Goal: Task Accomplishment & Management: Use online tool/utility

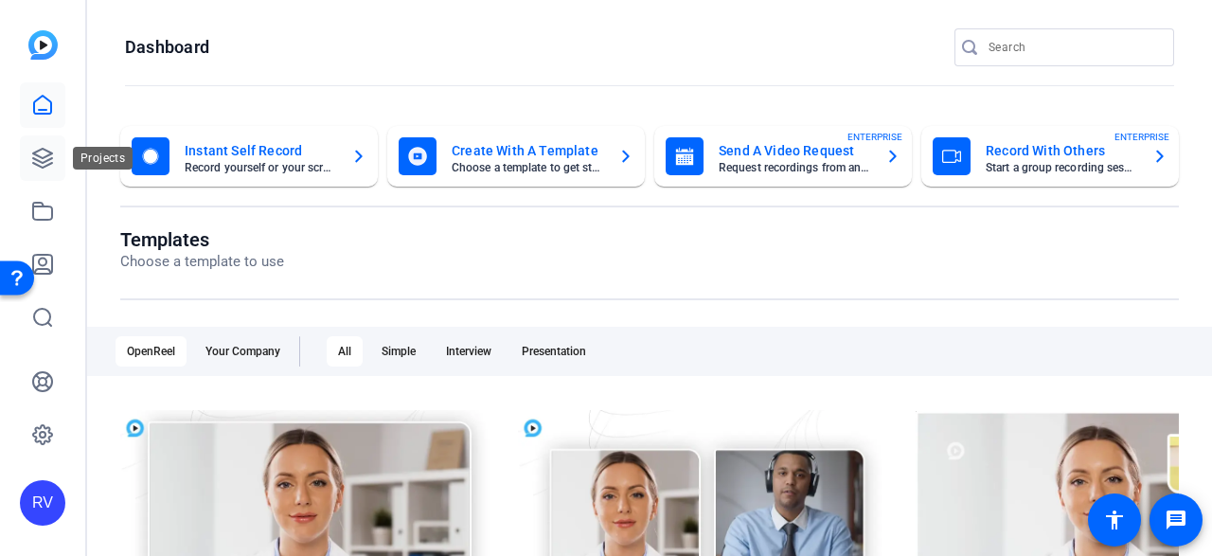
click at [32, 167] on icon at bounding box center [42, 158] width 23 height 23
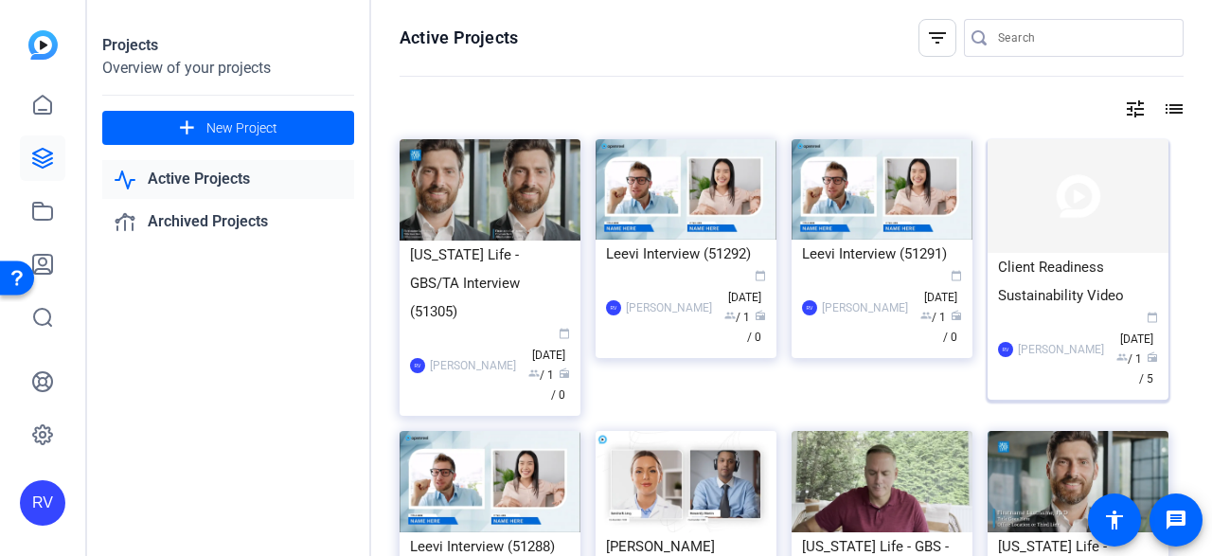
click at [1101, 185] on img at bounding box center [1078, 196] width 181 height 114
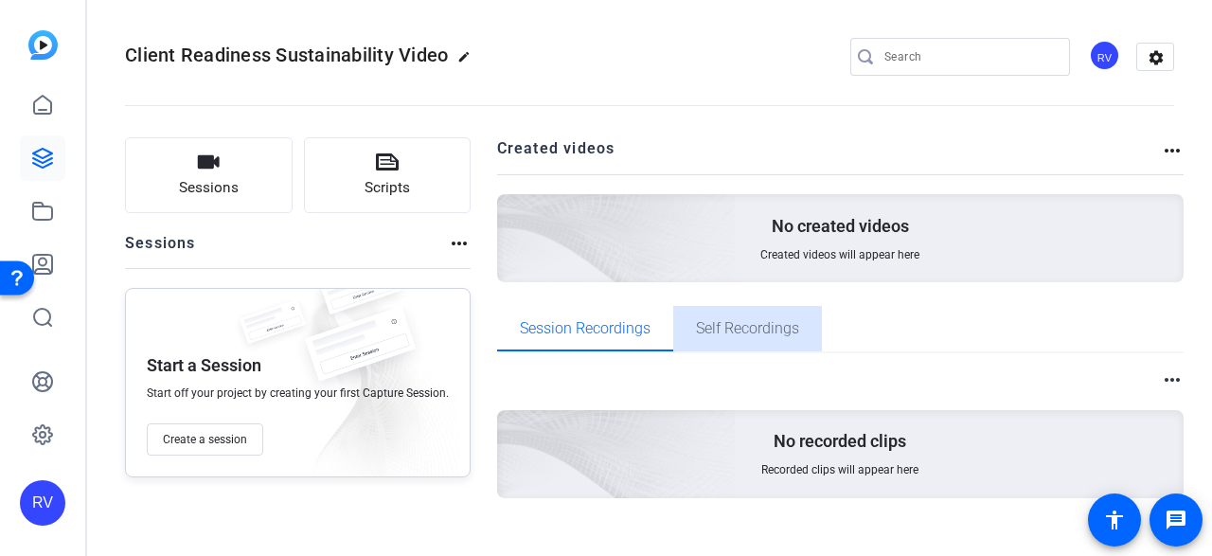
click at [767, 336] on span "Self Recordings" at bounding box center [747, 328] width 103 height 15
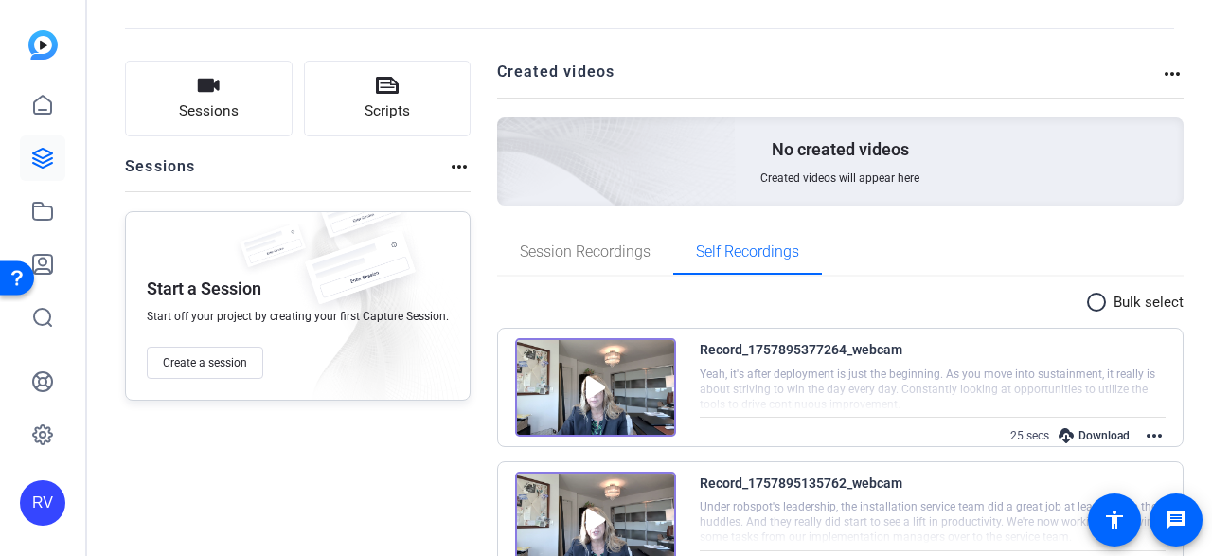
scroll to position [70, 0]
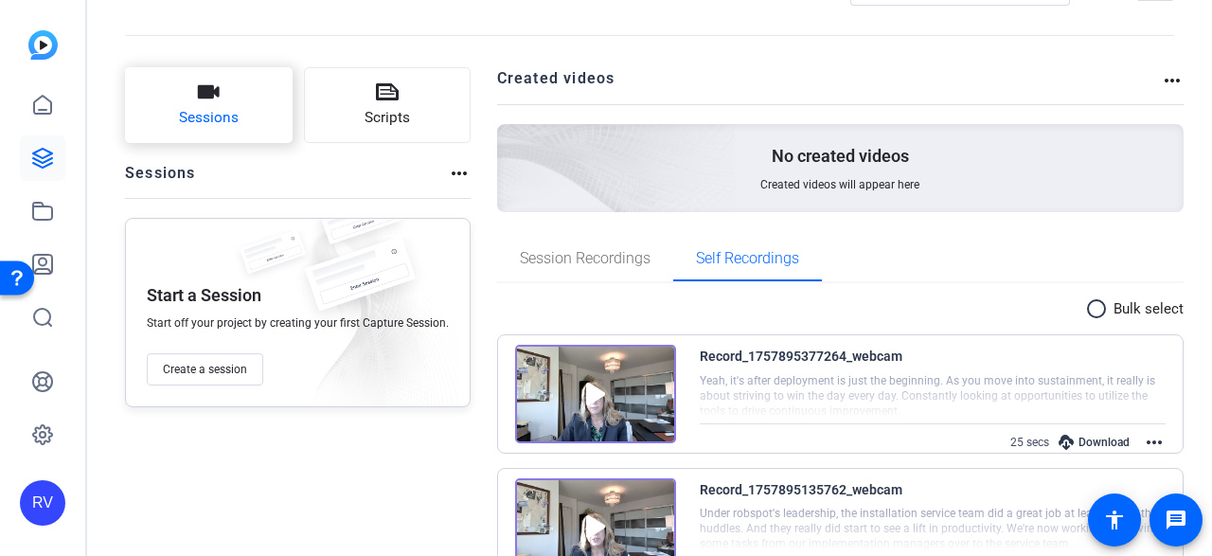
click at [232, 107] on span "Sessions" at bounding box center [209, 118] width 60 height 22
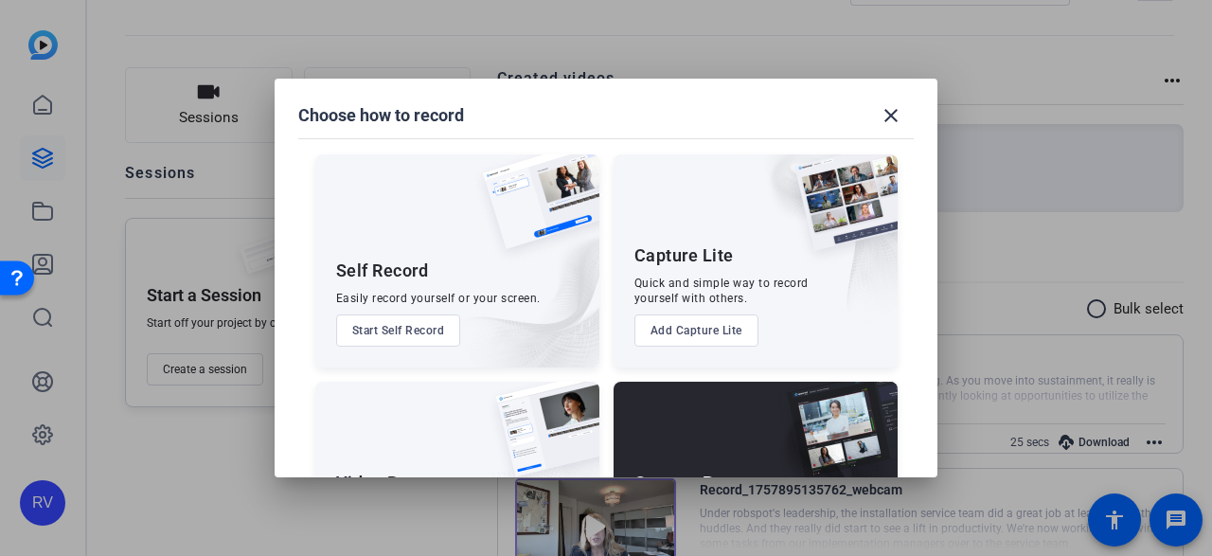
click at [405, 329] on button "Start Self Record" at bounding box center [398, 330] width 125 height 32
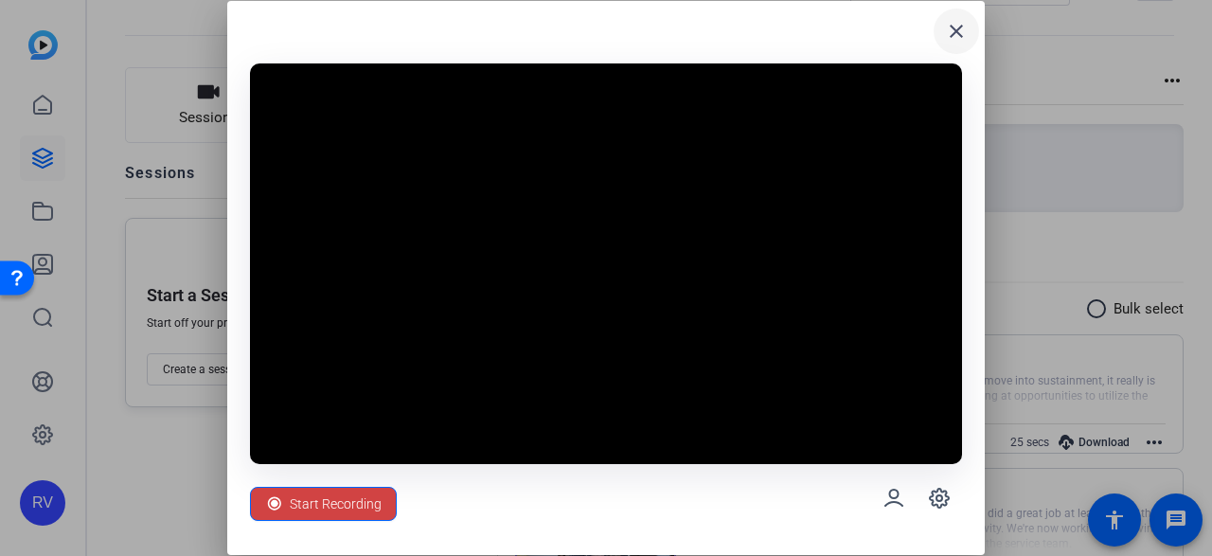
click at [956, 29] on mat-icon "close" at bounding box center [956, 31] width 23 height 23
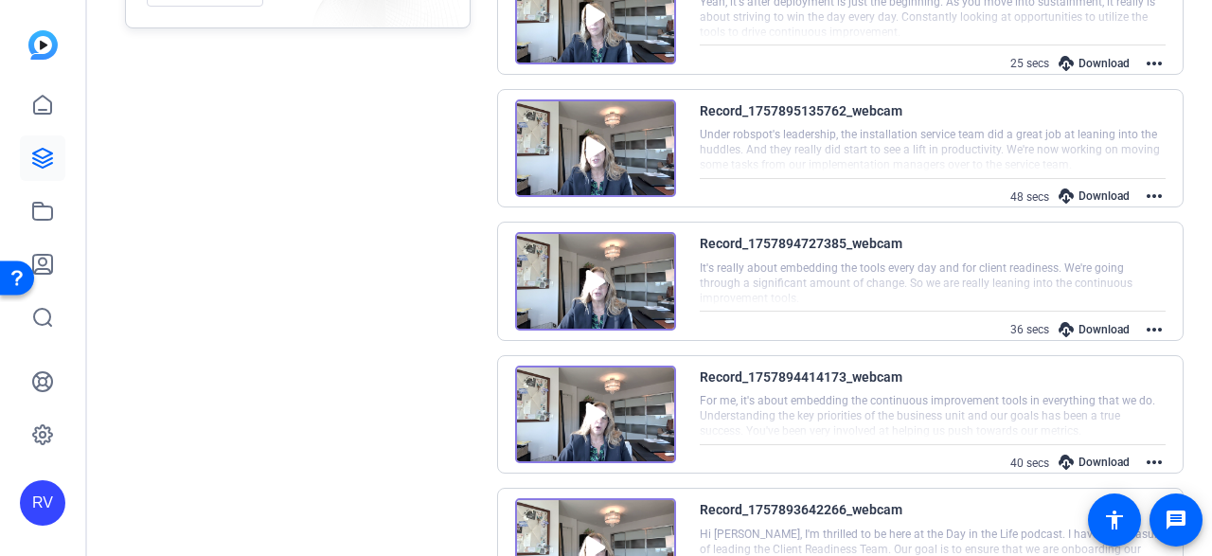
scroll to position [544, 0]
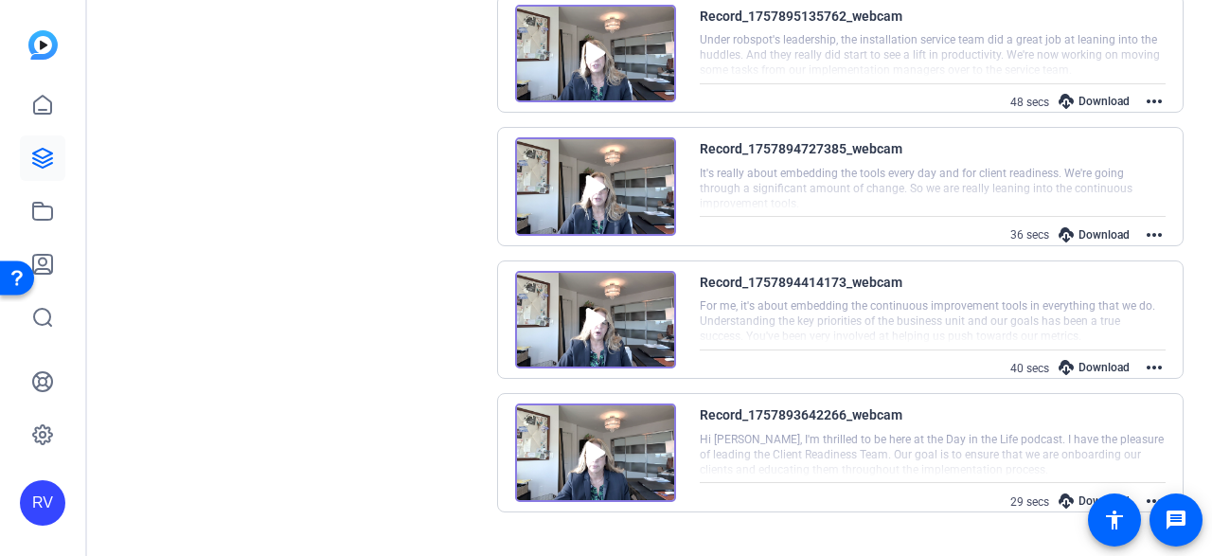
click at [584, 455] on img at bounding box center [595, 453] width 161 height 99
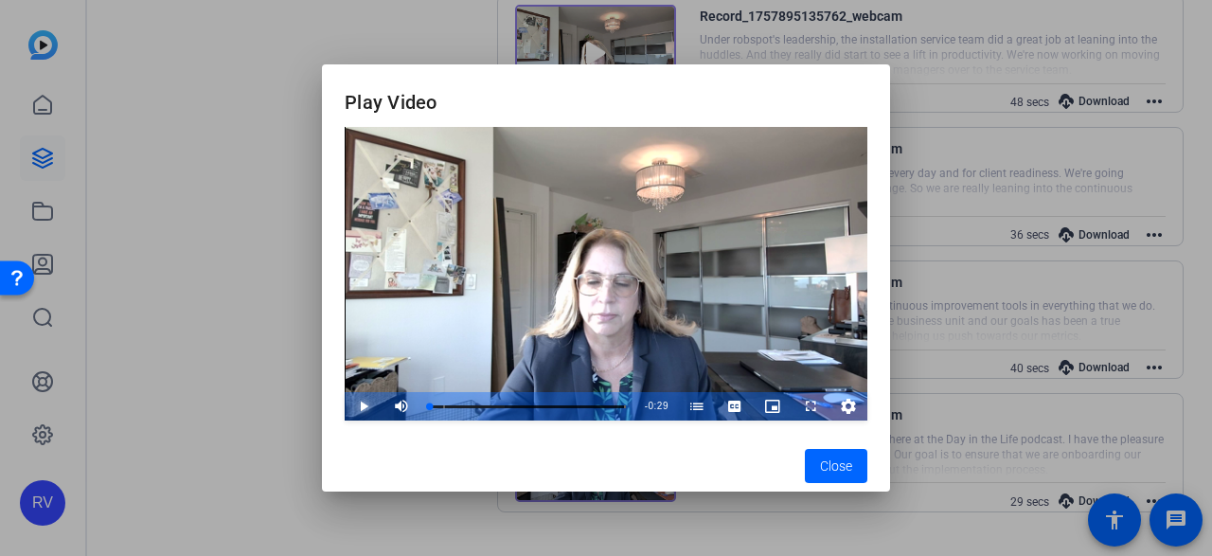
click at [345, 412] on span "Video Player" at bounding box center [345, 406] width 0 height 28
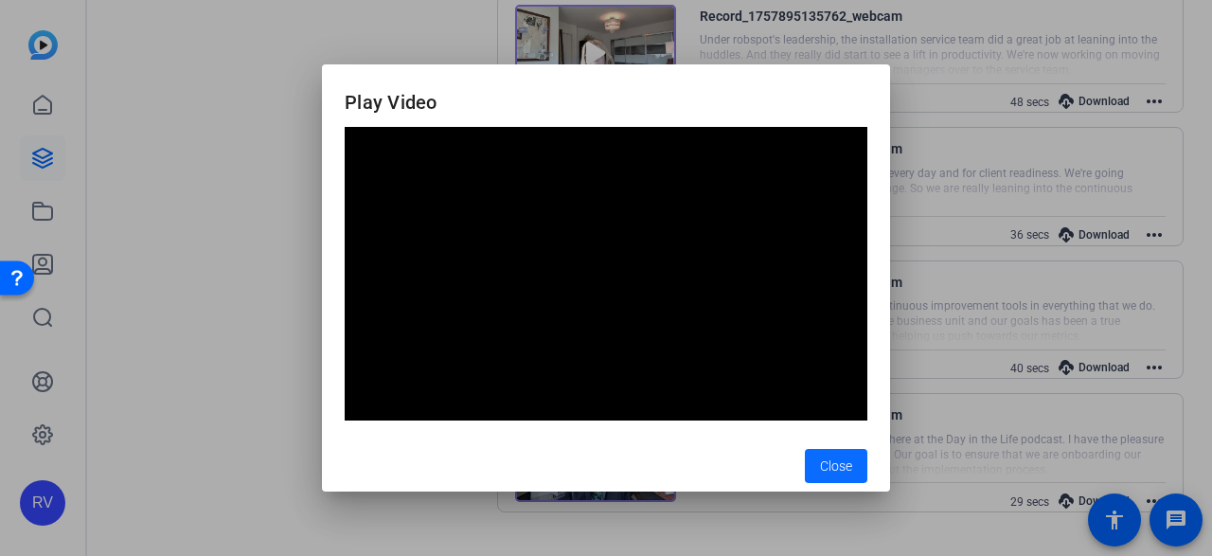
click at [822, 463] on span "Close" at bounding box center [836, 467] width 32 height 20
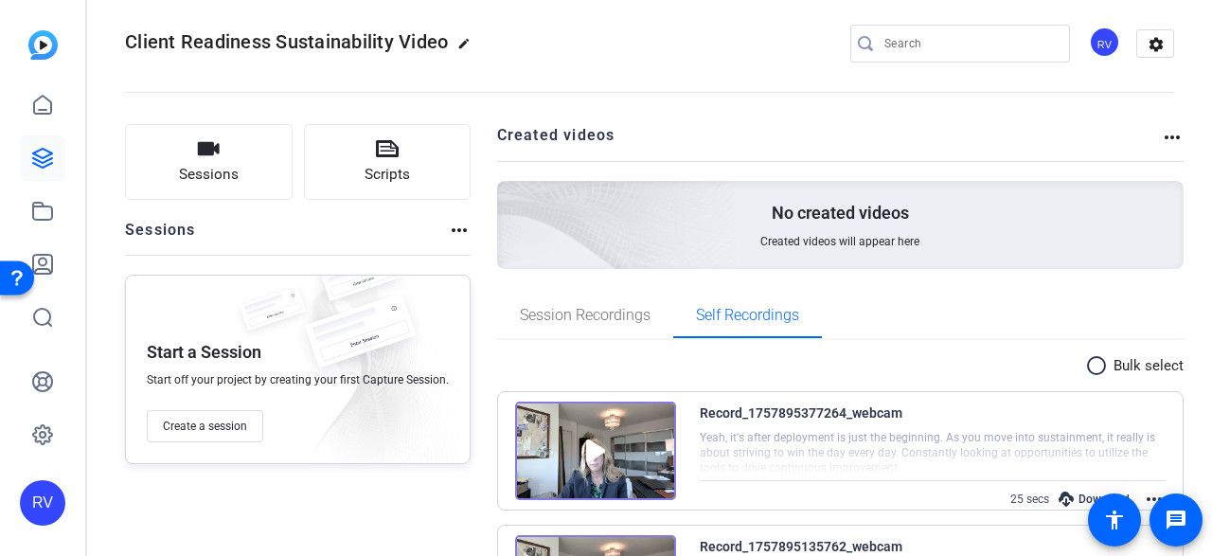
scroll to position [0, 0]
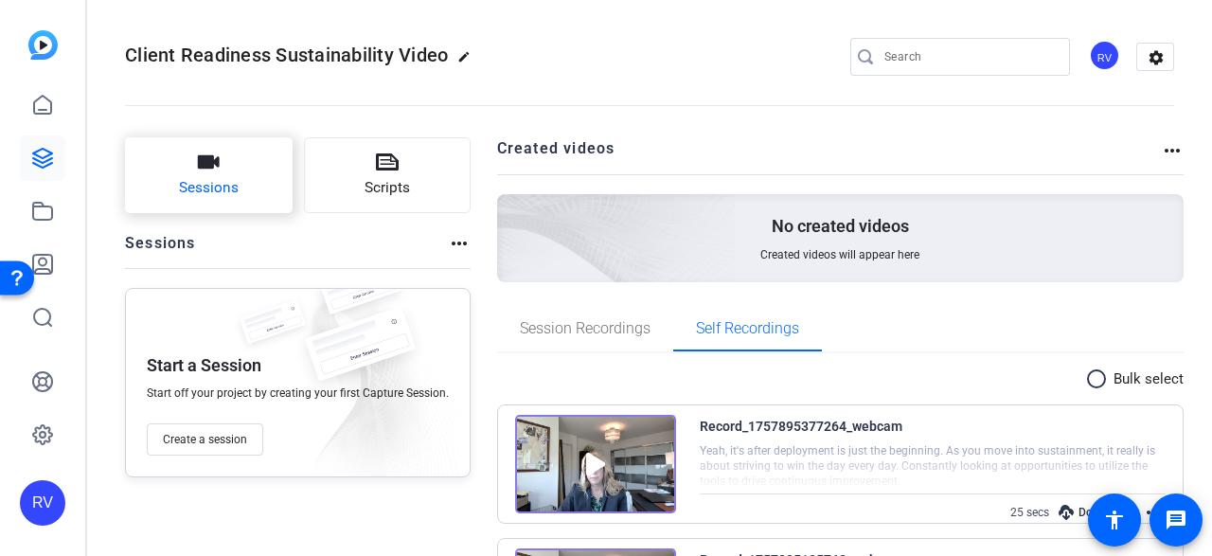
click at [182, 168] on button "Sessions" at bounding box center [209, 175] width 168 height 76
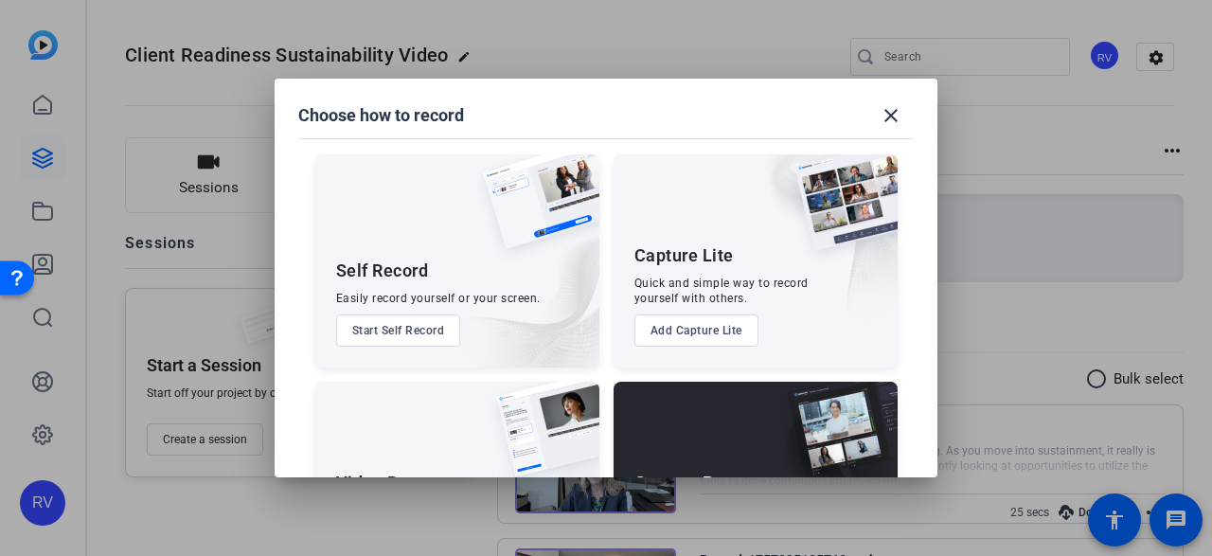
click at [428, 339] on button "Start Self Record" at bounding box center [398, 330] width 125 height 32
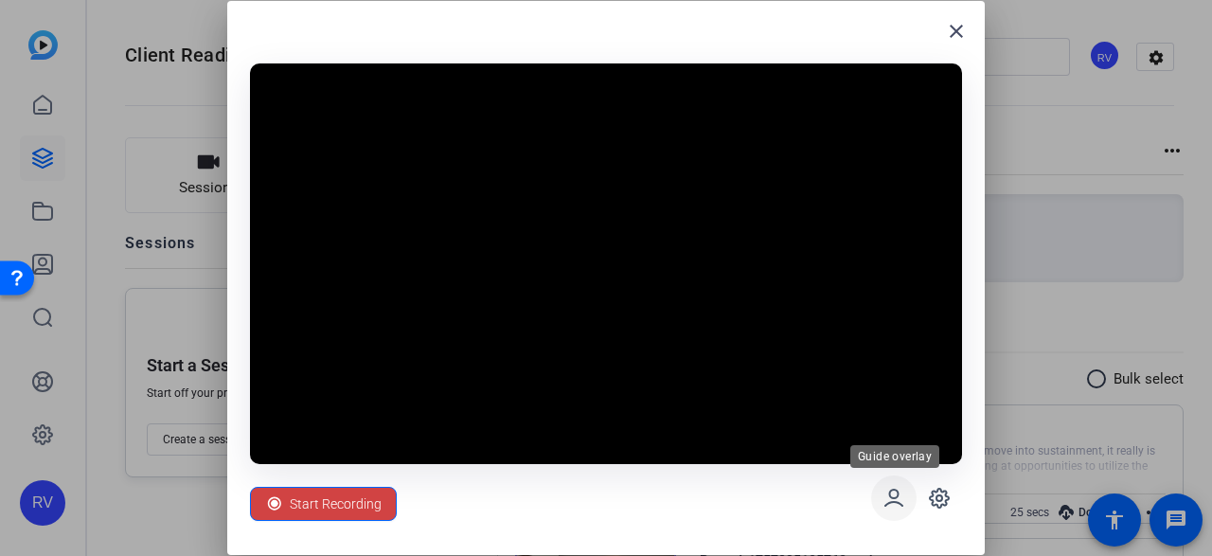
click at [891, 509] on icon at bounding box center [894, 498] width 23 height 23
click at [326, 500] on span "Start Recording" at bounding box center [336, 504] width 92 height 36
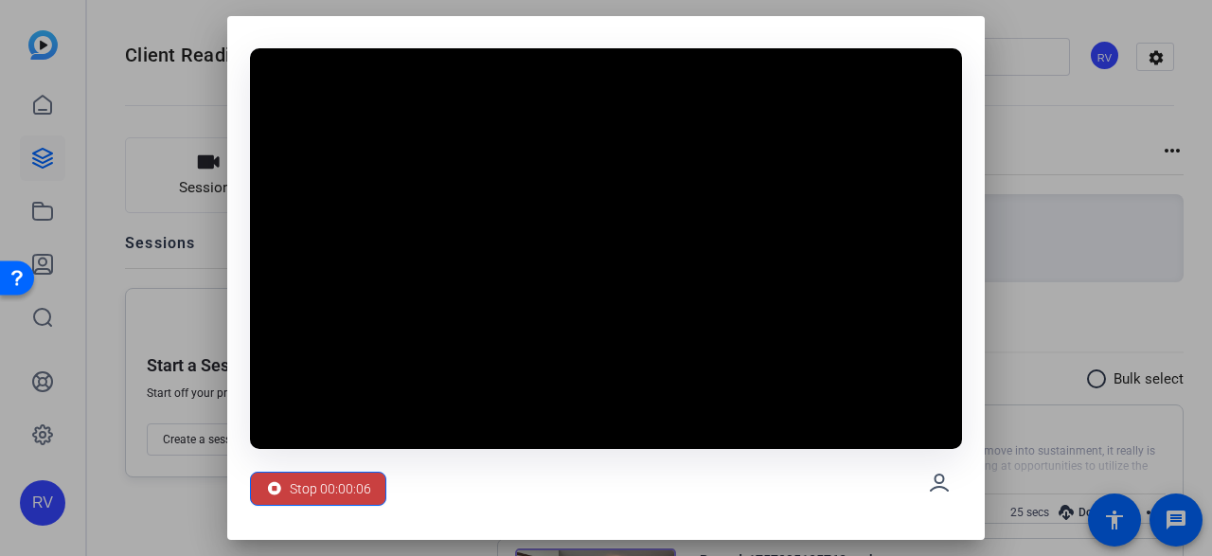
click at [342, 496] on span "Stop 00:00:06" at bounding box center [330, 489] width 81 height 36
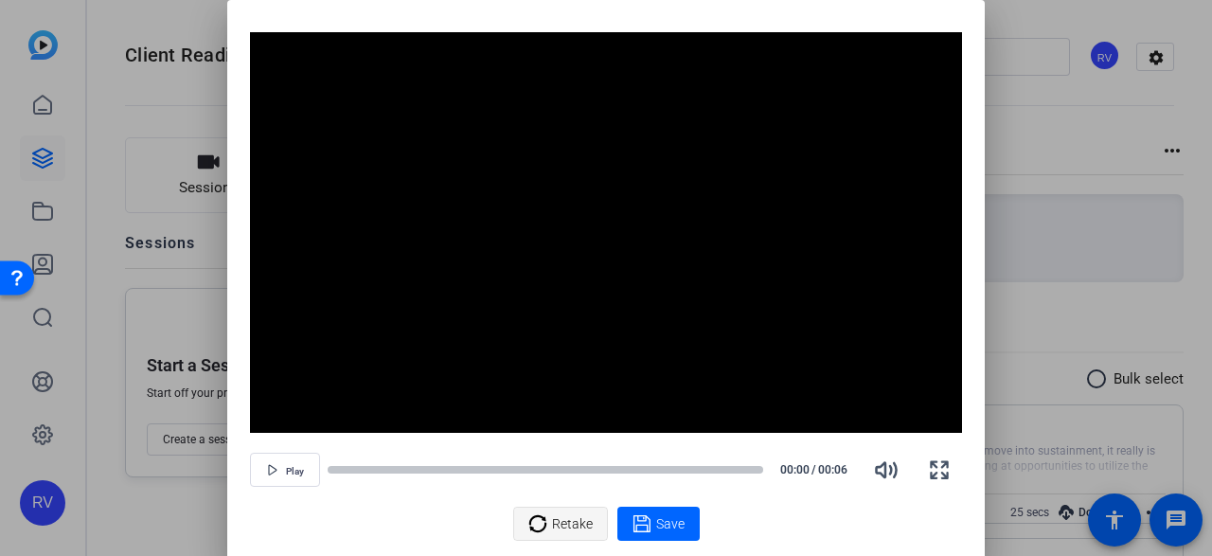
click at [532, 522] on icon at bounding box center [538, 523] width 19 height 23
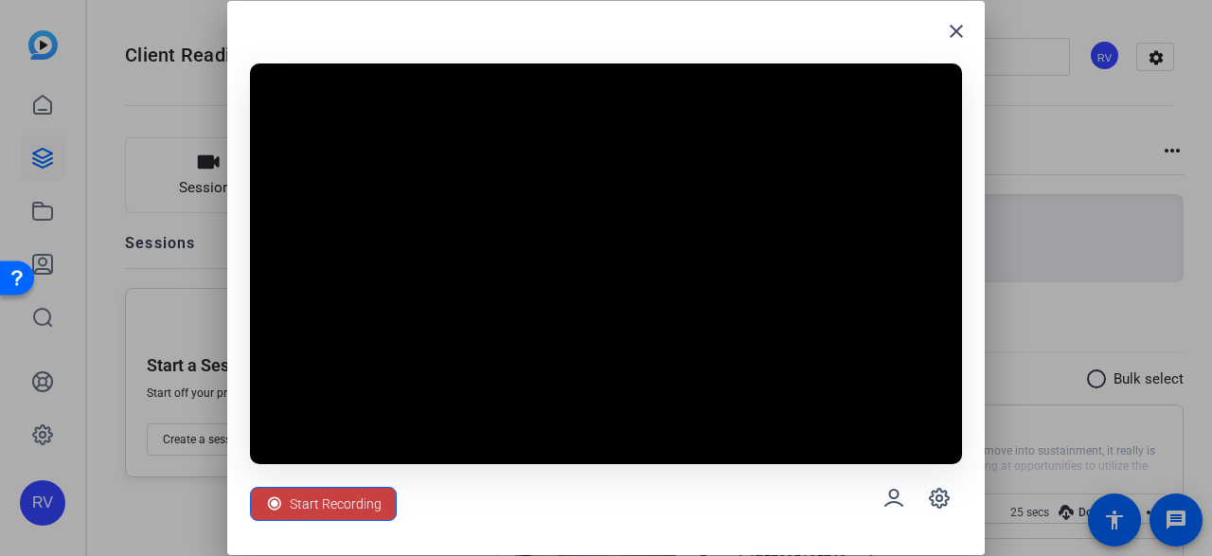
click at [313, 512] on span "Start Recording" at bounding box center [336, 504] width 92 height 36
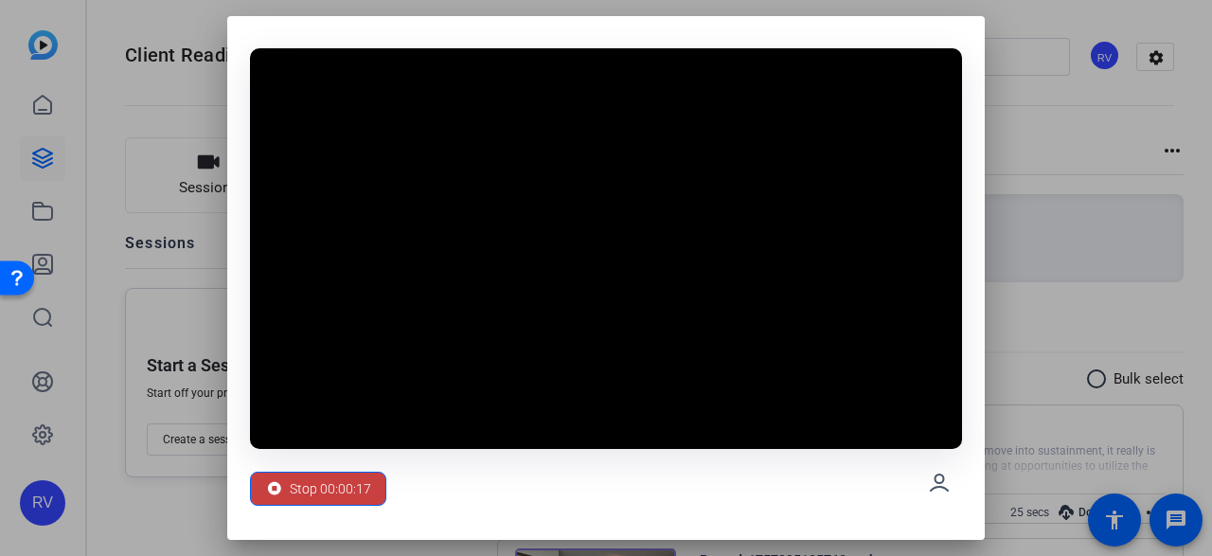
click at [316, 496] on span "Stop 00:00:17" at bounding box center [330, 489] width 81 height 36
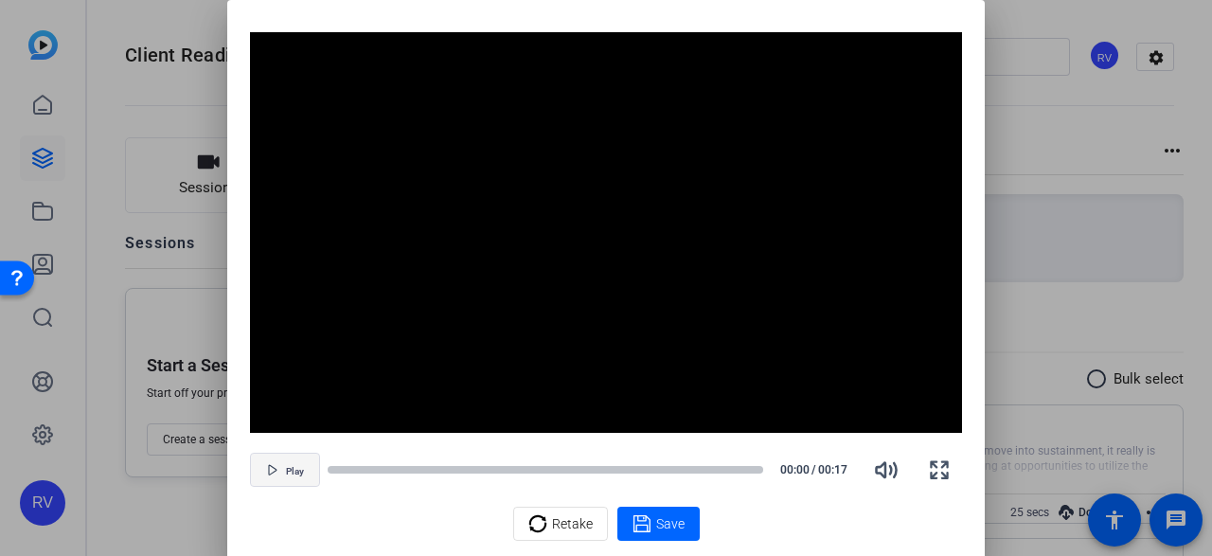
click at [272, 473] on icon "button" at bounding box center [272, 469] width 8 height 9
click at [579, 512] on span "Retake" at bounding box center [572, 524] width 41 height 36
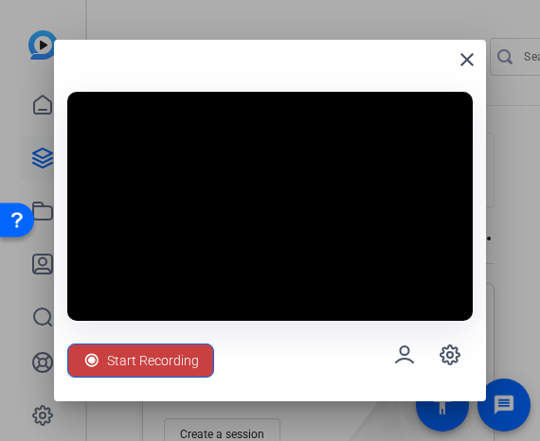
click at [100, 359] on div "Start Recording" at bounding box center [140, 361] width 117 height 36
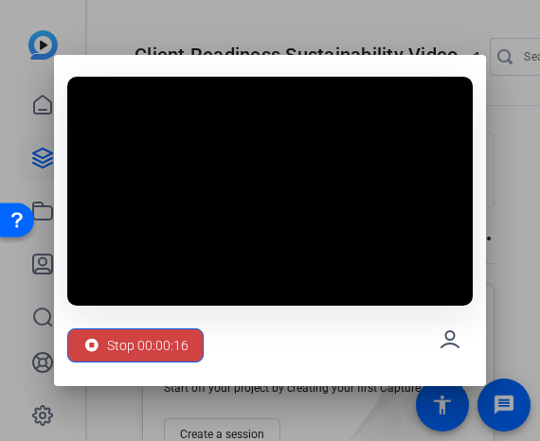
click at [100, 359] on div "Stop 00:00:16" at bounding box center [135, 346] width 106 height 36
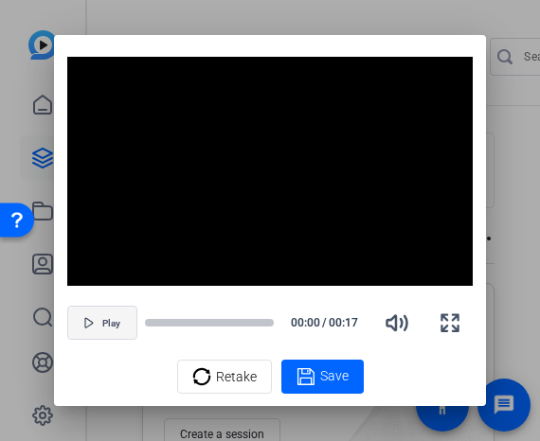
click at [88, 327] on icon "button" at bounding box center [88, 322] width 11 height 11
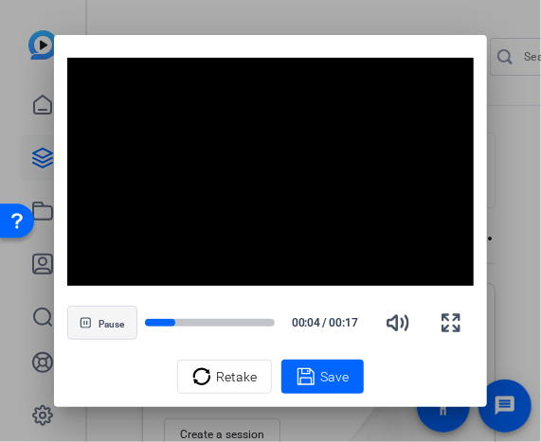
click at [93, 331] on span "button" at bounding box center [102, 322] width 68 height 45
click at [225, 370] on span "Retake" at bounding box center [236, 377] width 41 height 36
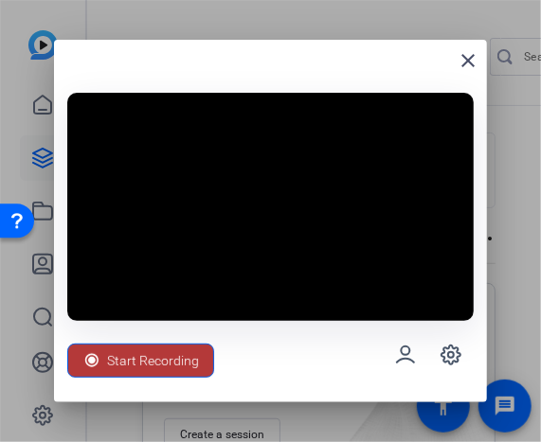
click at [108, 364] on span "Start Recording" at bounding box center [153, 361] width 92 height 36
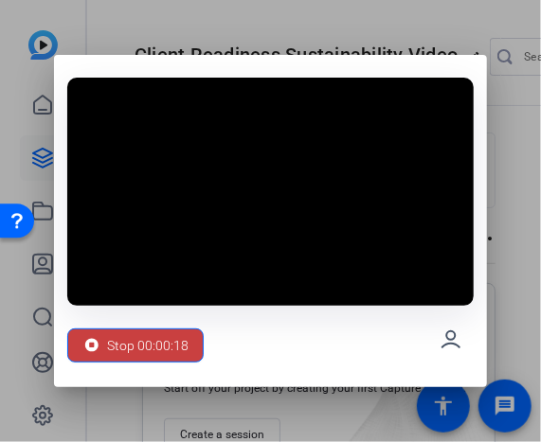
click at [99, 351] on icon at bounding box center [91, 345] width 19 height 19
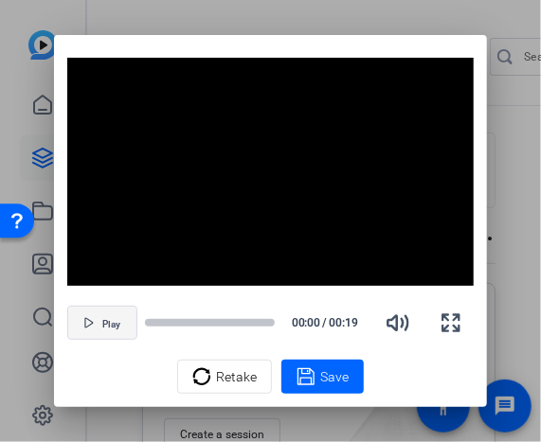
click at [83, 316] on span "button" at bounding box center [102, 322] width 68 height 45
click at [153, 322] on div at bounding box center [158, 322] width 26 height 9
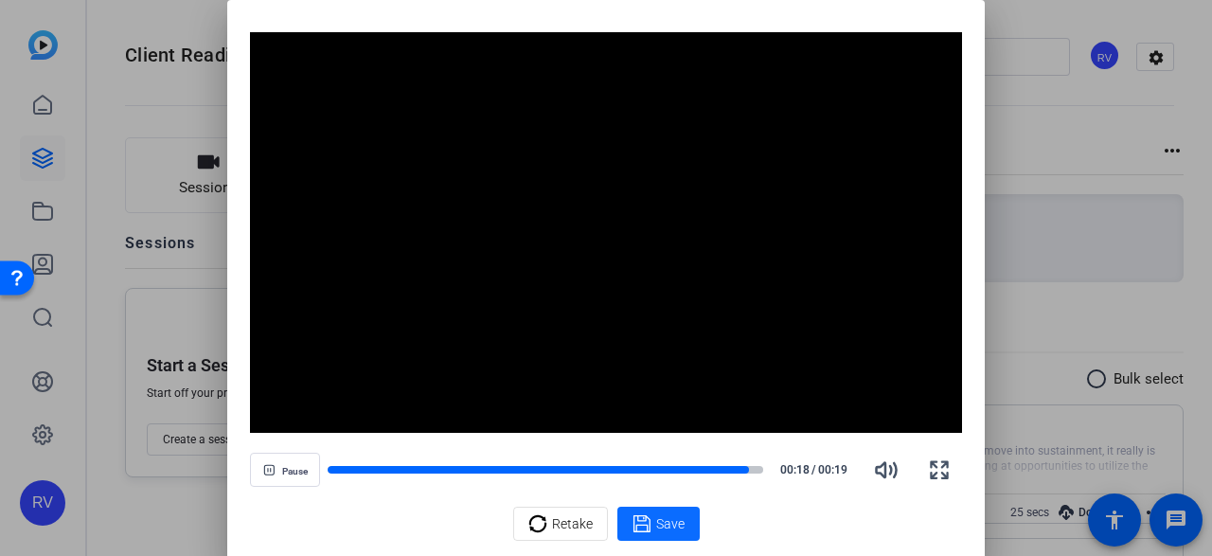
click at [652, 530] on div "Save" at bounding box center [659, 523] width 52 height 23
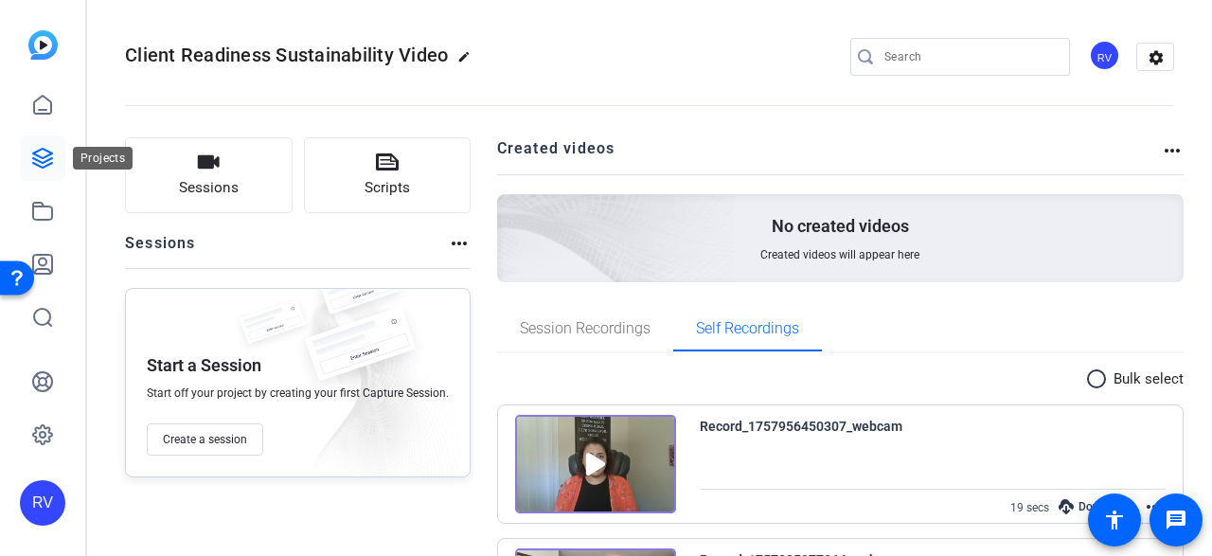
click at [45, 154] on icon at bounding box center [42, 158] width 23 height 23
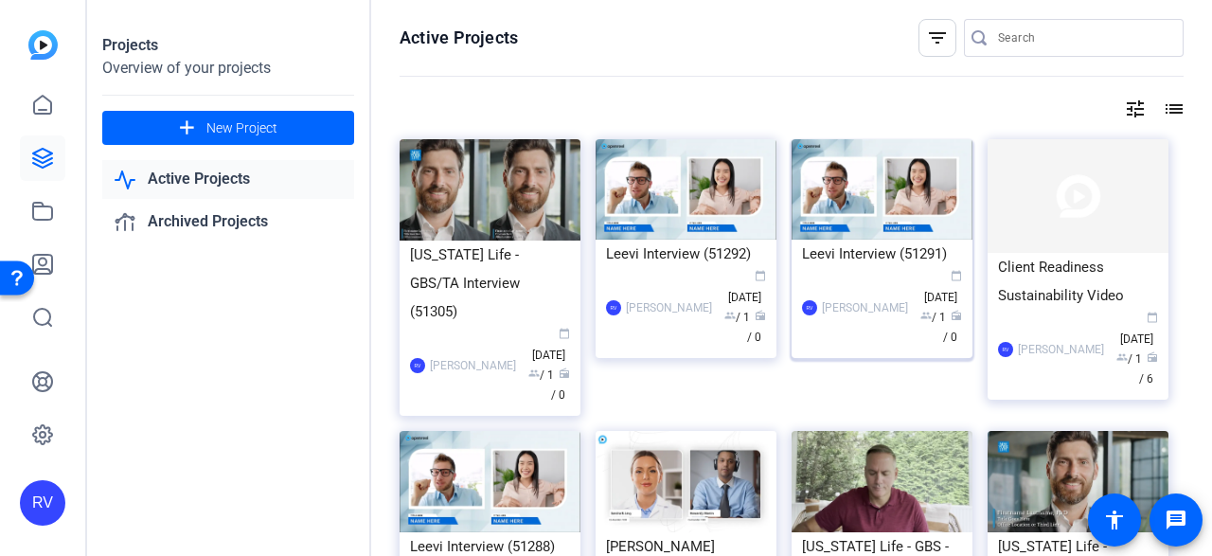
click at [862, 201] on img at bounding box center [882, 189] width 181 height 100
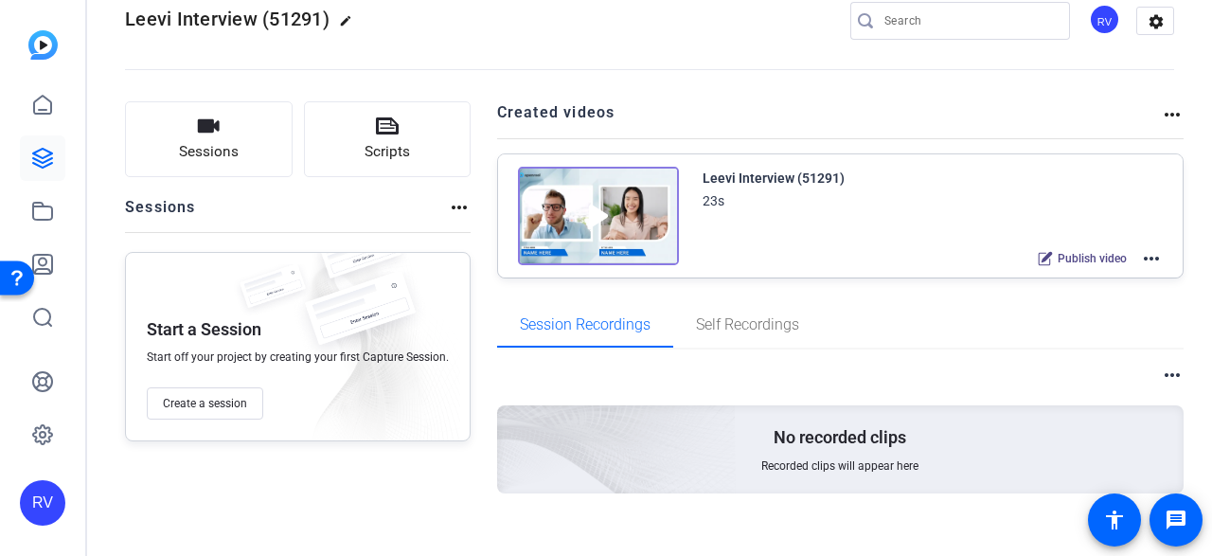
scroll to position [57, 0]
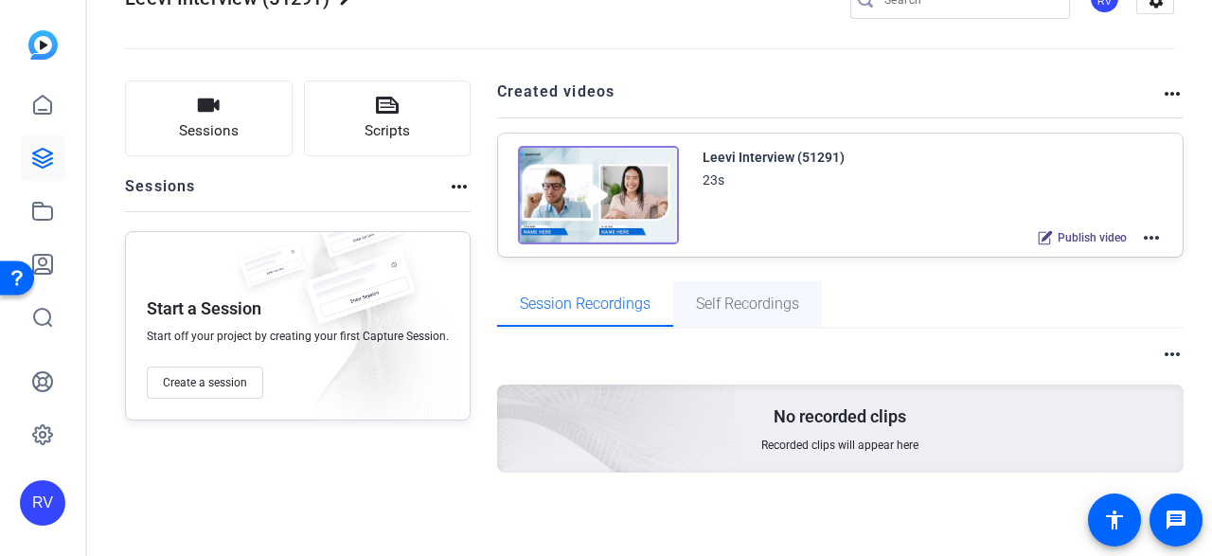
click at [726, 302] on span "Self Recordings" at bounding box center [747, 303] width 103 height 15
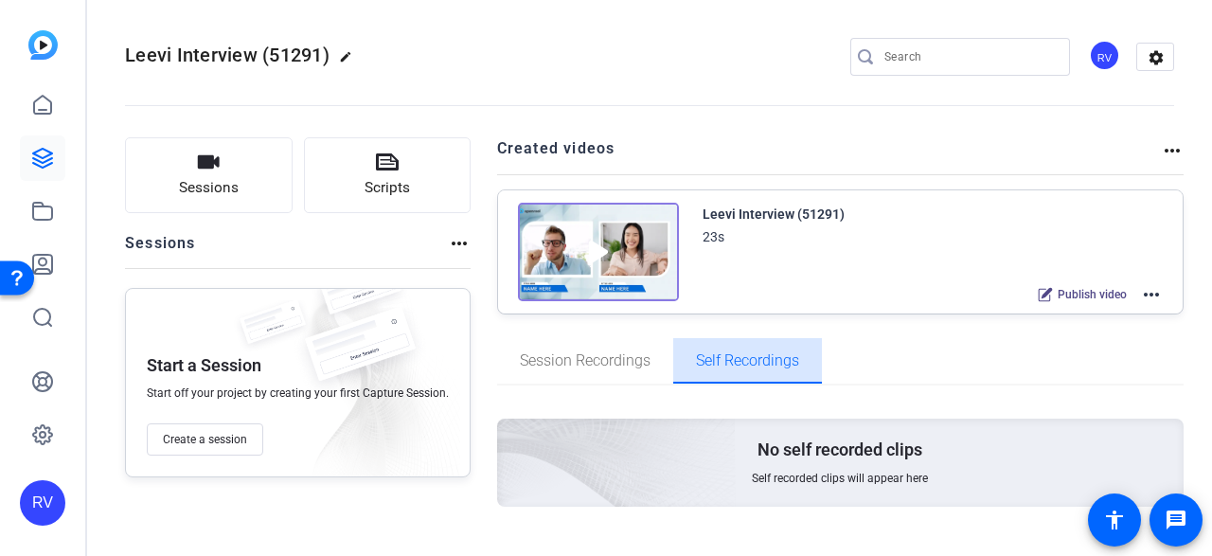
scroll to position [0, 0]
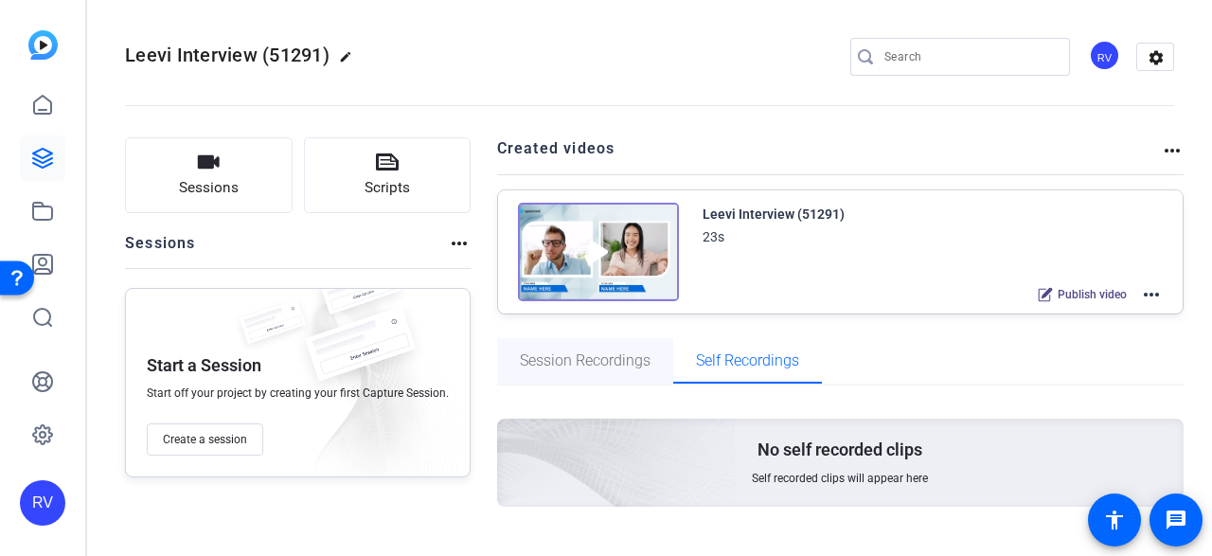
click at [544, 346] on span "Session Recordings" at bounding box center [585, 360] width 131 height 45
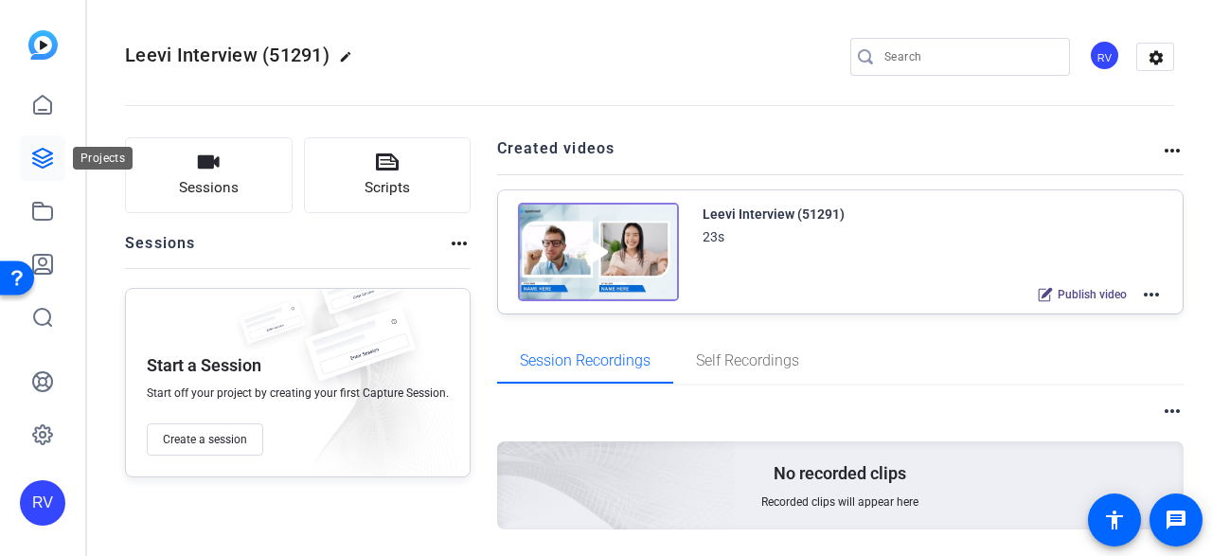
click at [40, 170] on link at bounding box center [42, 157] width 45 height 45
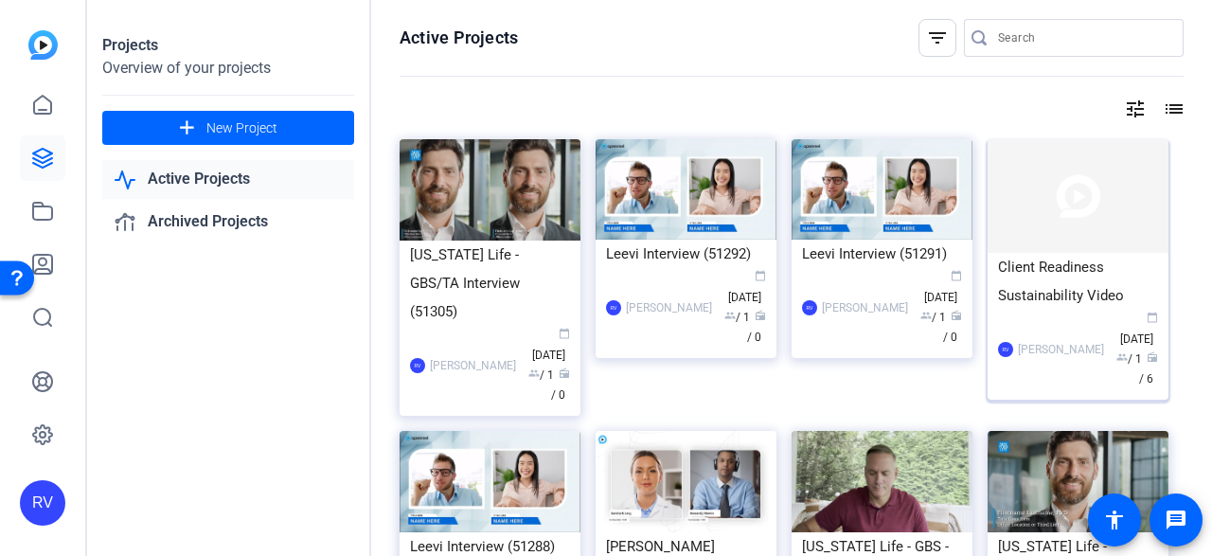
click at [1065, 228] on img at bounding box center [1078, 196] width 181 height 114
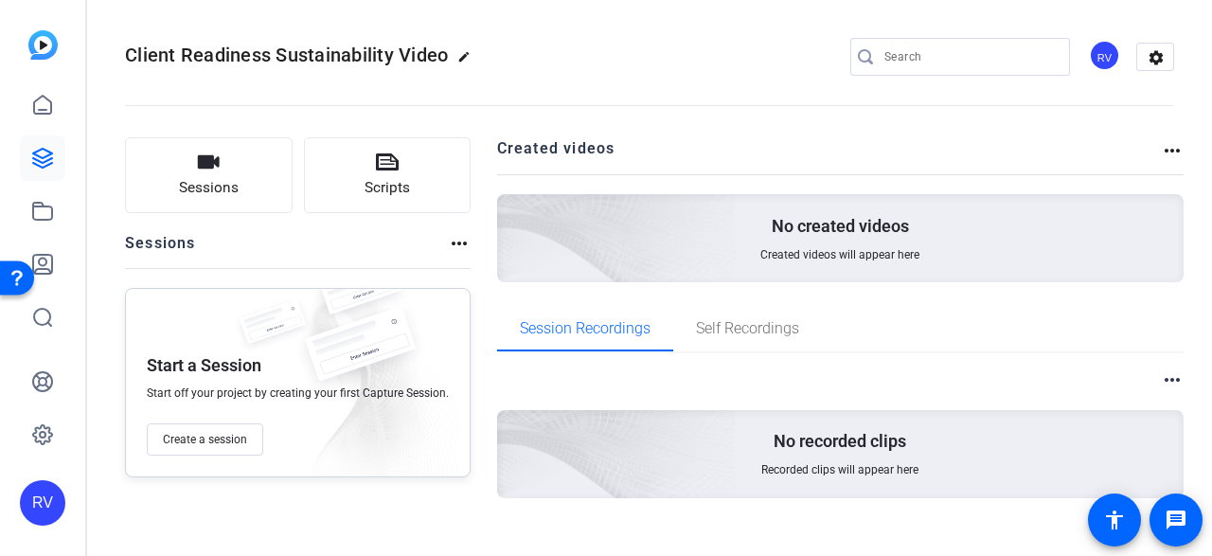
click at [448, 242] on mat-icon "more_horiz" at bounding box center [459, 243] width 23 height 23
click at [1156, 149] on div at bounding box center [606, 278] width 1212 height 556
click at [1161, 149] on mat-icon "more_horiz" at bounding box center [1172, 150] width 23 height 23
click at [1158, 150] on div at bounding box center [606, 278] width 1212 height 556
click at [1144, 63] on mat-icon "settings" at bounding box center [1157, 58] width 38 height 28
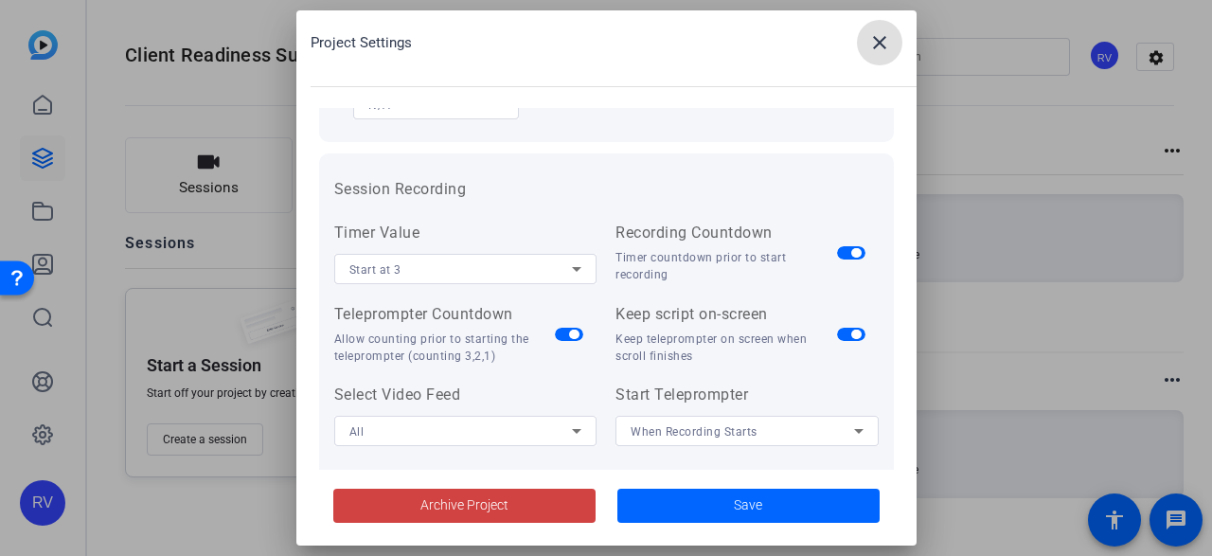
scroll to position [189, 0]
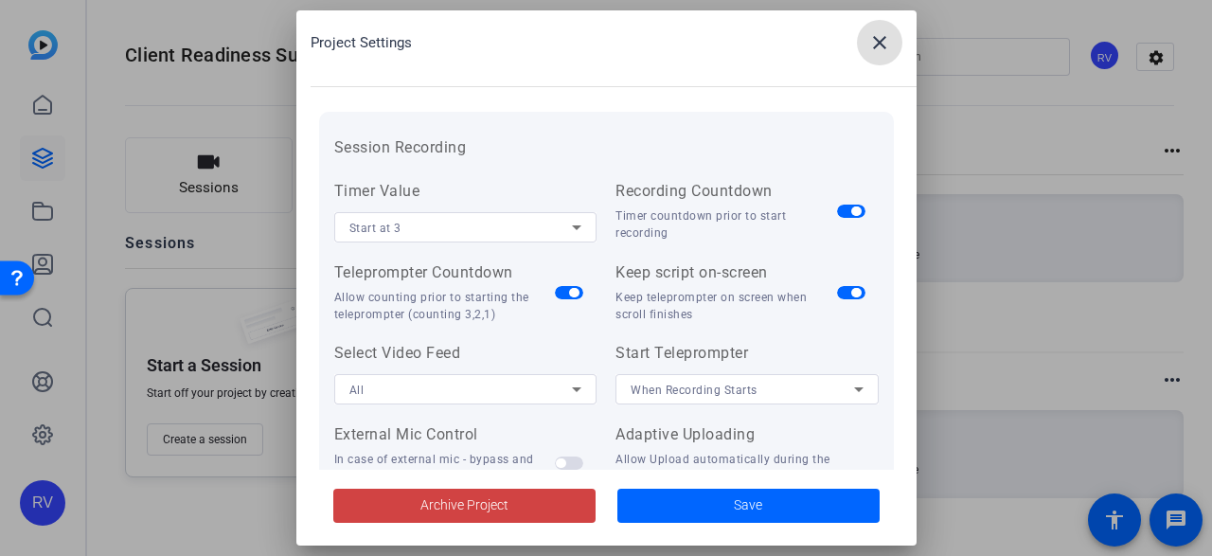
click at [565, 394] on icon at bounding box center [576, 389] width 23 height 23
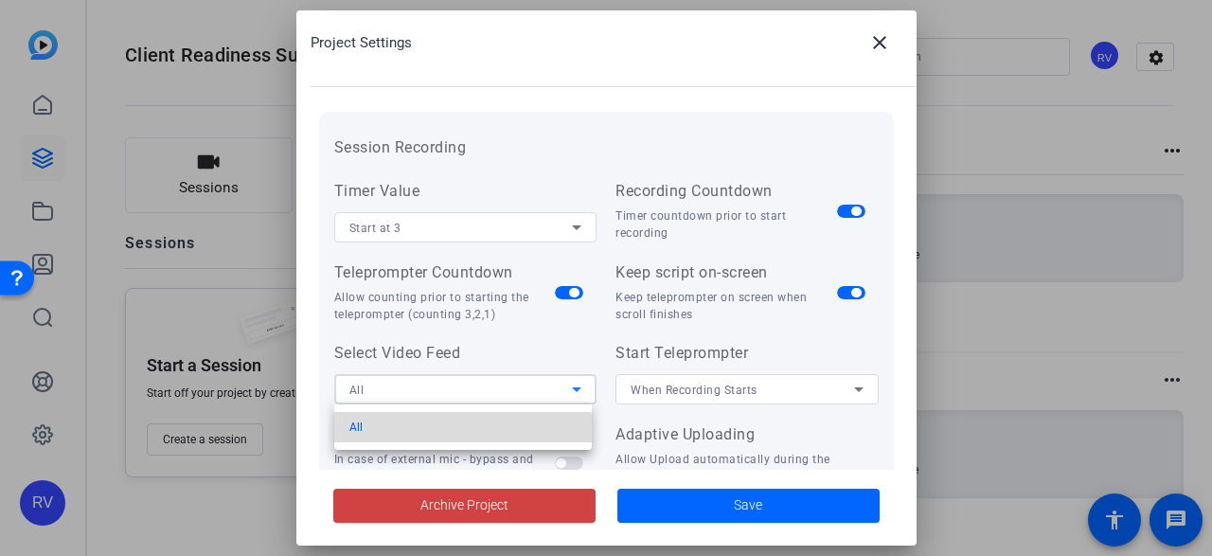
click at [424, 433] on mat-option "All" at bounding box center [463, 427] width 259 height 30
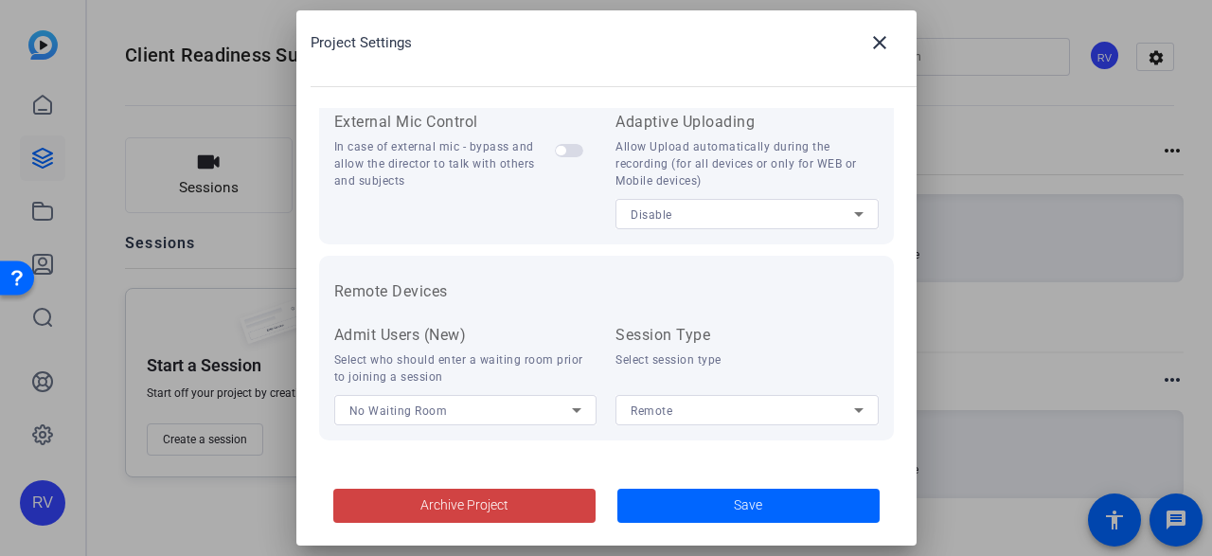
scroll to position [503, 0]
drag, startPoint x: 892, startPoint y: 55, endPoint x: 902, endPoint y: 59, distance: 10.2
click at [894, 56] on button "close" at bounding box center [879, 42] width 45 height 45
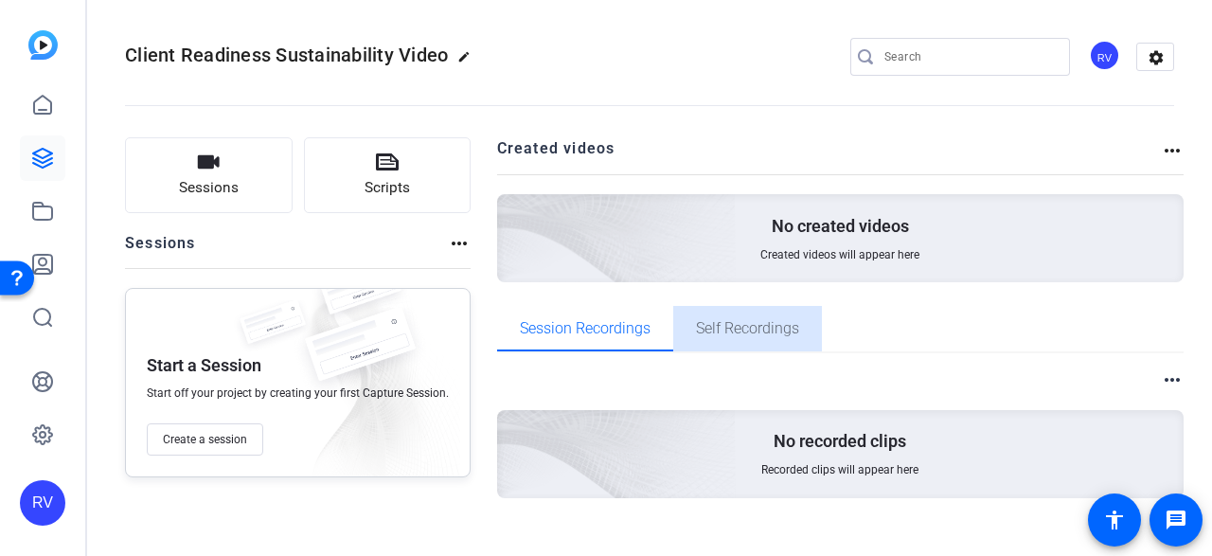
click at [766, 329] on span "Self Recordings" at bounding box center [747, 328] width 103 height 15
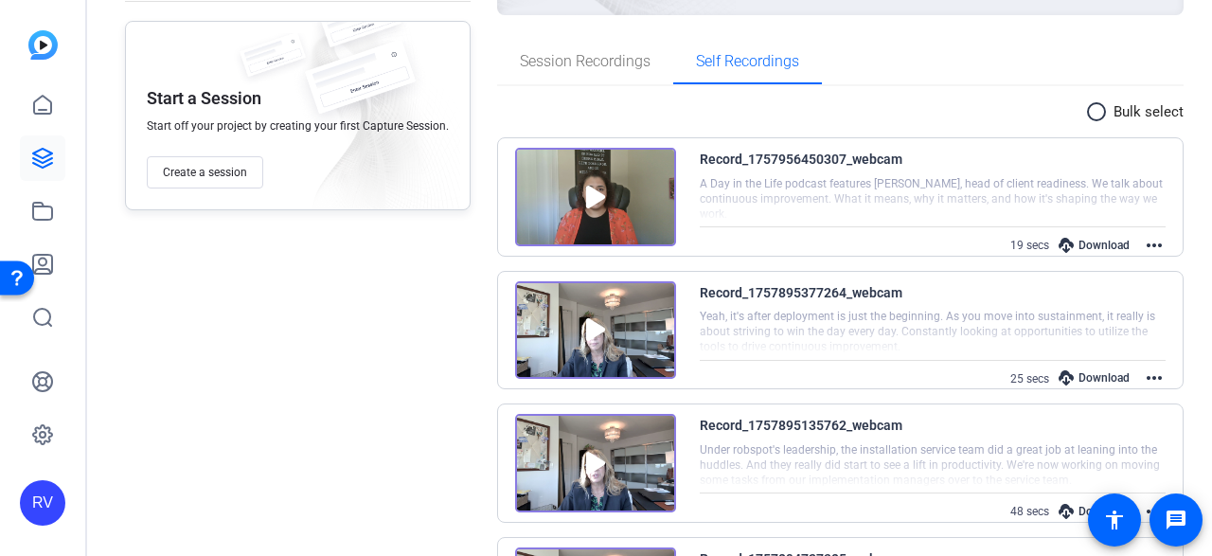
scroll to position [284, 0]
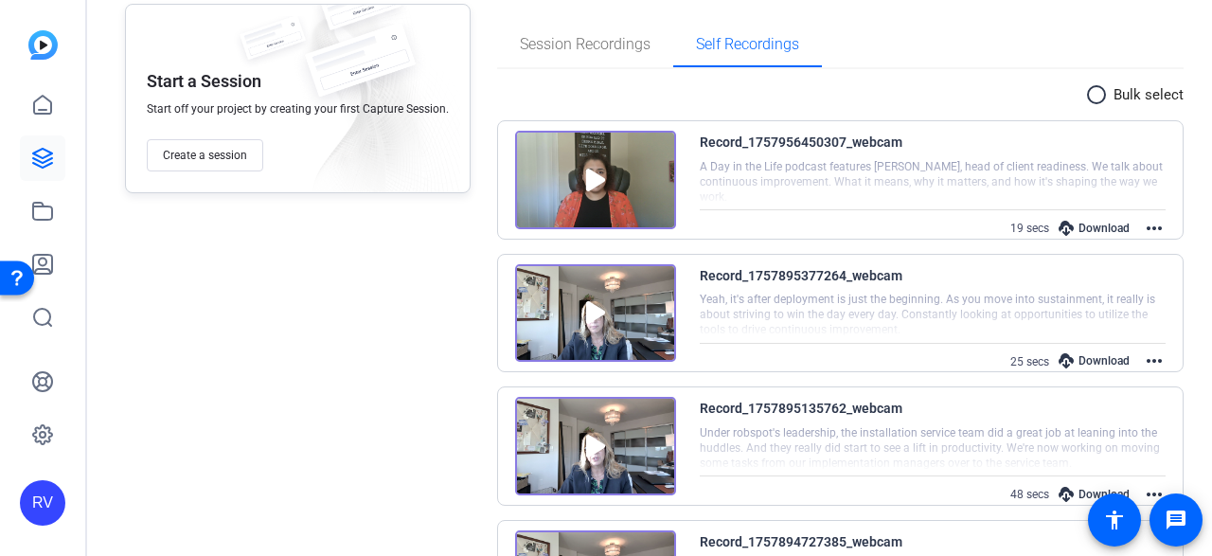
click at [1155, 222] on mat-icon "more_horiz" at bounding box center [1154, 228] width 23 height 23
click at [1030, 247] on span "Edit Video" at bounding box center [1083, 250] width 117 height 23
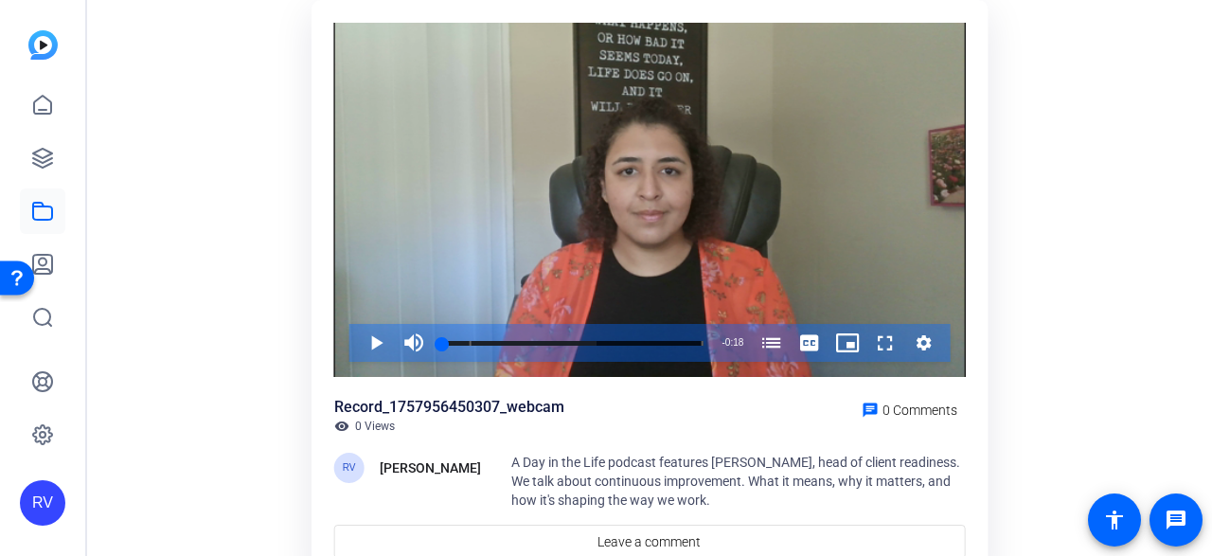
scroll to position [35, 0]
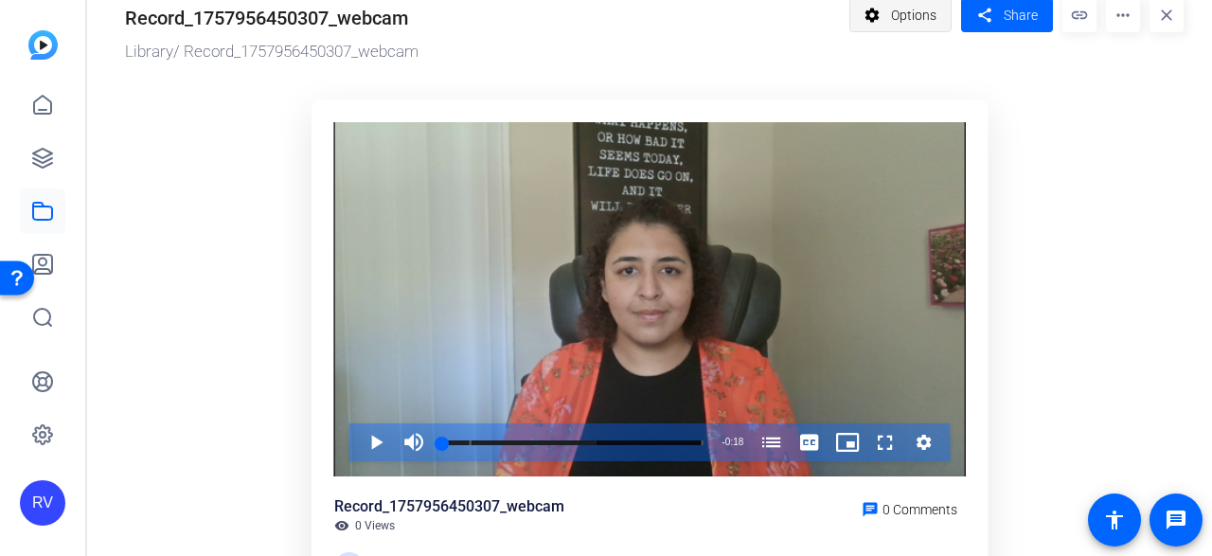
click at [877, 19] on span at bounding box center [901, 14] width 101 height 45
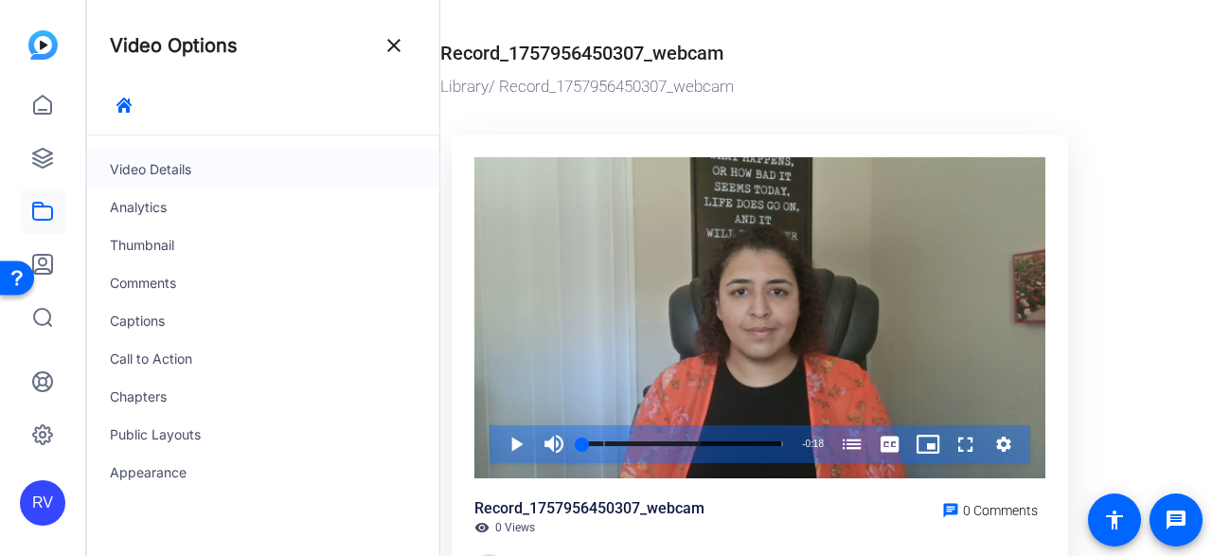
click at [148, 165] on div "Video Details" at bounding box center [263, 170] width 352 height 38
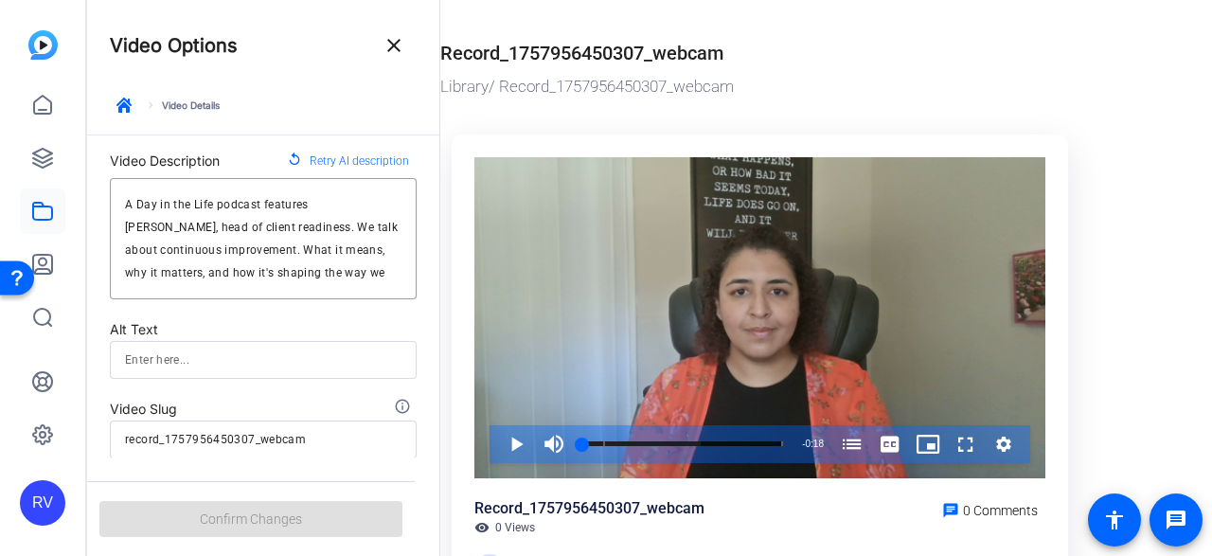
scroll to position [183, 0]
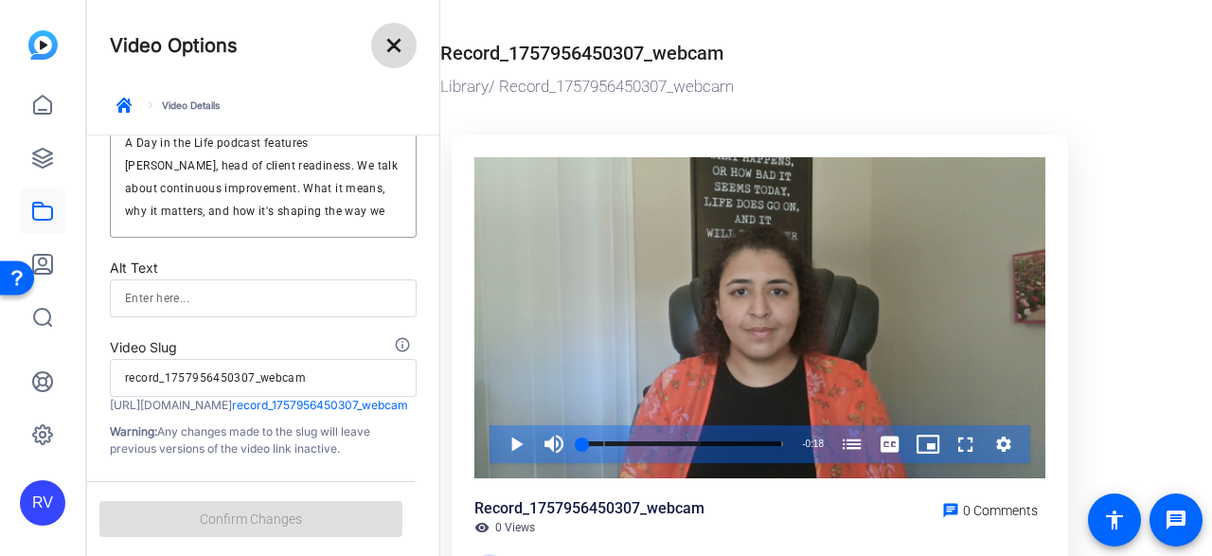
click at [395, 47] on mat-icon "close" at bounding box center [394, 45] width 23 height 23
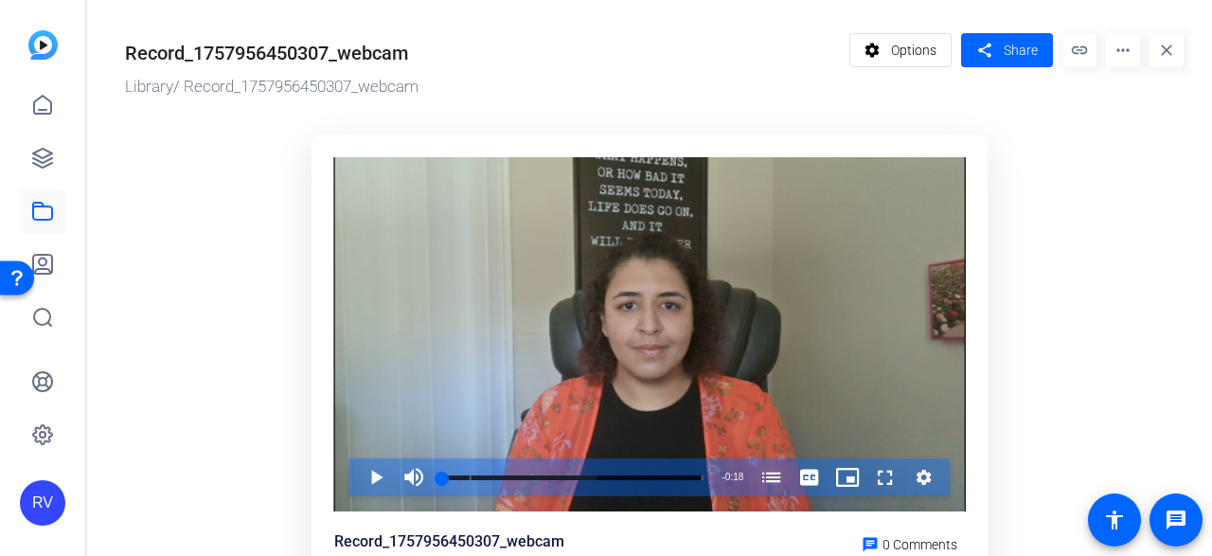
click at [1115, 54] on mat-icon "more_horiz" at bounding box center [1123, 50] width 34 height 34
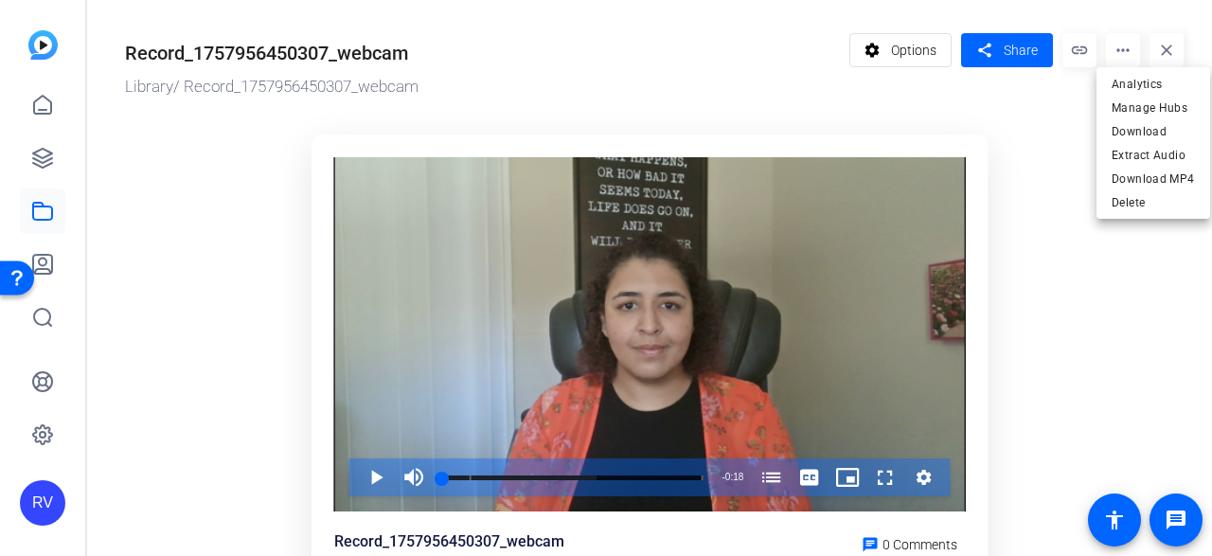
click at [42, 160] on div at bounding box center [606, 278] width 1212 height 556
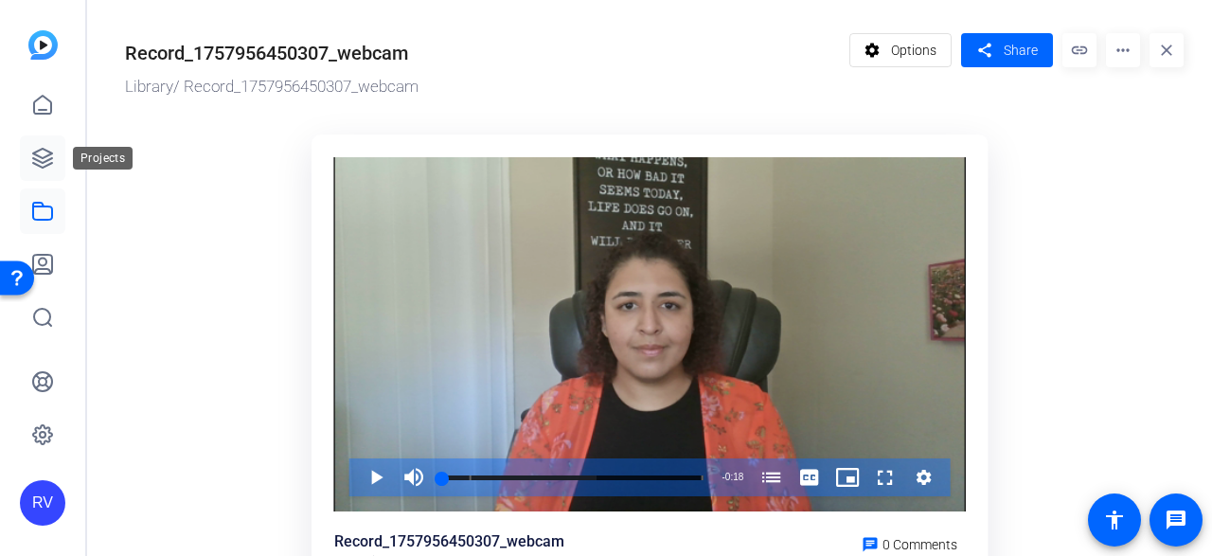
click at [34, 156] on icon at bounding box center [42, 158] width 23 height 23
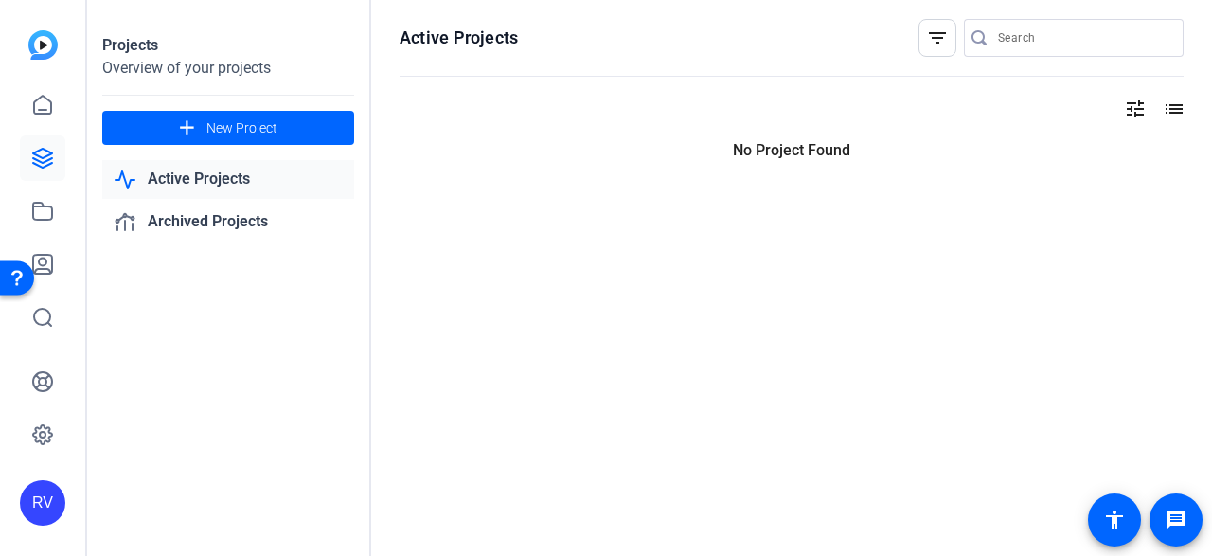
click at [34, 156] on icon at bounding box center [42, 158] width 23 height 23
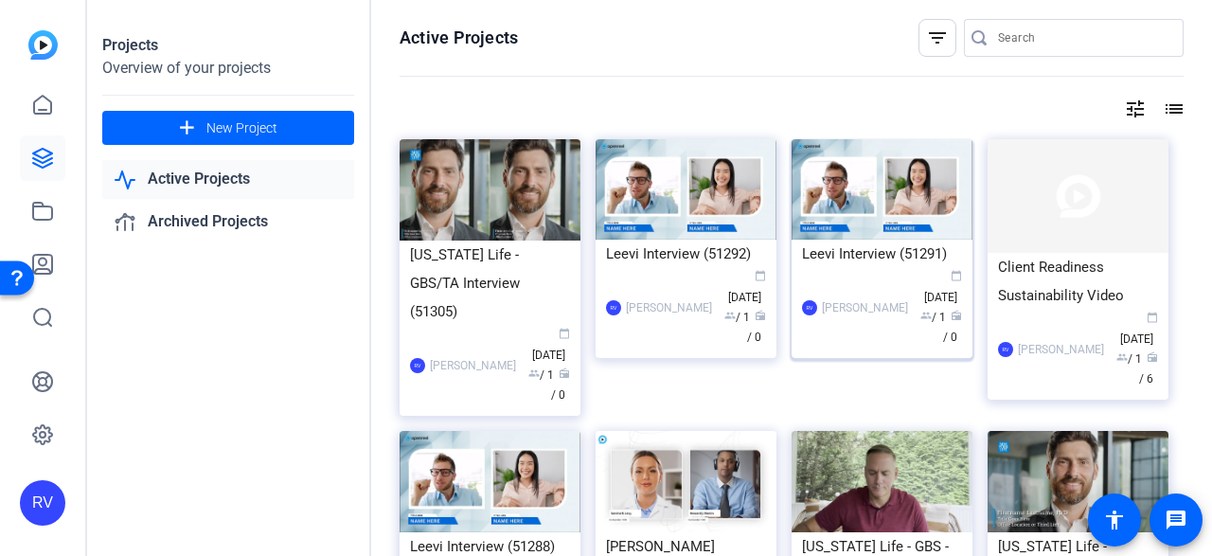
click at [856, 206] on img at bounding box center [882, 189] width 181 height 100
click at [856, 206] on div "Projects Overview of your projects add New Project Active Projects Archived Pro…" at bounding box center [649, 278] width 1125 height 556
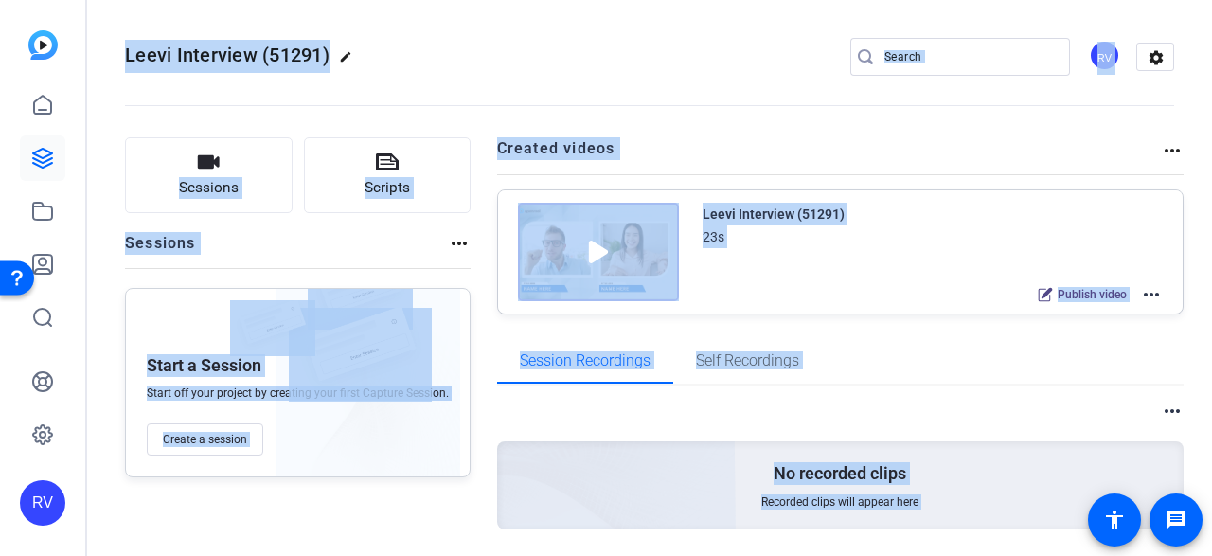
click at [780, 136] on div "Sessions Scripts Sessions more_horiz Start a Session Start off your project by …" at bounding box center [649, 364] width 1125 height 500
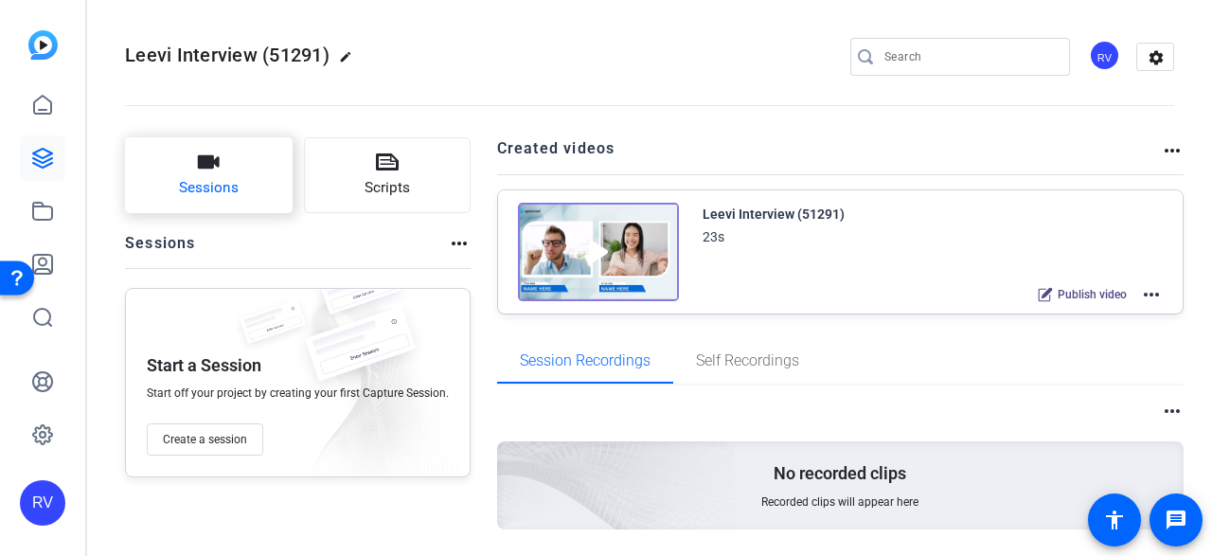
click at [160, 171] on button "Sessions" at bounding box center [209, 175] width 168 height 76
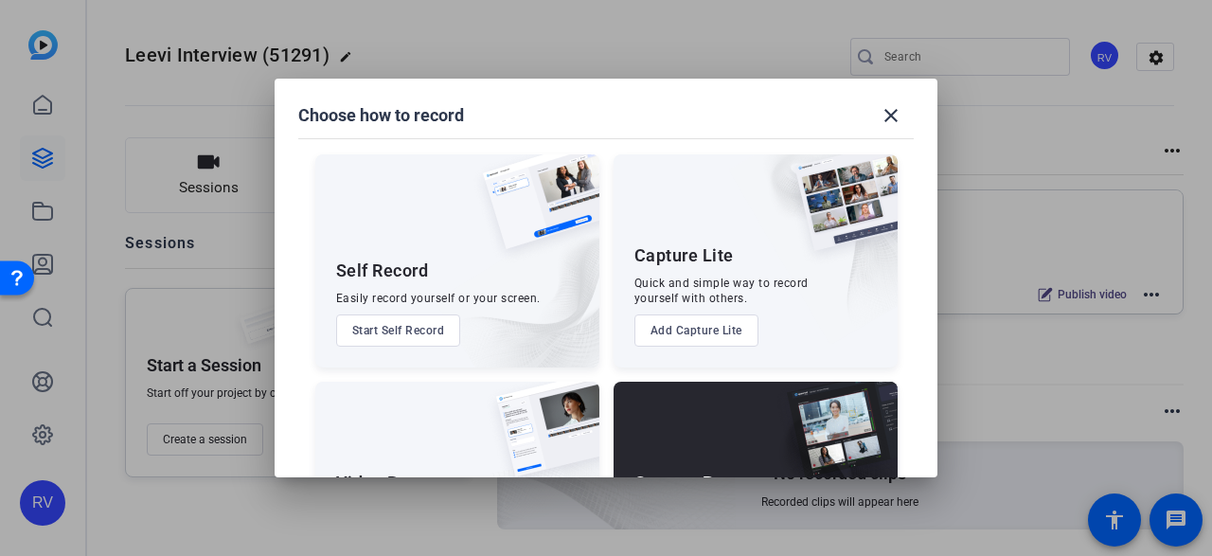
click at [729, 323] on button "Add Capture Lite" at bounding box center [697, 330] width 124 height 32
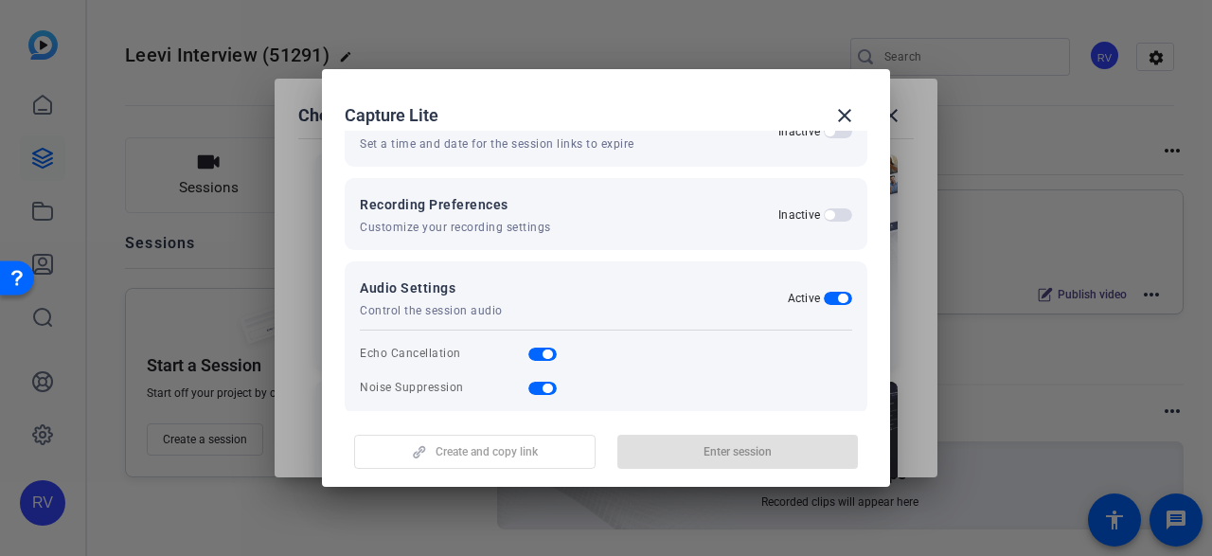
scroll to position [350, 0]
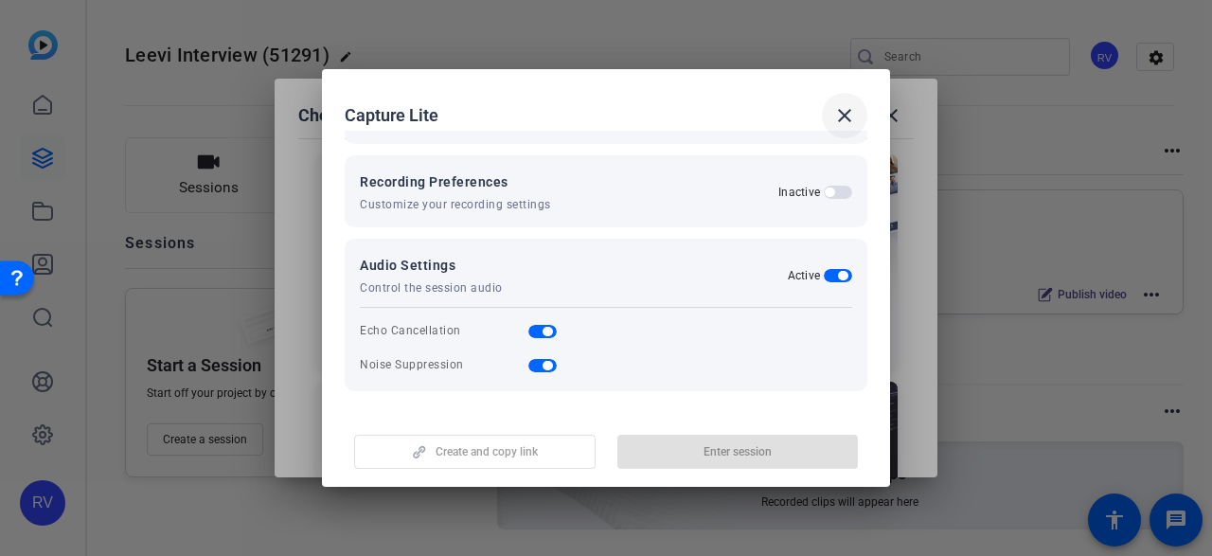
click at [844, 118] on mat-icon "close" at bounding box center [845, 115] width 23 height 23
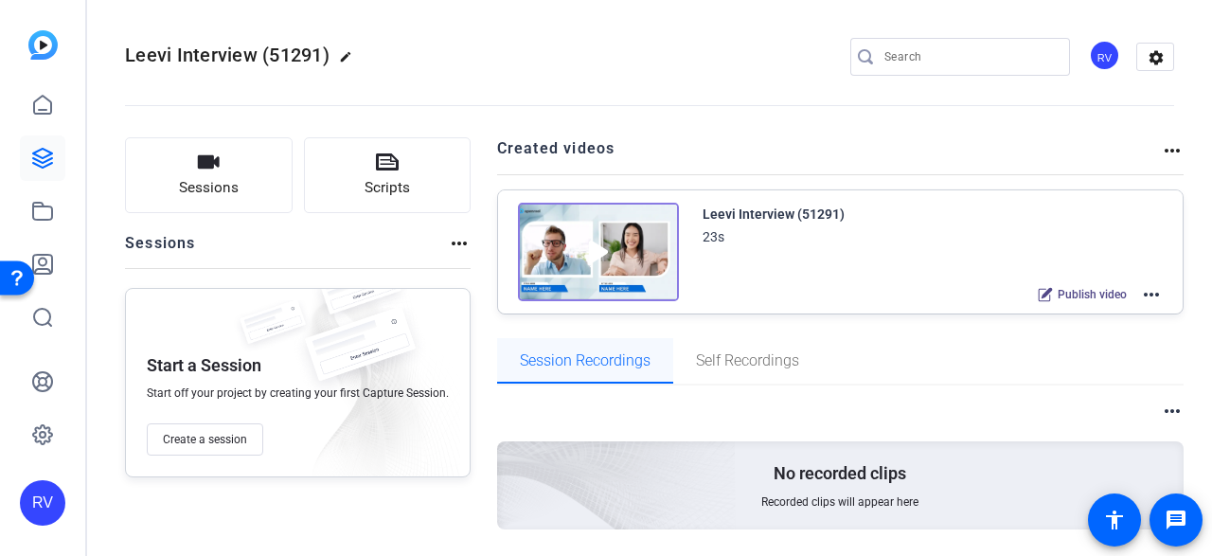
scroll to position [57, 0]
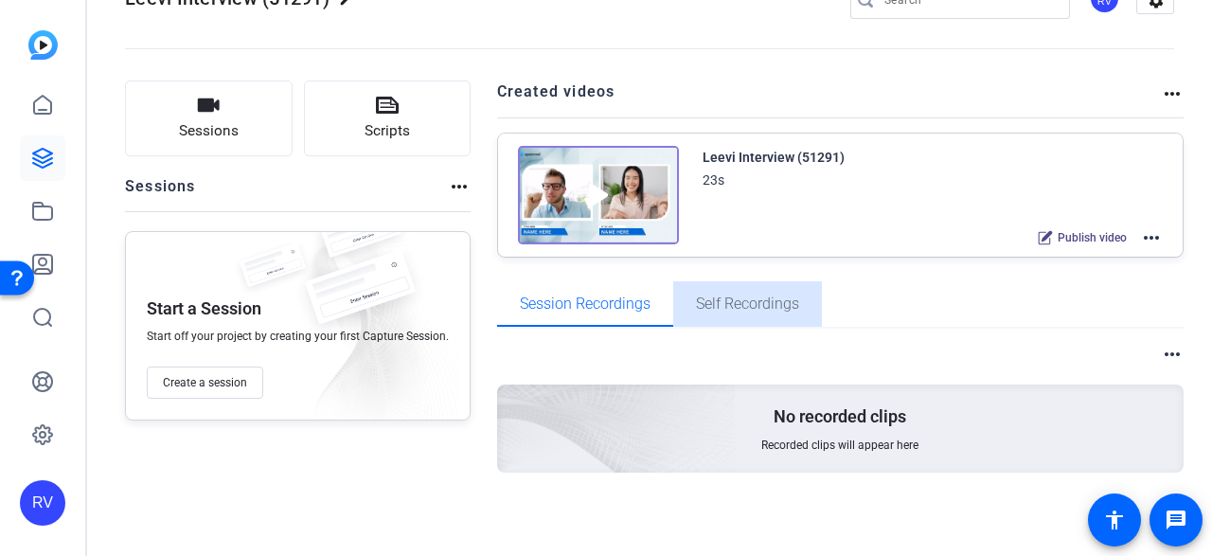
click at [753, 296] on span "Self Recordings" at bounding box center [747, 303] width 103 height 15
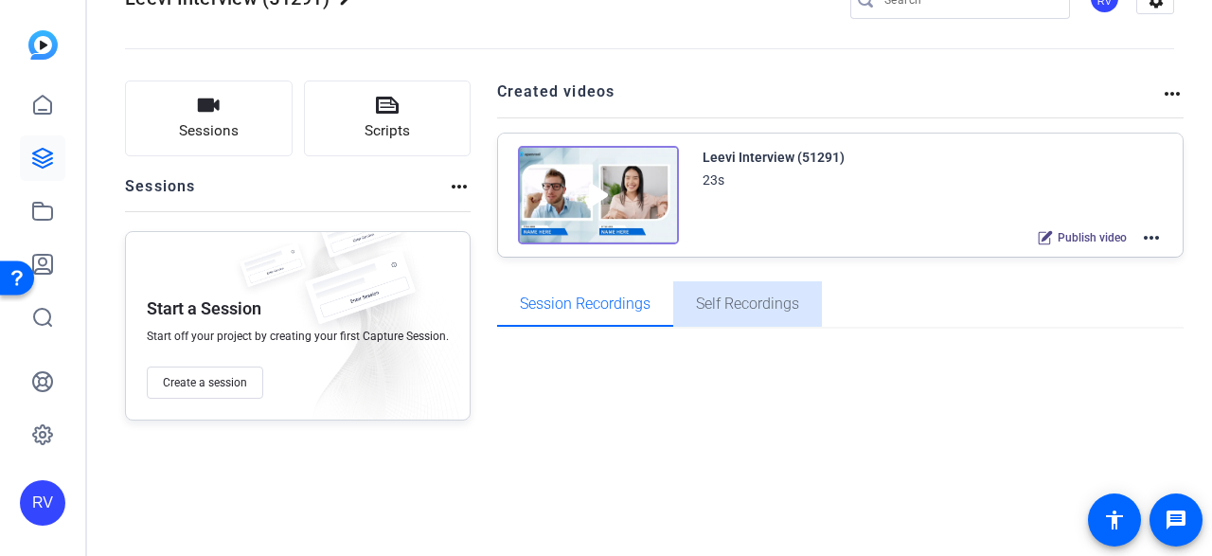
scroll to position [0, 0]
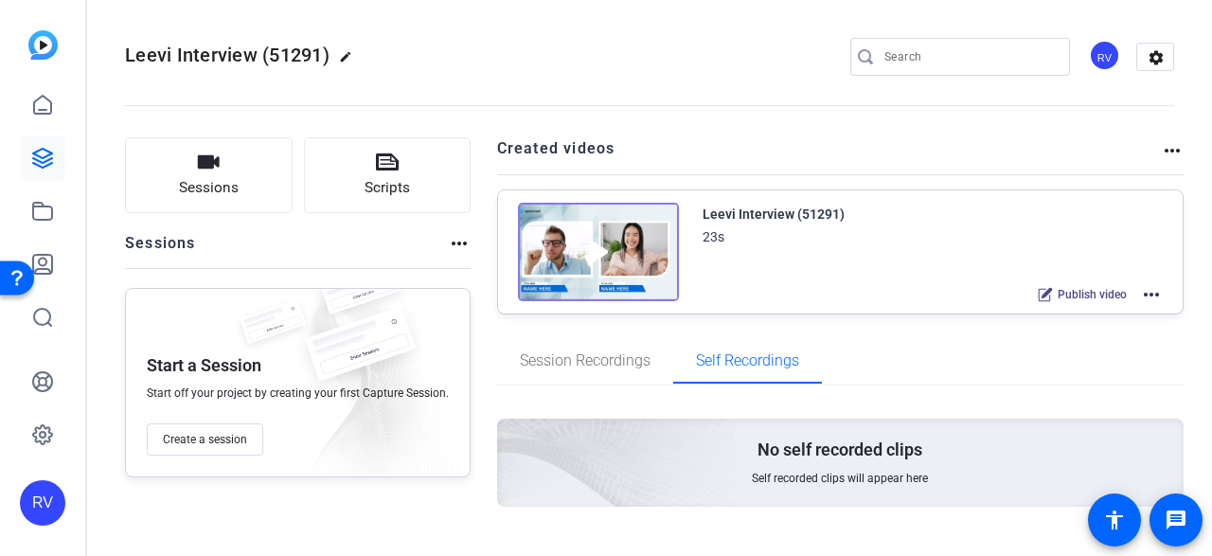
click at [450, 244] on mat-icon "more_horiz" at bounding box center [459, 243] width 23 height 23
click at [197, 435] on div at bounding box center [606, 278] width 1212 height 556
click at [198, 435] on span "Create a session" at bounding box center [205, 439] width 84 height 15
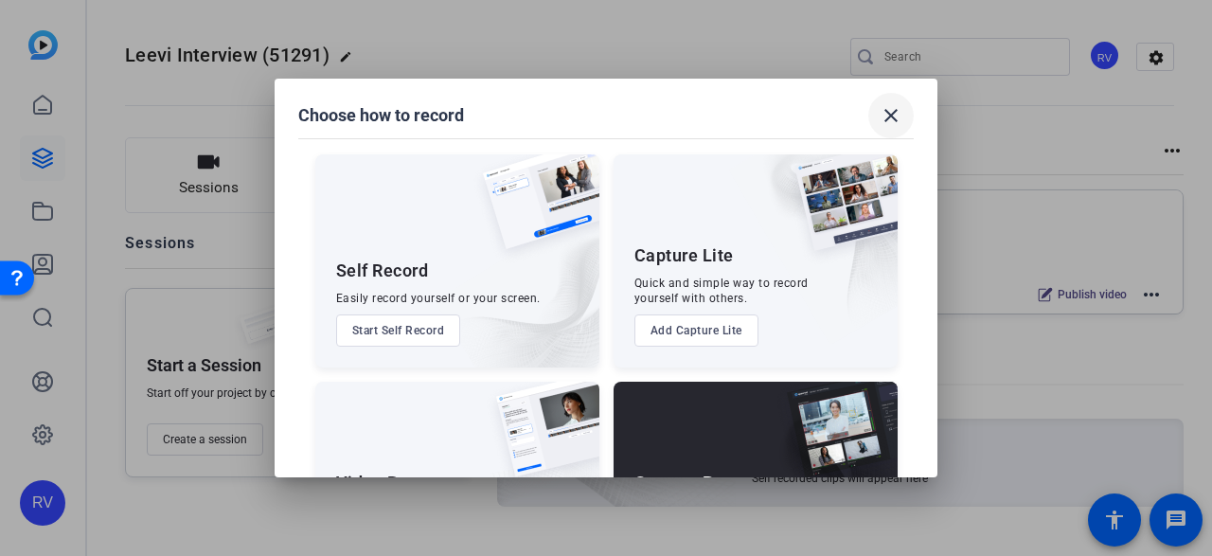
click at [888, 117] on mat-icon "close" at bounding box center [891, 115] width 23 height 23
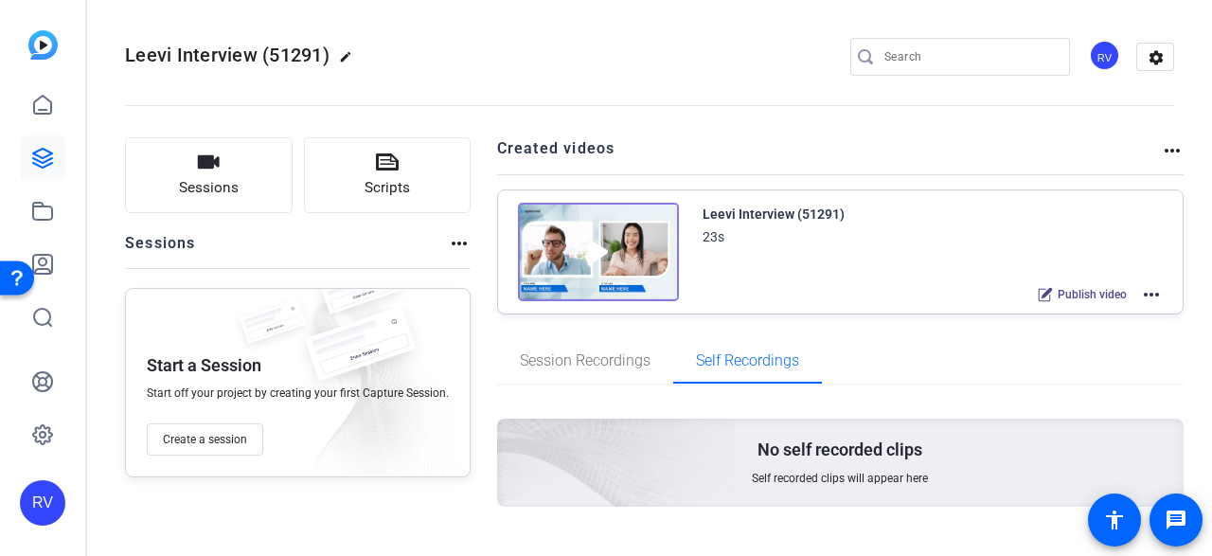
click at [1152, 295] on mat-icon "more_horiz" at bounding box center [1151, 294] width 23 height 23
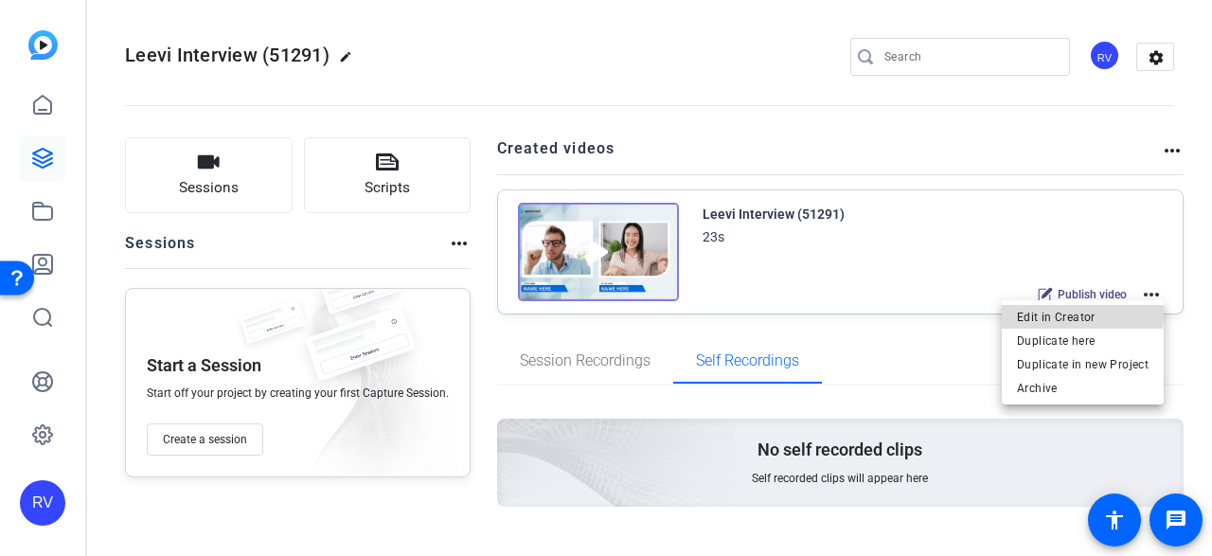
click at [1061, 315] on span "Edit in Creator" at bounding box center [1083, 316] width 132 height 23
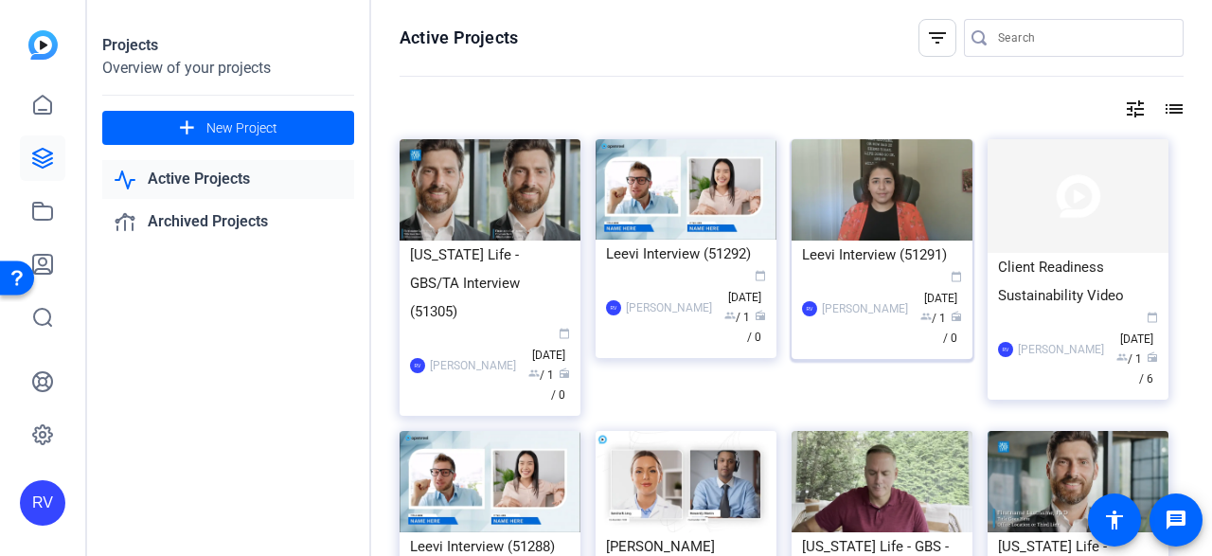
click at [845, 184] on img at bounding box center [882, 189] width 181 height 101
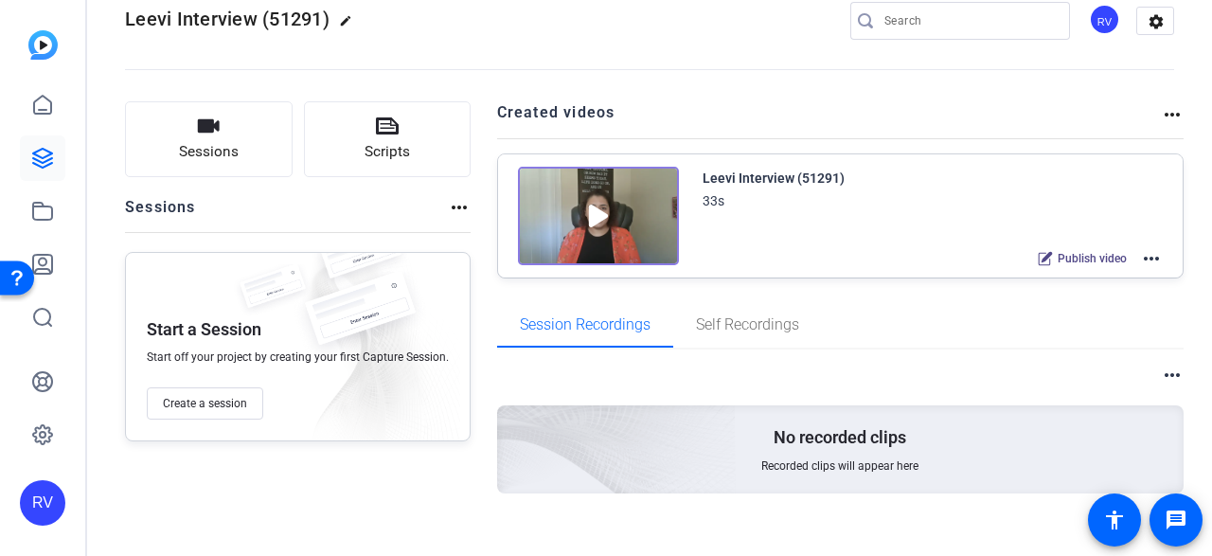
scroll to position [57, 0]
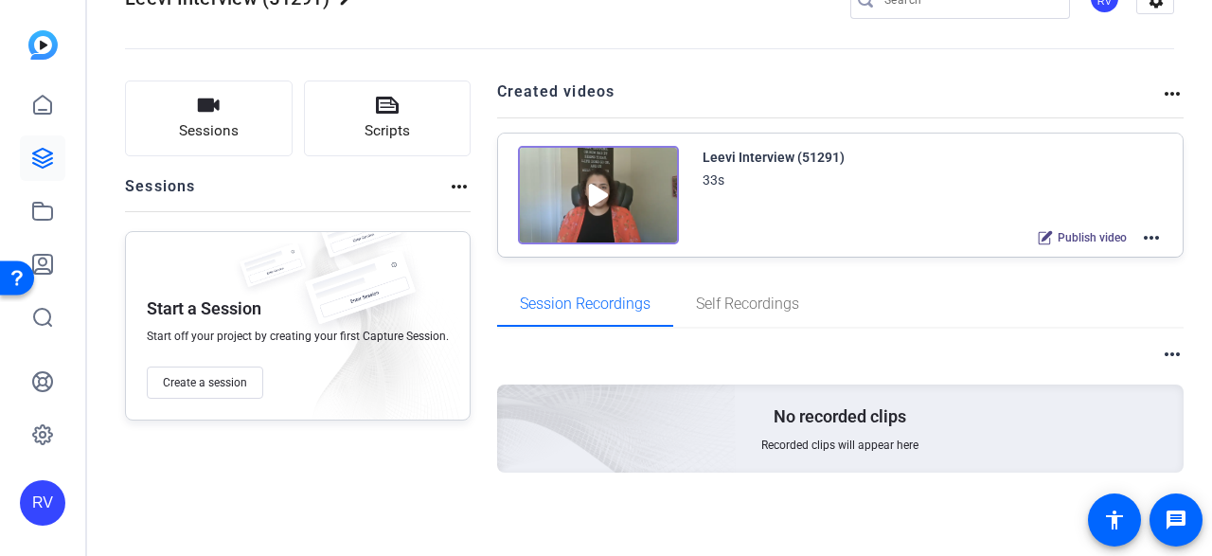
click at [1141, 240] on mat-icon "more_horiz" at bounding box center [1151, 237] width 23 height 23
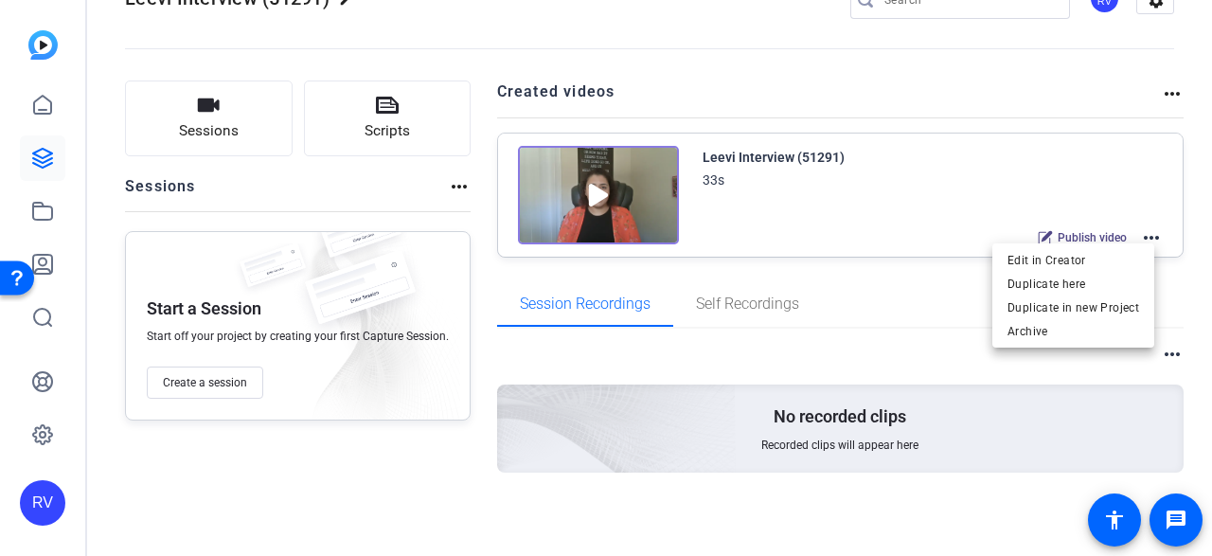
click at [592, 189] on div at bounding box center [606, 278] width 1212 height 556
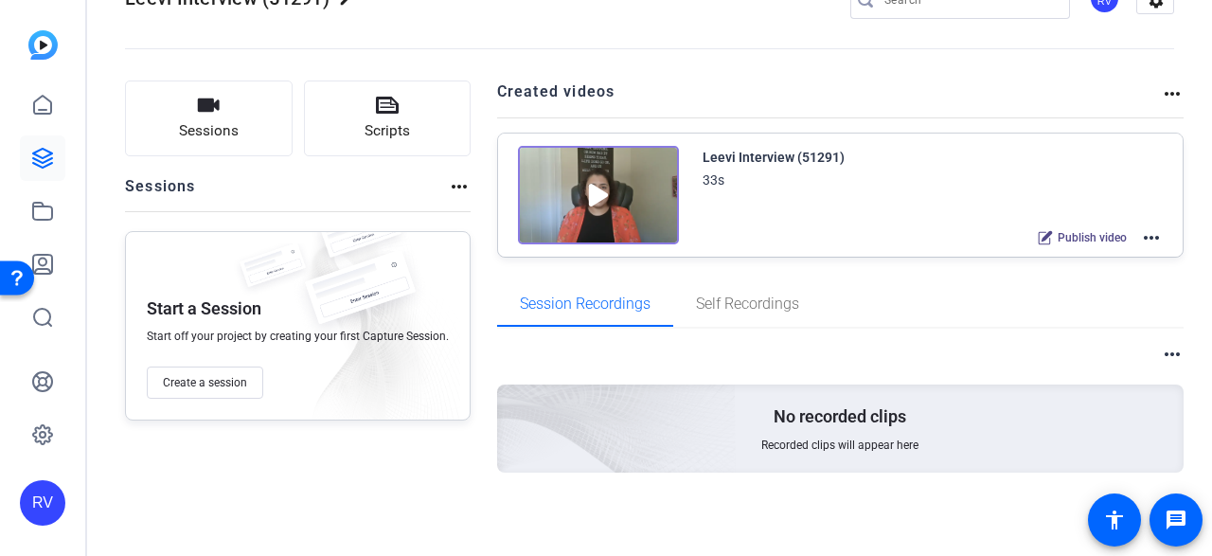
click at [592, 189] on img at bounding box center [598, 195] width 161 height 99
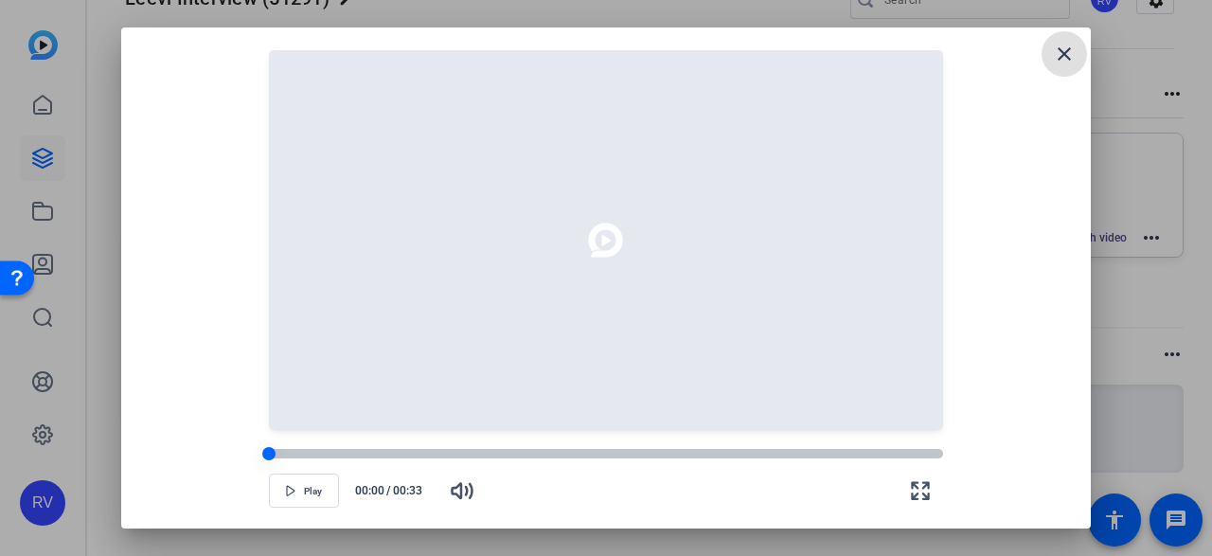
click at [394, 456] on div at bounding box center [606, 453] width 674 height 9
click at [302, 493] on span "button" at bounding box center [304, 490] width 68 height 45
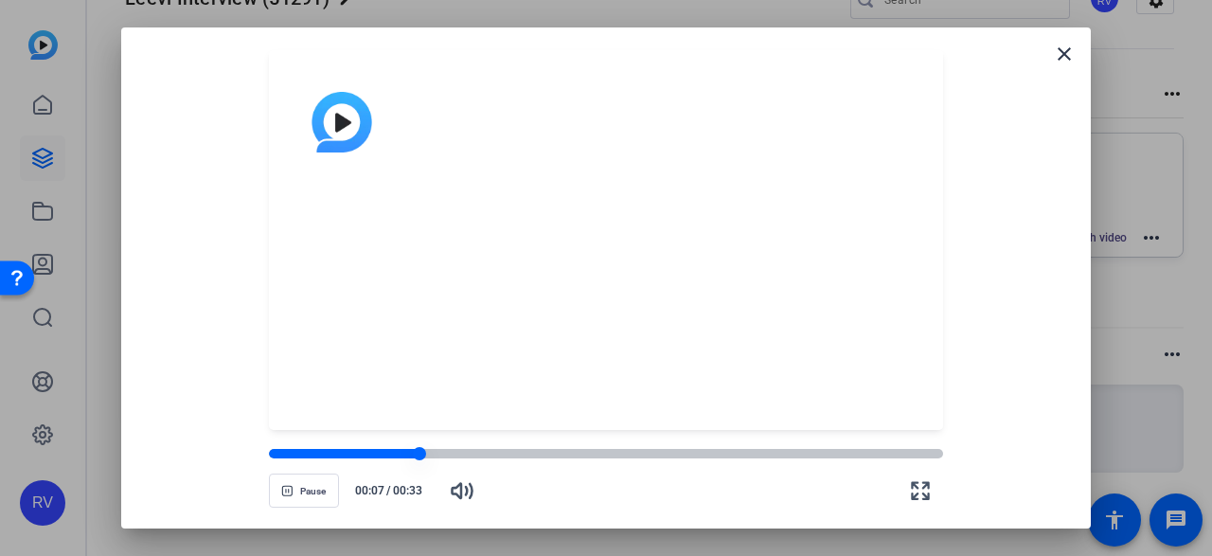
click at [330, 457] on div at bounding box center [344, 453] width 151 height 9
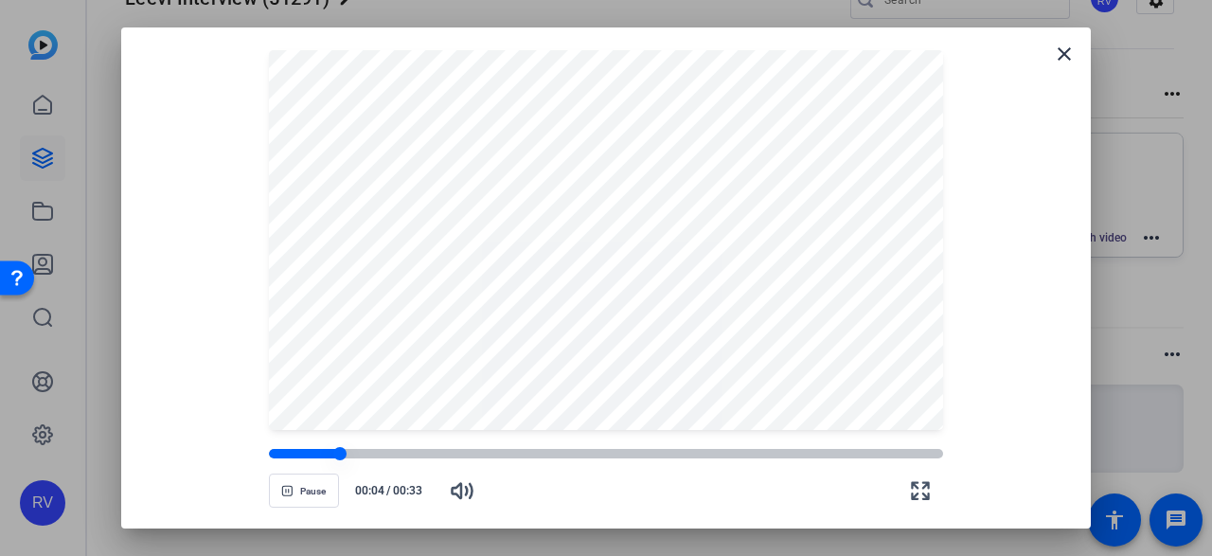
click at [283, 452] on div at bounding box center [304, 453] width 71 height 9
click at [816, 452] on div at bounding box center [606, 453] width 674 height 9
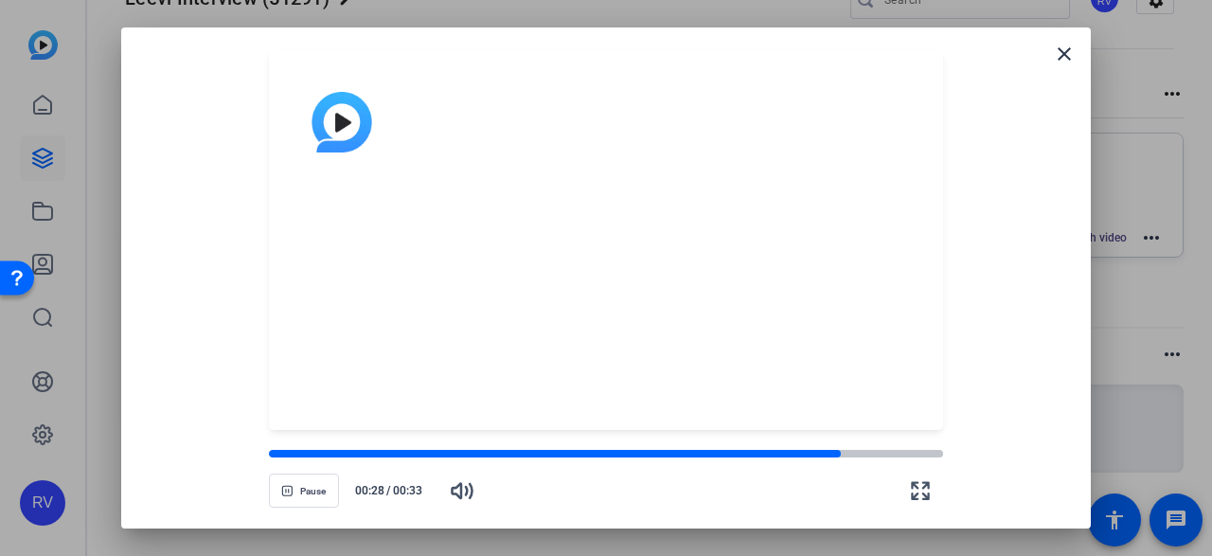
click at [904, 446] on openreel-video-controls "Pause 00:28 / 00:33" at bounding box center [606, 472] width 674 height 66
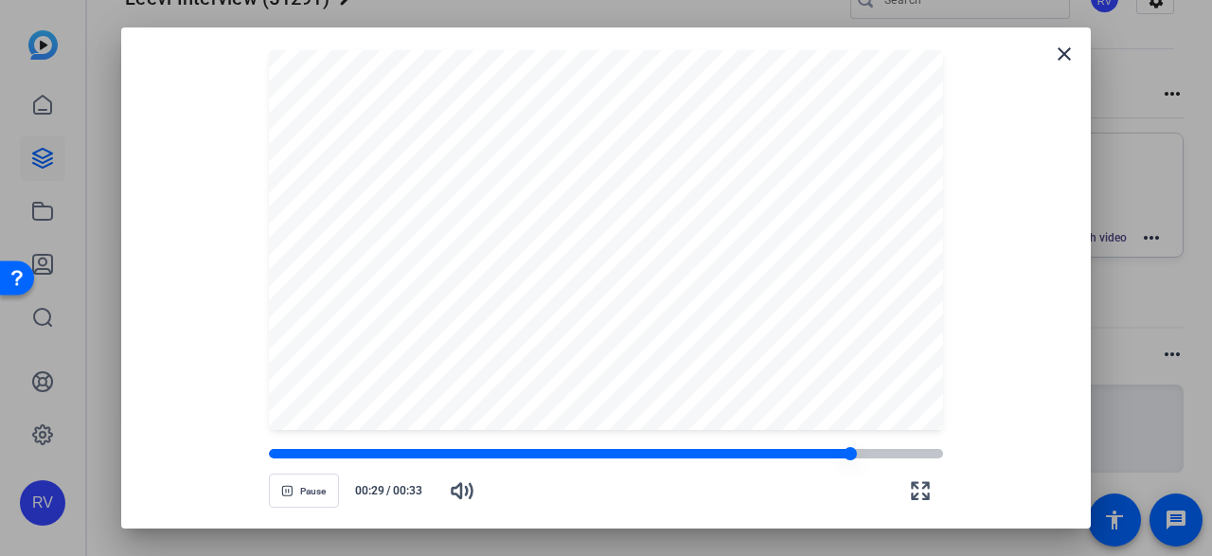
click at [909, 450] on div at bounding box center [606, 453] width 674 height 9
click at [489, 455] on div at bounding box center [595, 453] width 653 height 9
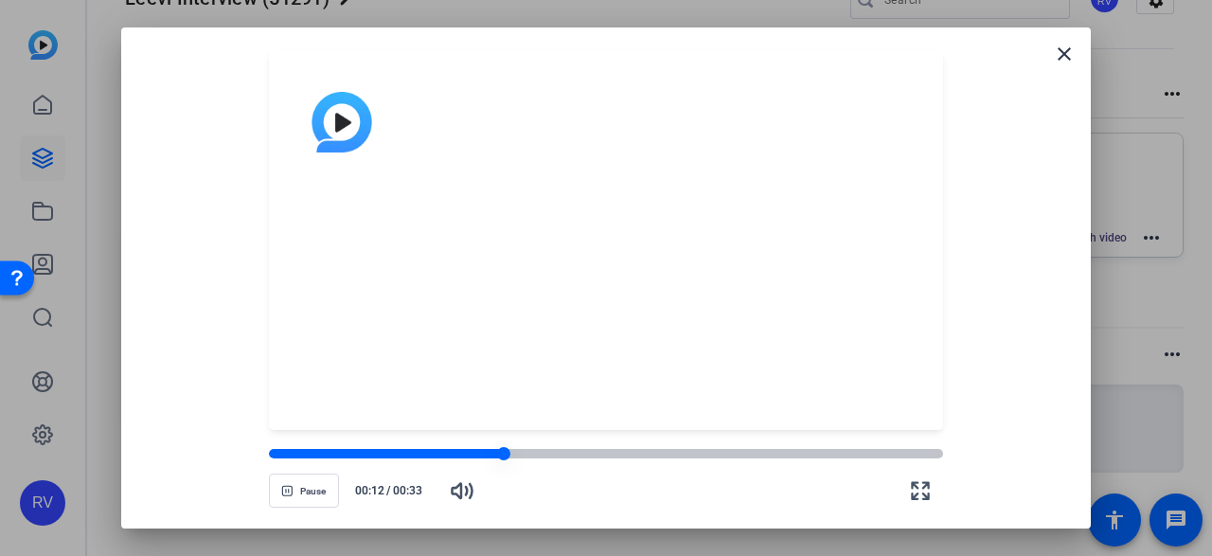
click at [521, 452] on div at bounding box center [606, 453] width 674 height 9
click at [587, 455] on div at bounding box center [606, 453] width 674 height 9
drag, startPoint x: 582, startPoint y: 444, endPoint x: 488, endPoint y: 452, distance: 94.1
click at [510, 448] on openreel-video-controls "Pause 00:17 / 00:33" at bounding box center [606, 472] width 674 height 66
click at [483, 452] on div at bounding box center [443, 453] width 348 height 9
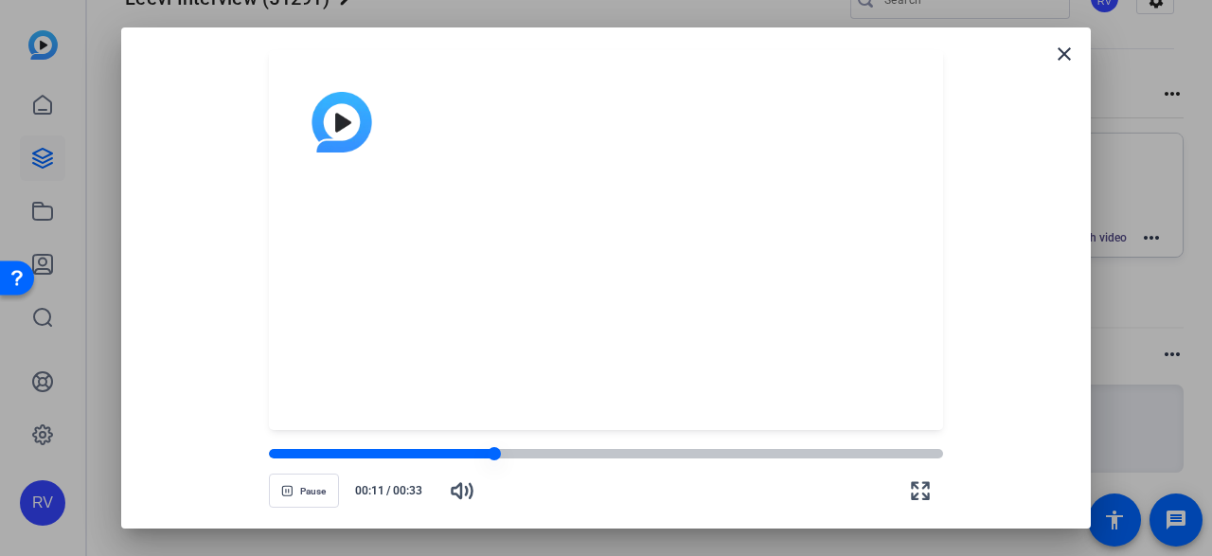
click at [454, 454] on div at bounding box center [381, 453] width 225 height 9
drag, startPoint x: 442, startPoint y: 452, endPoint x: 414, endPoint y: 452, distance: 28.4
click at [433, 452] on div at bounding box center [365, 453] width 192 height 9
click at [414, 452] on div at bounding box center [353, 453] width 168 height 9
click at [286, 488] on icon "button" at bounding box center [286, 490] width 11 height 11
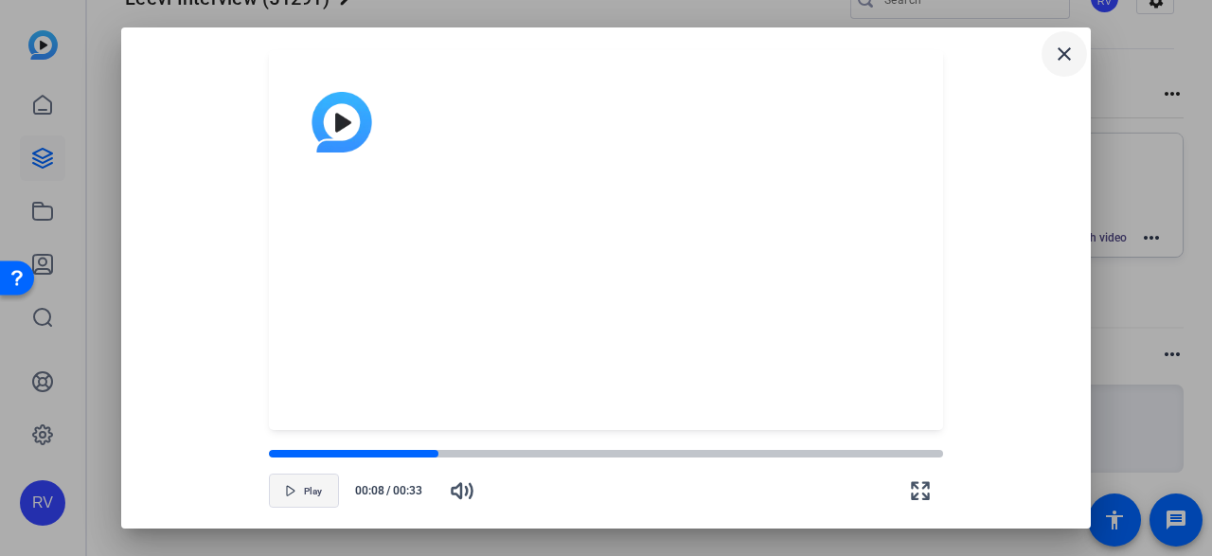
click at [1059, 54] on mat-icon "close" at bounding box center [1064, 54] width 23 height 23
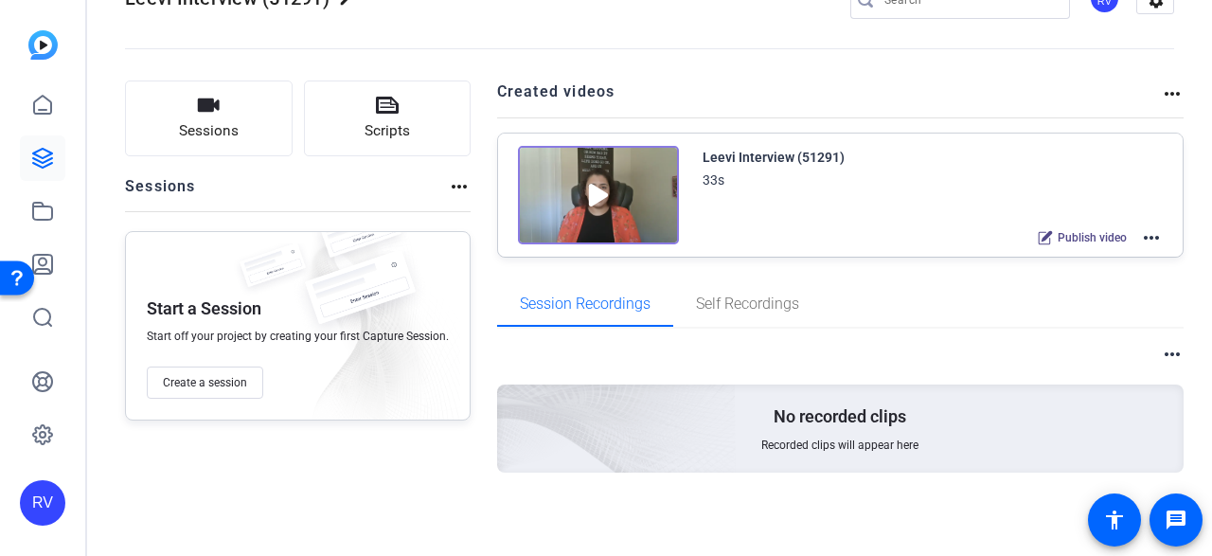
click at [453, 188] on mat-icon "more_horiz" at bounding box center [459, 186] width 23 height 23
click at [799, 172] on div at bounding box center [606, 278] width 1212 height 556
drag, startPoint x: 838, startPoint y: 172, endPoint x: 883, endPoint y: 220, distance: 65.0
click at [751, 187] on div "33s" at bounding box center [774, 180] width 142 height 23
click at [1161, 92] on mat-icon "more_horiz" at bounding box center [1172, 93] width 23 height 23
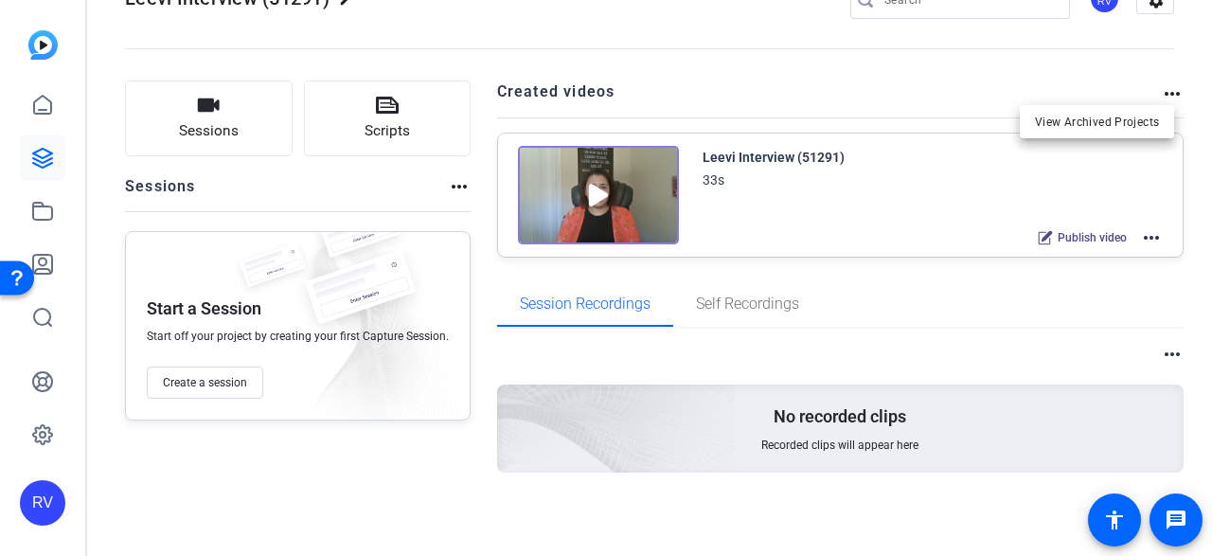
click at [1161, 92] on div at bounding box center [606, 278] width 1212 height 556
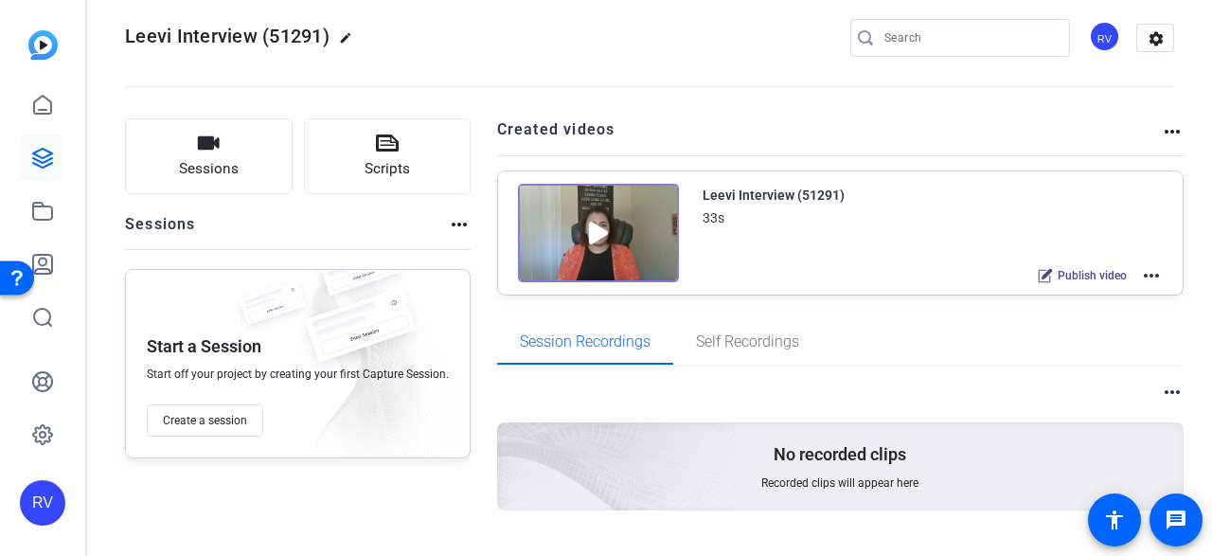
scroll to position [0, 0]
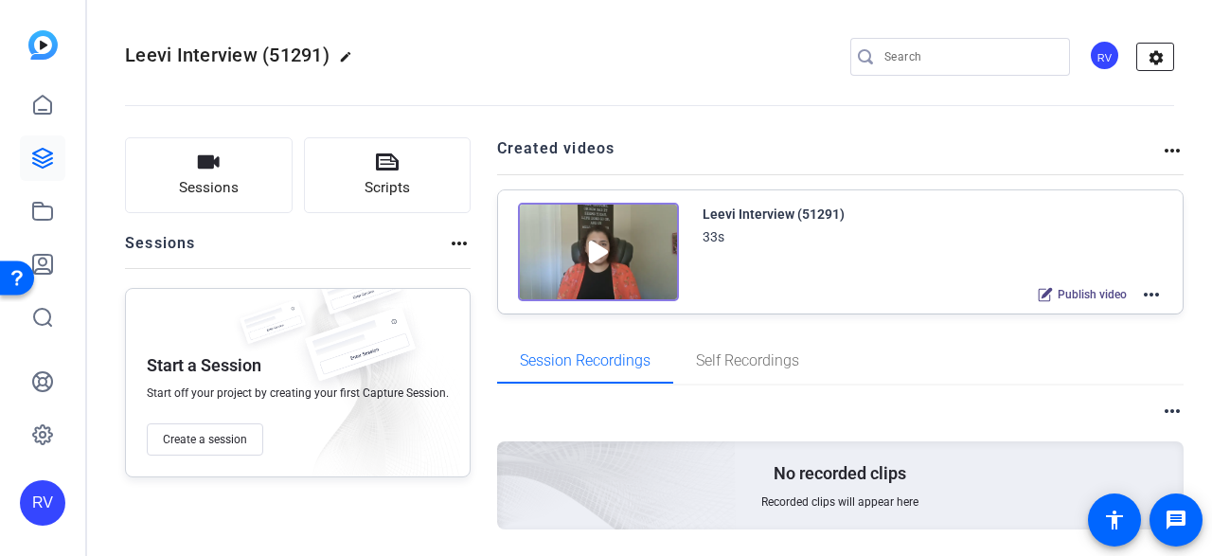
click at [1146, 48] on mat-icon "settings" at bounding box center [1157, 58] width 38 height 28
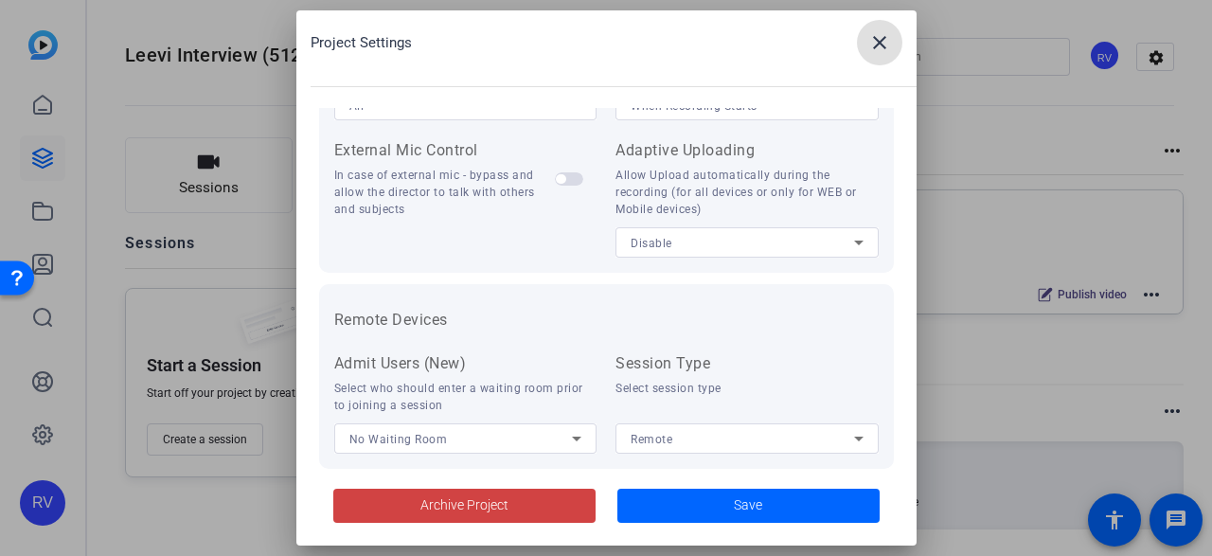
scroll to position [503, 0]
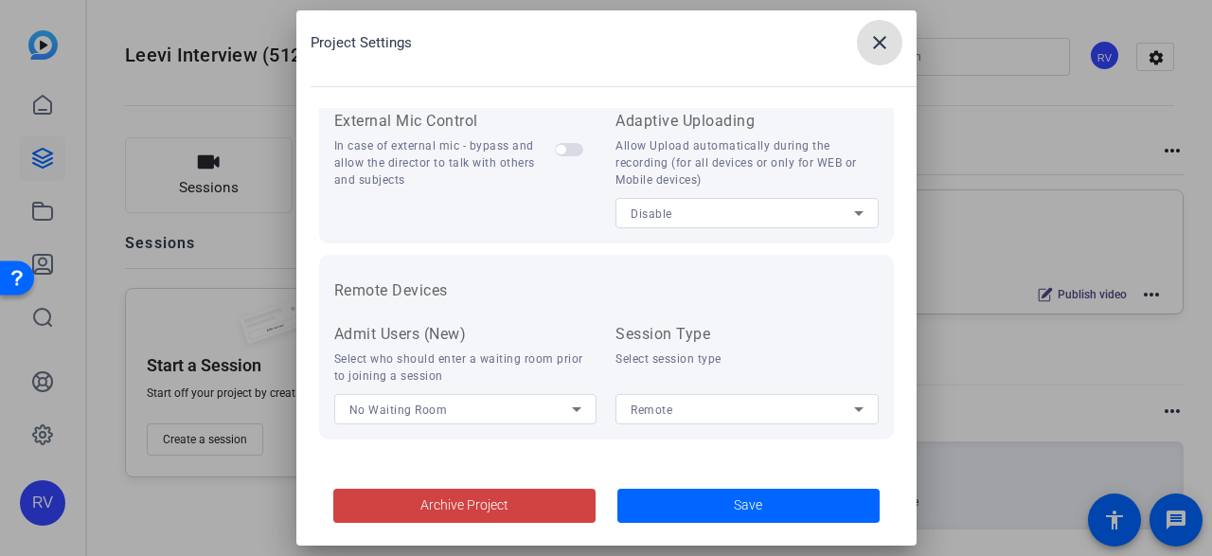
click at [873, 37] on mat-icon "close" at bounding box center [880, 42] width 23 height 23
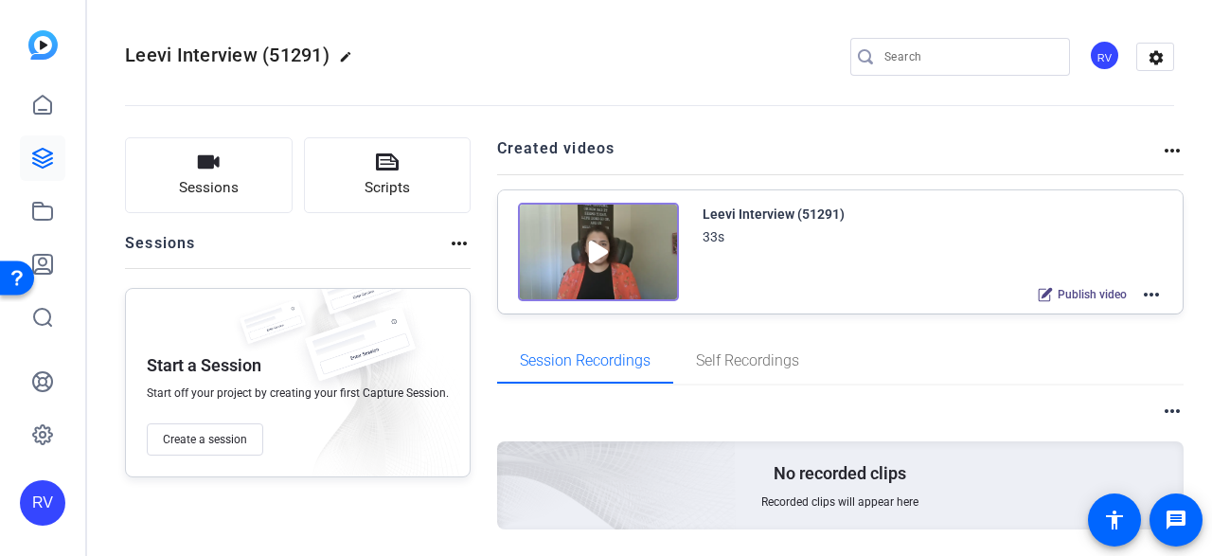
click at [1146, 289] on mat-icon "more_horiz" at bounding box center [1151, 294] width 23 height 23
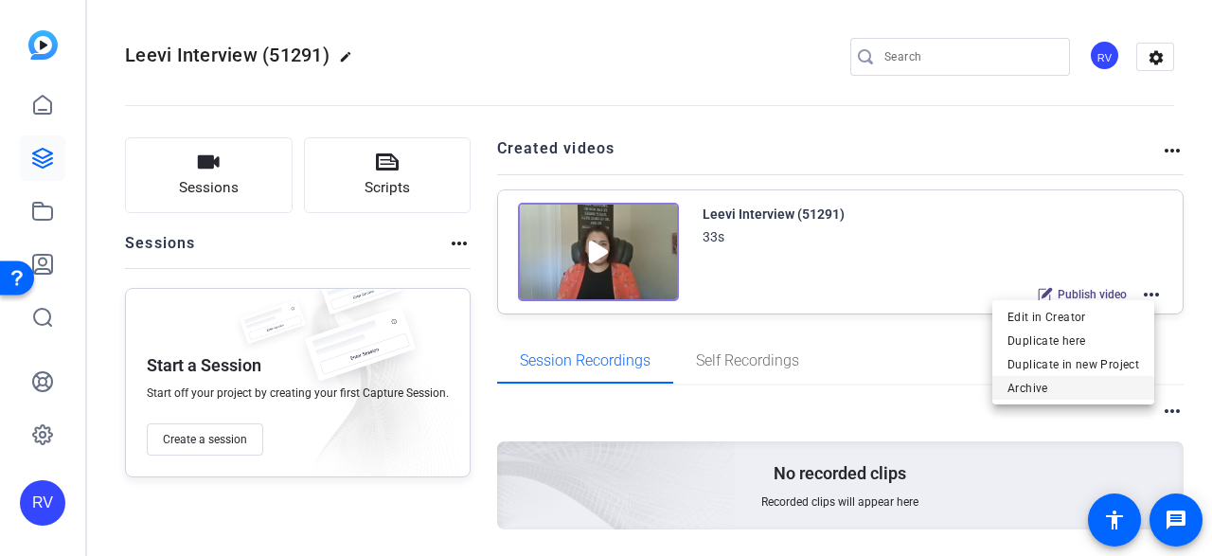
click at [1044, 393] on span "Archive" at bounding box center [1074, 387] width 132 height 23
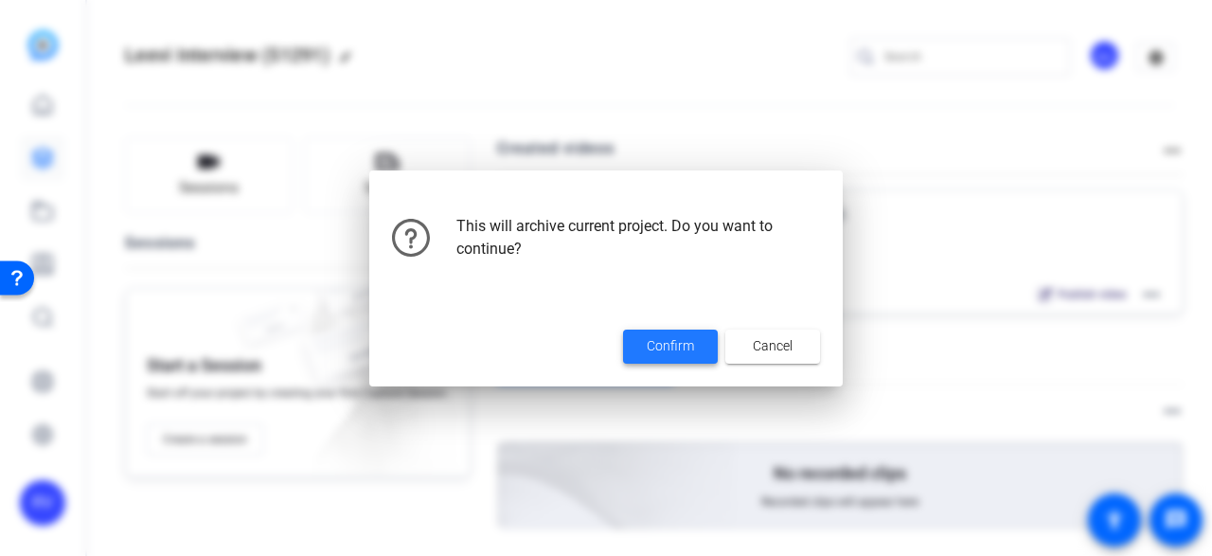
click at [647, 344] on span "Confirm" at bounding box center [670, 346] width 47 height 20
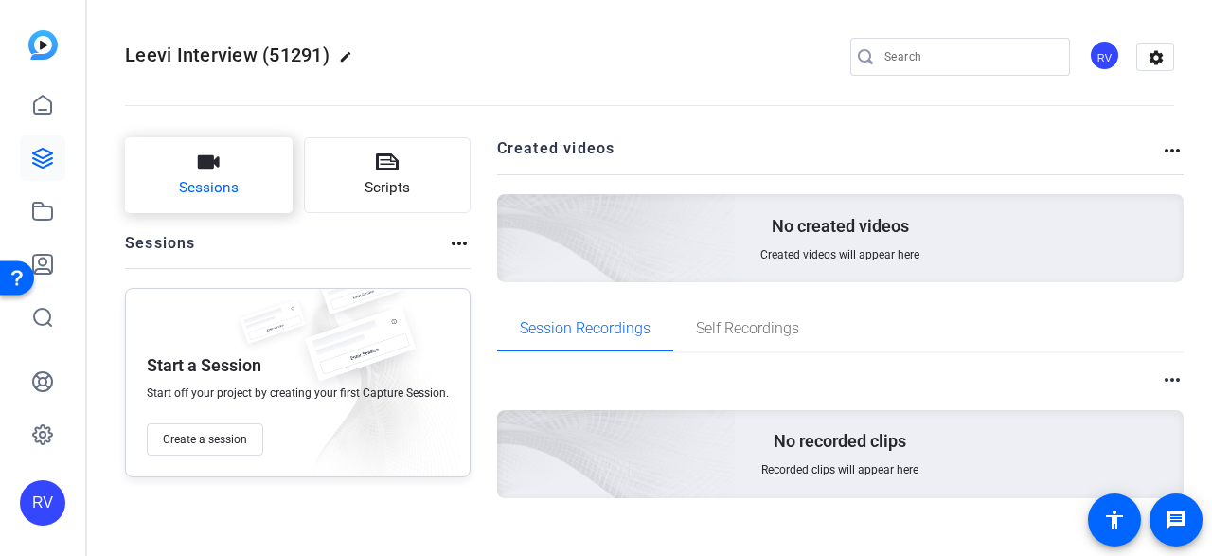
click at [201, 162] on icon "button" at bounding box center [209, 161] width 22 height 13
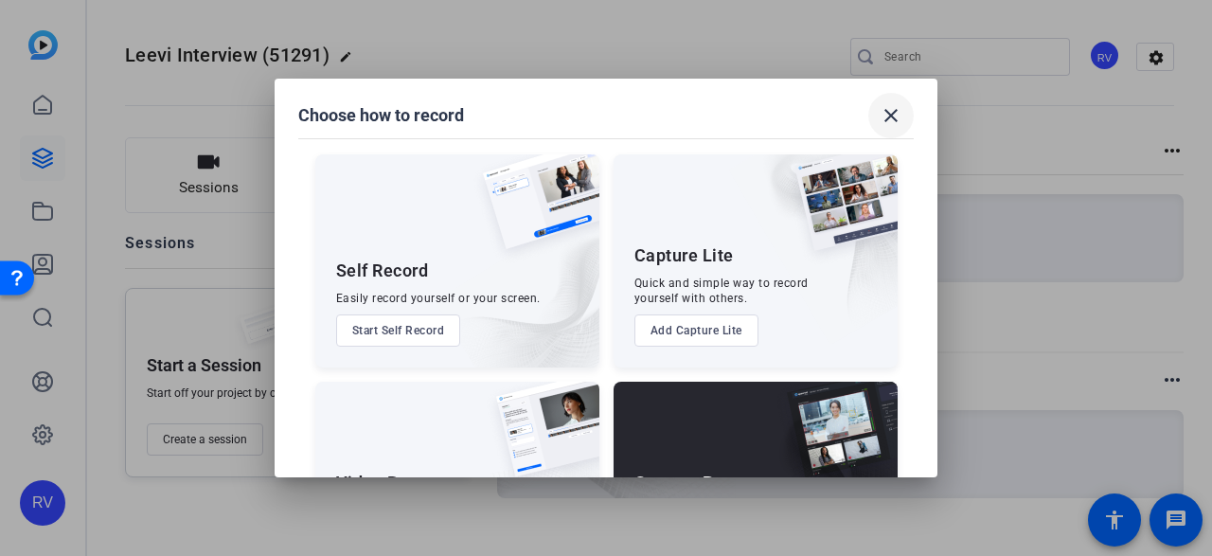
click at [888, 118] on mat-icon "close" at bounding box center [891, 115] width 23 height 23
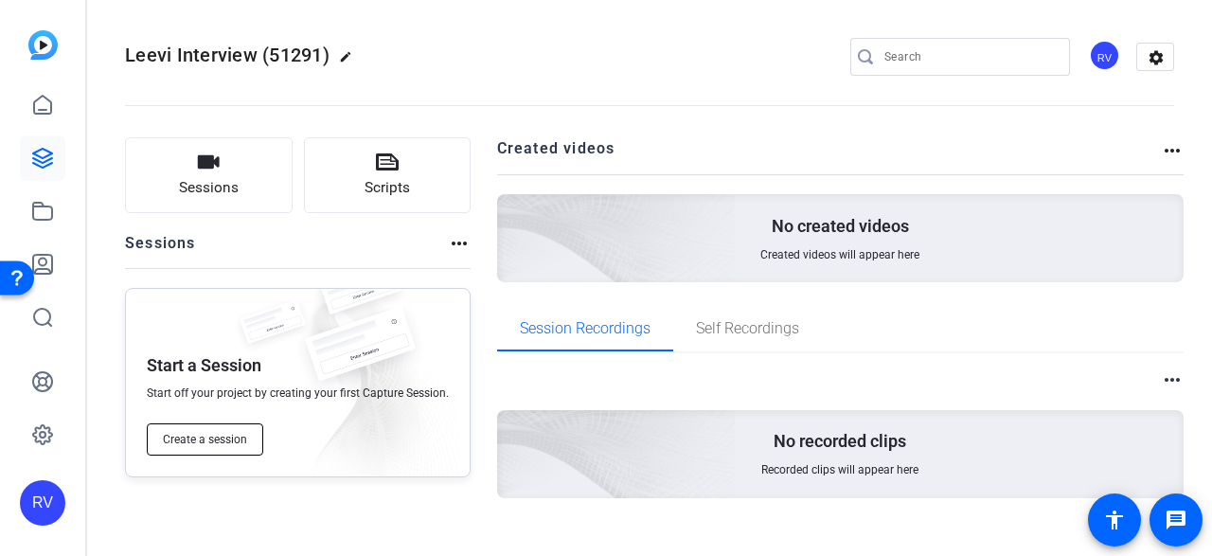
click at [182, 439] on span "Create a session" at bounding box center [205, 439] width 84 height 15
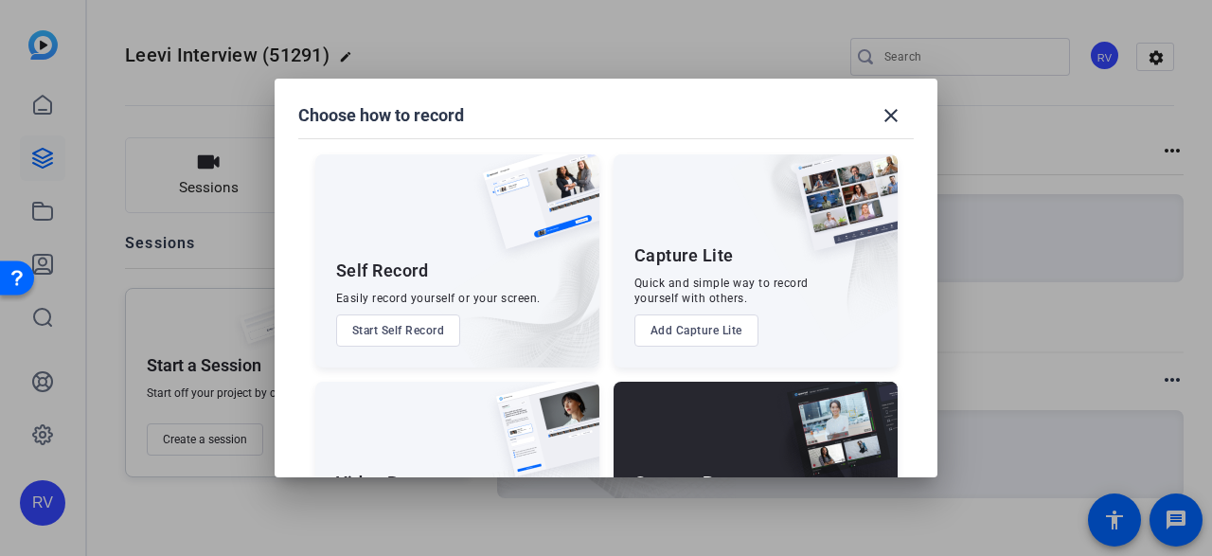
scroll to position [135, 0]
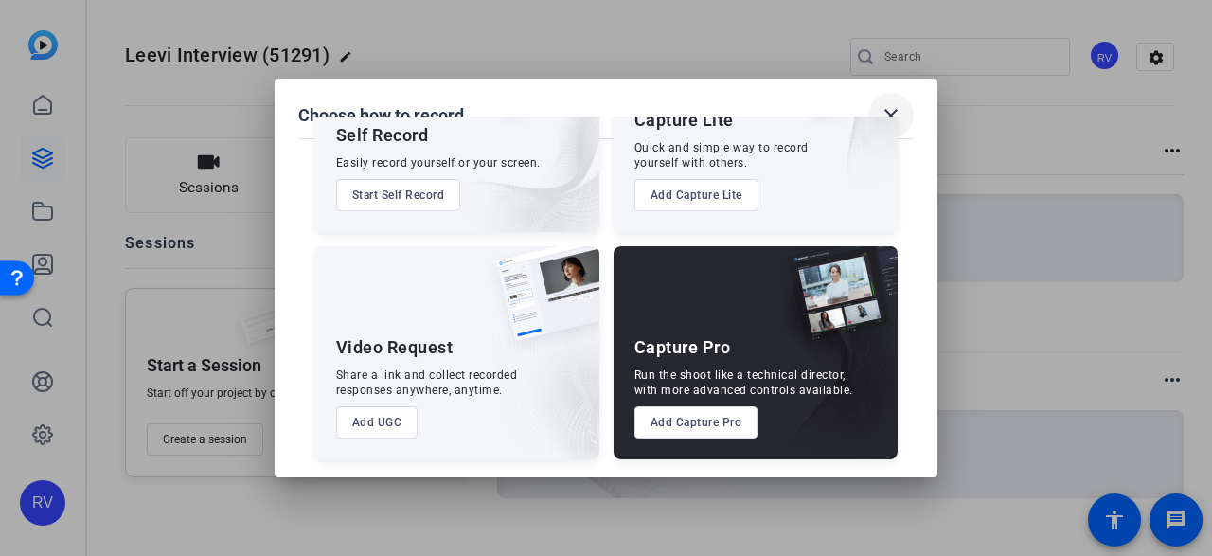
click at [896, 107] on mat-icon "close" at bounding box center [891, 115] width 23 height 23
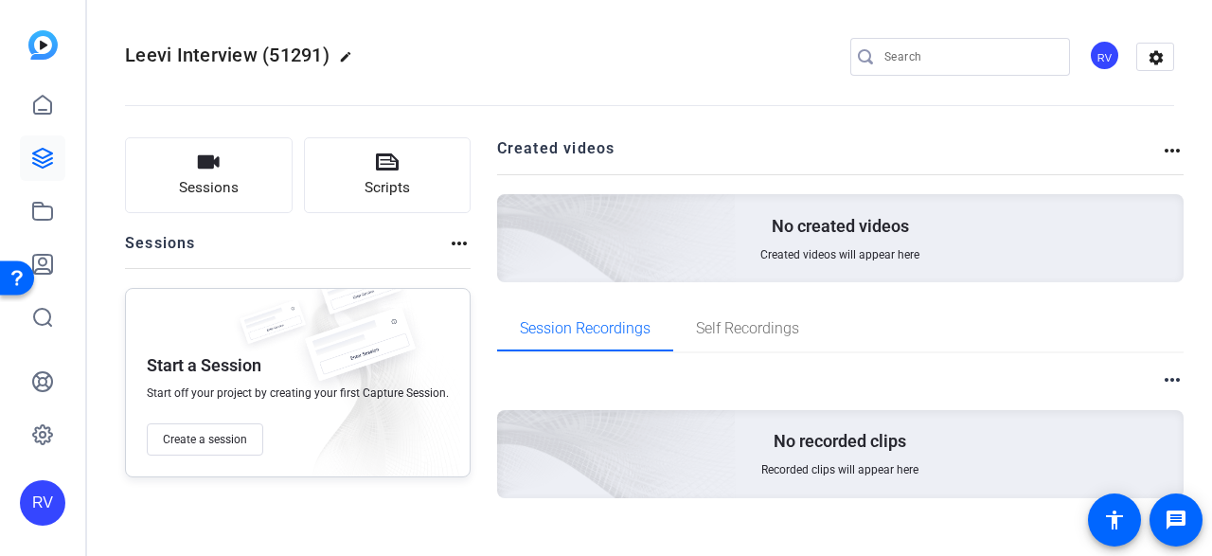
scroll to position [26, 0]
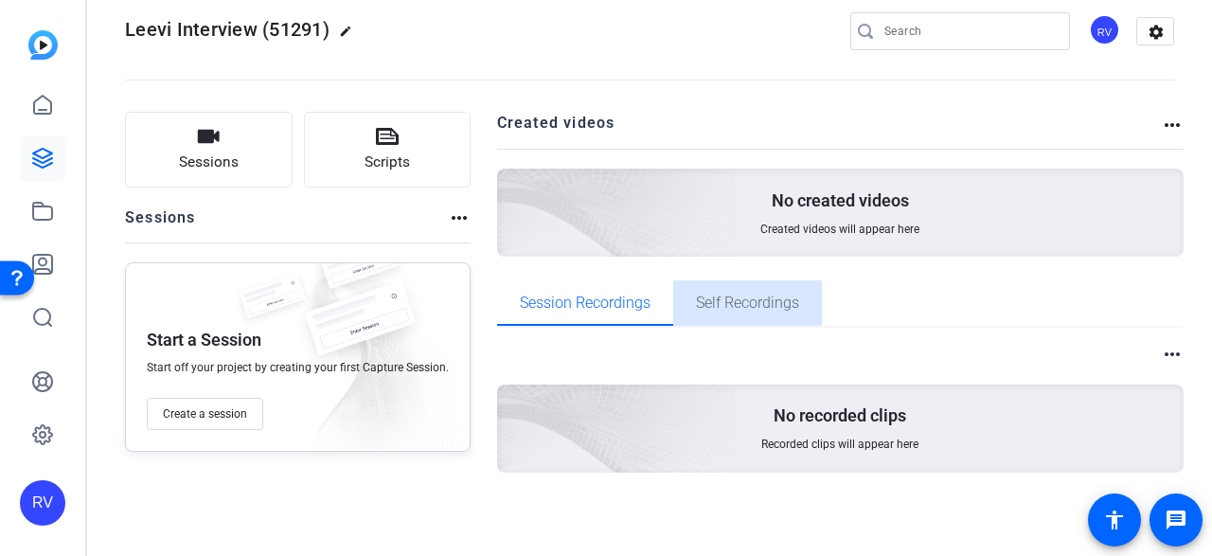
click at [753, 301] on span "Self Recordings" at bounding box center [747, 303] width 103 height 15
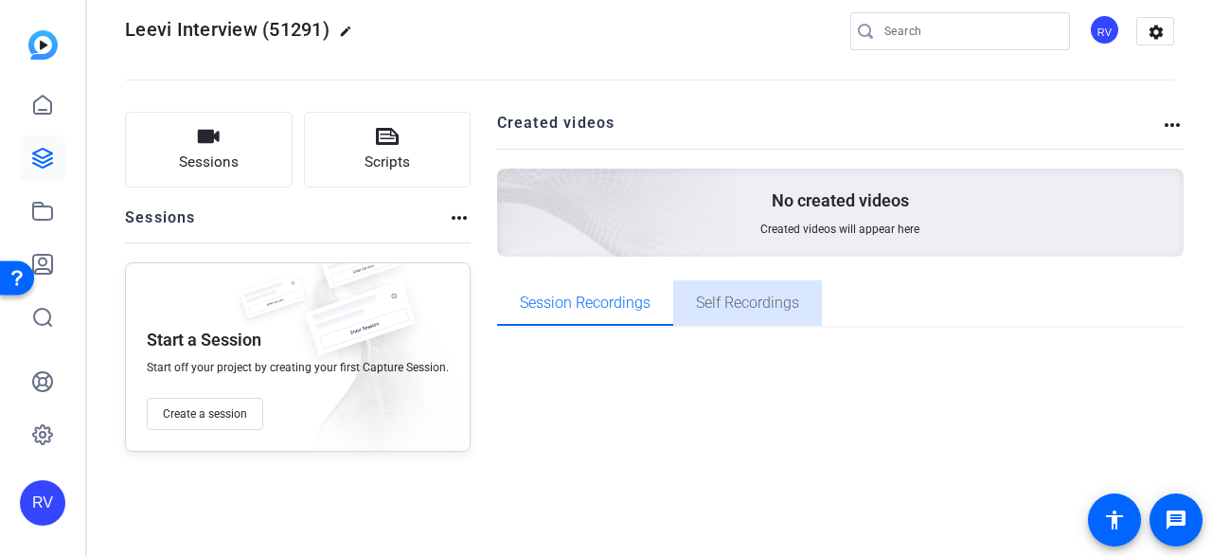
scroll to position [0, 0]
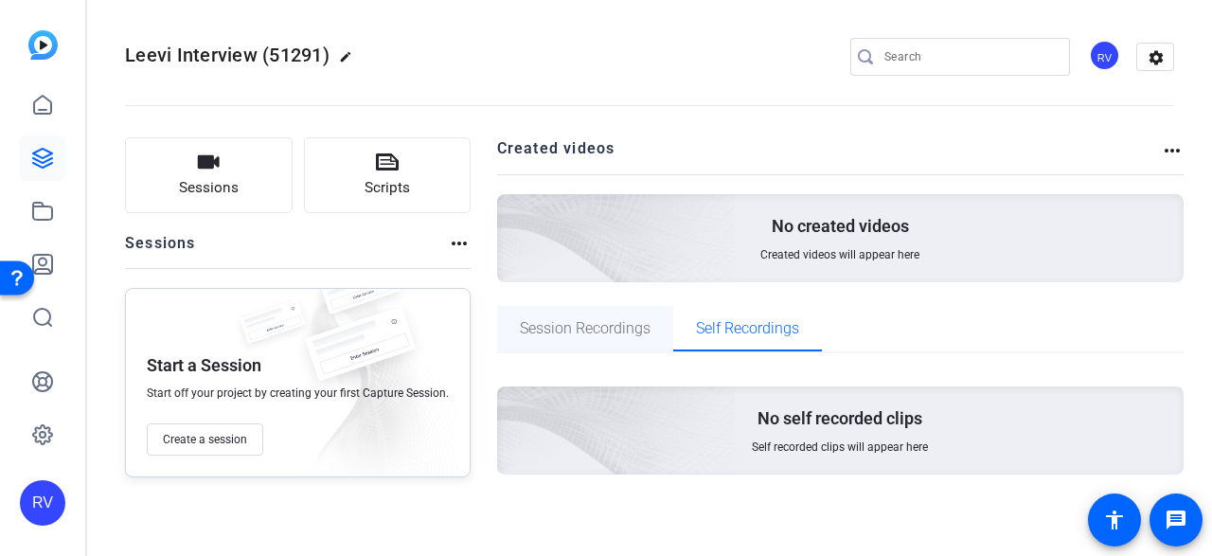
click at [585, 327] on span "Session Recordings" at bounding box center [585, 328] width 131 height 15
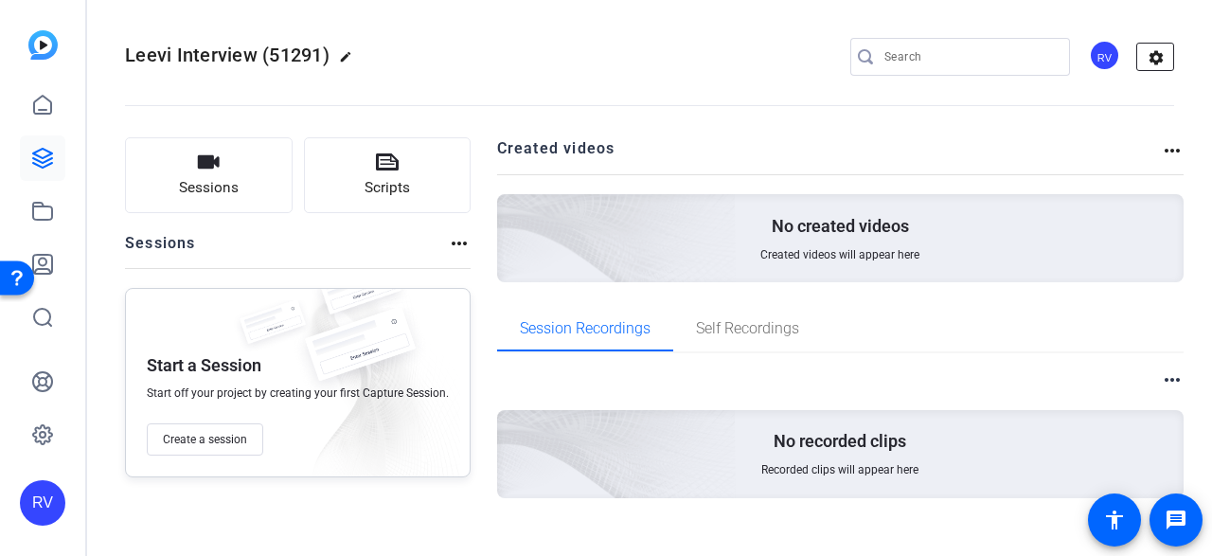
click at [1142, 61] on mat-icon "settings" at bounding box center [1157, 58] width 38 height 28
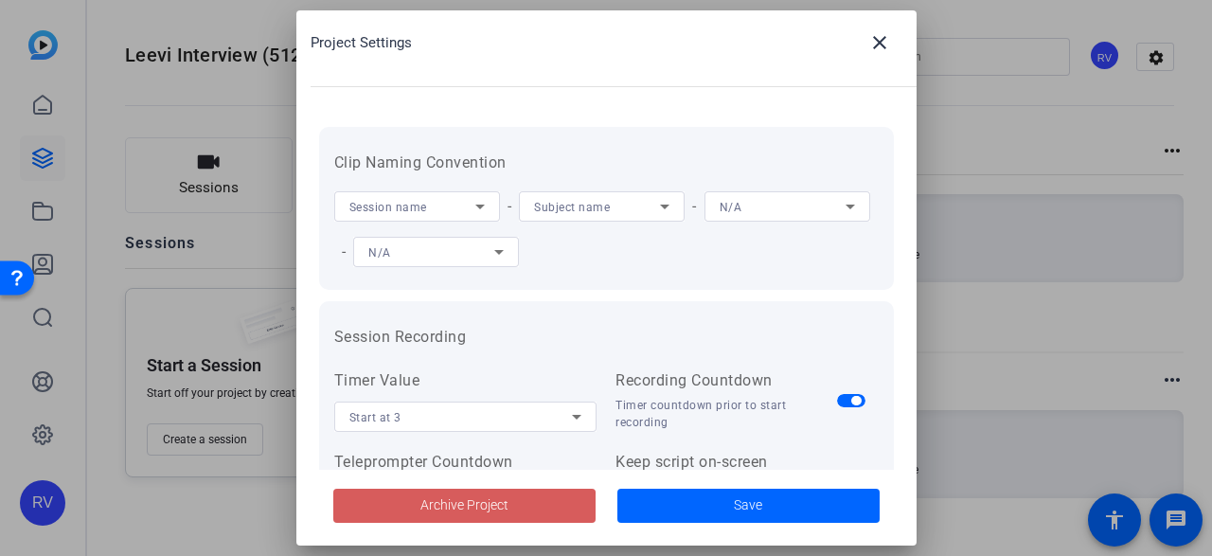
click at [421, 512] on span "Archive Project" at bounding box center [465, 505] width 88 height 20
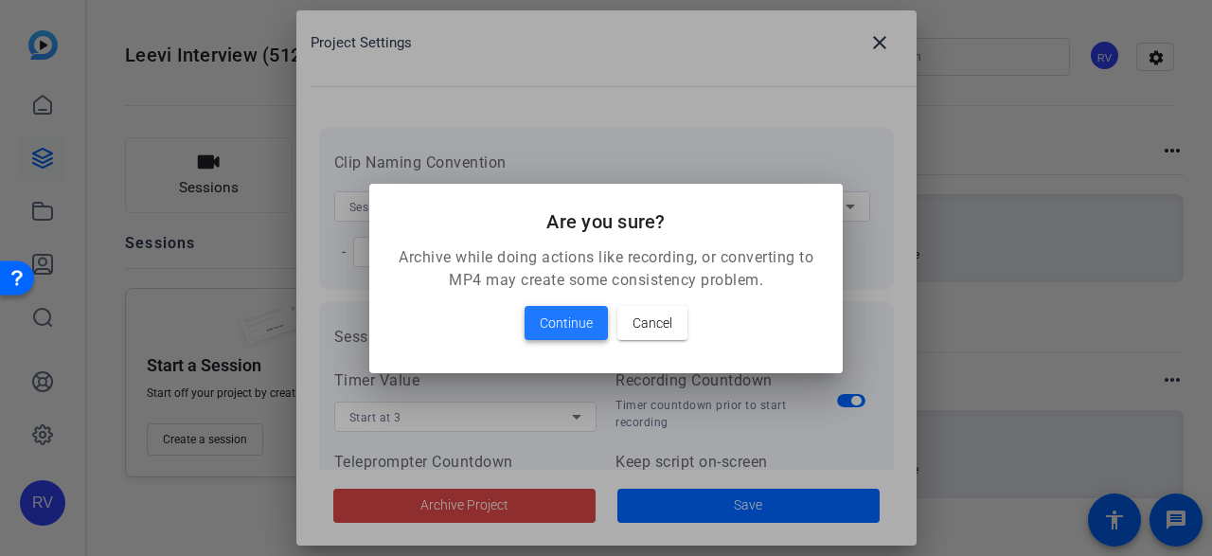
click at [560, 310] on span at bounding box center [566, 322] width 83 height 45
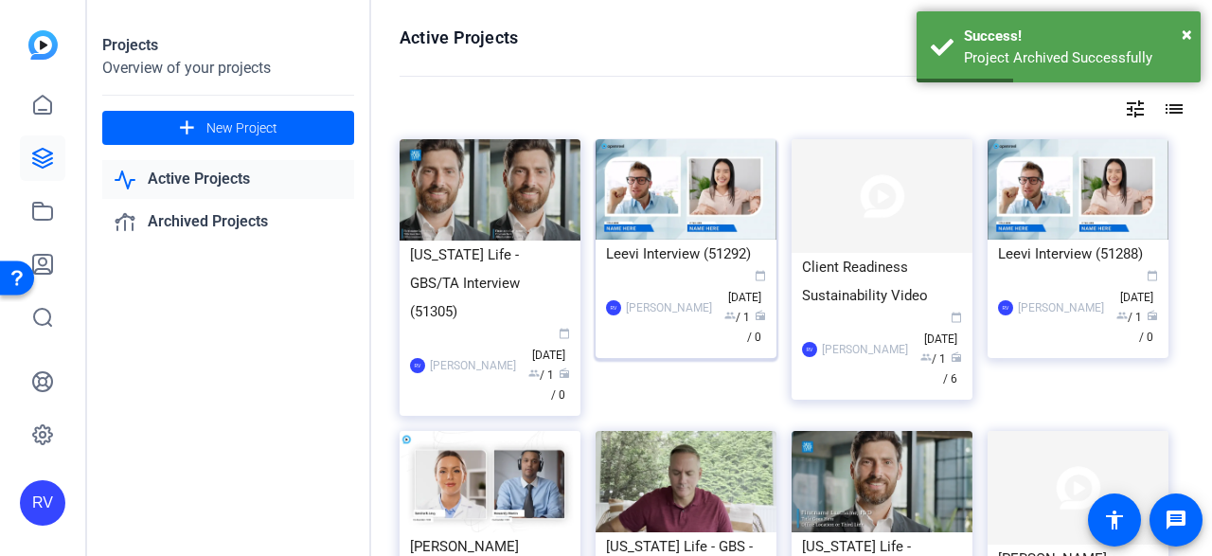
click at [682, 211] on img at bounding box center [686, 189] width 181 height 100
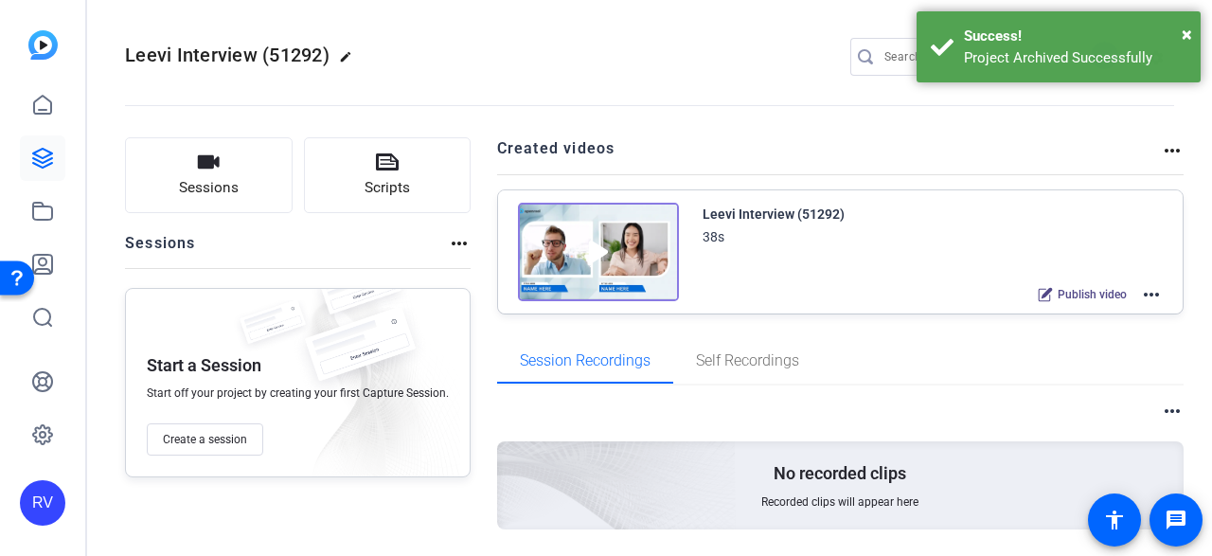
click at [618, 240] on img at bounding box center [598, 252] width 161 height 99
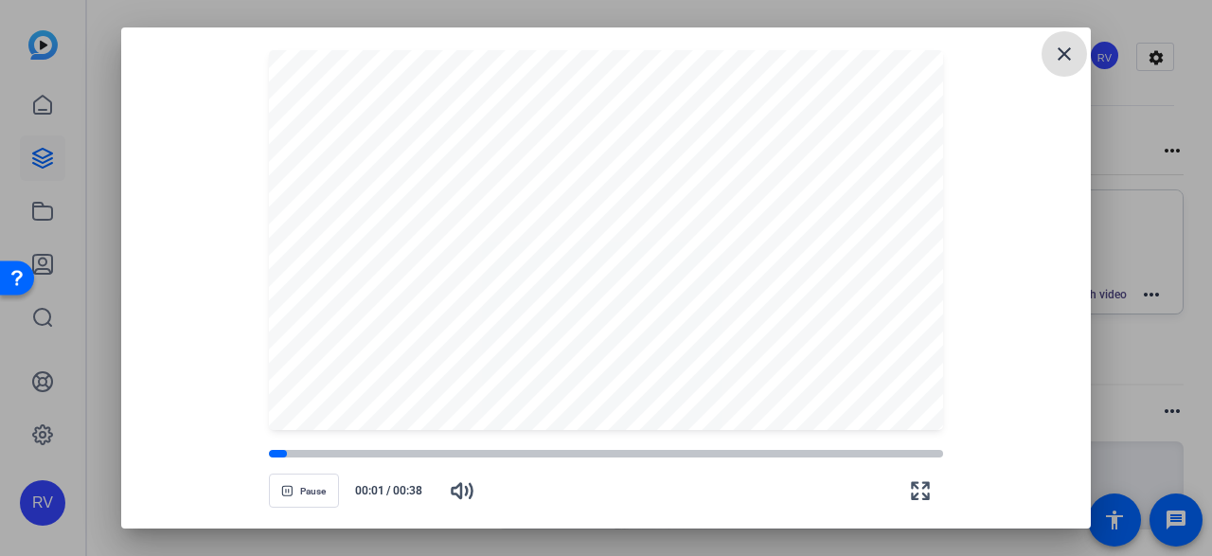
click at [1062, 56] on mat-icon "close" at bounding box center [1064, 54] width 23 height 23
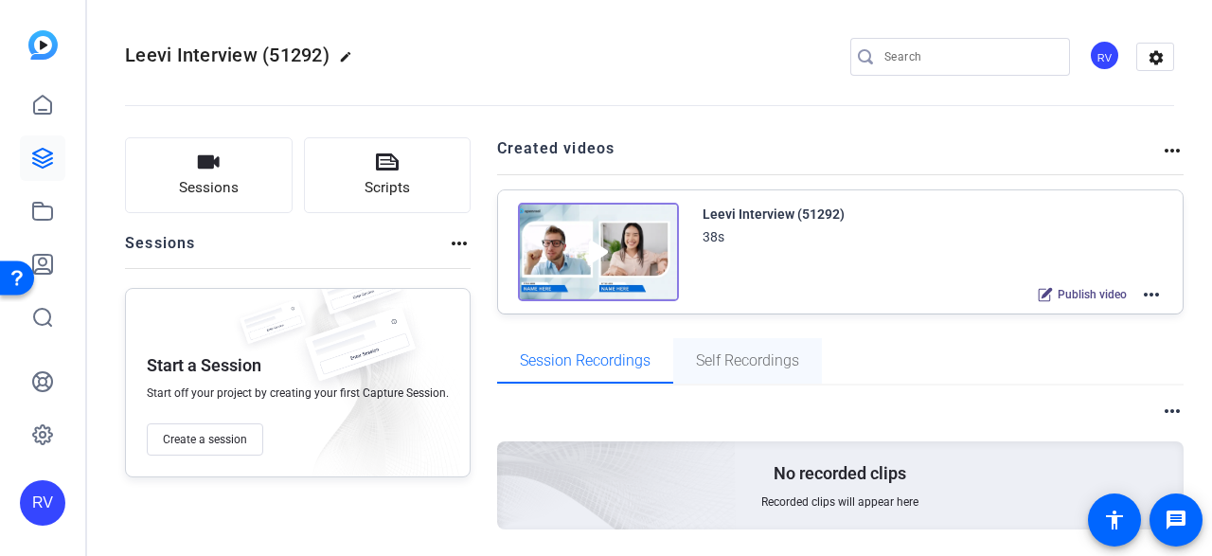
click at [777, 354] on span "Self Recordings" at bounding box center [747, 360] width 103 height 15
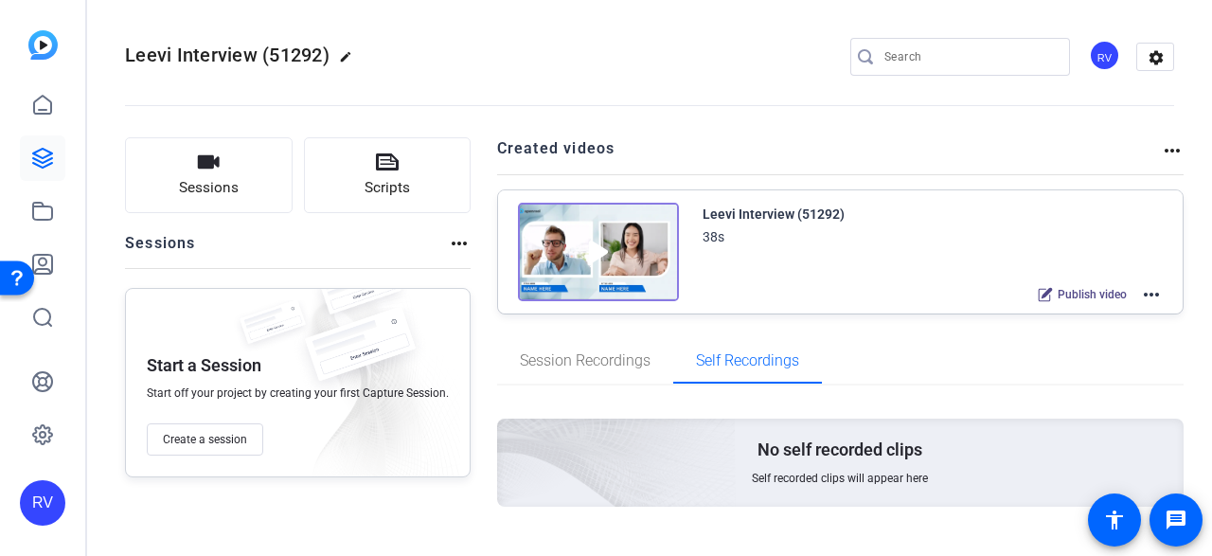
click at [1147, 293] on mat-icon "more_horiz" at bounding box center [1151, 294] width 23 height 23
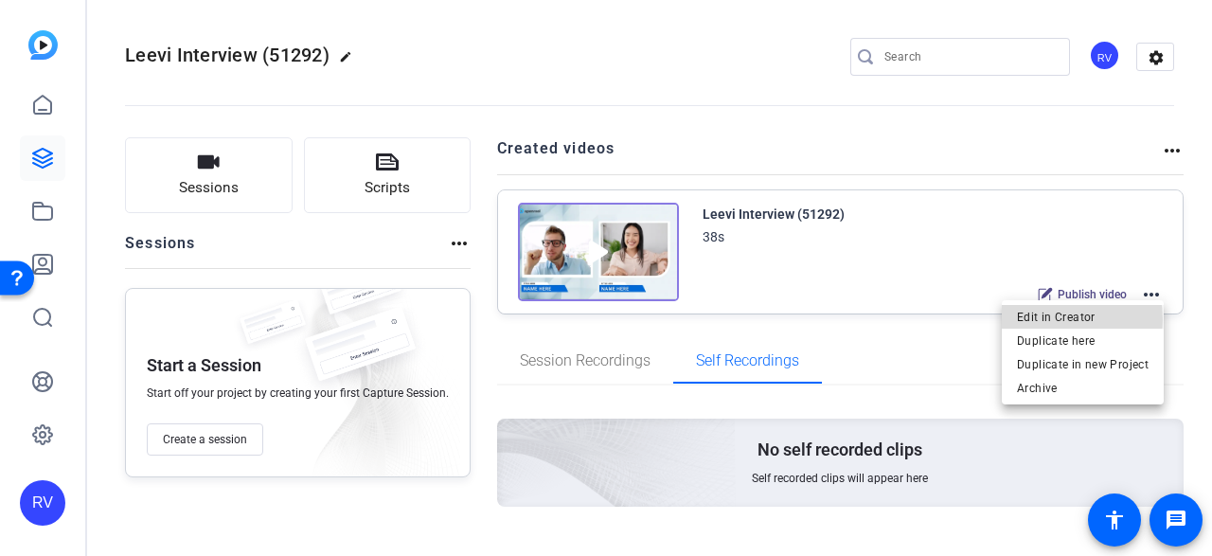
click at [1044, 319] on span "Edit in Creator" at bounding box center [1083, 316] width 132 height 23
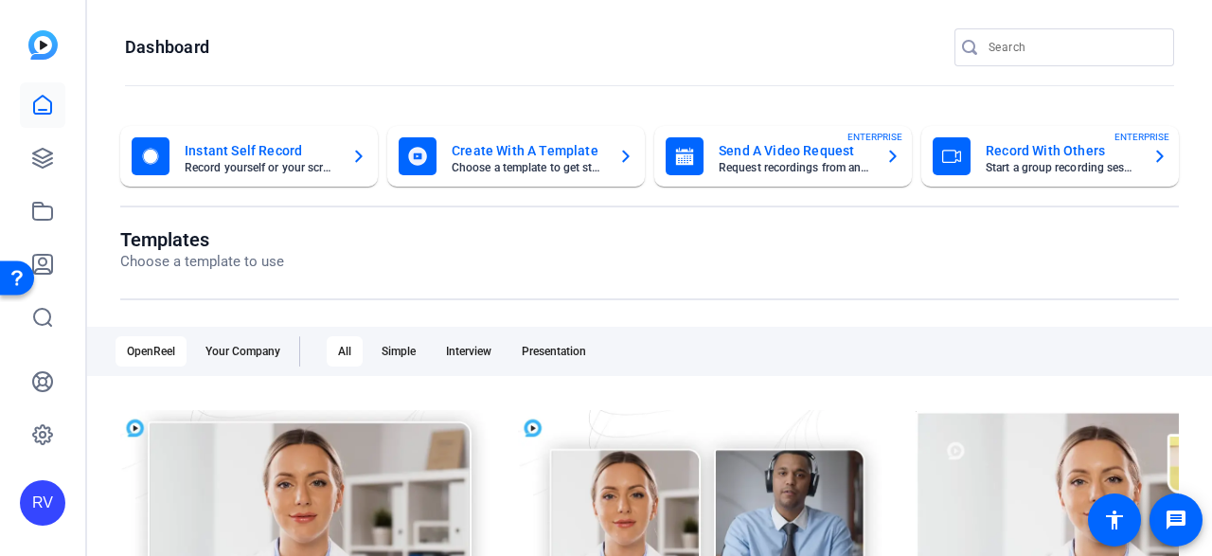
click at [518, 151] on mat-card-title "Create With A Template" at bounding box center [528, 150] width 152 height 23
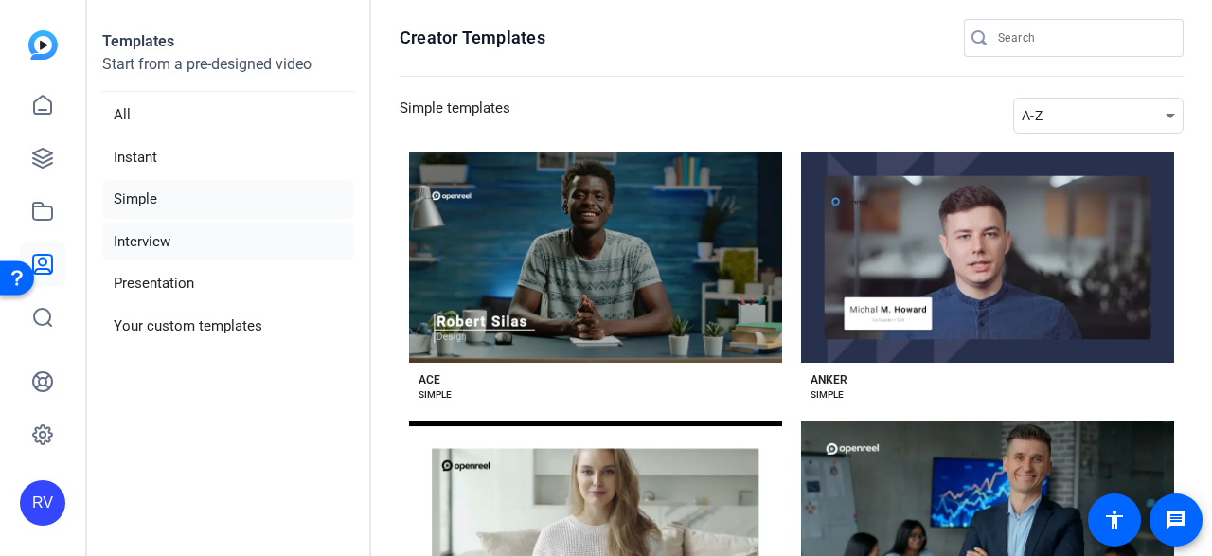
click at [135, 232] on li "Interview" at bounding box center [228, 242] width 252 height 39
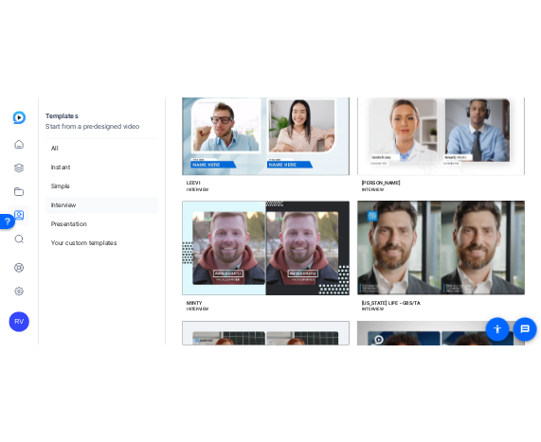
scroll to position [1705, 0]
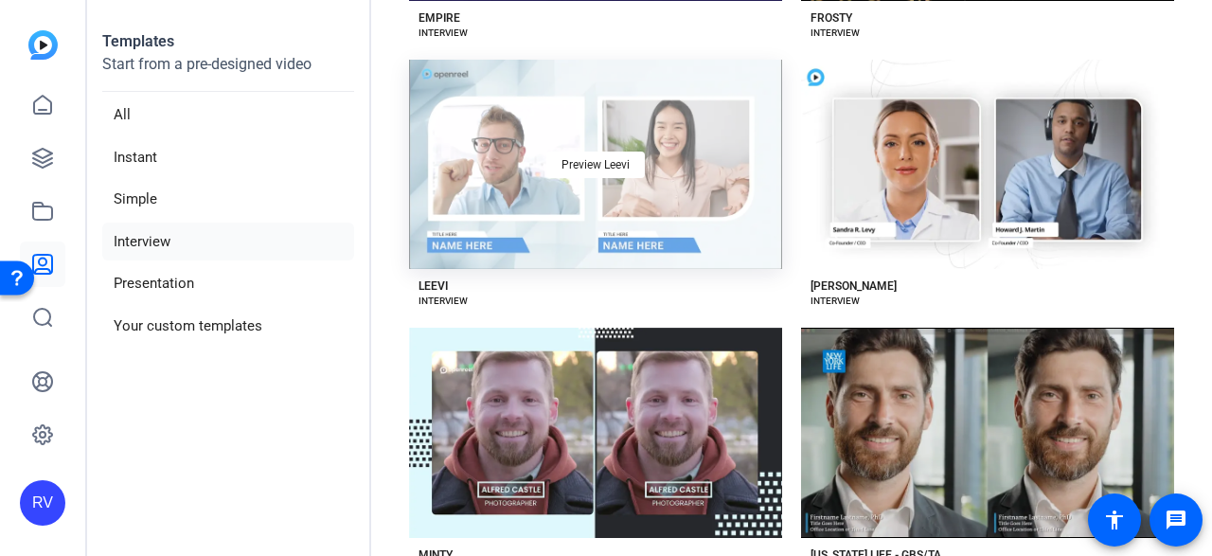
click at [549, 166] on div "Preview Leevi" at bounding box center [595, 165] width 373 height 210
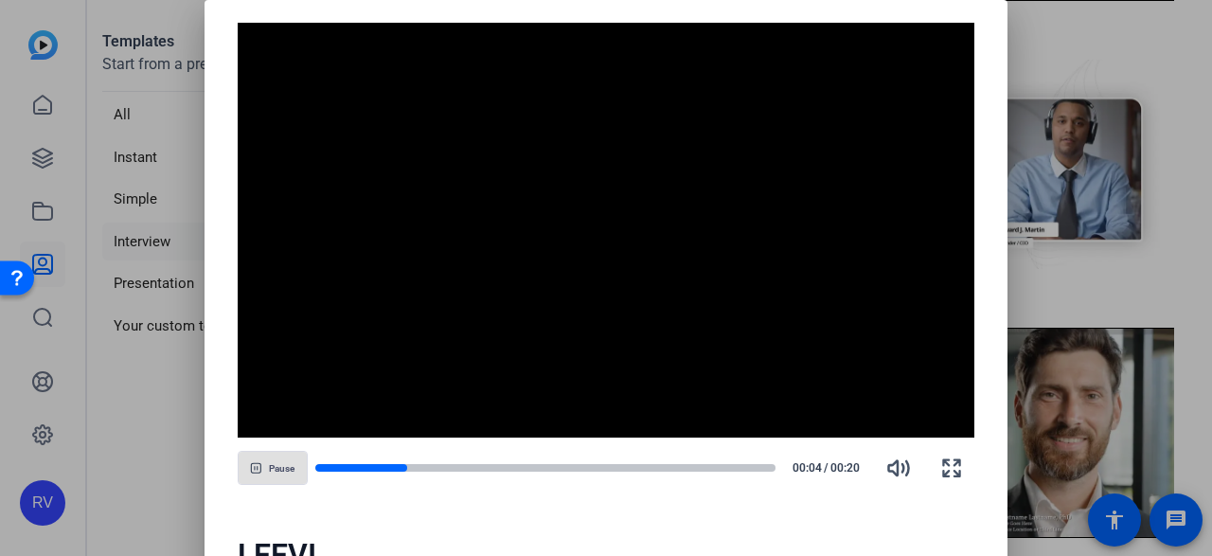
click at [259, 475] on span "button" at bounding box center [273, 467] width 68 height 45
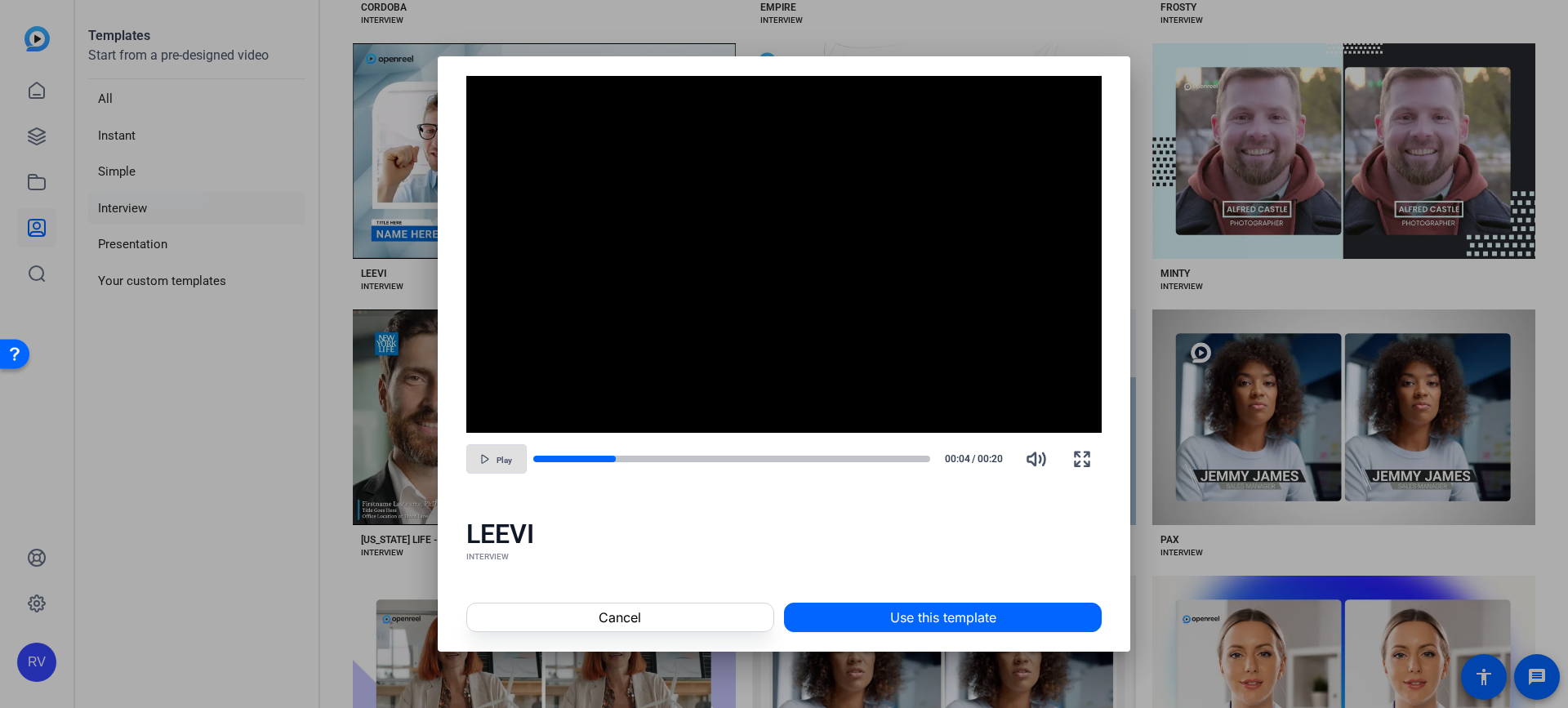
scroll to position [1154, 0]
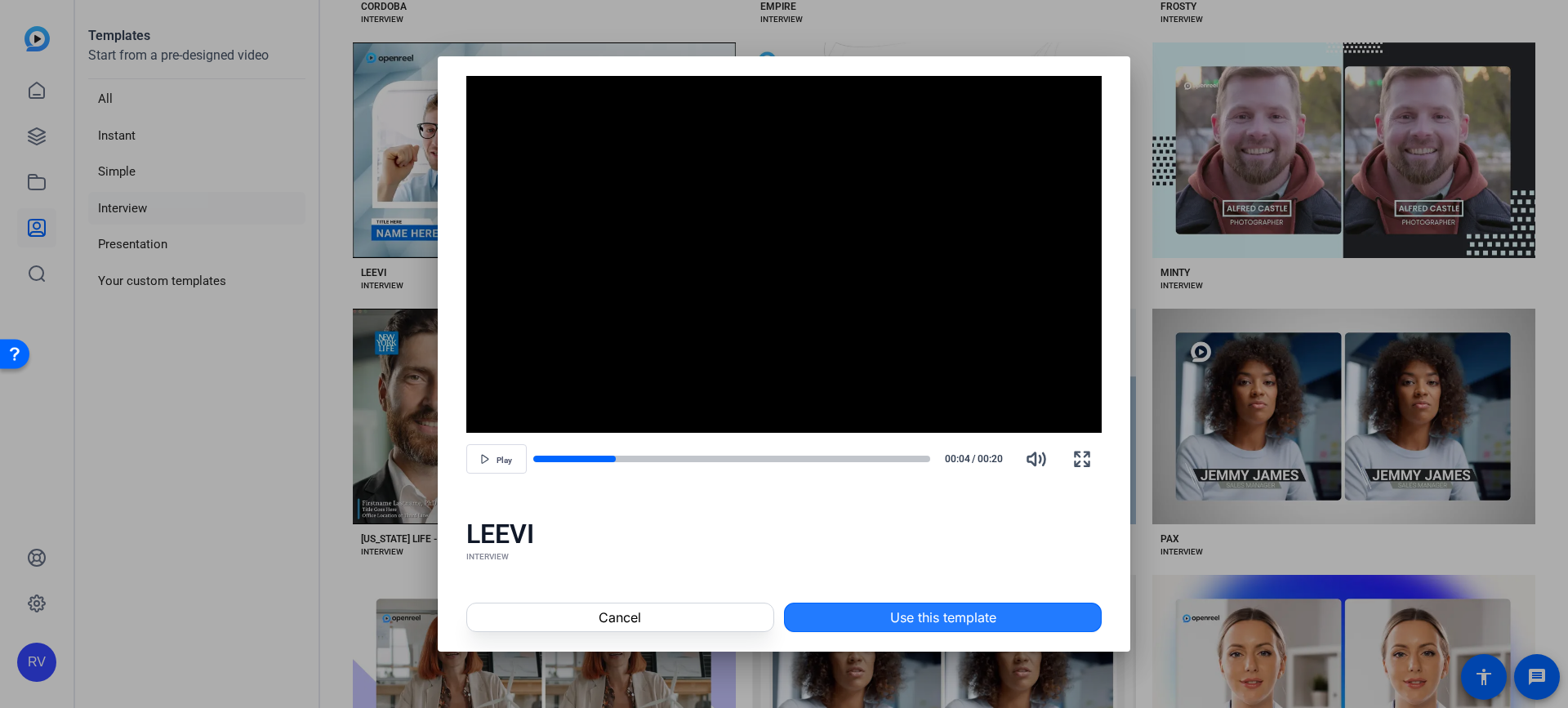
click at [908, 479] on span "Use this template" at bounding box center [942, 617] width 106 height 20
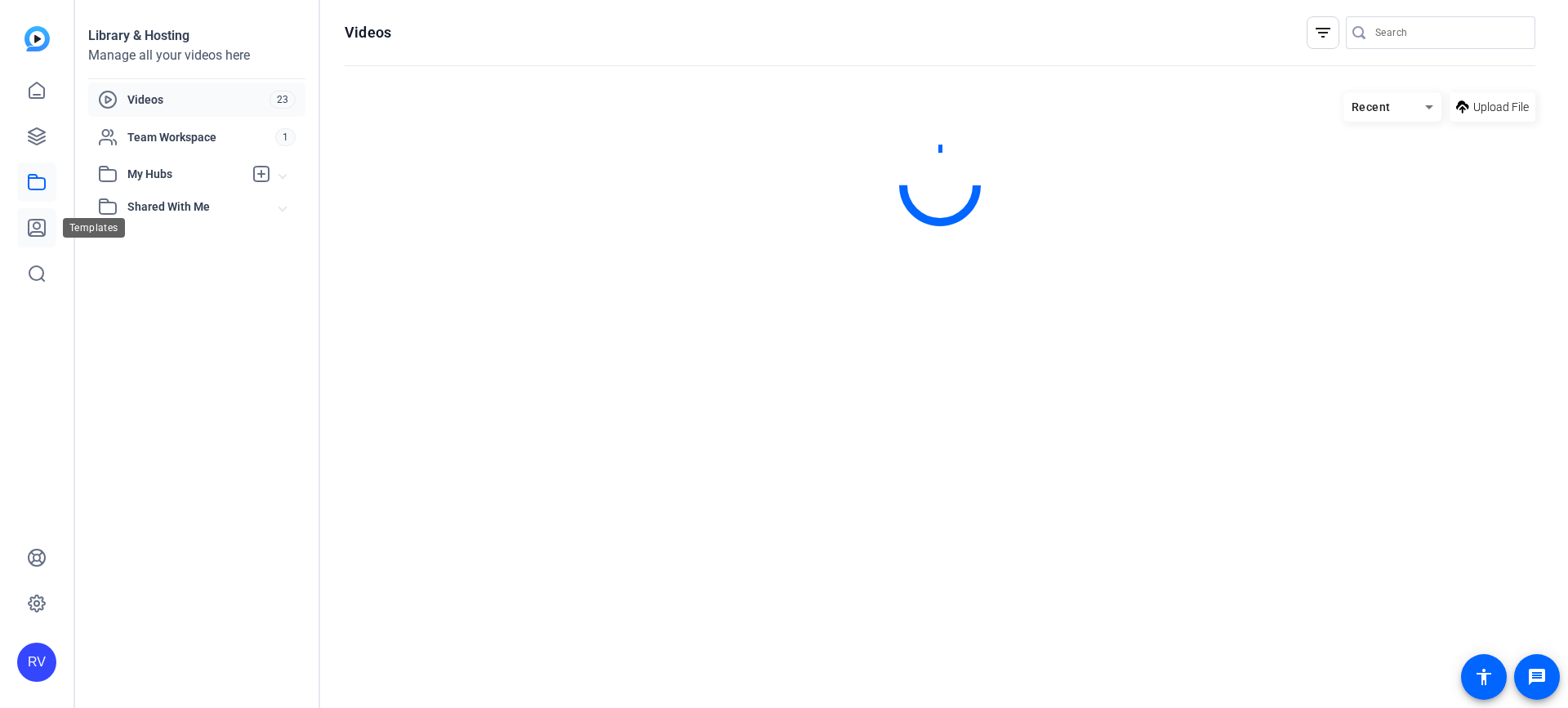
drag, startPoint x: 0, startPoint y: 0, endPoint x: 36, endPoint y: 229, distance: 231.8
click at [36, 229] on icon at bounding box center [36, 228] width 16 height 16
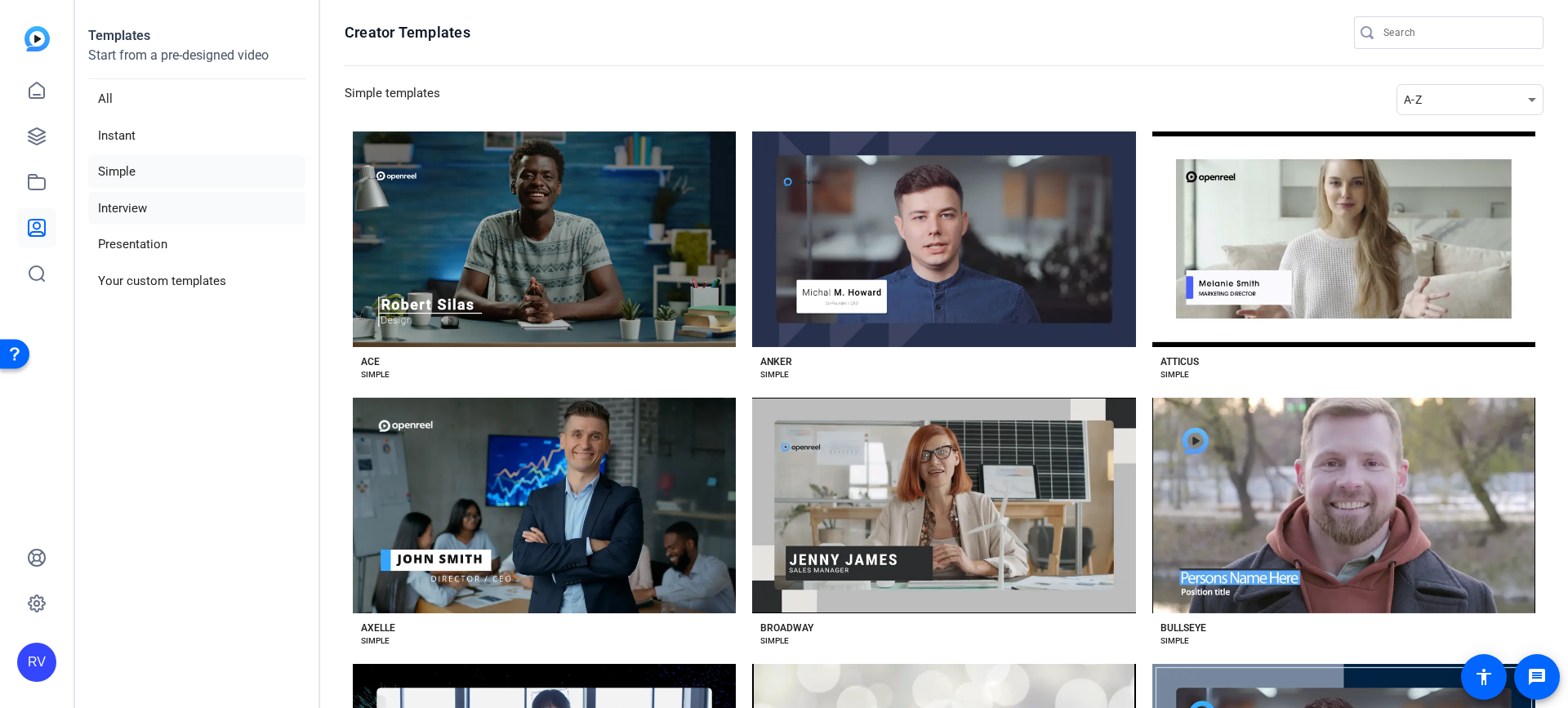
click at [118, 210] on li "Interview" at bounding box center [197, 209] width 217 height 34
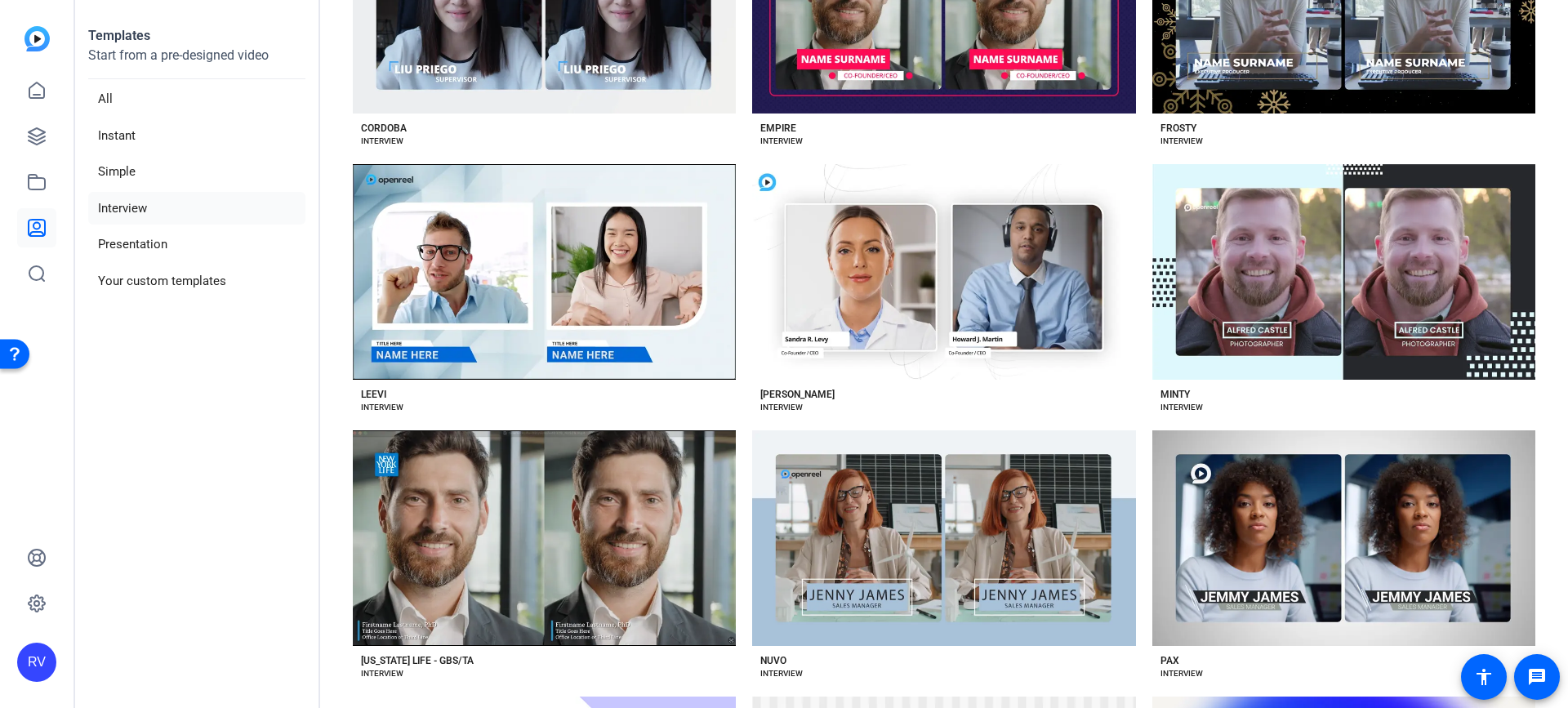
scroll to position [998, 0]
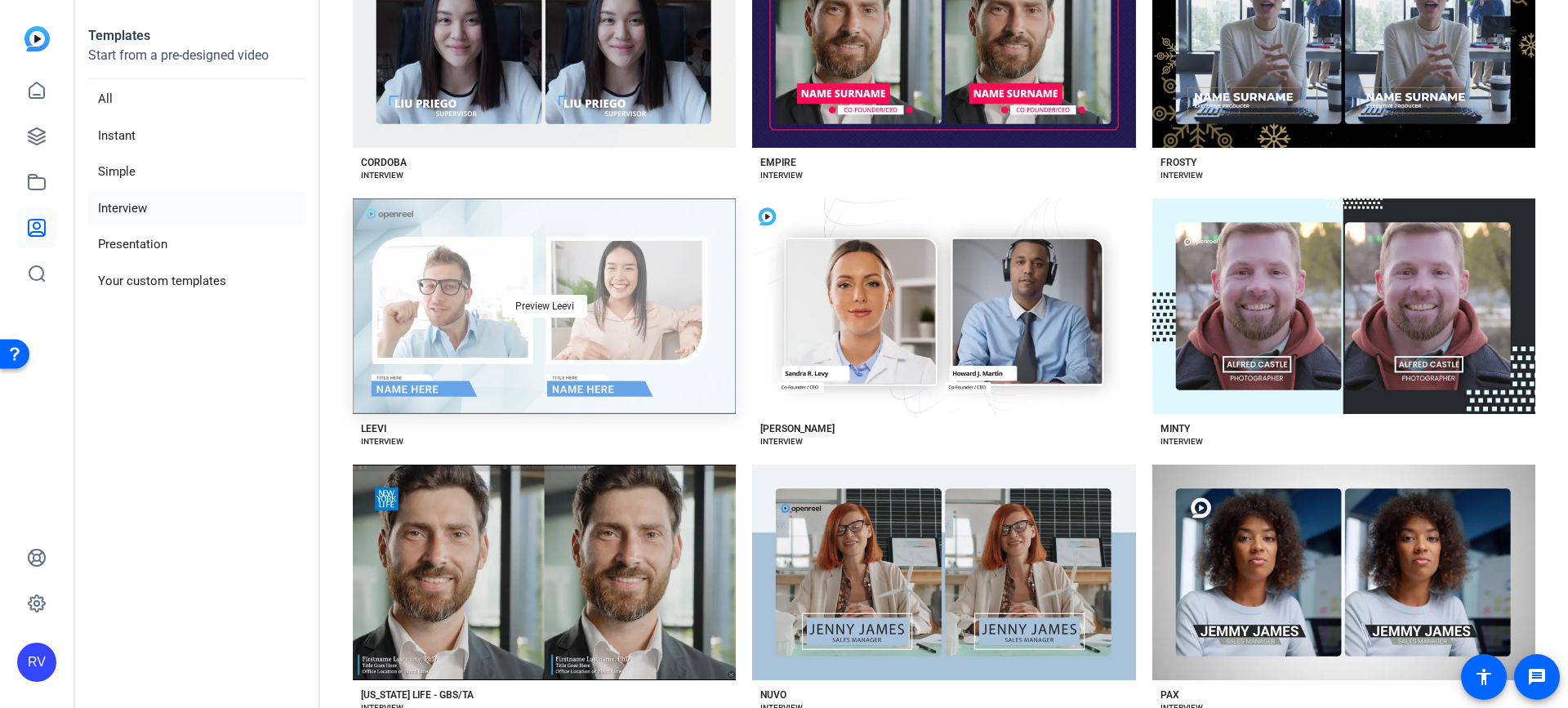
click at [558, 278] on div "Preview Leevi" at bounding box center [544, 306] width 383 height 216
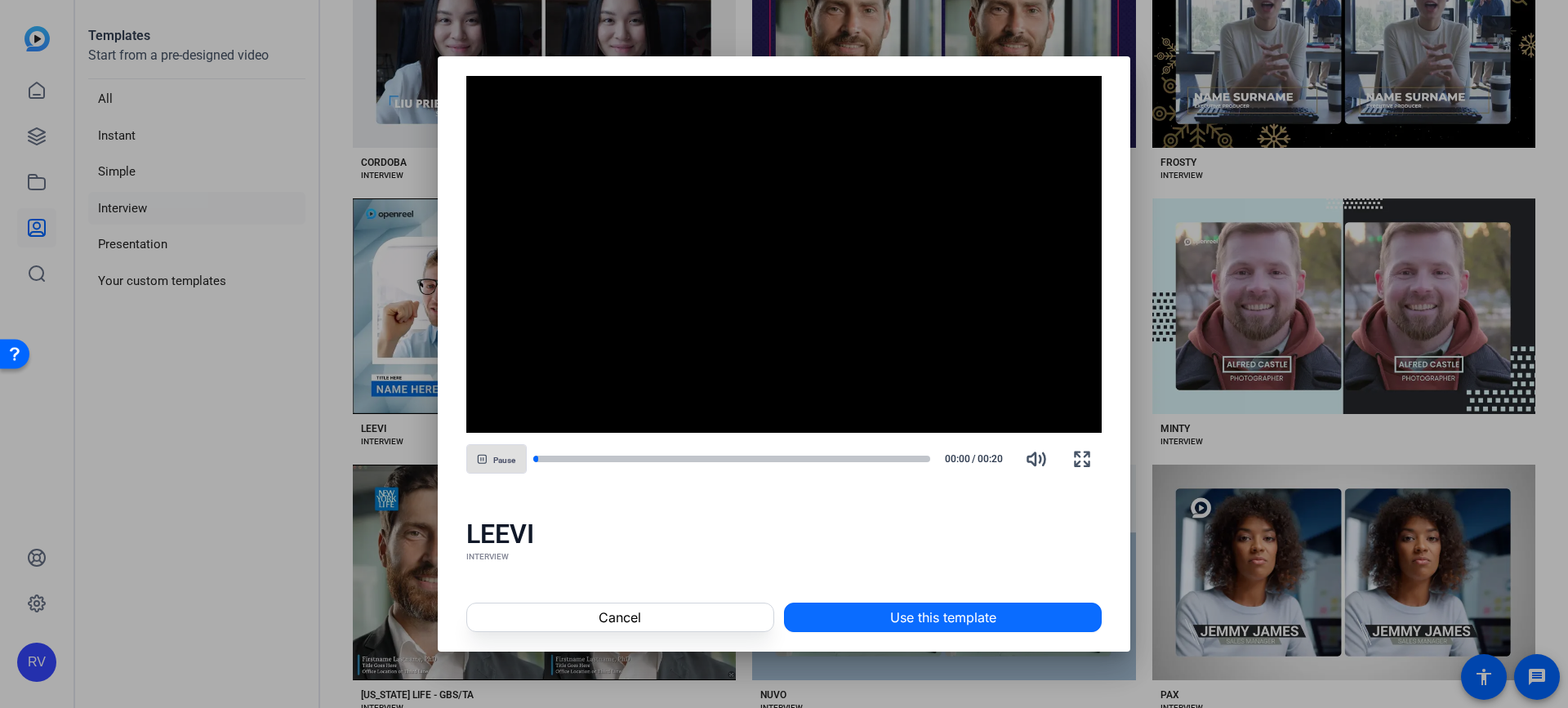
click at [926, 620] on span "Use this template" at bounding box center [942, 617] width 106 height 20
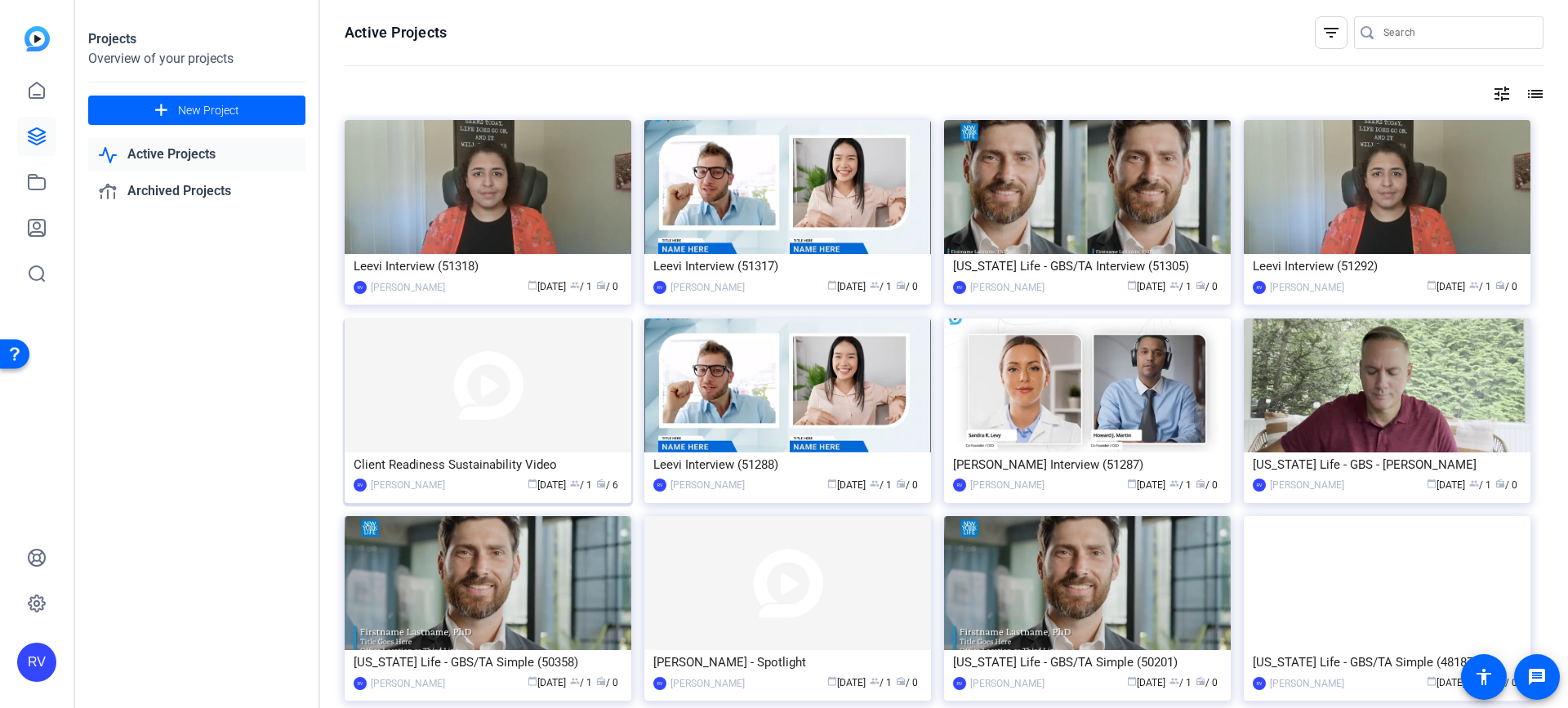
click at [425, 384] on img at bounding box center [488, 385] width 286 height 134
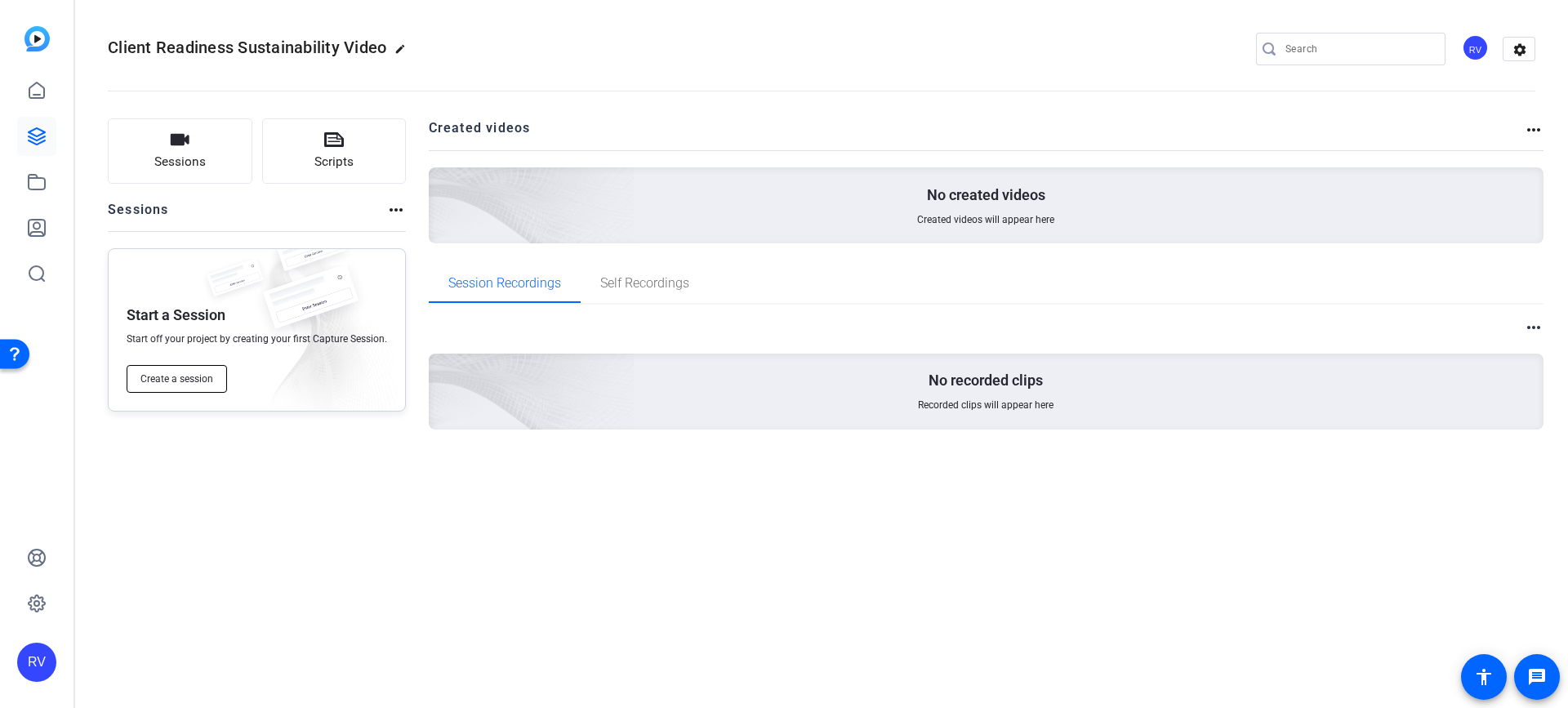
click at [145, 384] on span "Create a session" at bounding box center [177, 379] width 72 height 13
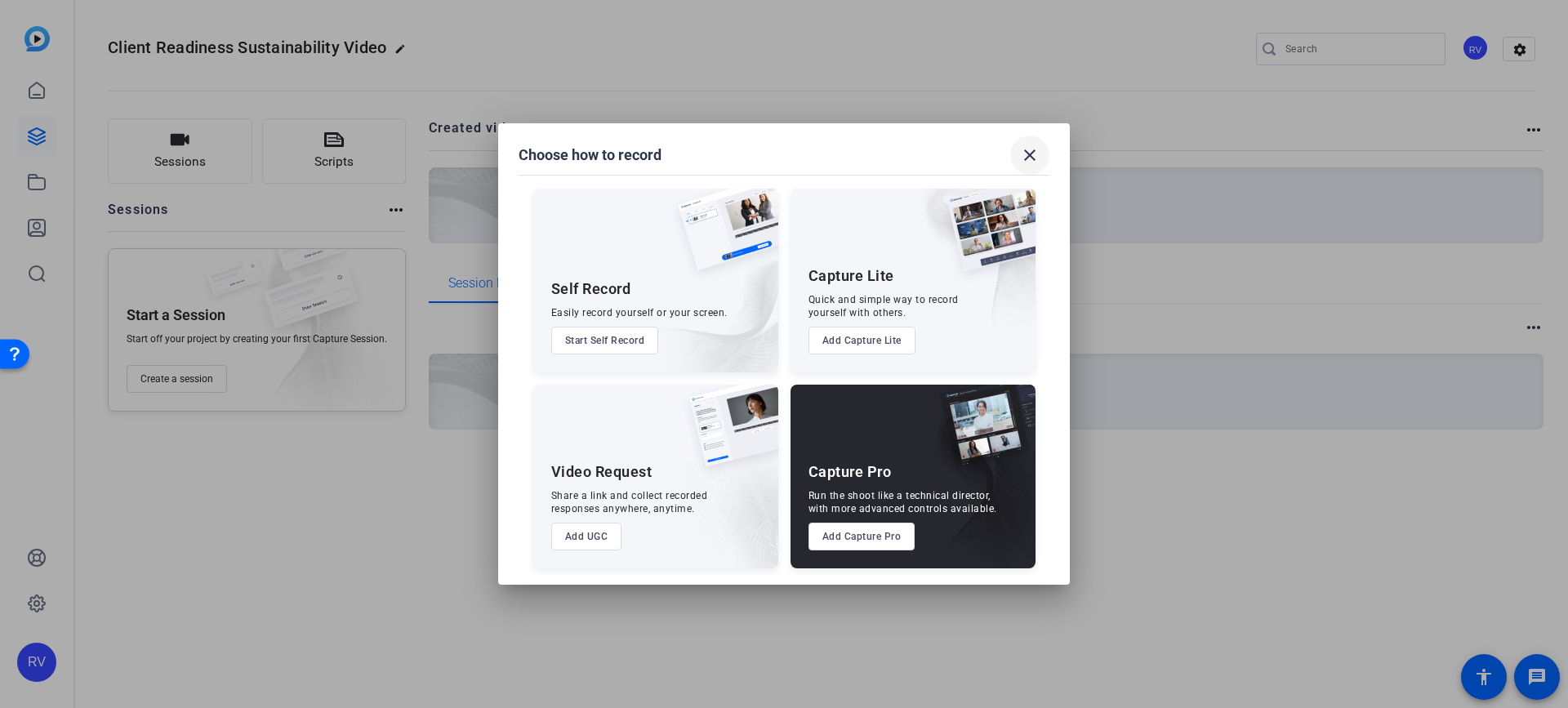
click at [1033, 158] on mat-icon "close" at bounding box center [1029, 155] width 20 height 20
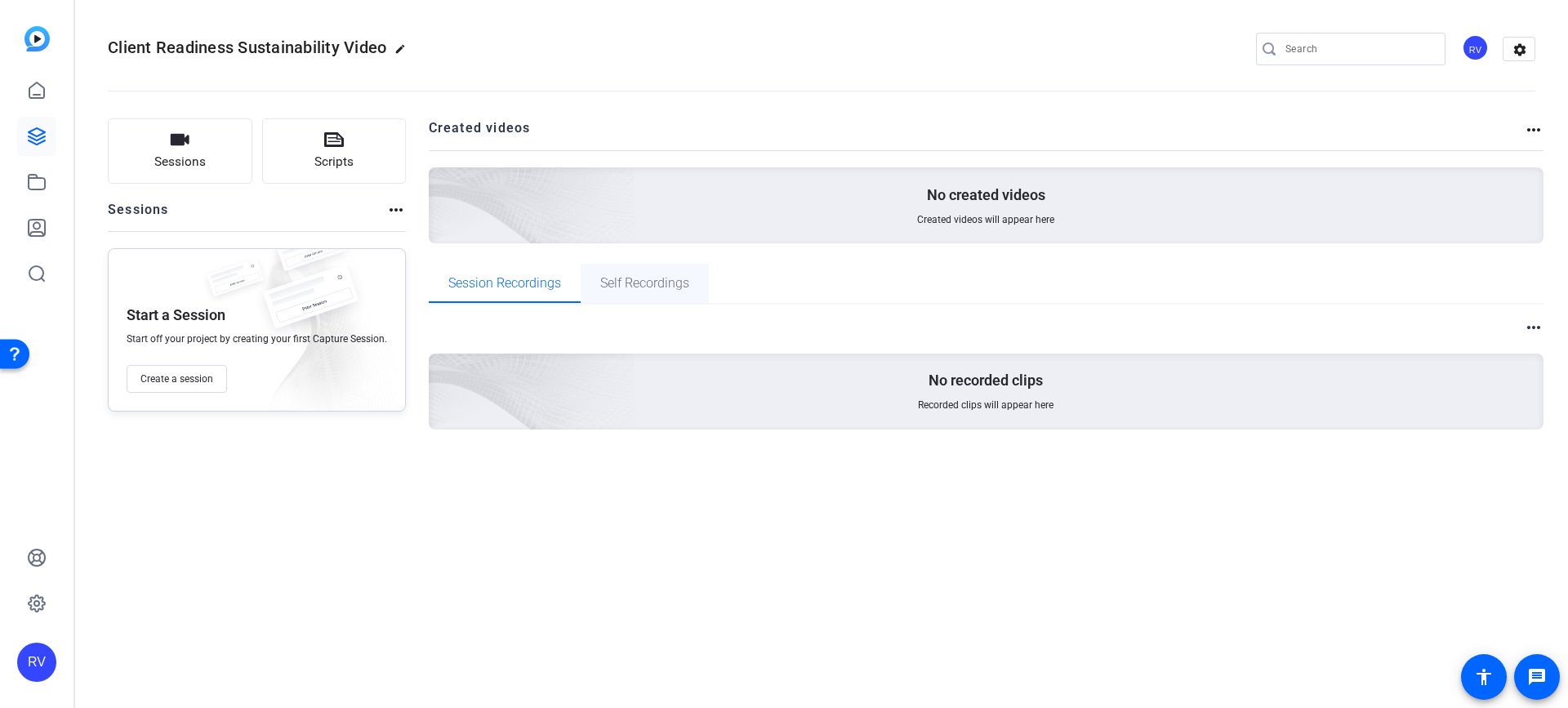
click at [657, 288] on span "Self Recordings" at bounding box center [644, 283] width 89 height 13
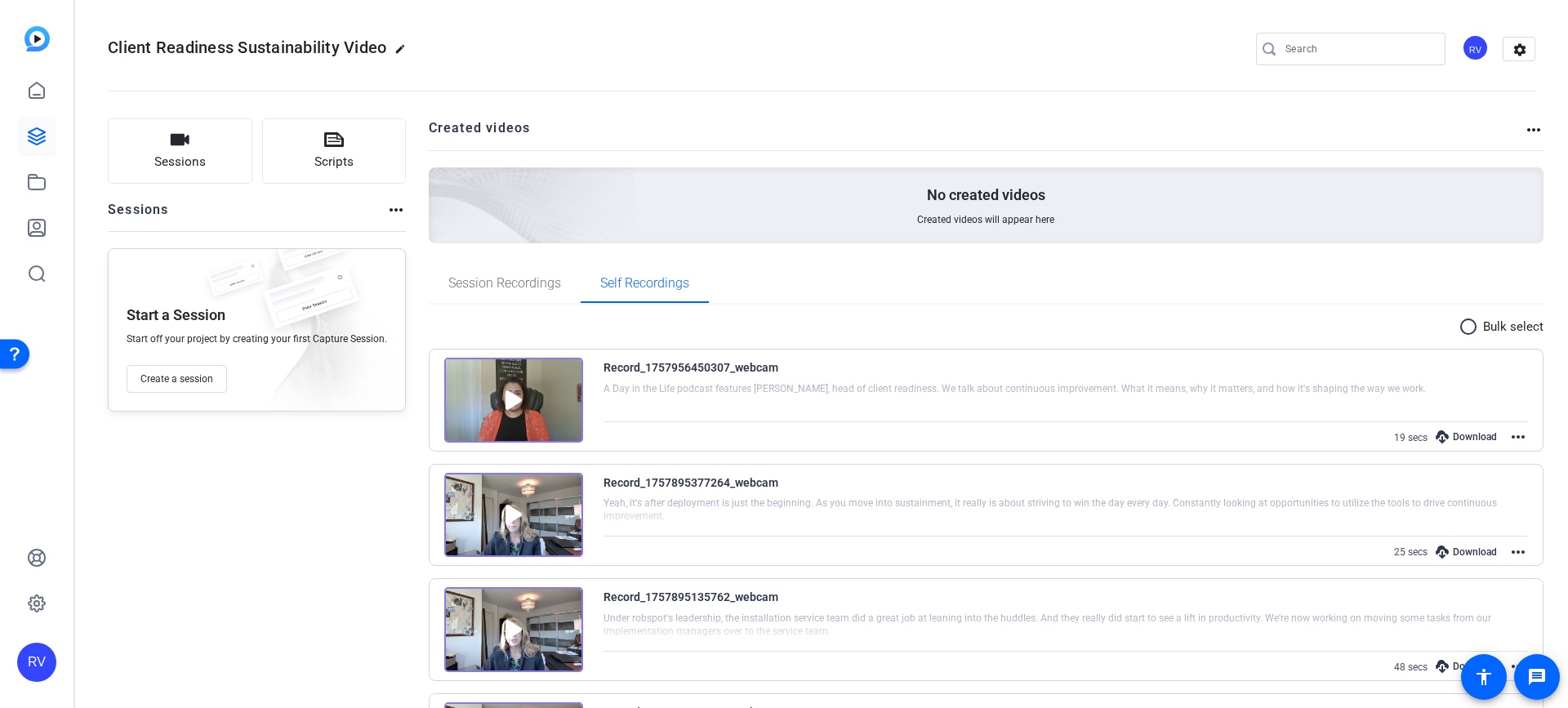
click at [1508, 436] on mat-icon "more_horiz" at bounding box center [1517, 436] width 20 height 20
click at [1475, 453] on span "Edit Video" at bounding box center [1471, 456] width 72 height 20
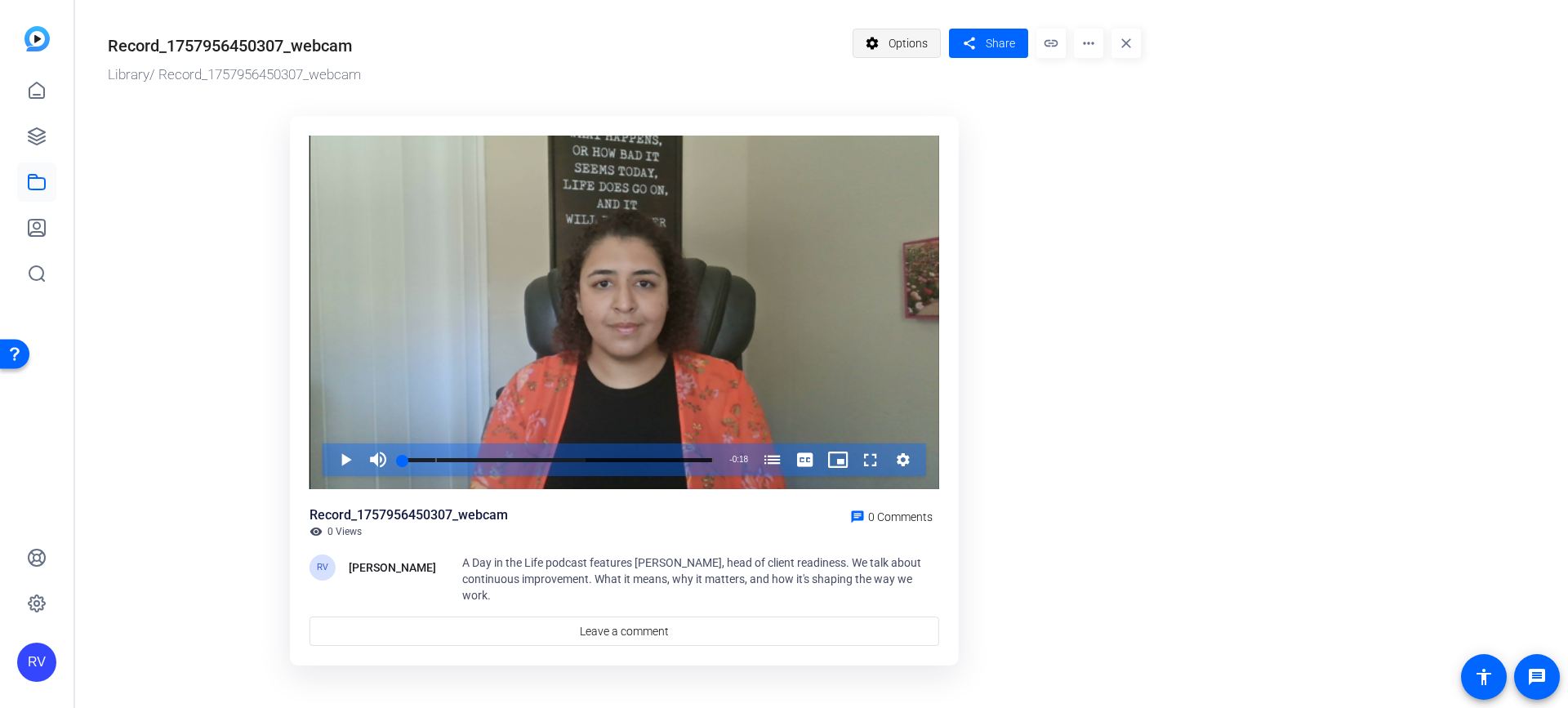
click at [884, 44] on span at bounding box center [896, 42] width 87 height 39
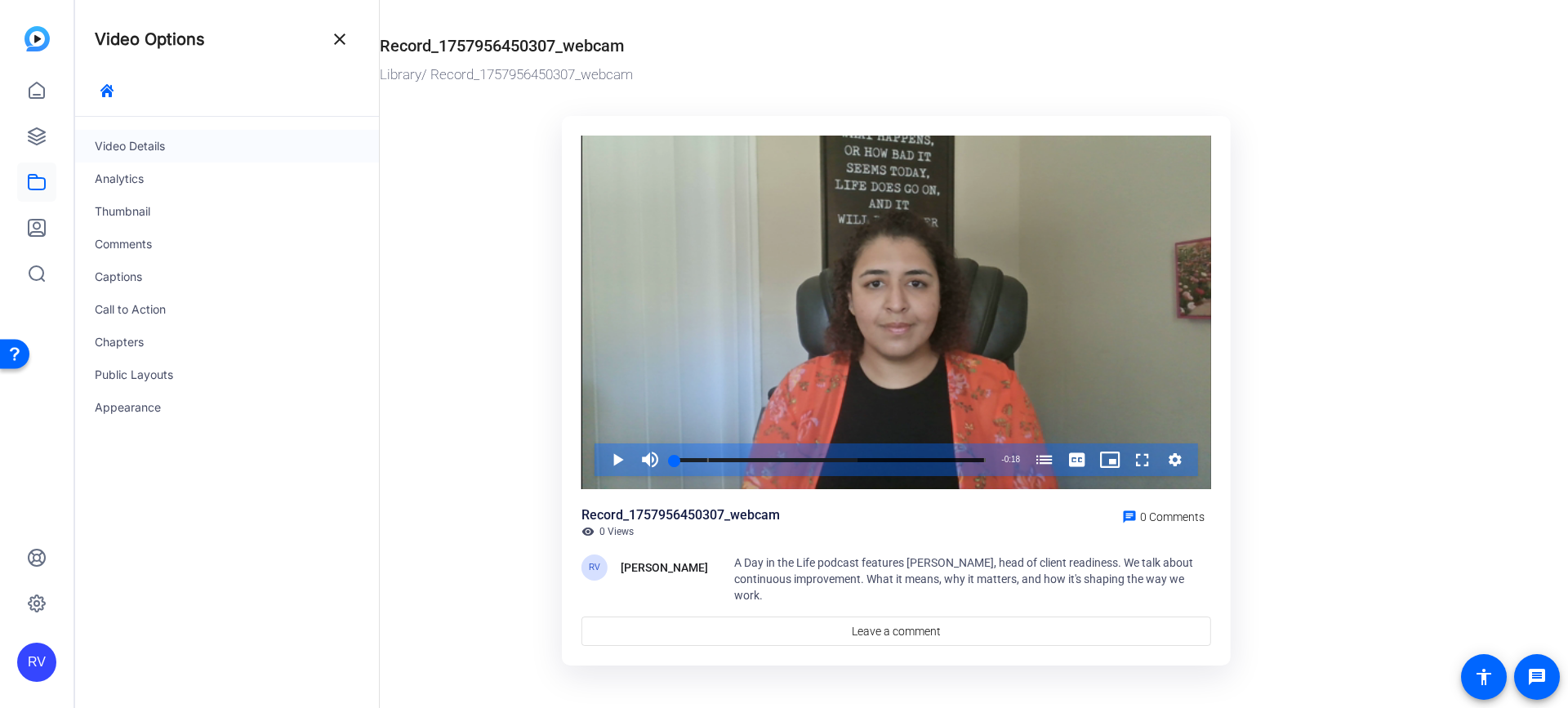
click at [138, 148] on div "Video Details" at bounding box center [227, 147] width 303 height 33
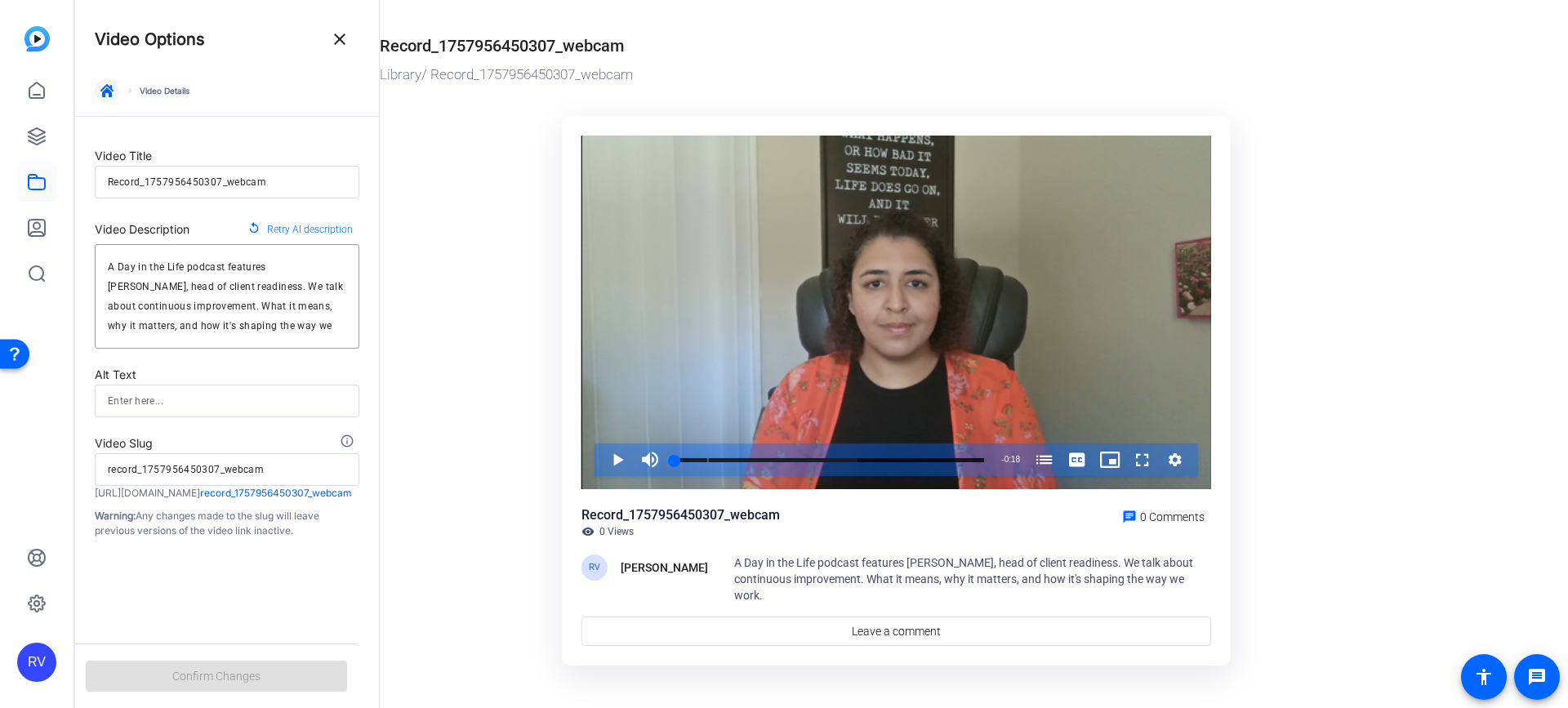
click at [108, 85] on icon "button" at bounding box center [107, 91] width 13 height 13
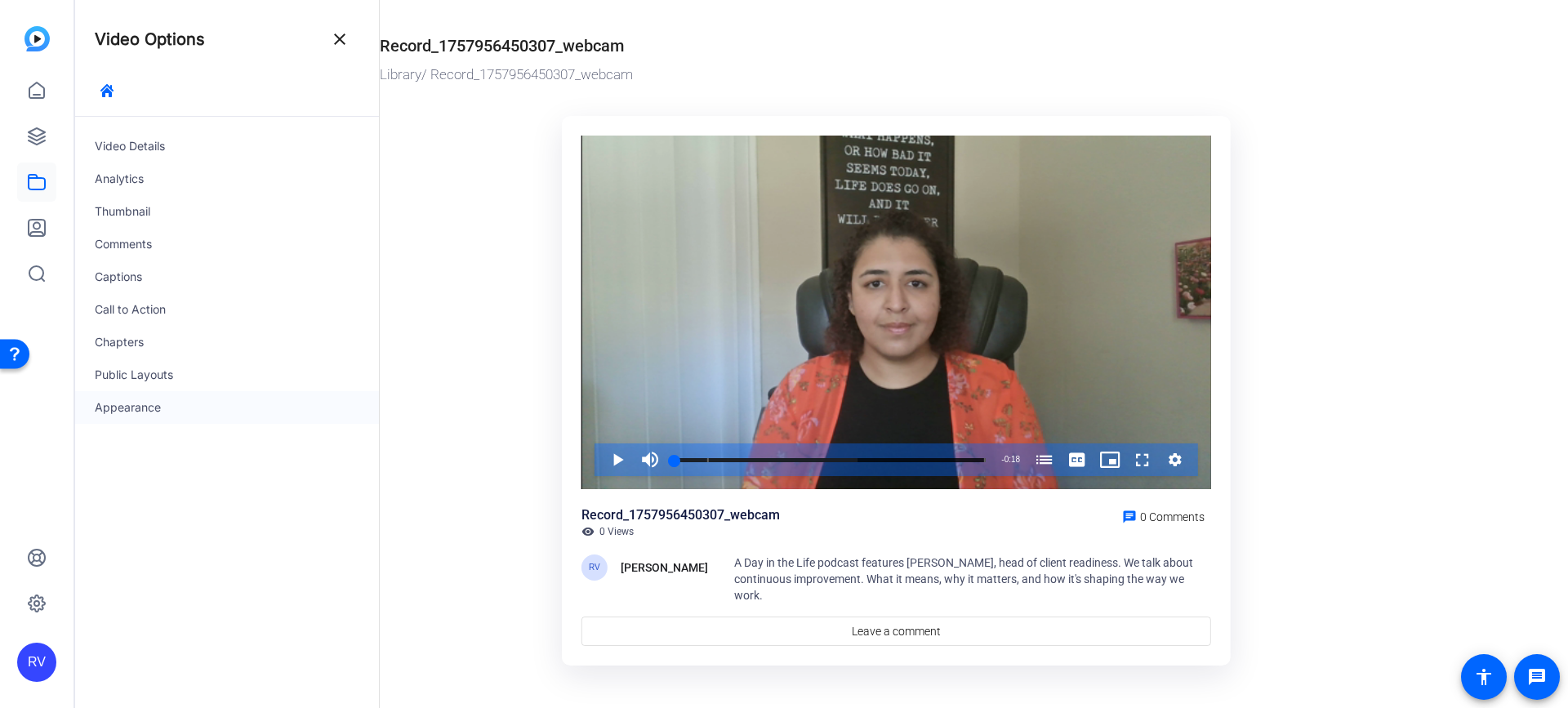
click at [159, 411] on div "Appearance" at bounding box center [227, 408] width 303 height 33
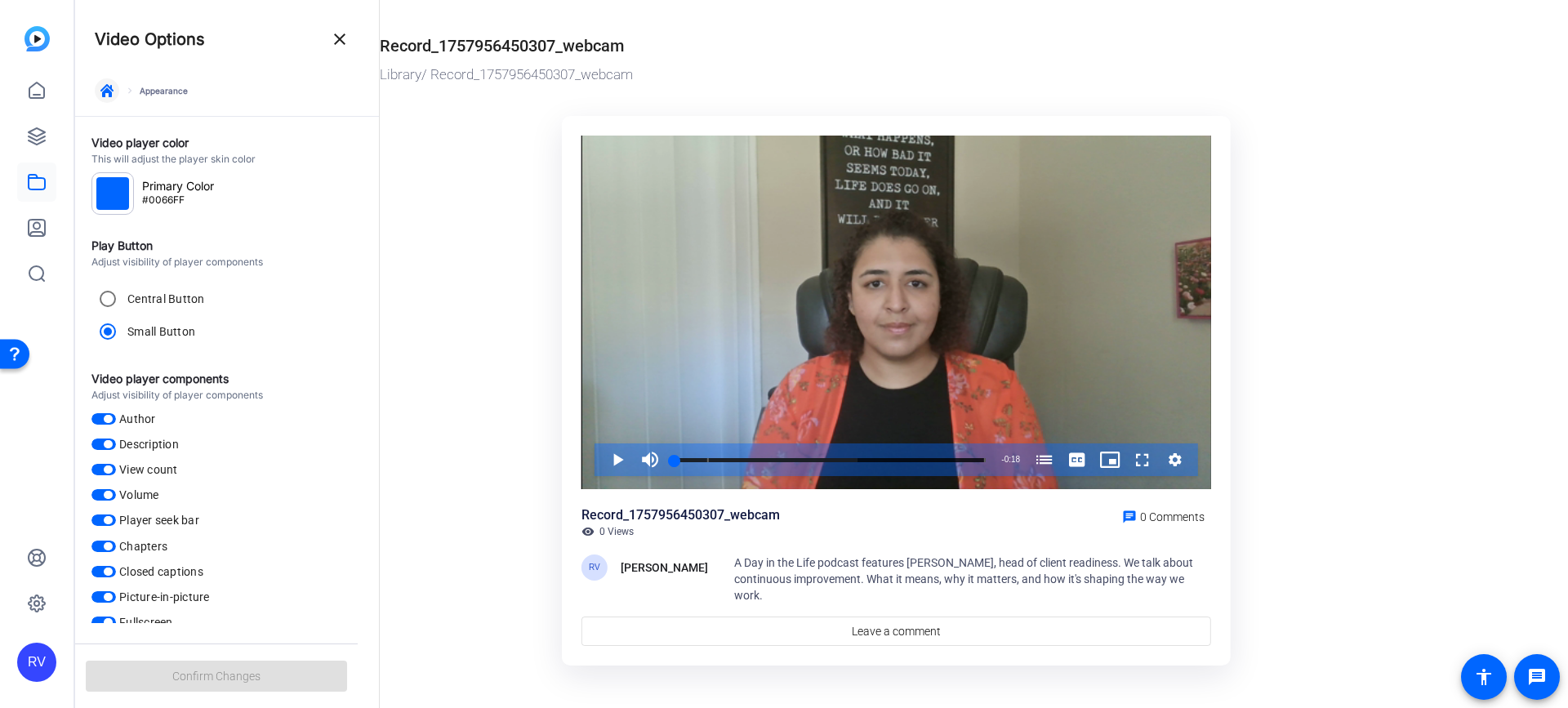
click at [112, 95] on icon "button" at bounding box center [107, 91] width 13 height 13
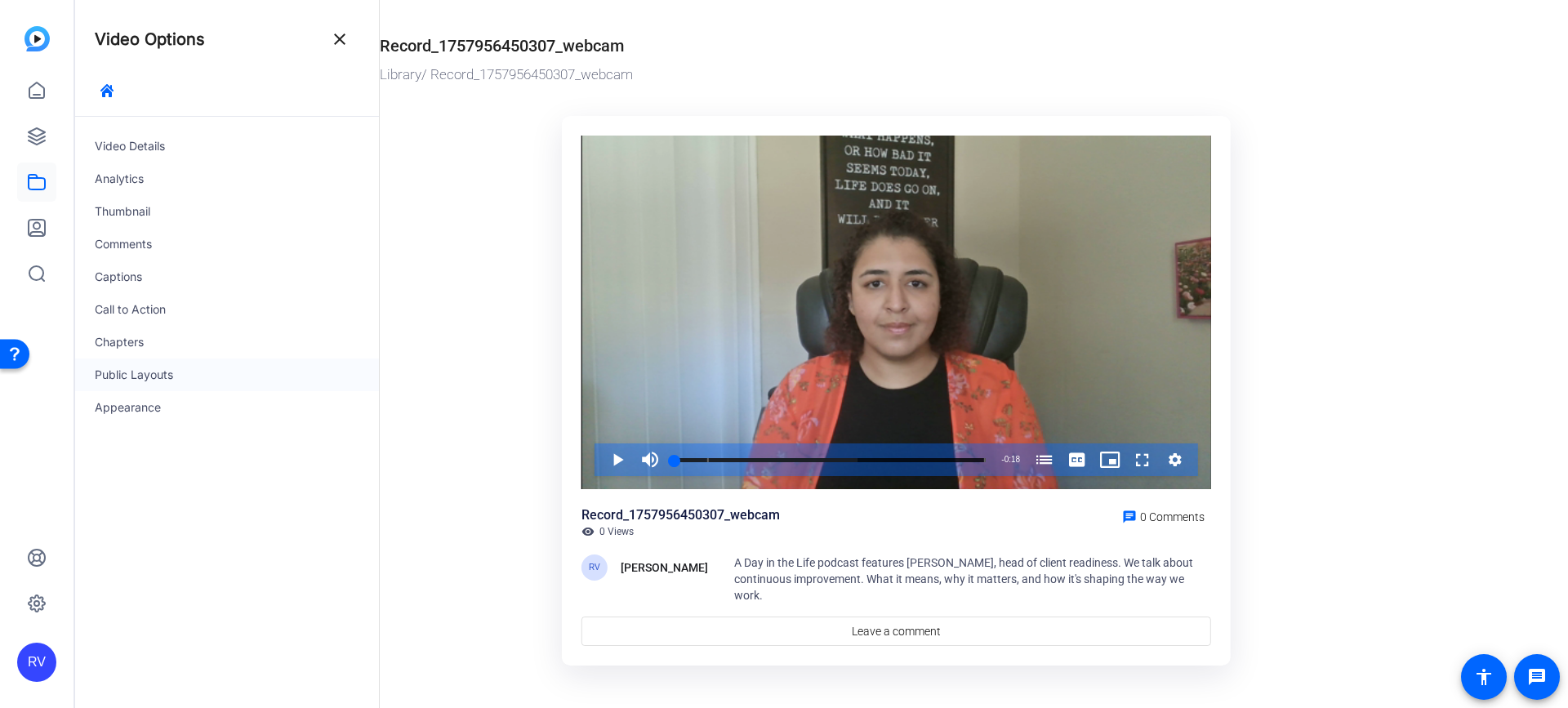
click at [126, 377] on div "Public Layouts" at bounding box center [227, 375] width 303 height 33
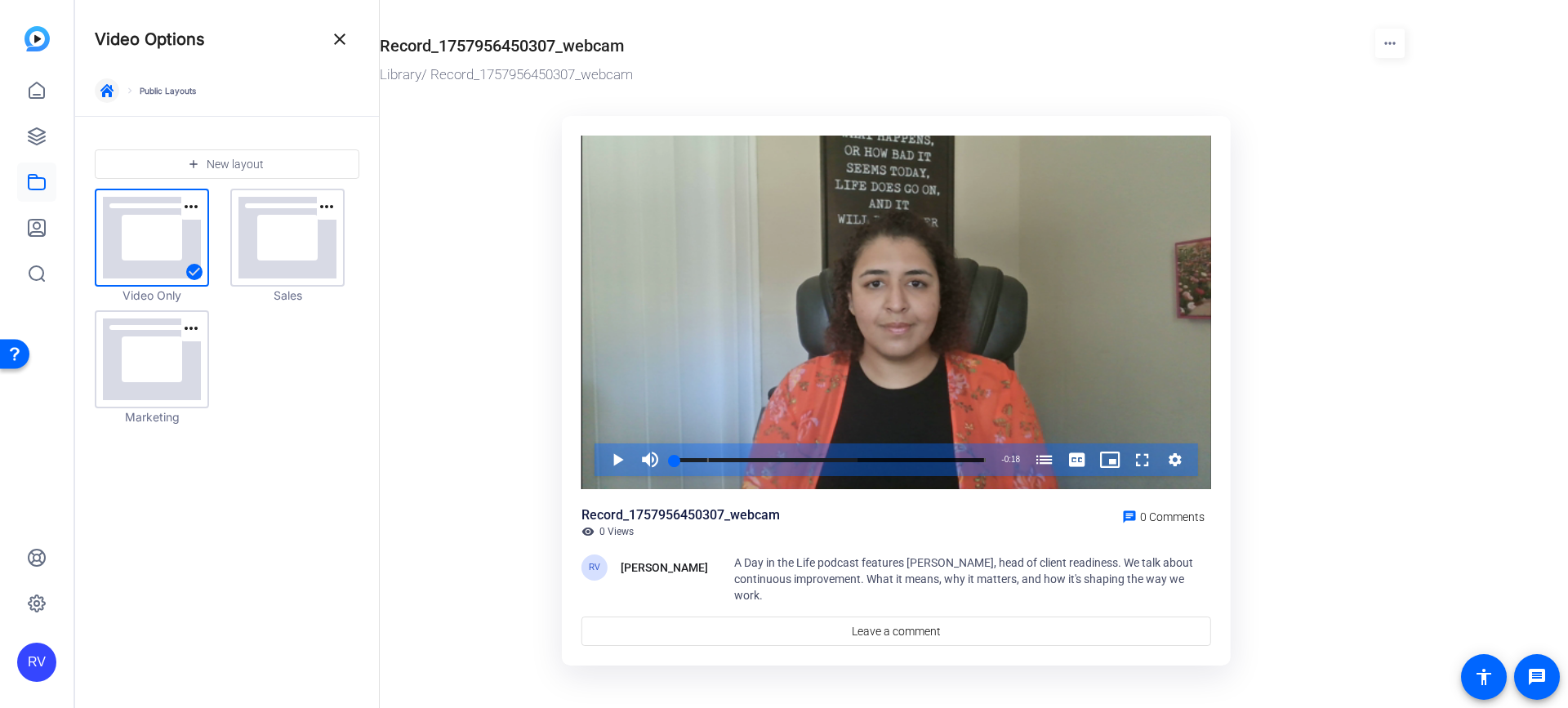
click at [107, 100] on span "button" at bounding box center [106, 90] width 39 height 39
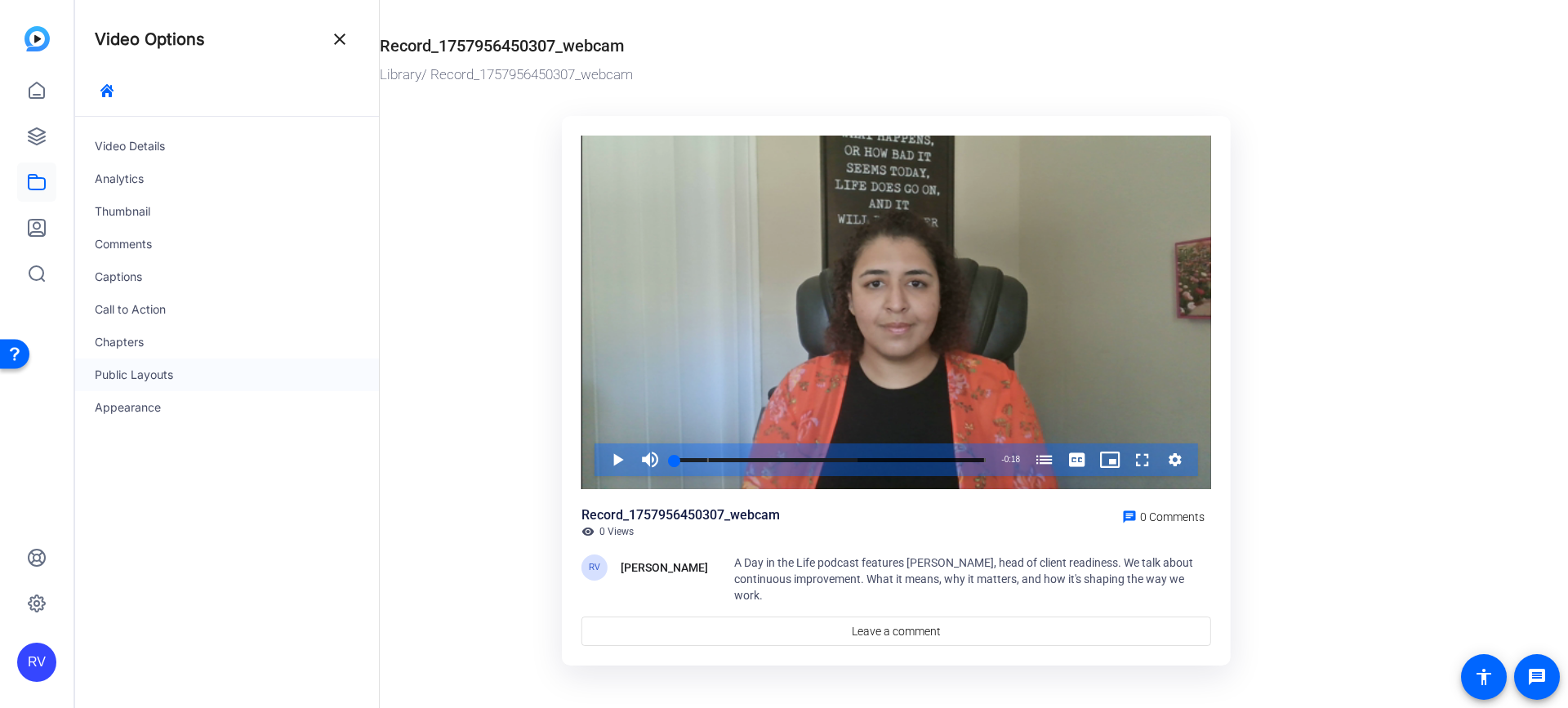
click at [105, 371] on div "Public Layouts" at bounding box center [227, 375] width 303 height 33
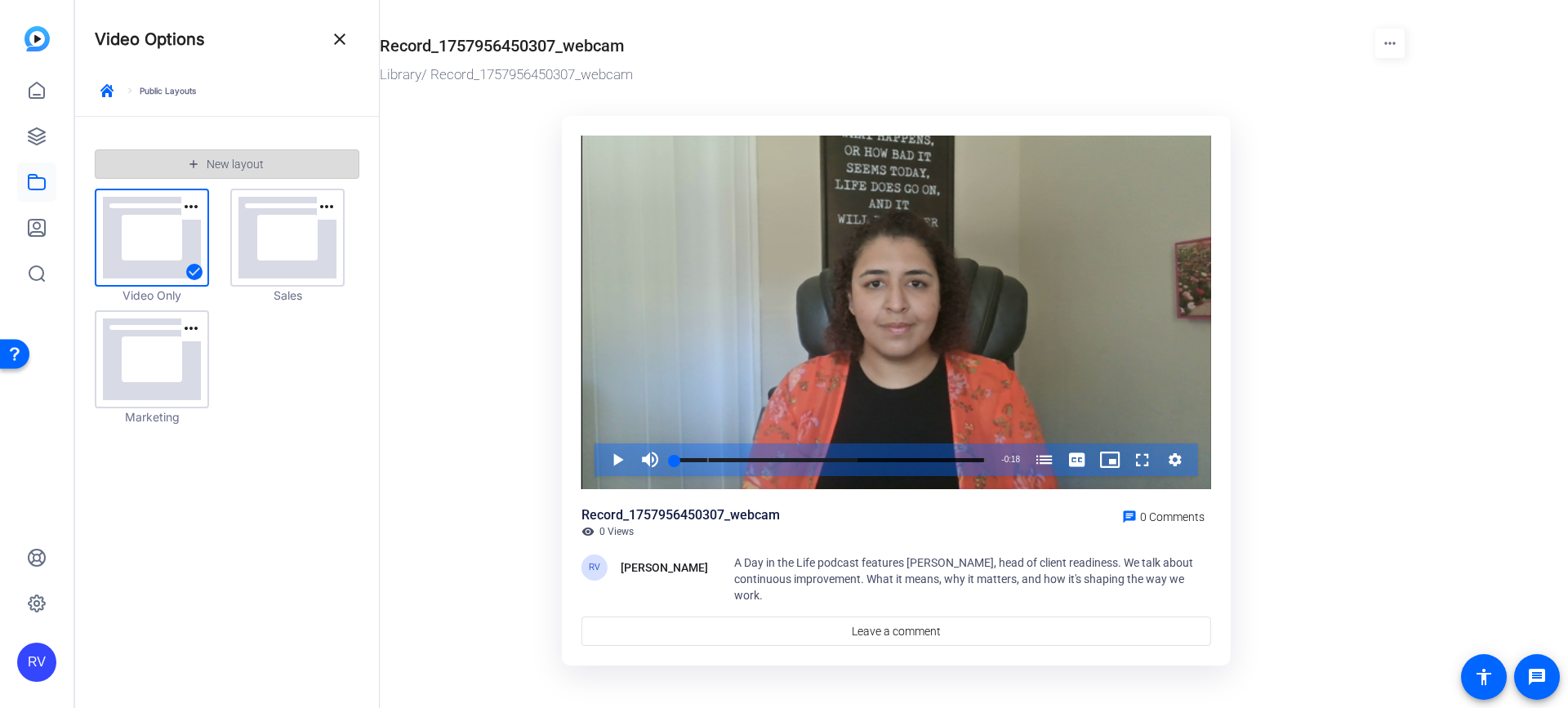
click at [249, 162] on span "New layout" at bounding box center [235, 164] width 57 height 13
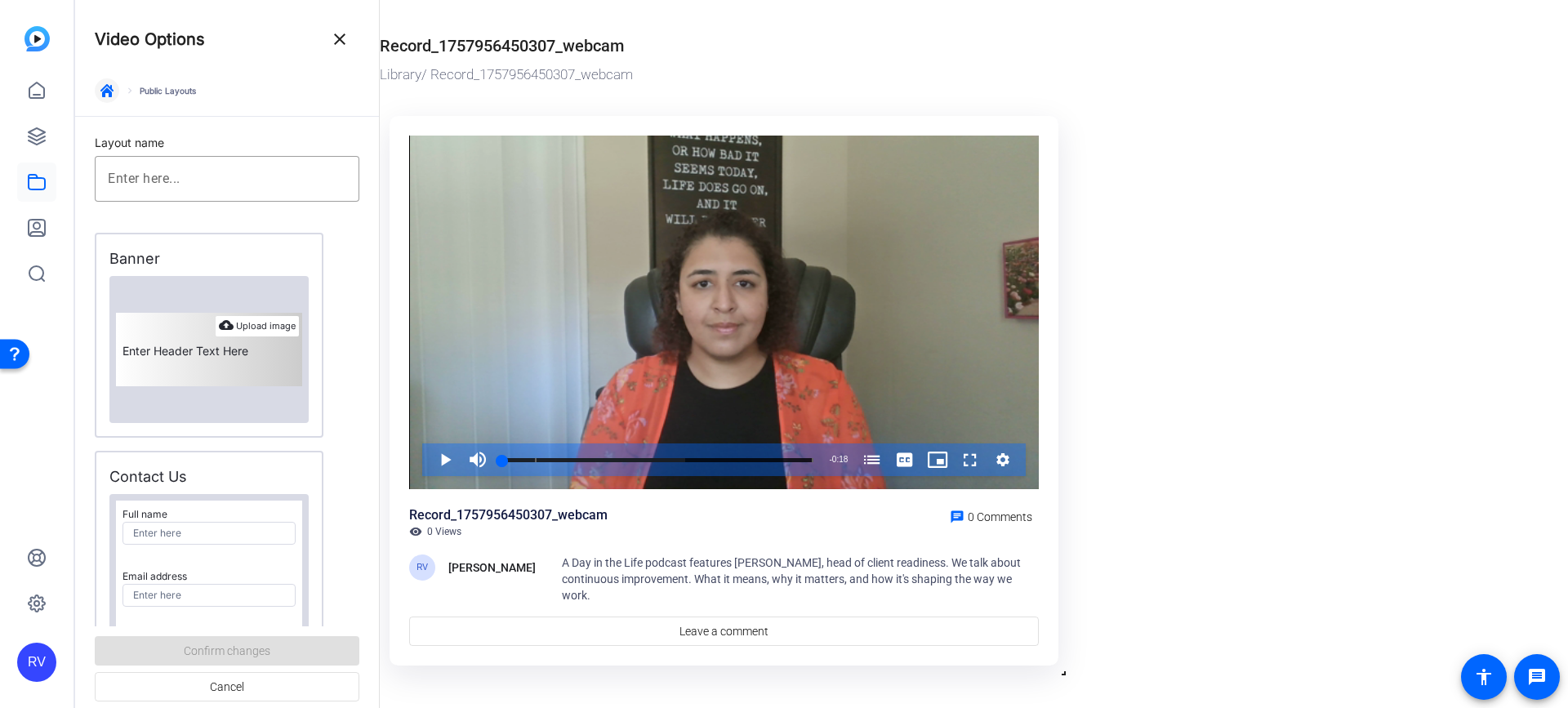
click at [103, 98] on span "button" at bounding box center [106, 90] width 39 height 39
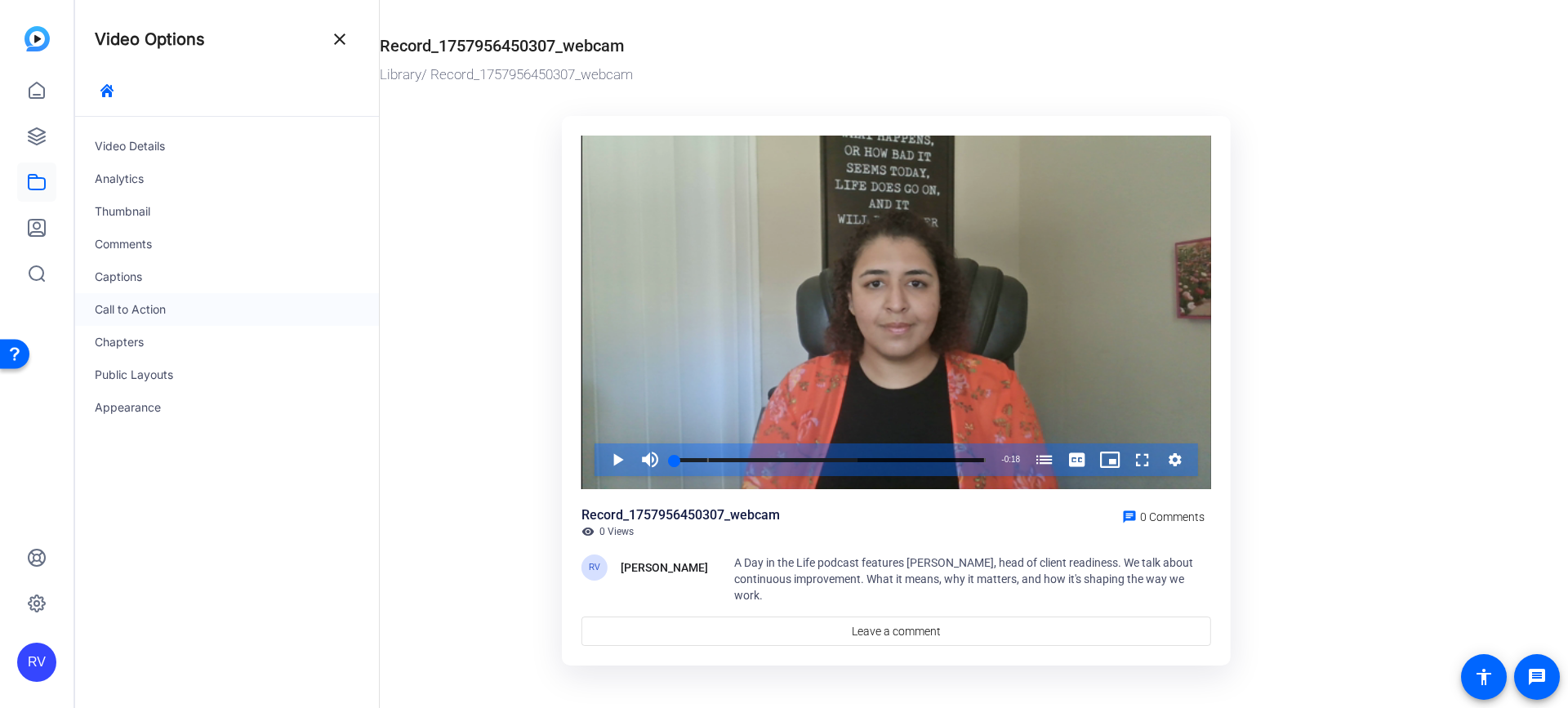
click at [139, 312] on div "Call to Action" at bounding box center [227, 310] width 303 height 33
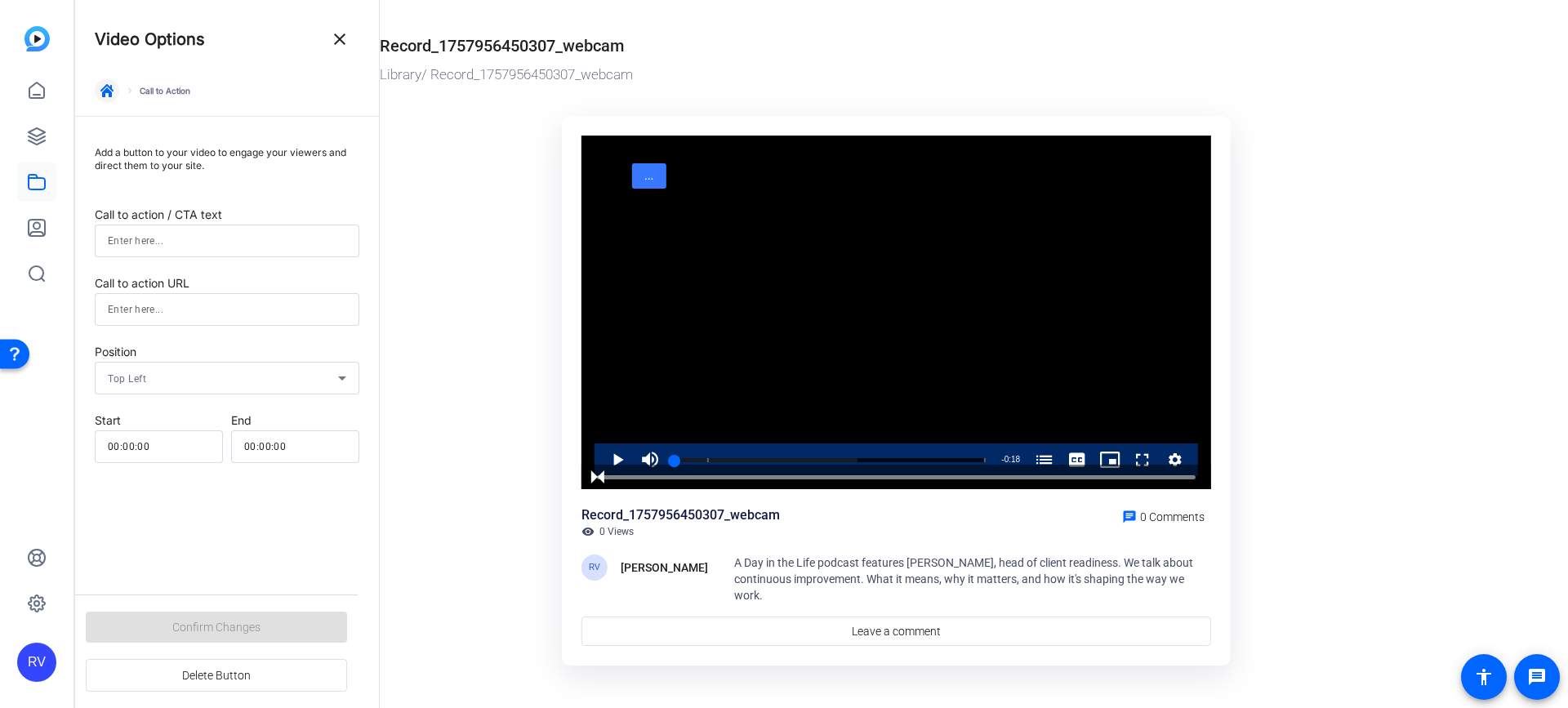
click at [102, 96] on icon "button" at bounding box center [107, 91] width 13 height 13
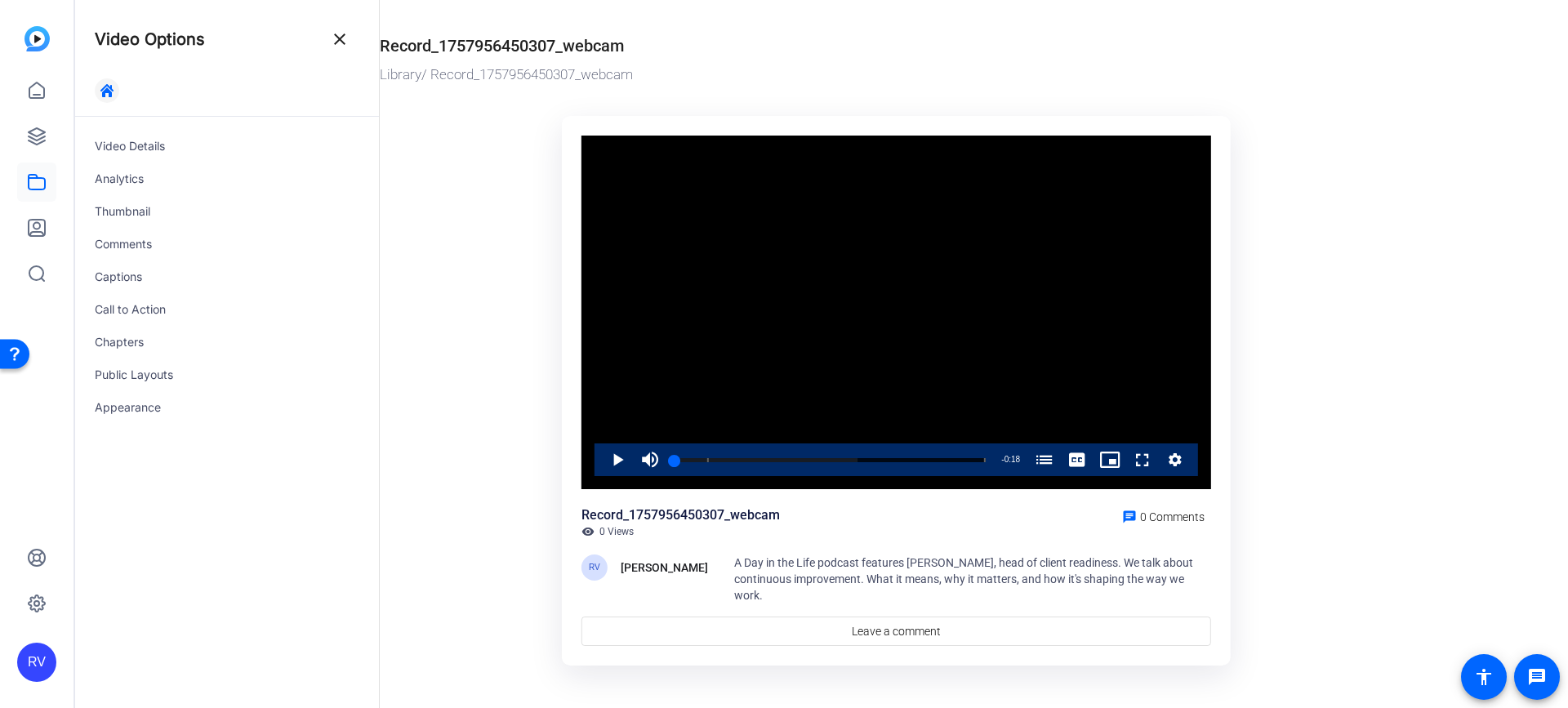
click at [108, 84] on span "button" at bounding box center [106, 90] width 39 height 39
click at [339, 39] on mat-icon "close" at bounding box center [340, 39] width 20 height 20
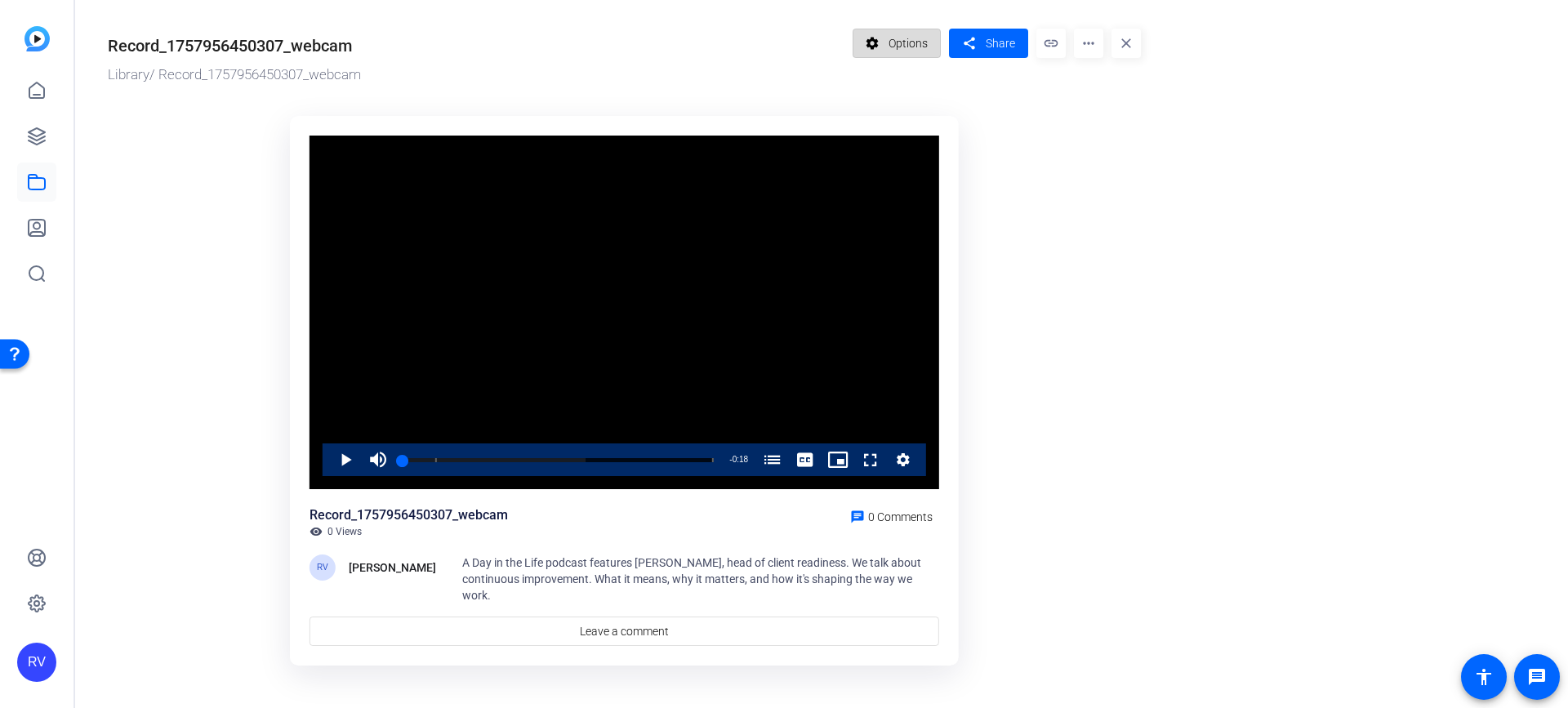
click at [882, 43] on mat-icon "settings" at bounding box center [872, 43] width 21 height 31
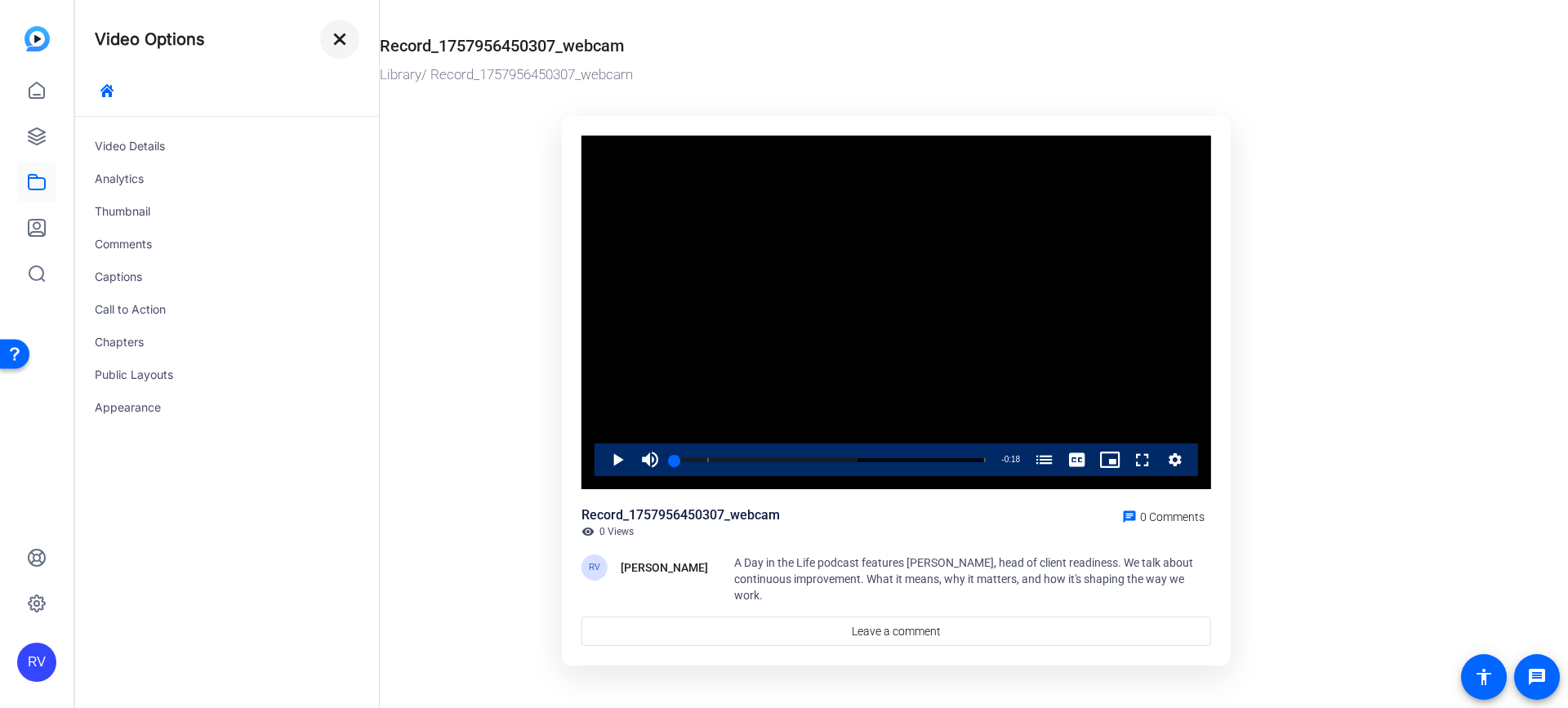
click at [340, 41] on mat-icon "close" at bounding box center [340, 39] width 20 height 20
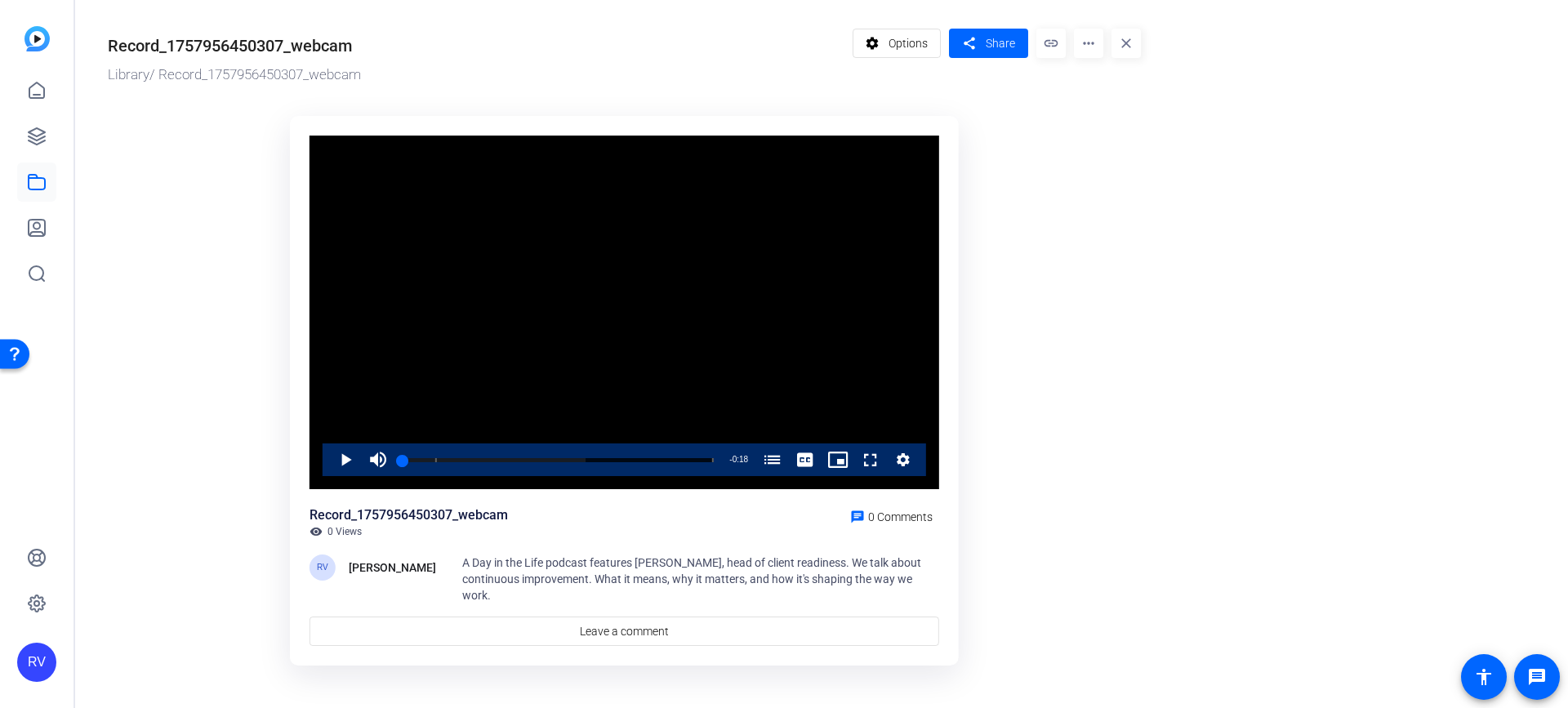
click at [1086, 41] on mat-icon "more_horiz" at bounding box center [1089, 43] width 29 height 29
click at [1146, 89] on span "Manage Hubs" at bounding box center [1122, 93] width 72 height 20
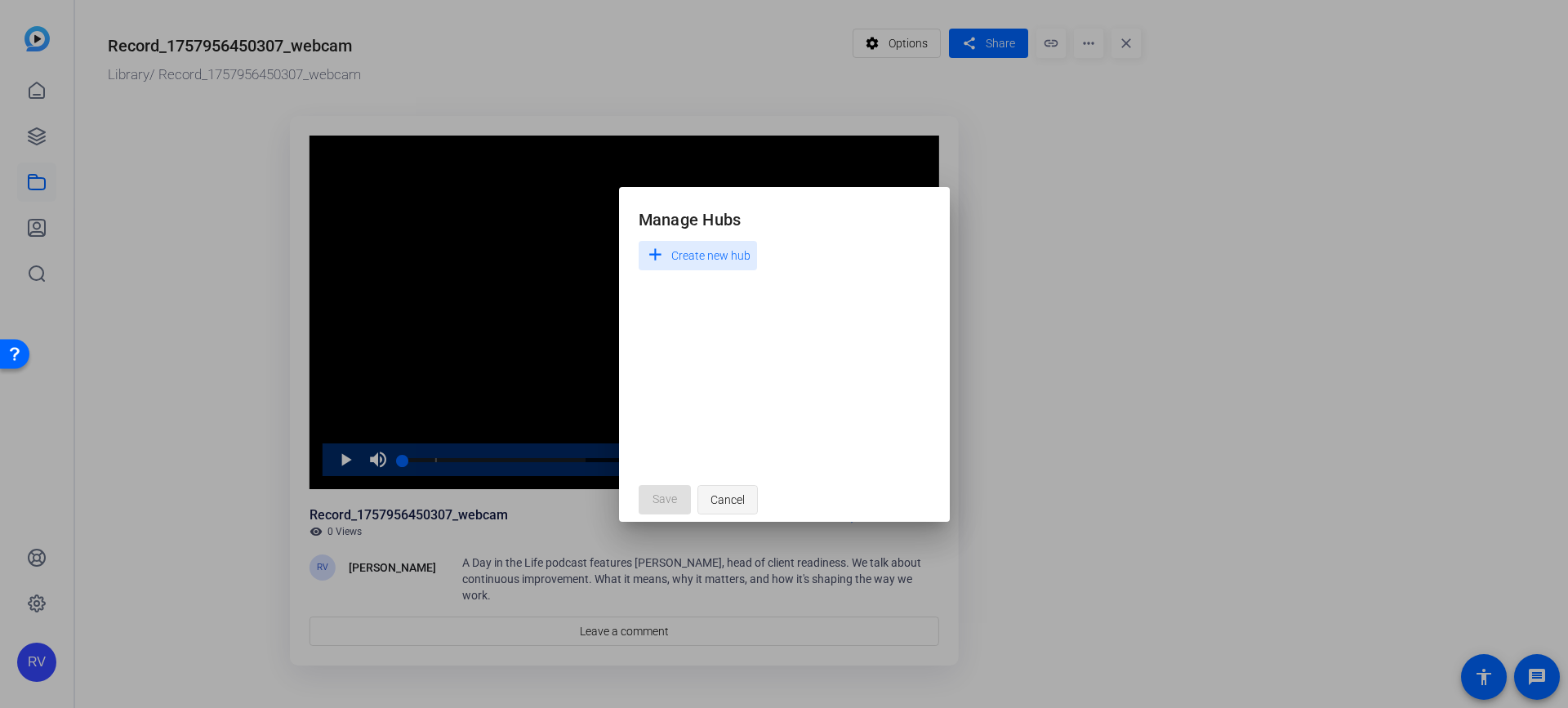
click at [730, 494] on span "Cancel" at bounding box center [728, 500] width 34 height 31
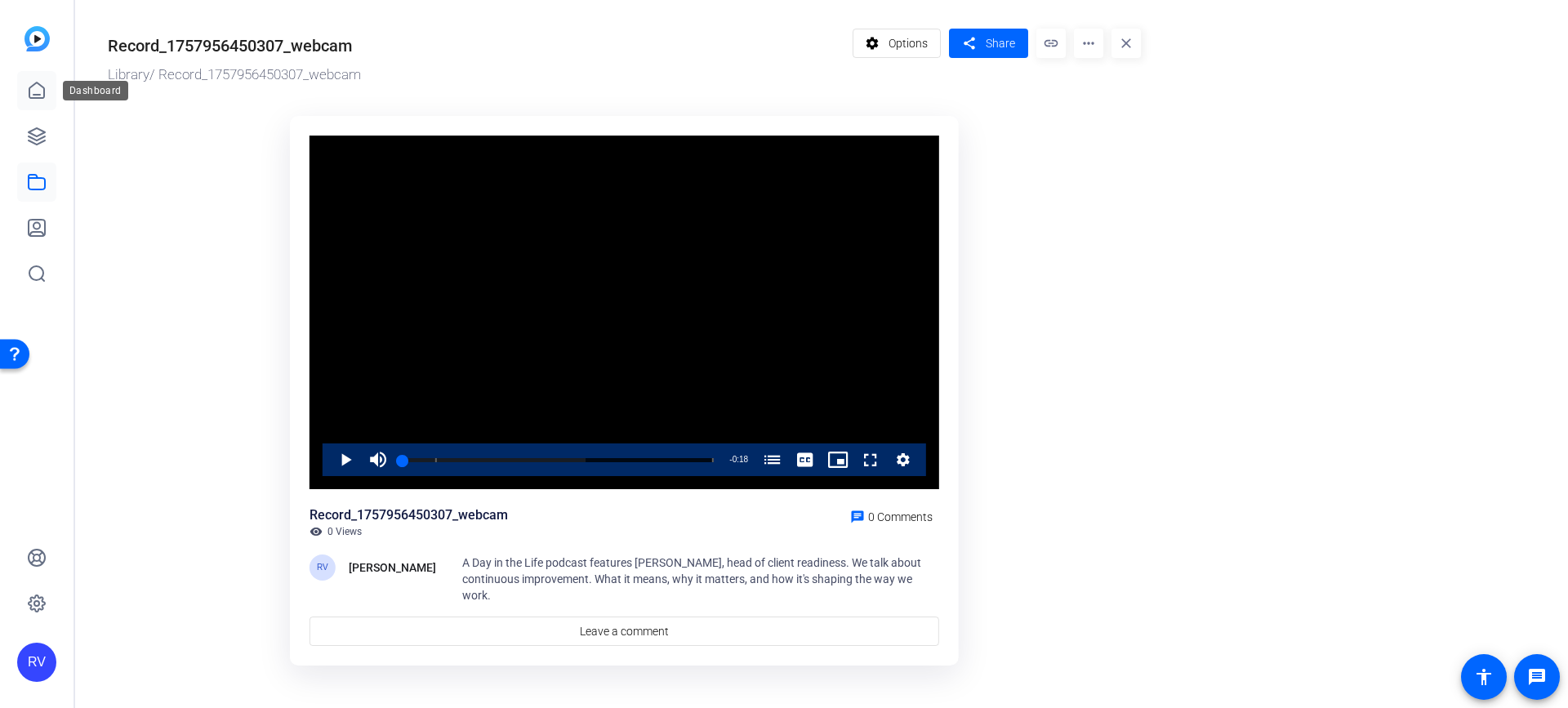
click at [38, 92] on icon at bounding box center [36, 91] width 20 height 20
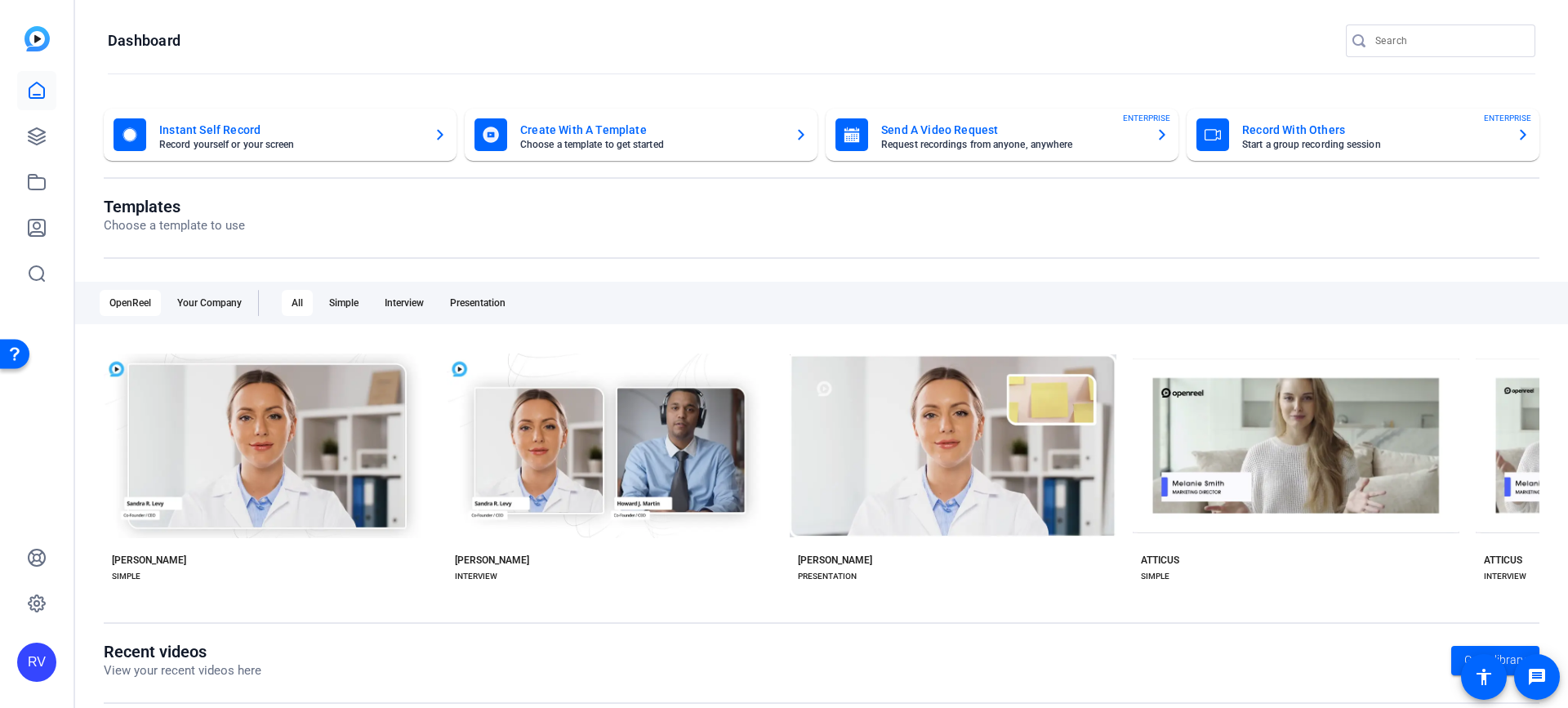
click at [1375, 131] on mat-card-title "Record With Others" at bounding box center [1372, 129] width 261 height 20
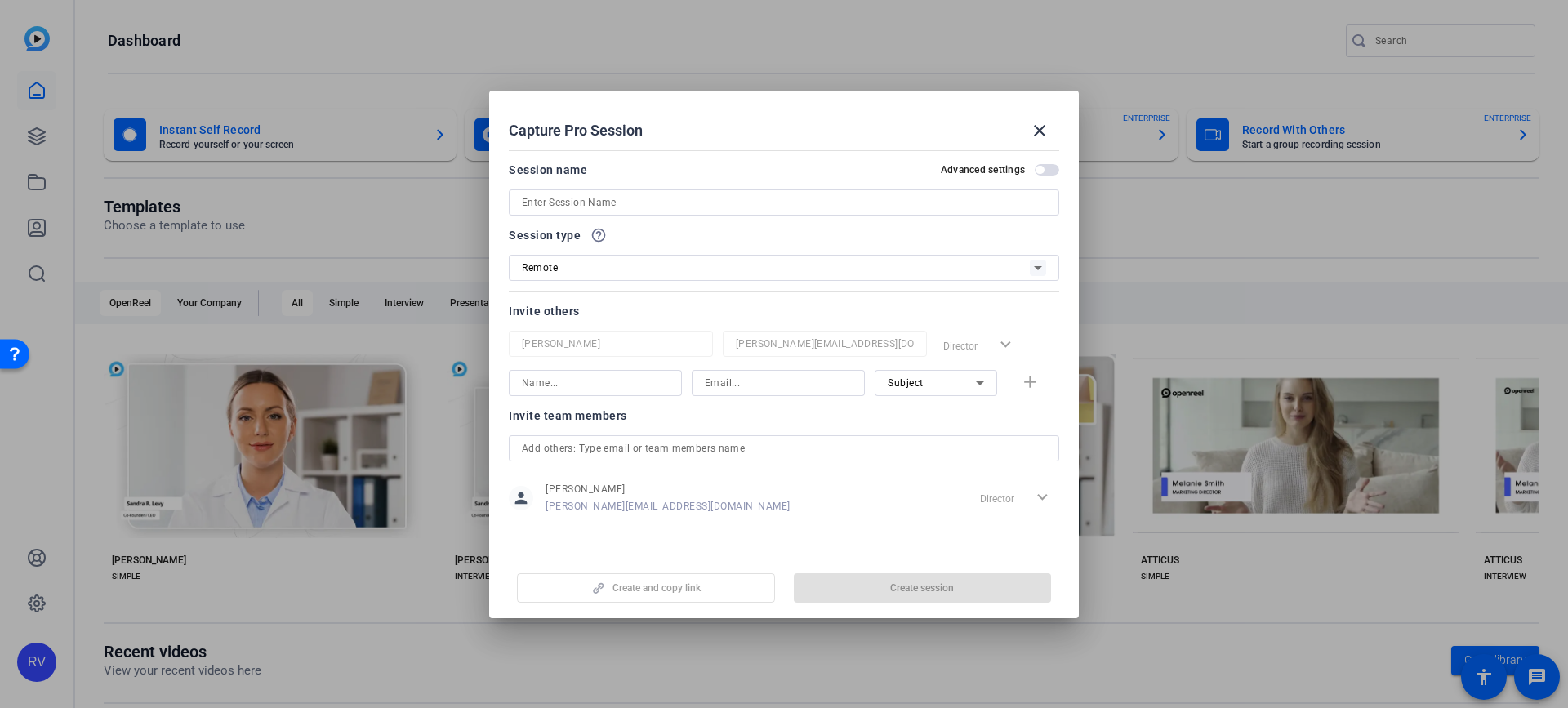
click at [559, 273] on div "Remote" at bounding box center [775, 267] width 508 height 21
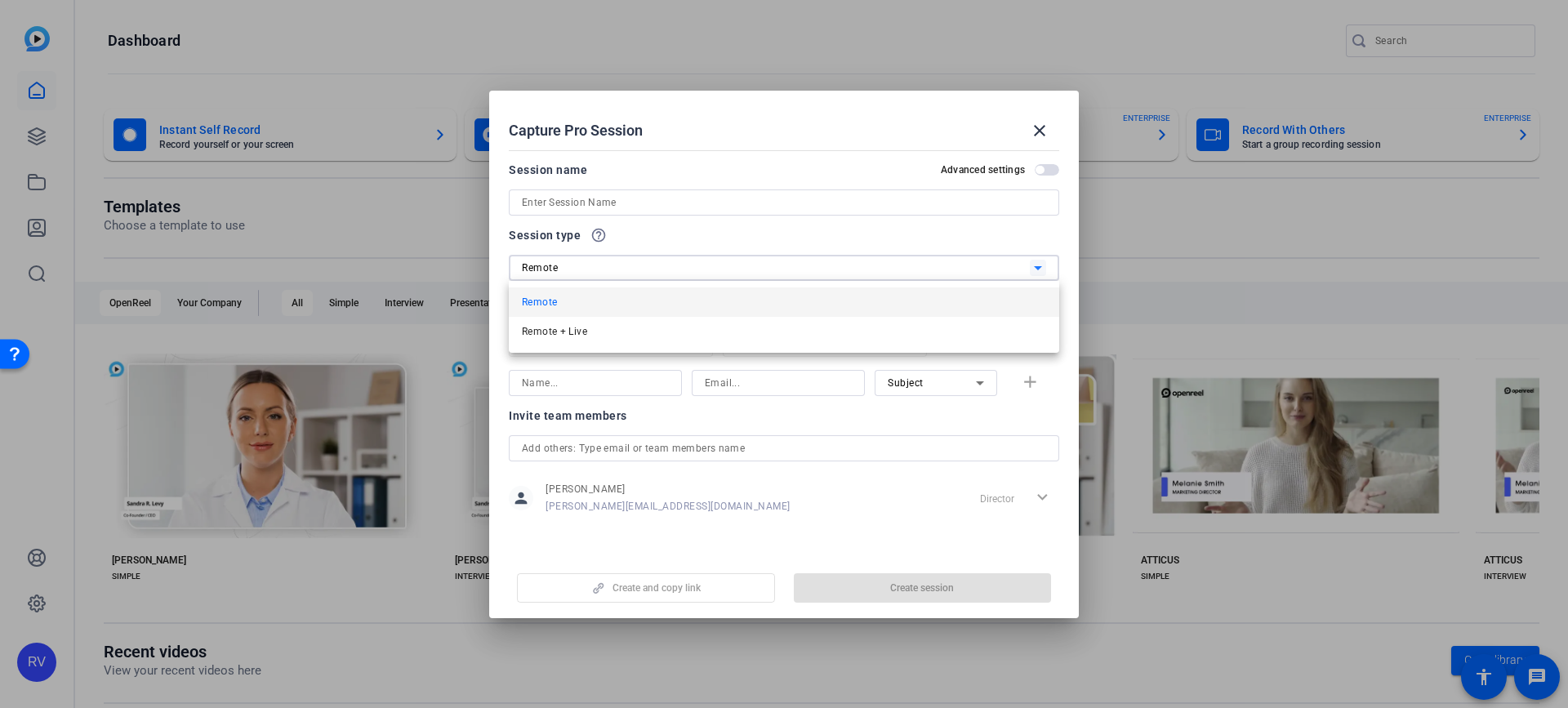
click at [559, 273] on div at bounding box center [784, 354] width 1568 height 708
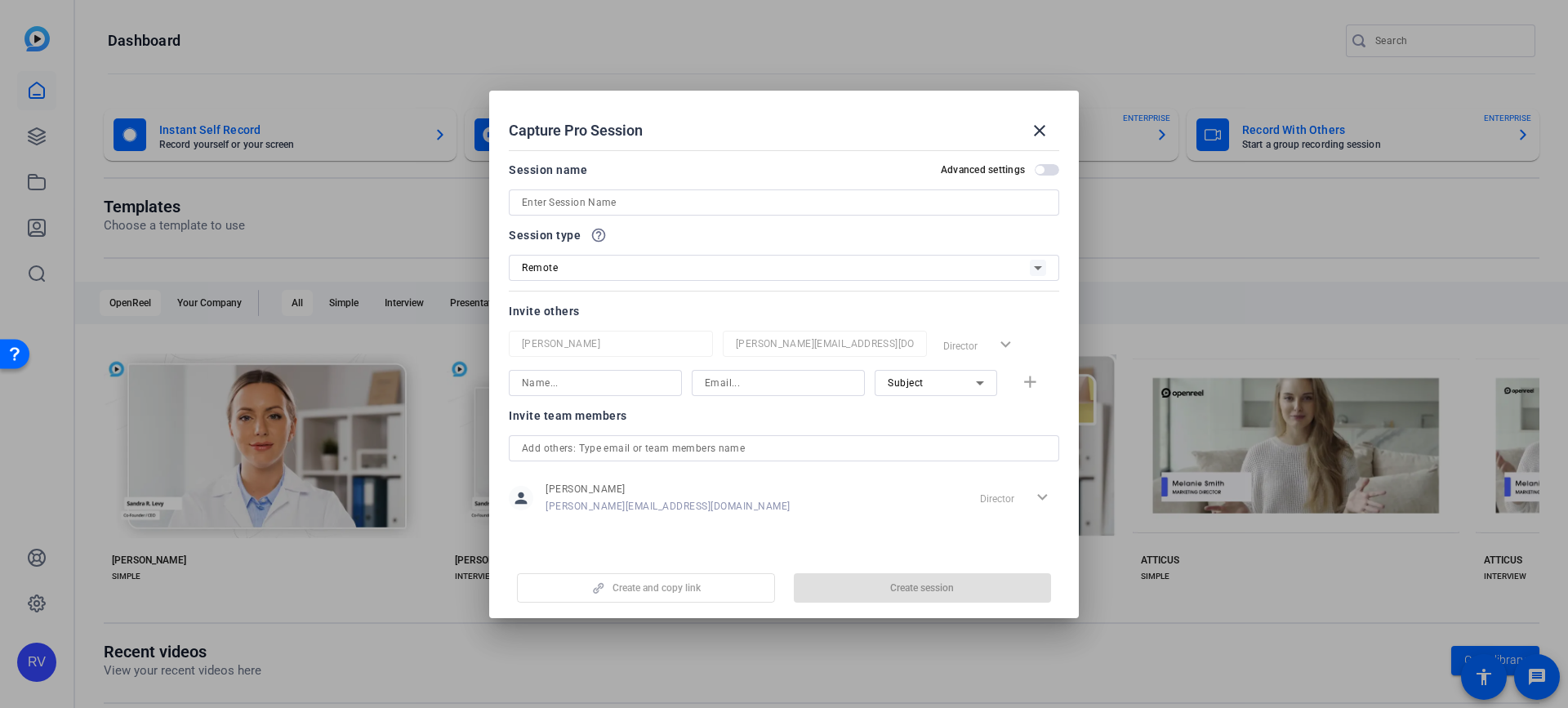
click at [717, 439] on input "text" at bounding box center [784, 448] width 524 height 20
type input "t"
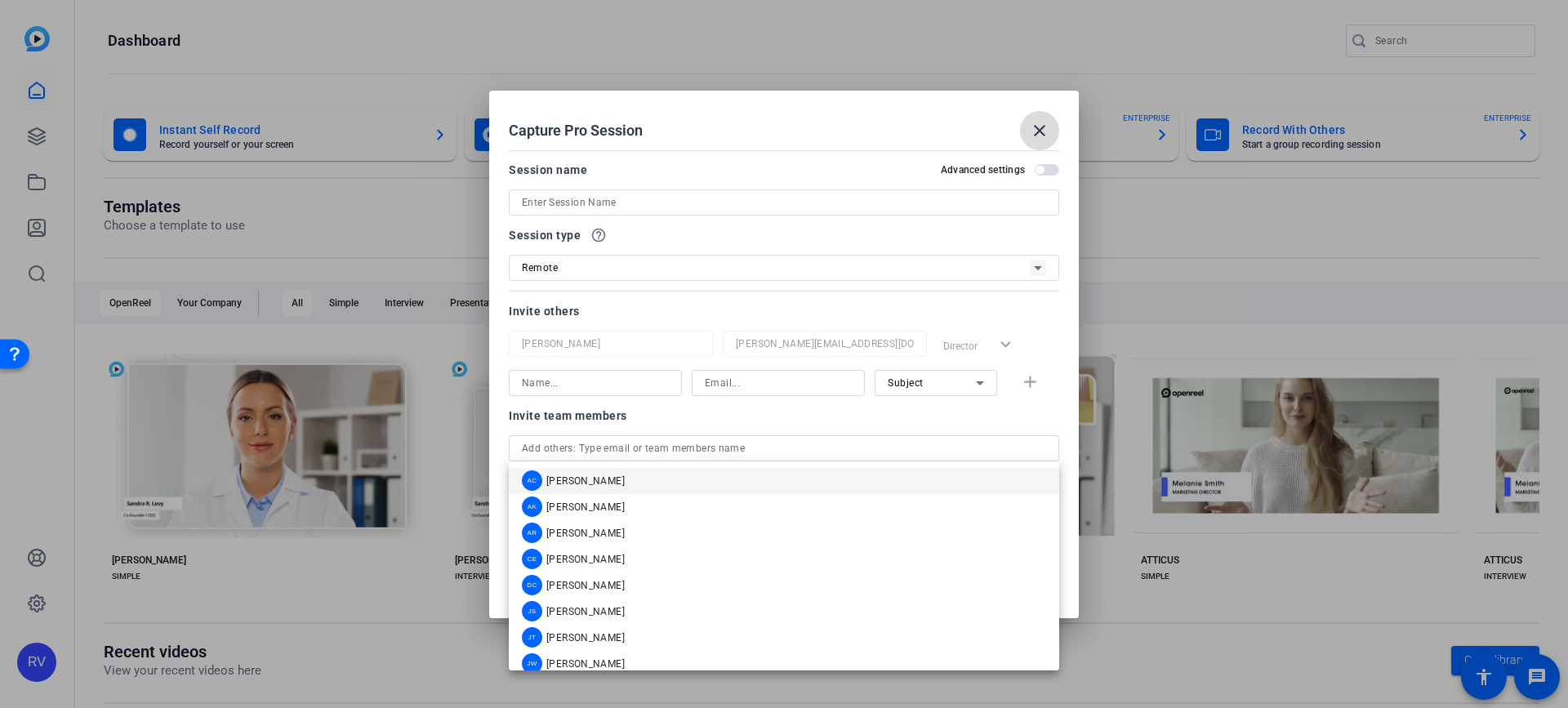
click at [1043, 127] on mat-icon "close" at bounding box center [1039, 130] width 20 height 20
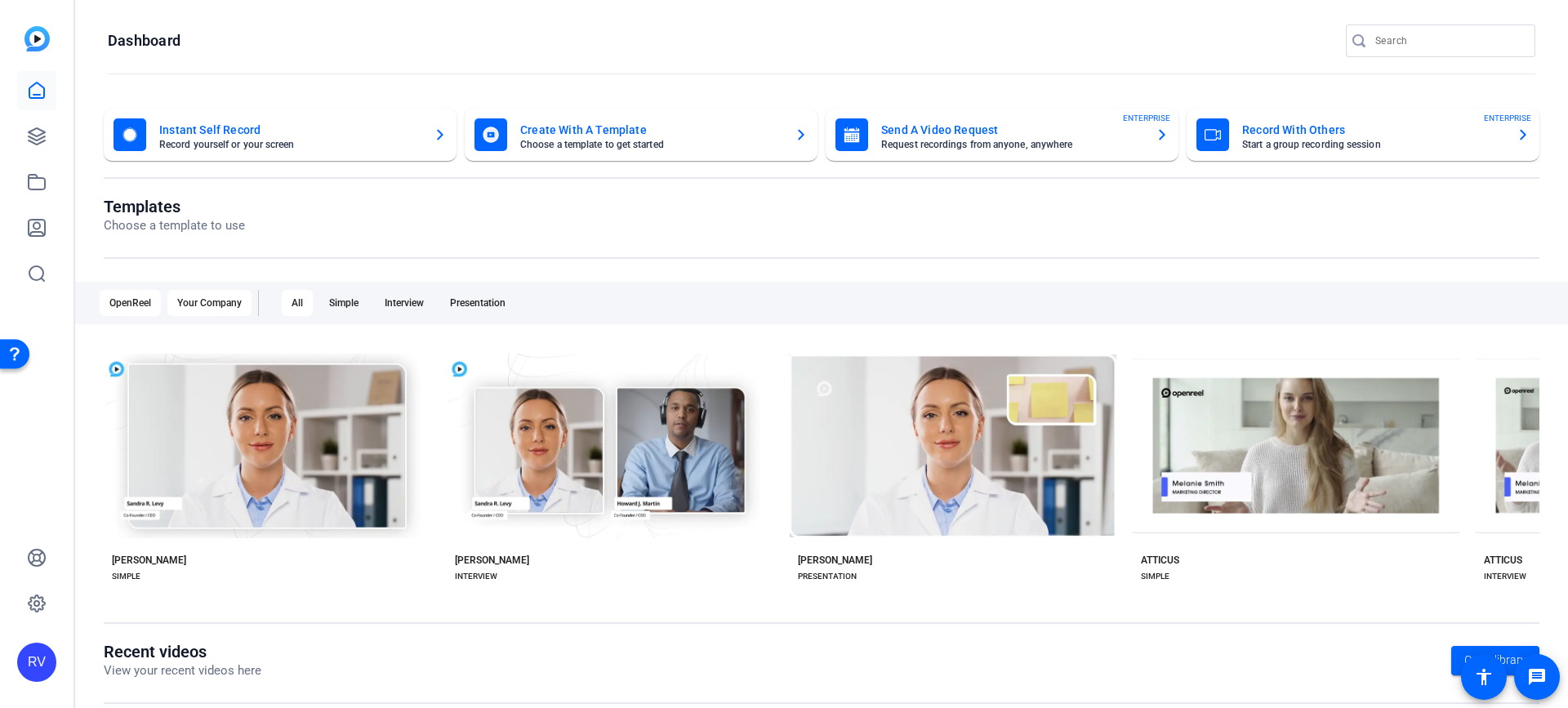
click at [193, 302] on div "Your Company" at bounding box center [209, 303] width 84 height 26
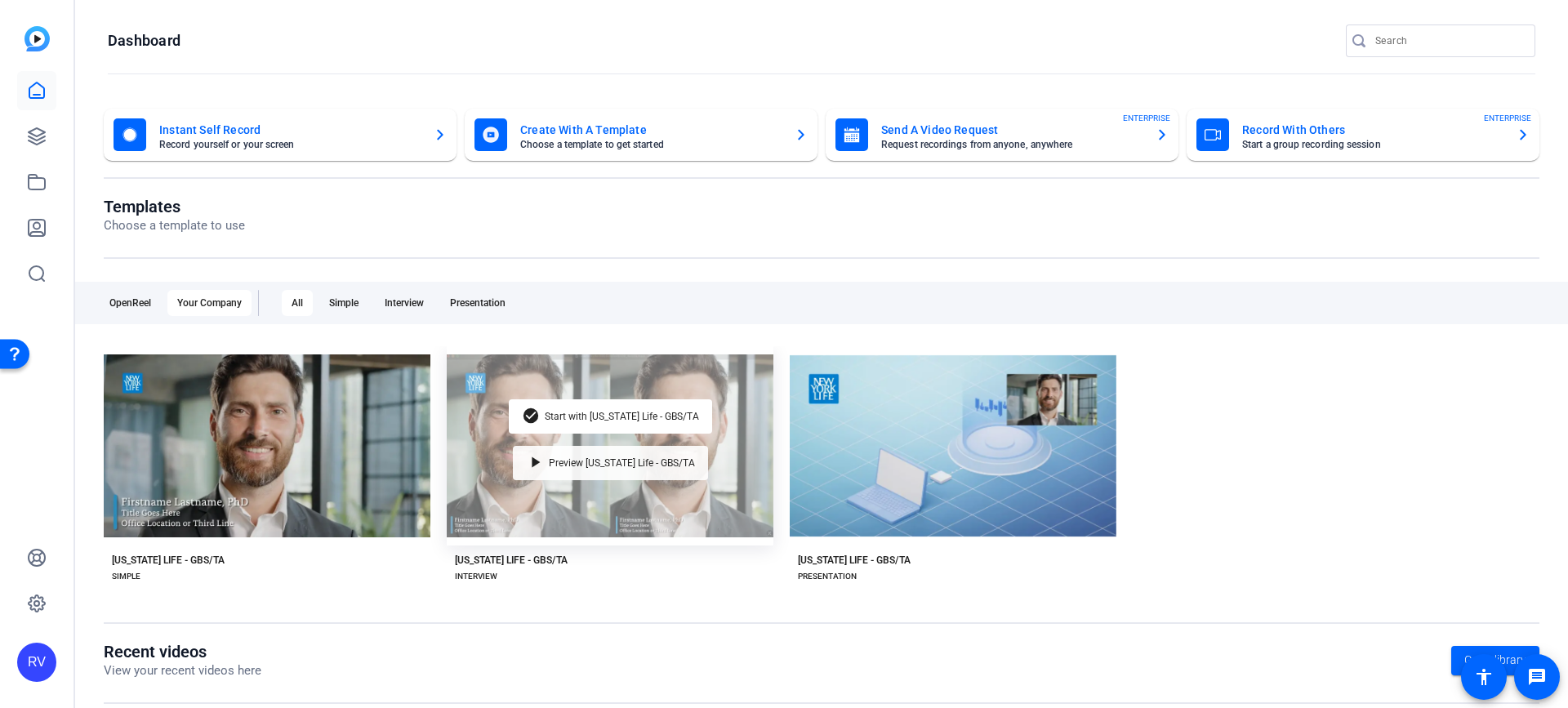
click at [653, 459] on span "Preview [US_STATE] Life - GBS/TA" at bounding box center [622, 462] width 147 height 9
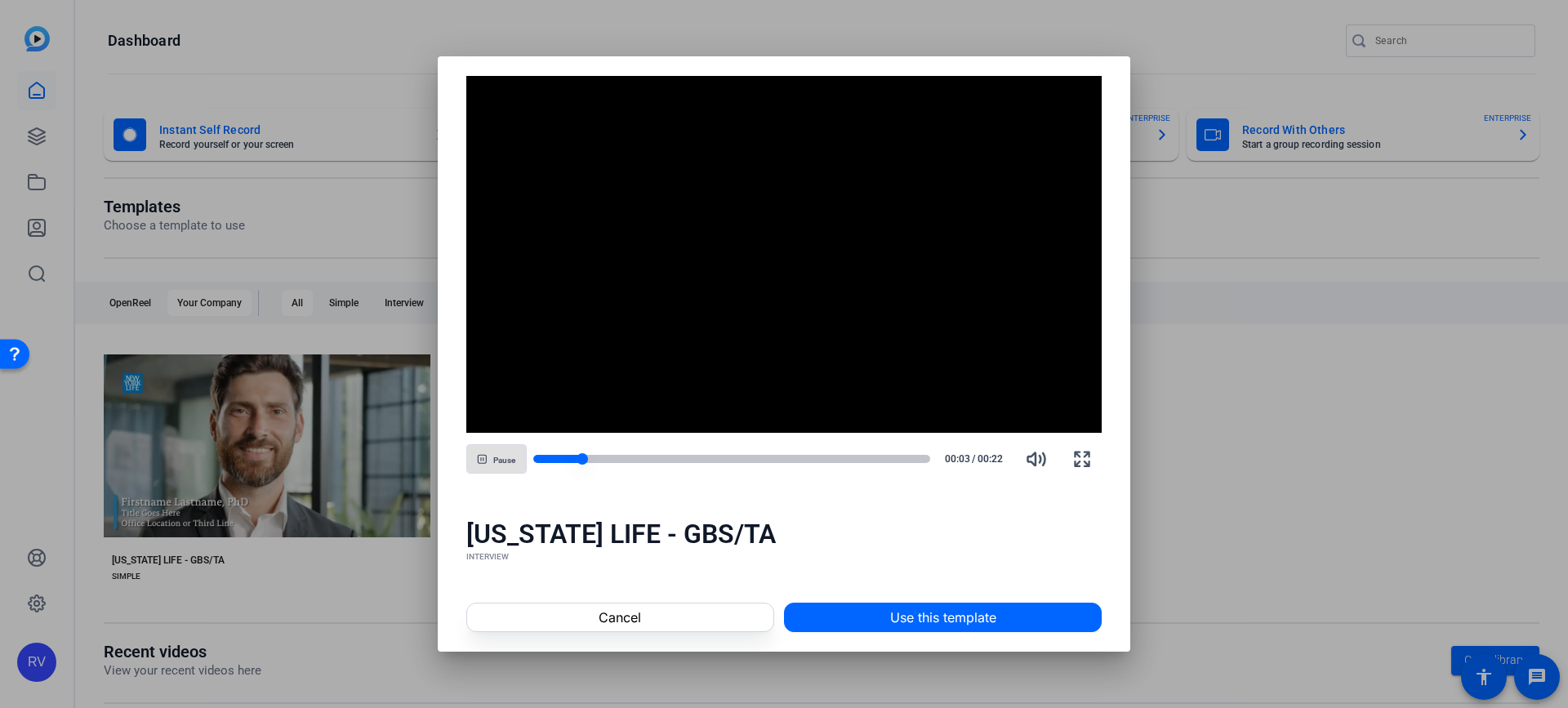
click at [613, 458] on div at bounding box center [732, 459] width 397 height 8
click at [718, 459] on div at bounding box center [732, 459] width 397 height 8
click at [915, 620] on span "Use this template" at bounding box center [942, 617] width 106 height 20
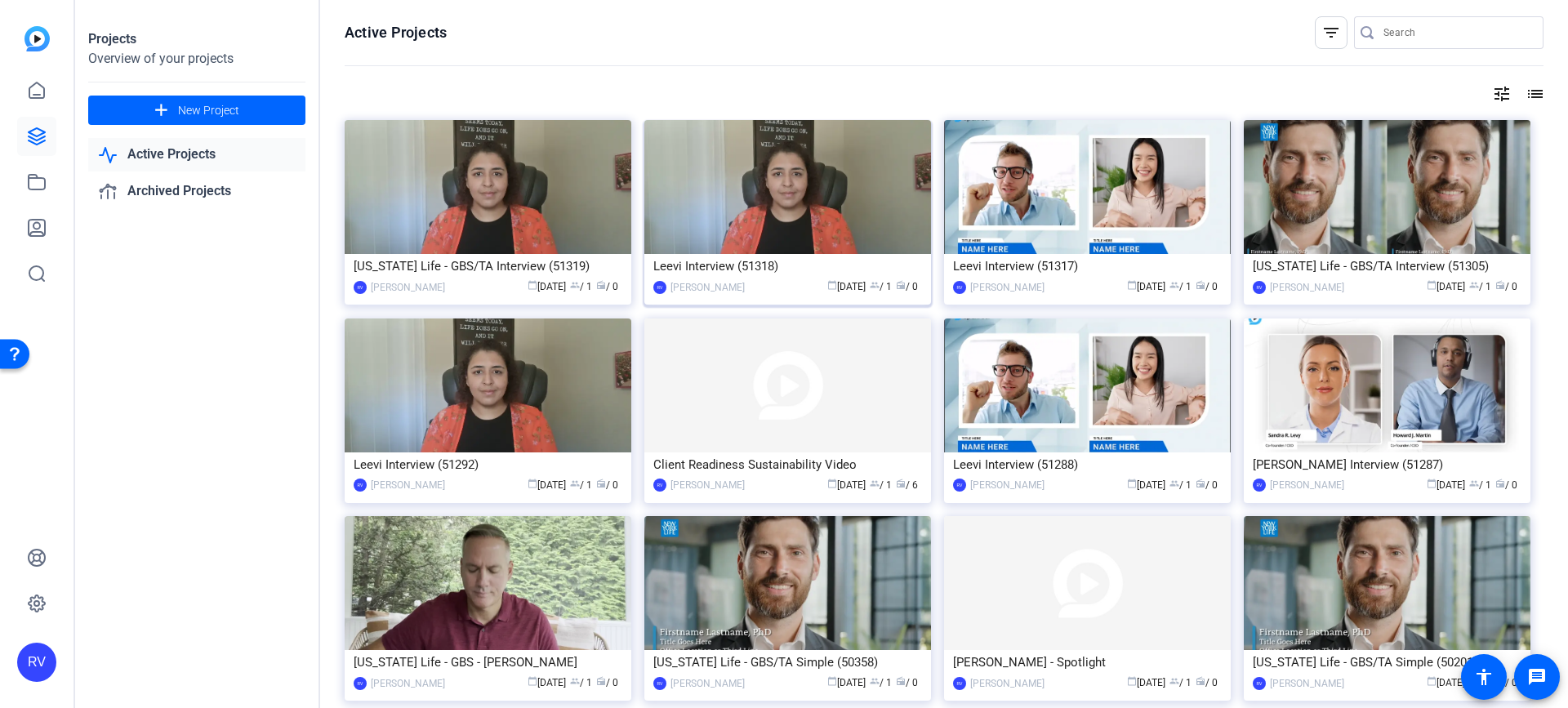
click at [825, 203] on img at bounding box center [787, 186] width 286 height 134
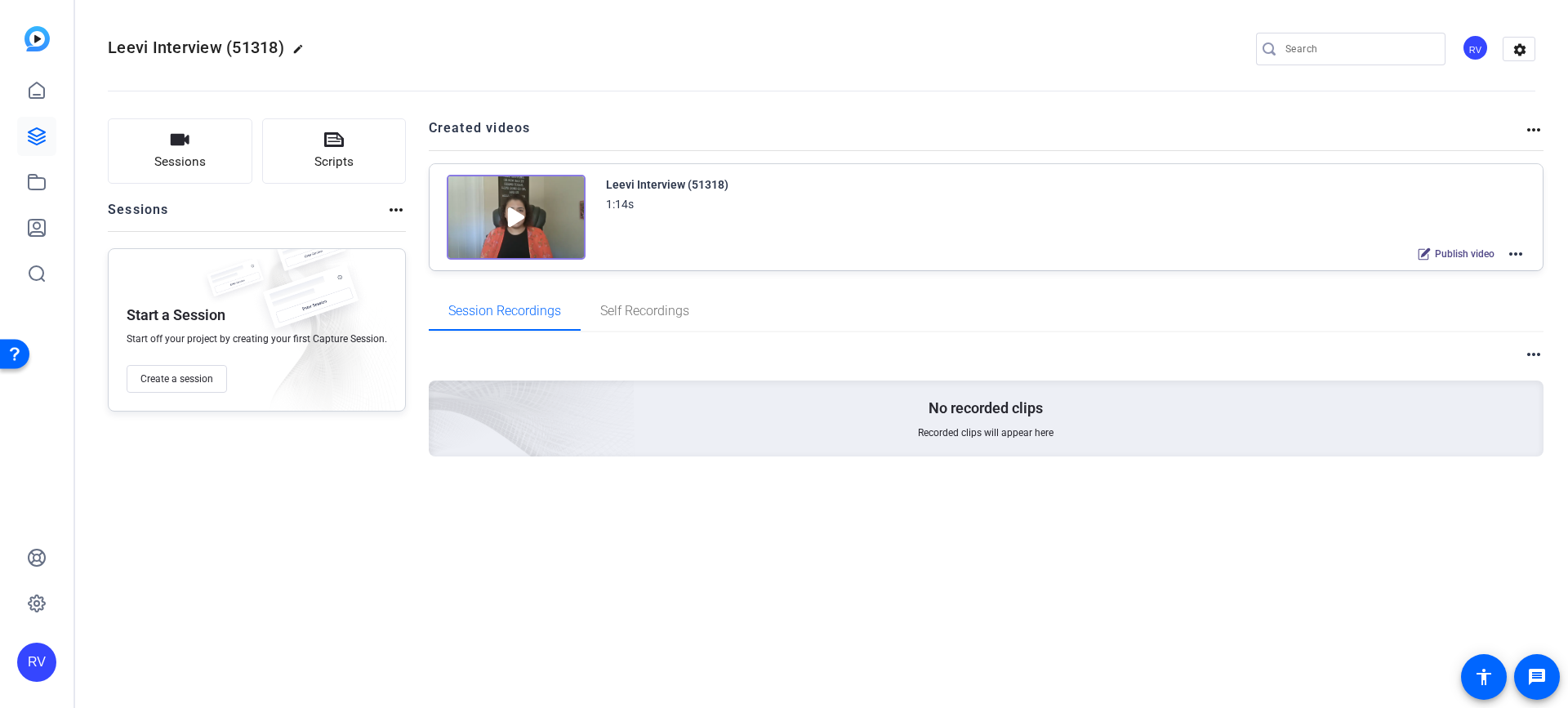
click at [1530, 130] on mat-icon "more_horiz" at bounding box center [1533, 129] width 20 height 20
click at [1515, 251] on div at bounding box center [784, 354] width 1568 height 708
click at [1519, 255] on mat-icon "more_horiz" at bounding box center [1515, 254] width 20 height 20
click at [1442, 332] on span "Archive" at bounding box center [1456, 335] width 114 height 20
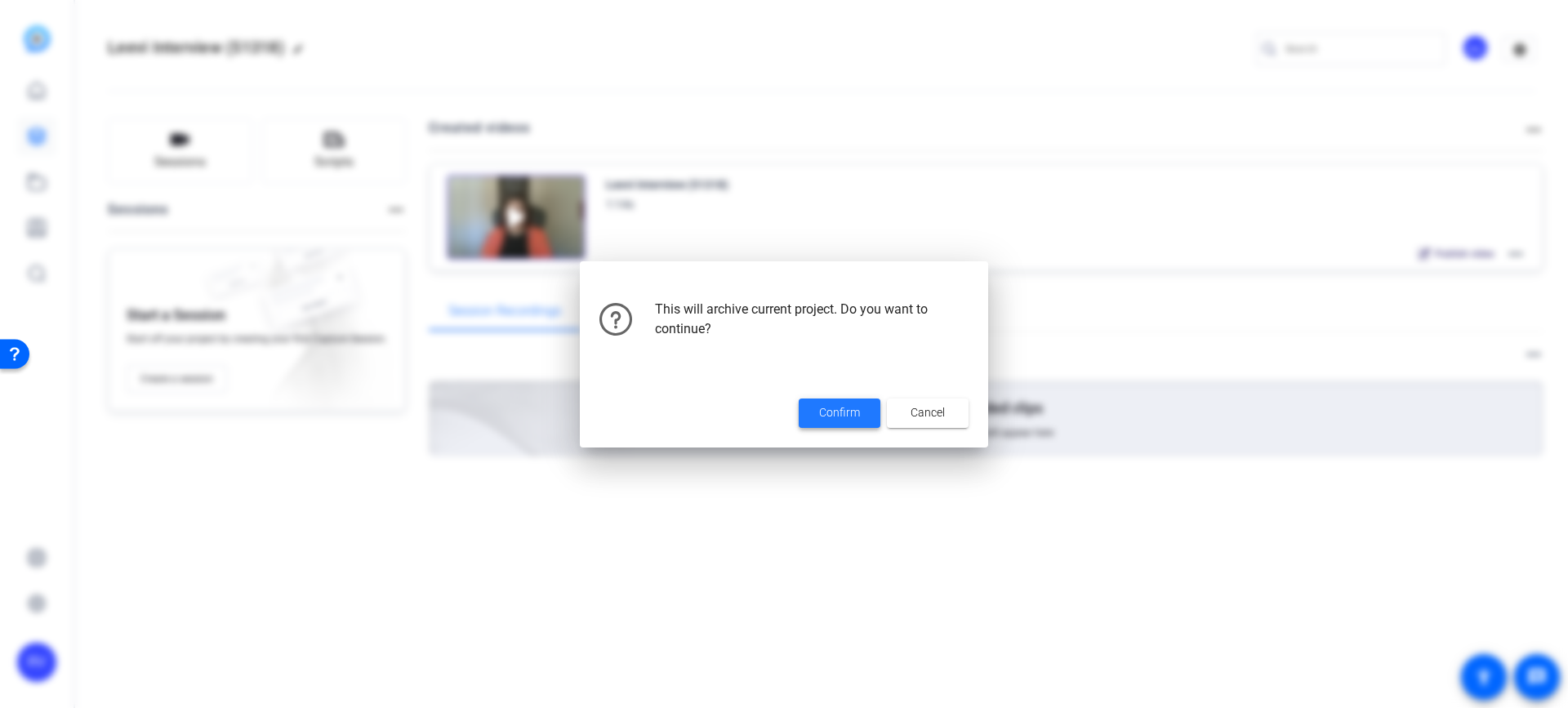
click at [839, 412] on span "Confirm" at bounding box center [839, 413] width 41 height 17
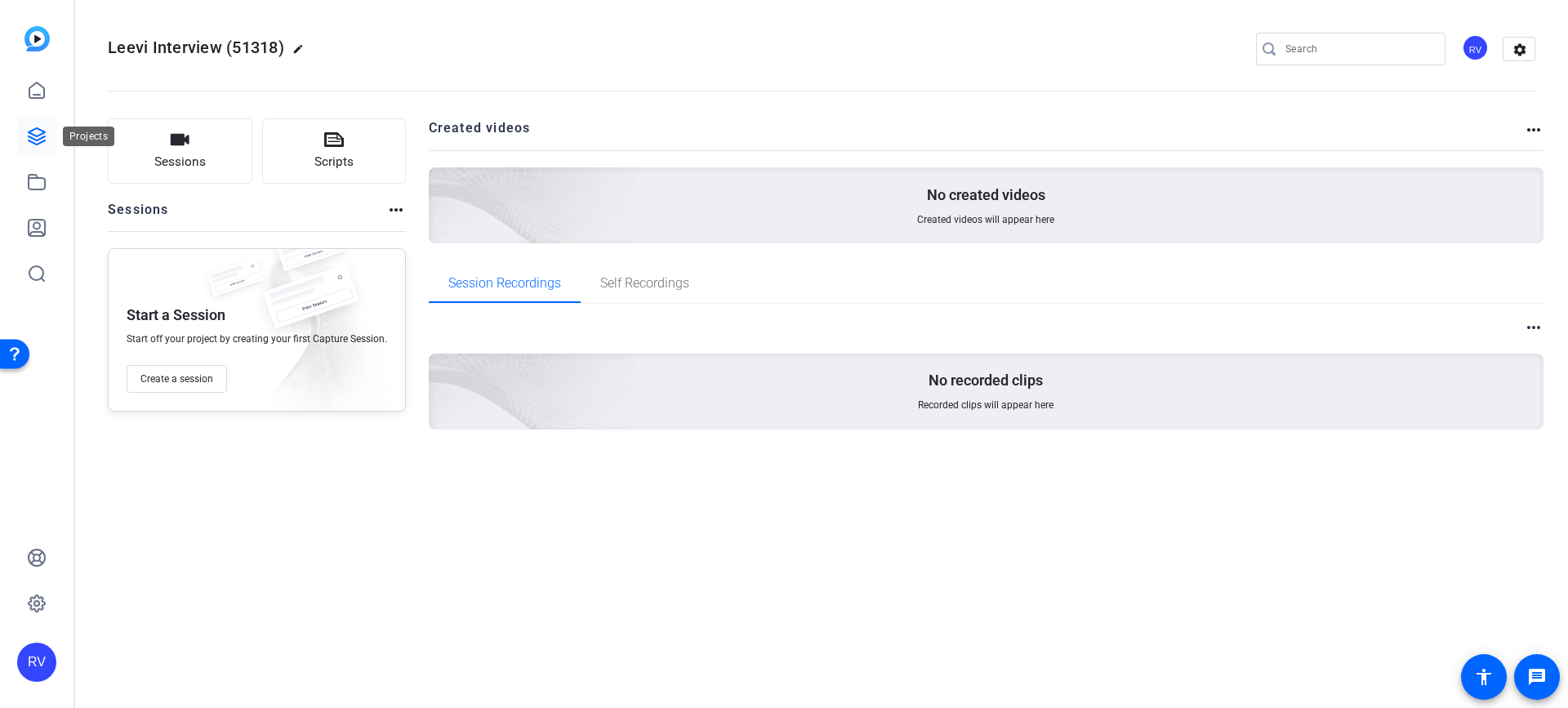
click at [32, 140] on icon at bounding box center [36, 136] width 20 height 20
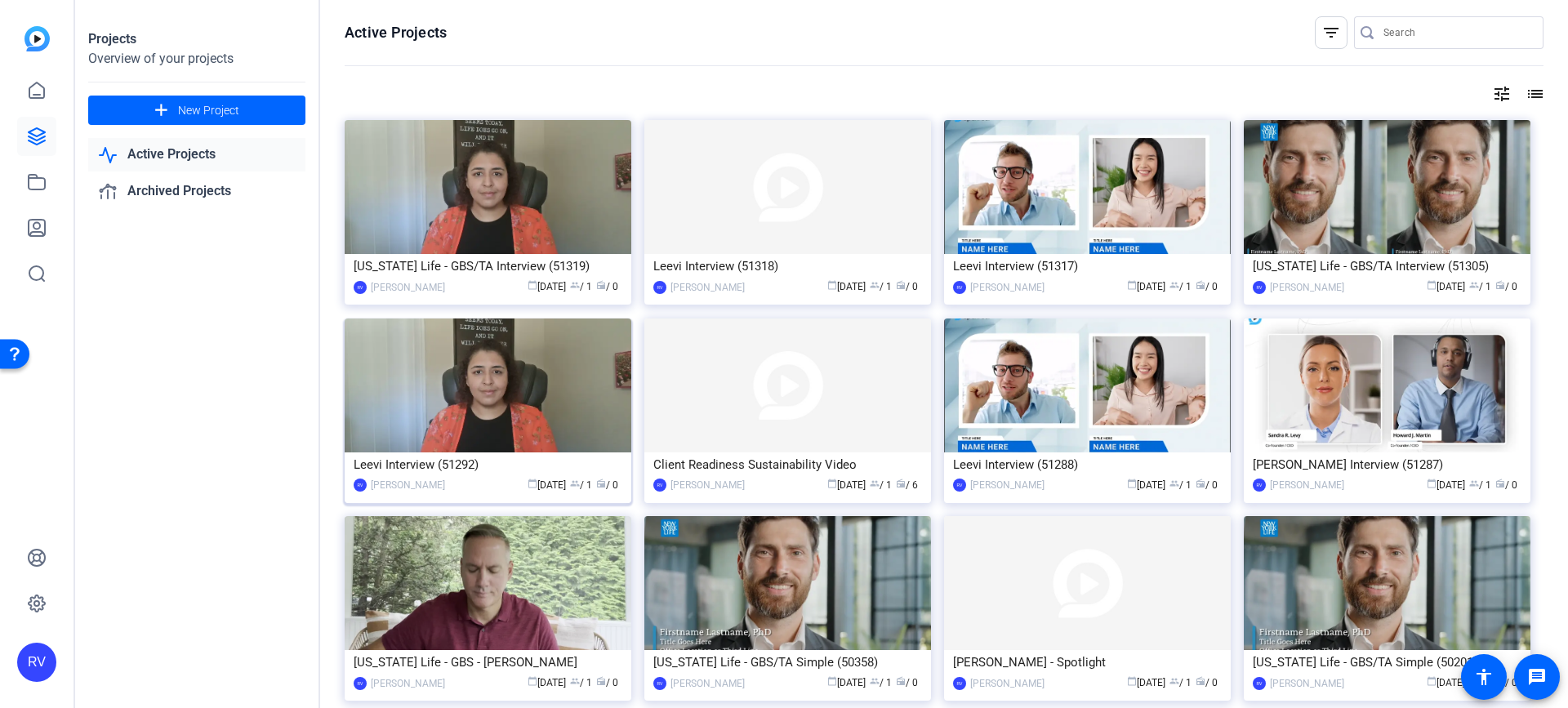
click at [540, 392] on img at bounding box center [488, 385] width 286 height 134
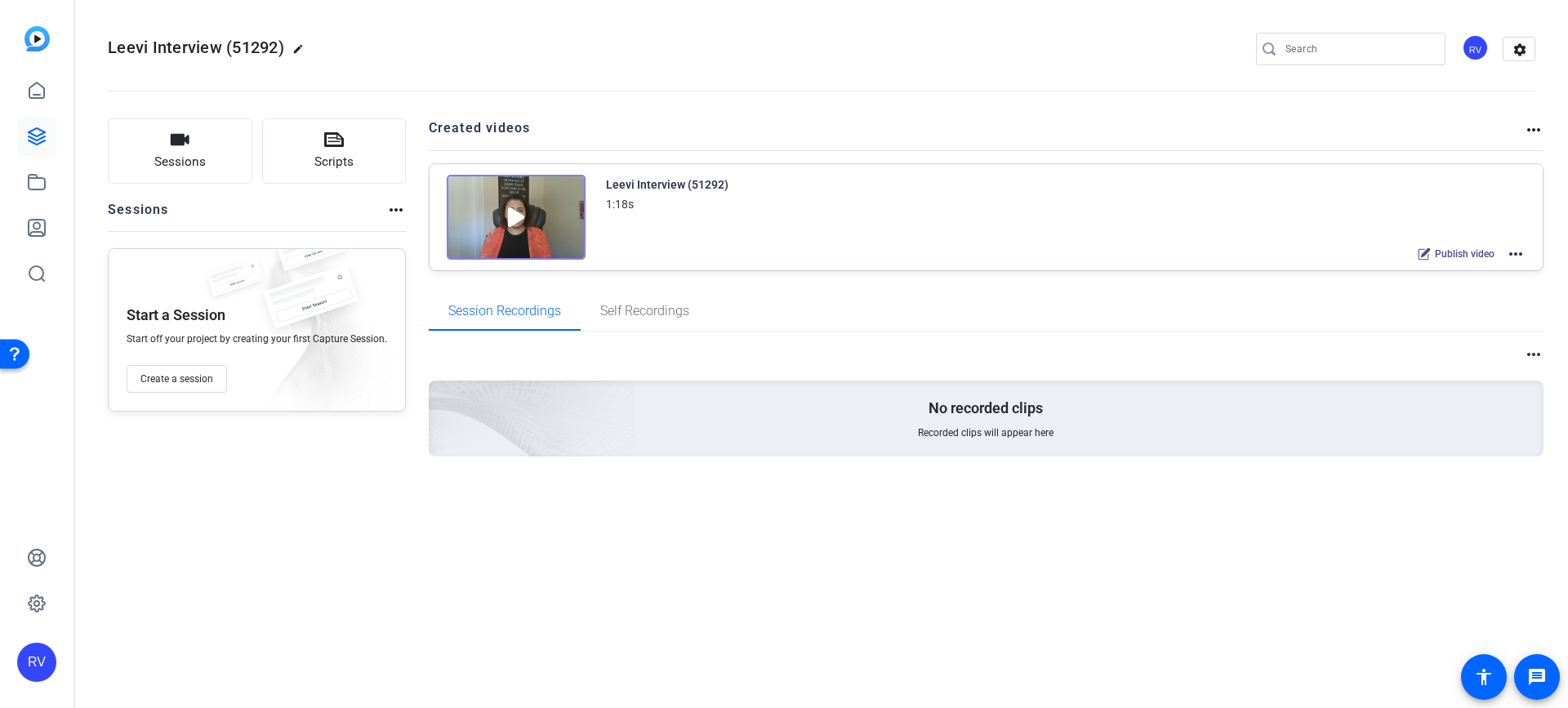
click at [1534, 123] on mat-icon "more_horiz" at bounding box center [1533, 129] width 20 height 20
click at [1521, 255] on div at bounding box center [784, 354] width 1568 height 708
click at [1517, 254] on mat-icon "more_horiz" at bounding box center [1515, 254] width 20 height 20
click at [1440, 333] on span "Archive" at bounding box center [1456, 335] width 114 height 20
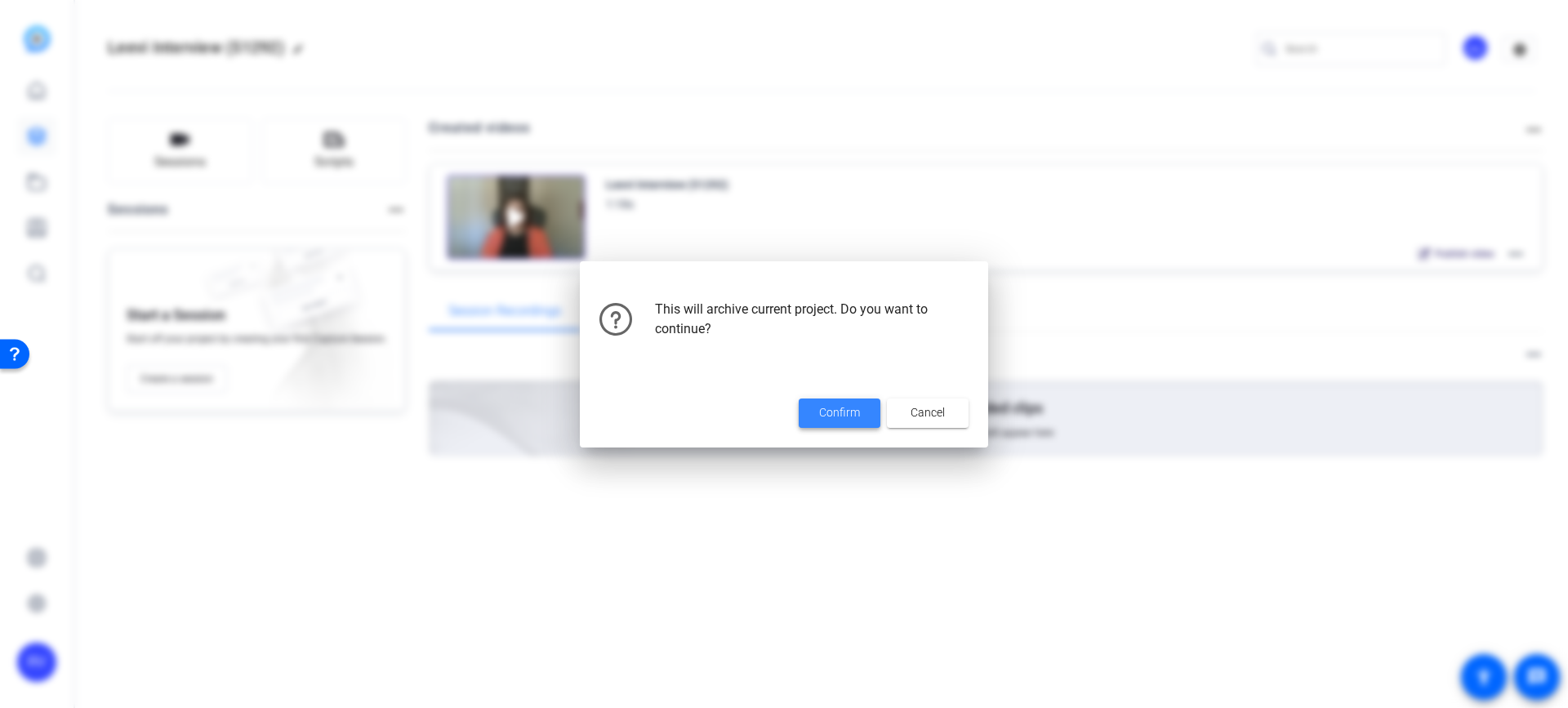
click at [846, 401] on span at bounding box center [839, 413] width 82 height 39
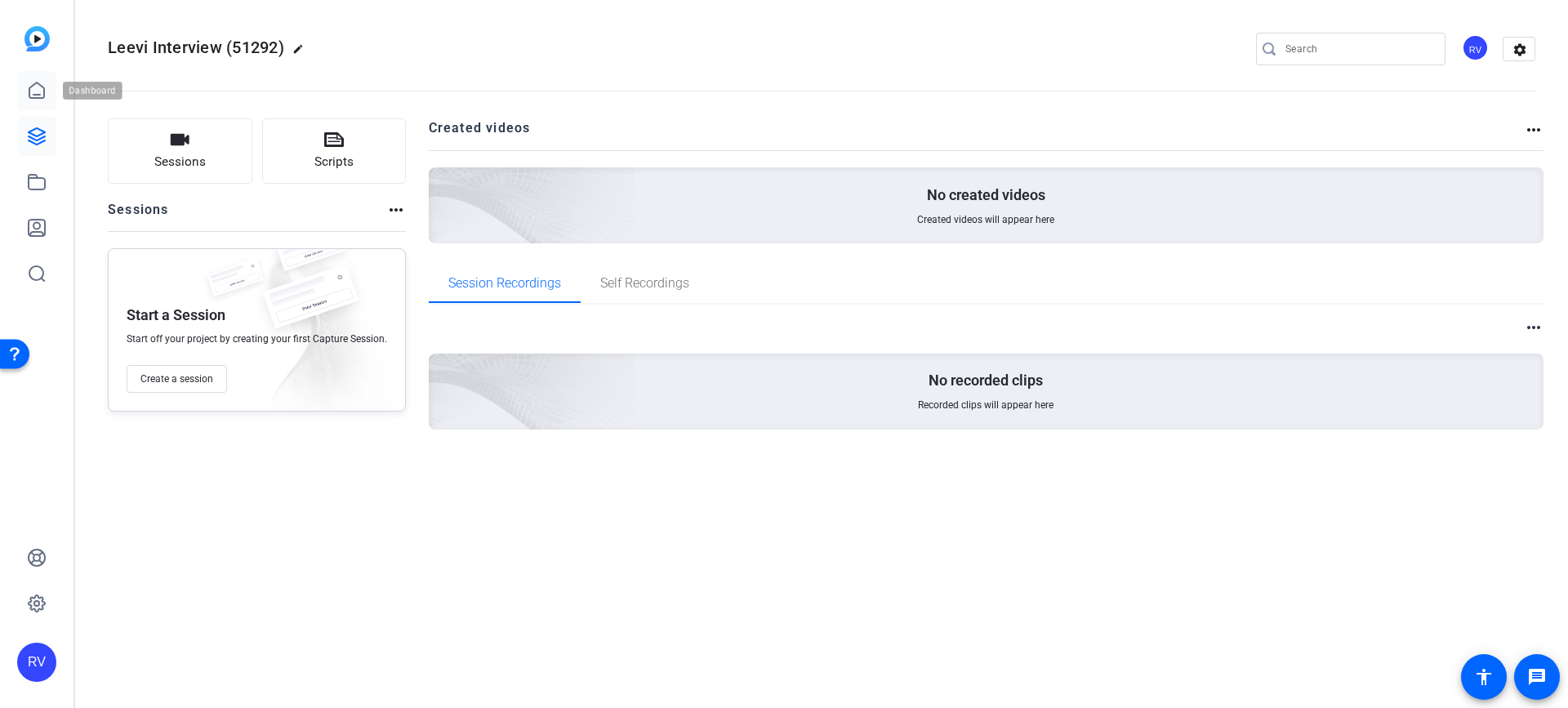
click at [36, 100] on icon at bounding box center [36, 91] width 20 height 20
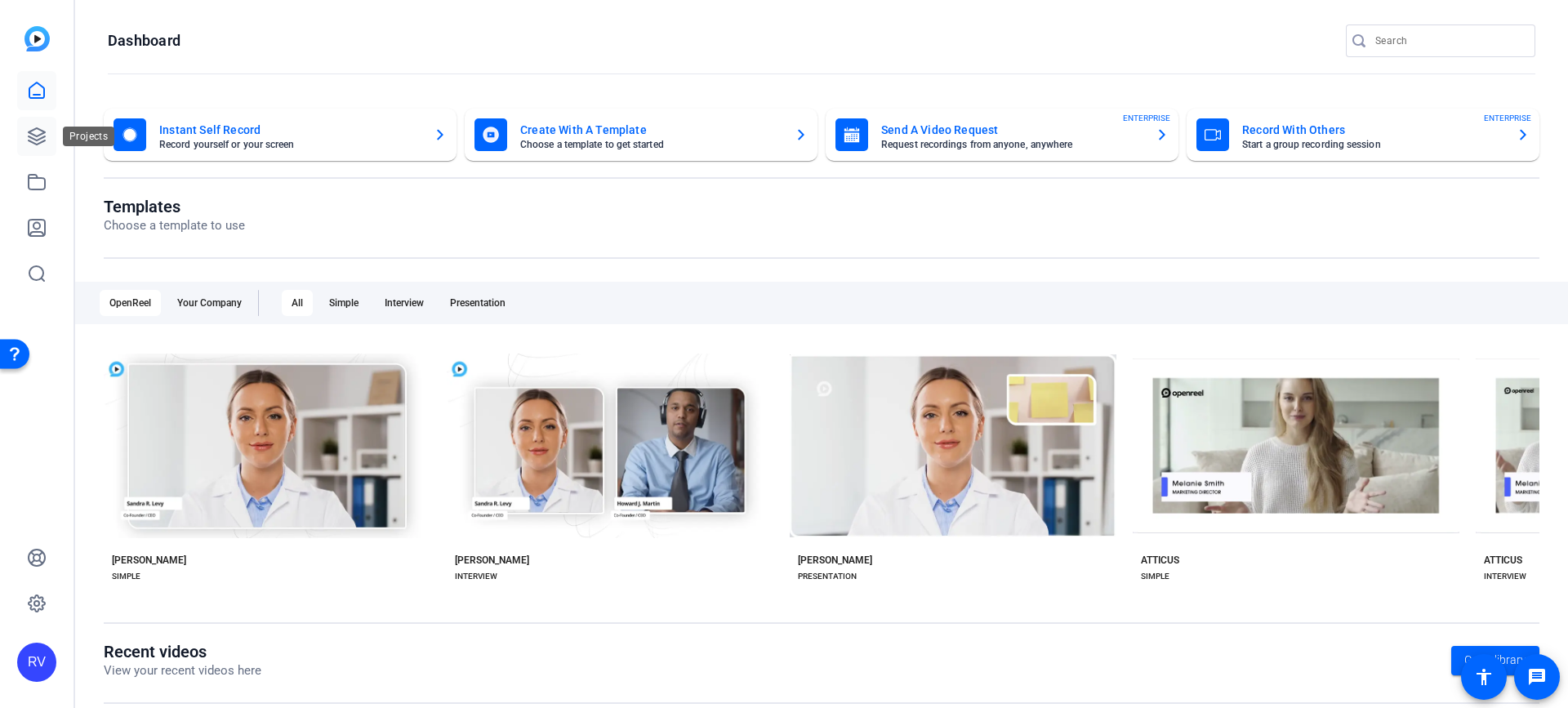
click at [36, 139] on icon at bounding box center [36, 136] width 20 height 20
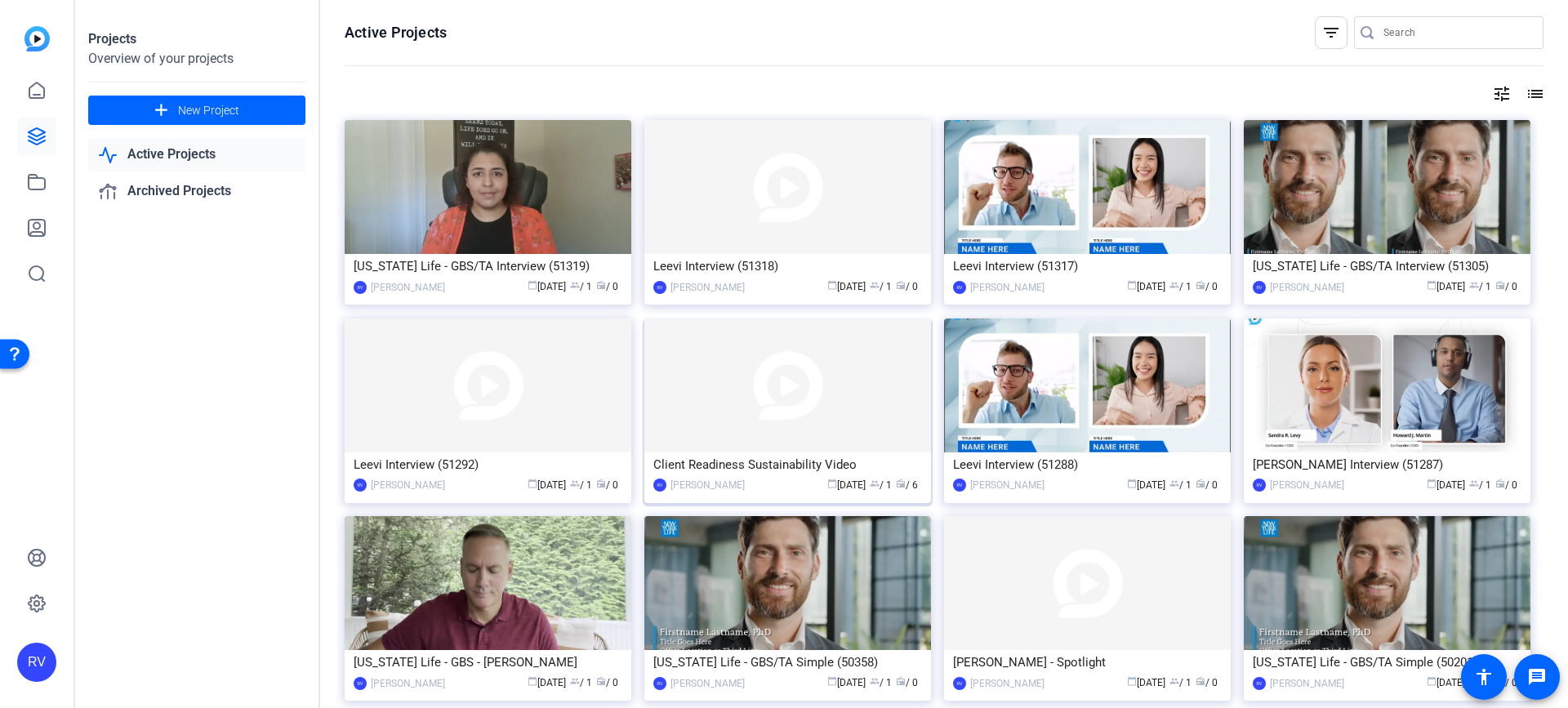
click at [891, 368] on img at bounding box center [787, 385] width 286 height 134
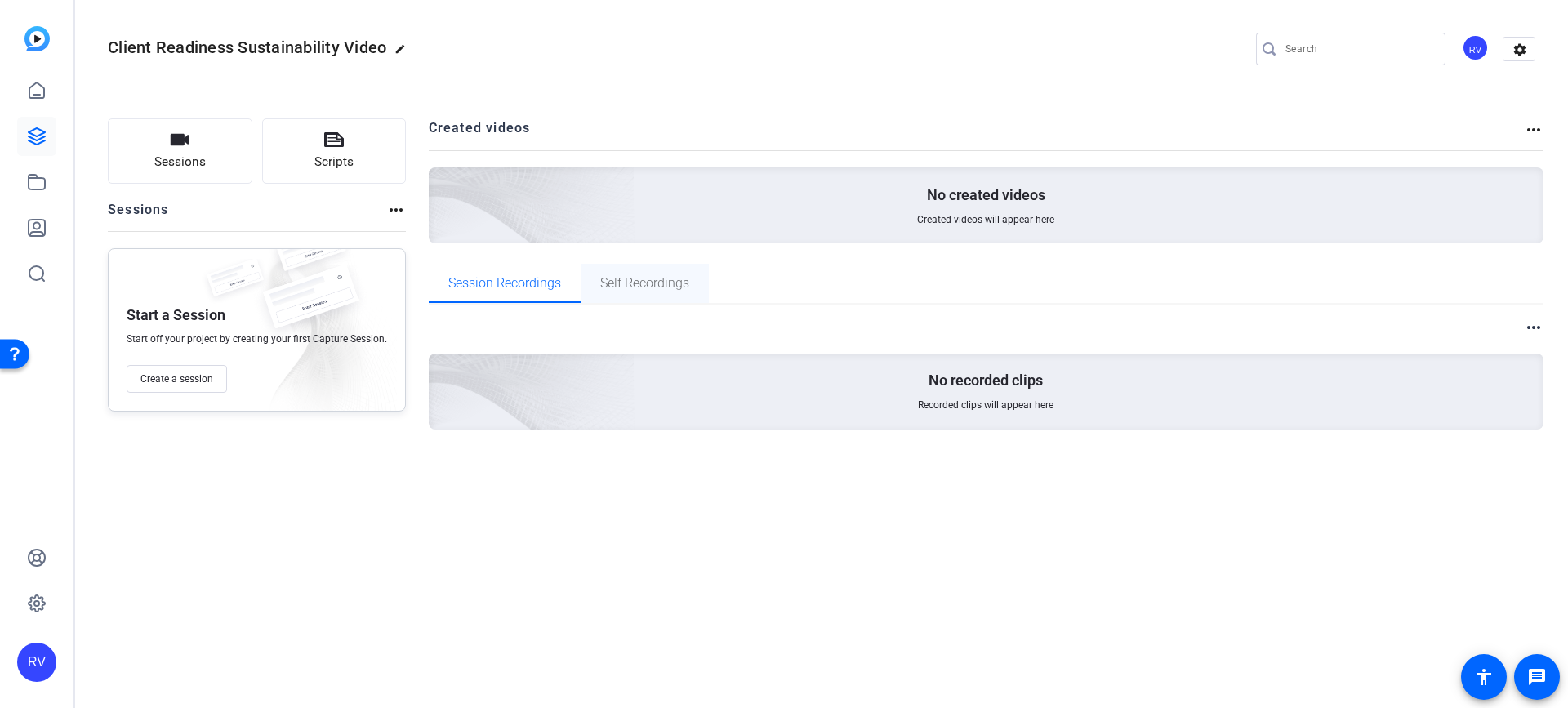
click at [645, 289] on span "Self Recordings" at bounding box center [644, 283] width 89 height 13
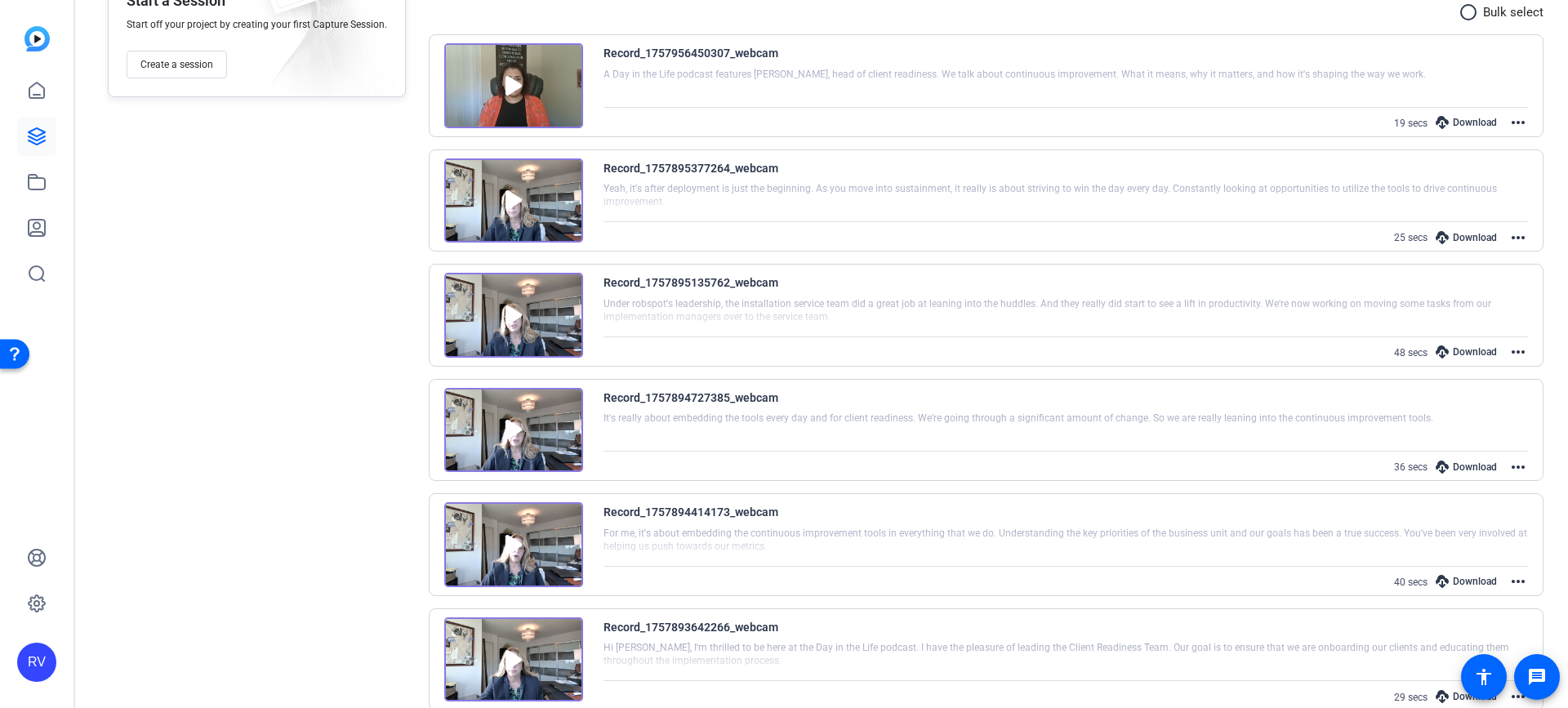
scroll to position [358, 0]
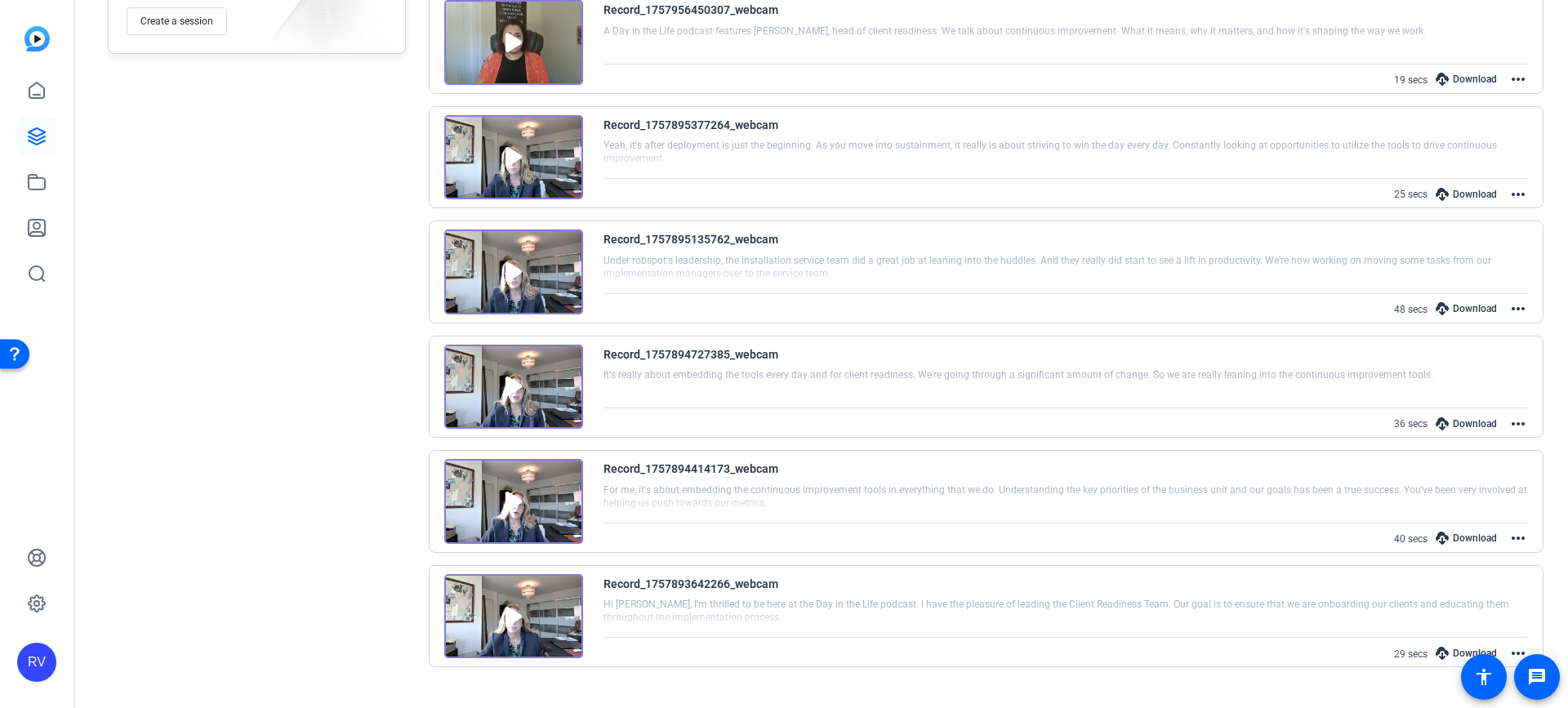
click at [504, 502] on img at bounding box center [513, 501] width 139 height 85
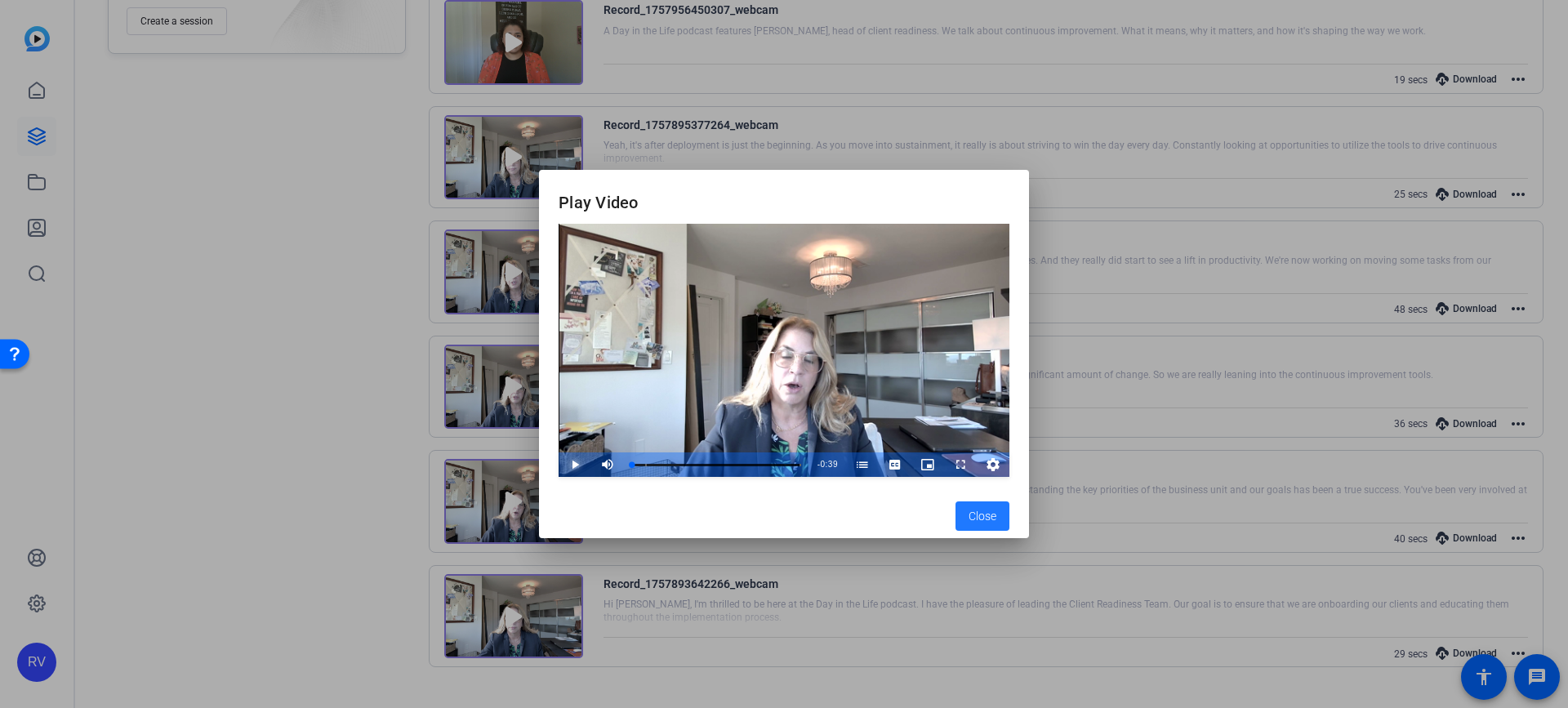
click at [559, 457] on span "Video Player" at bounding box center [559, 465] width 0 height 24
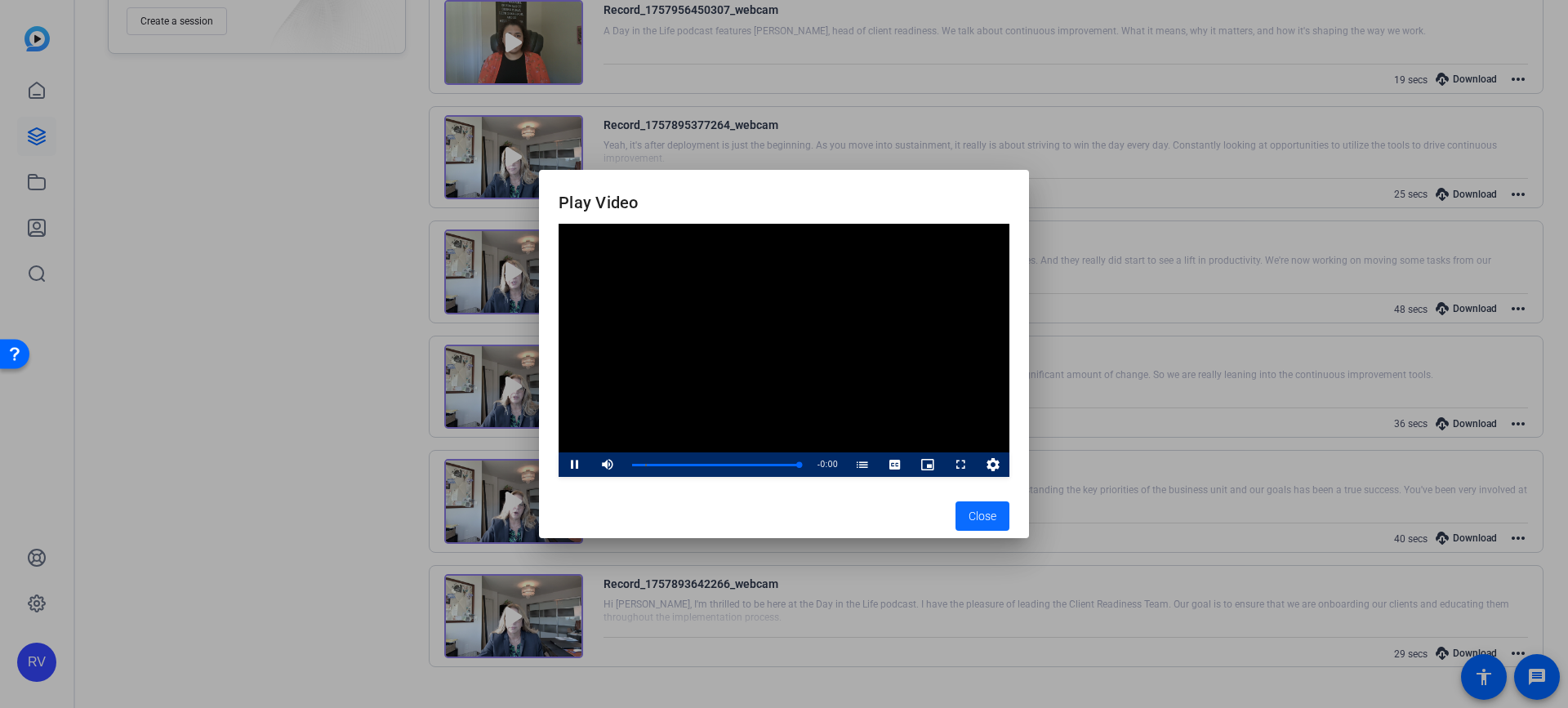
click at [987, 522] on span "Close" at bounding box center [982, 517] width 28 height 17
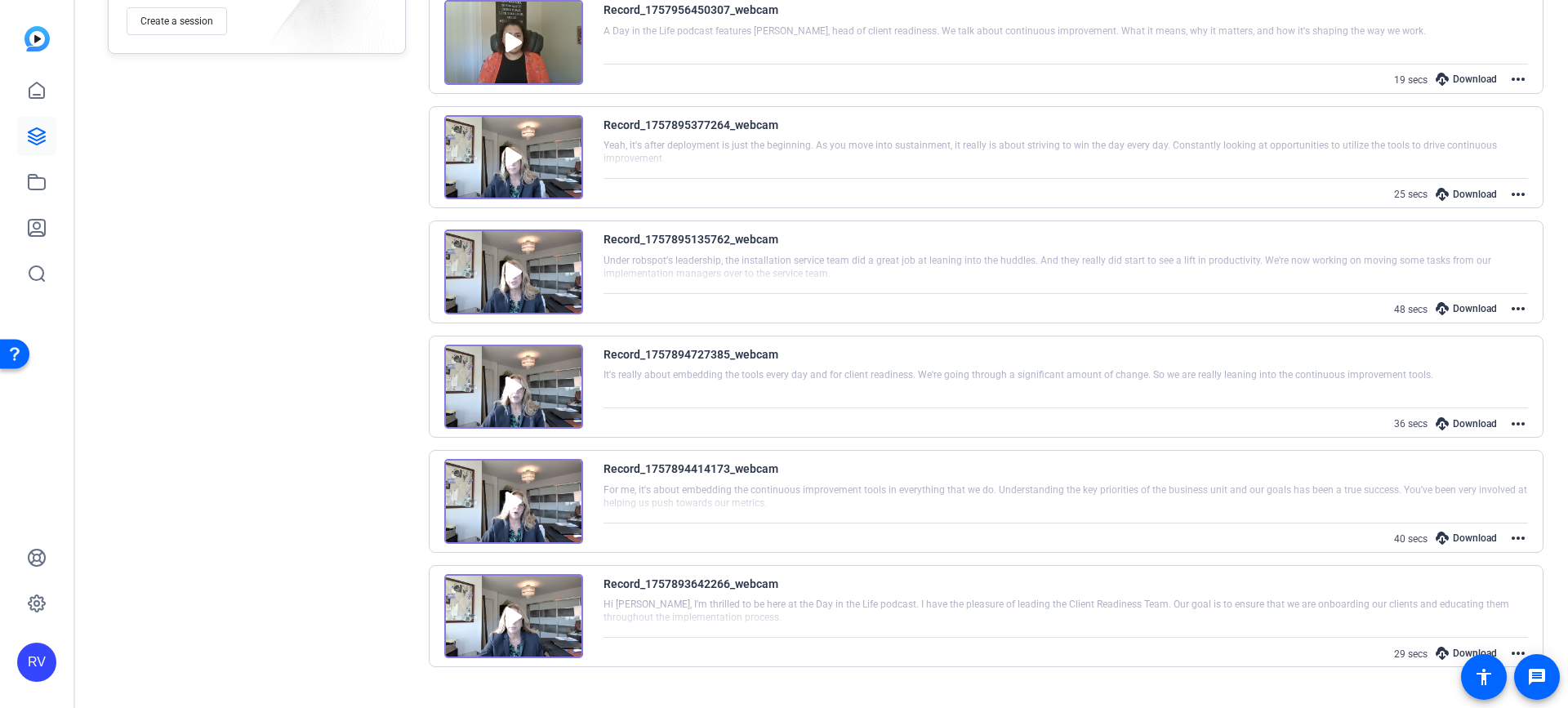
click at [513, 389] on img at bounding box center [513, 387] width 139 height 85
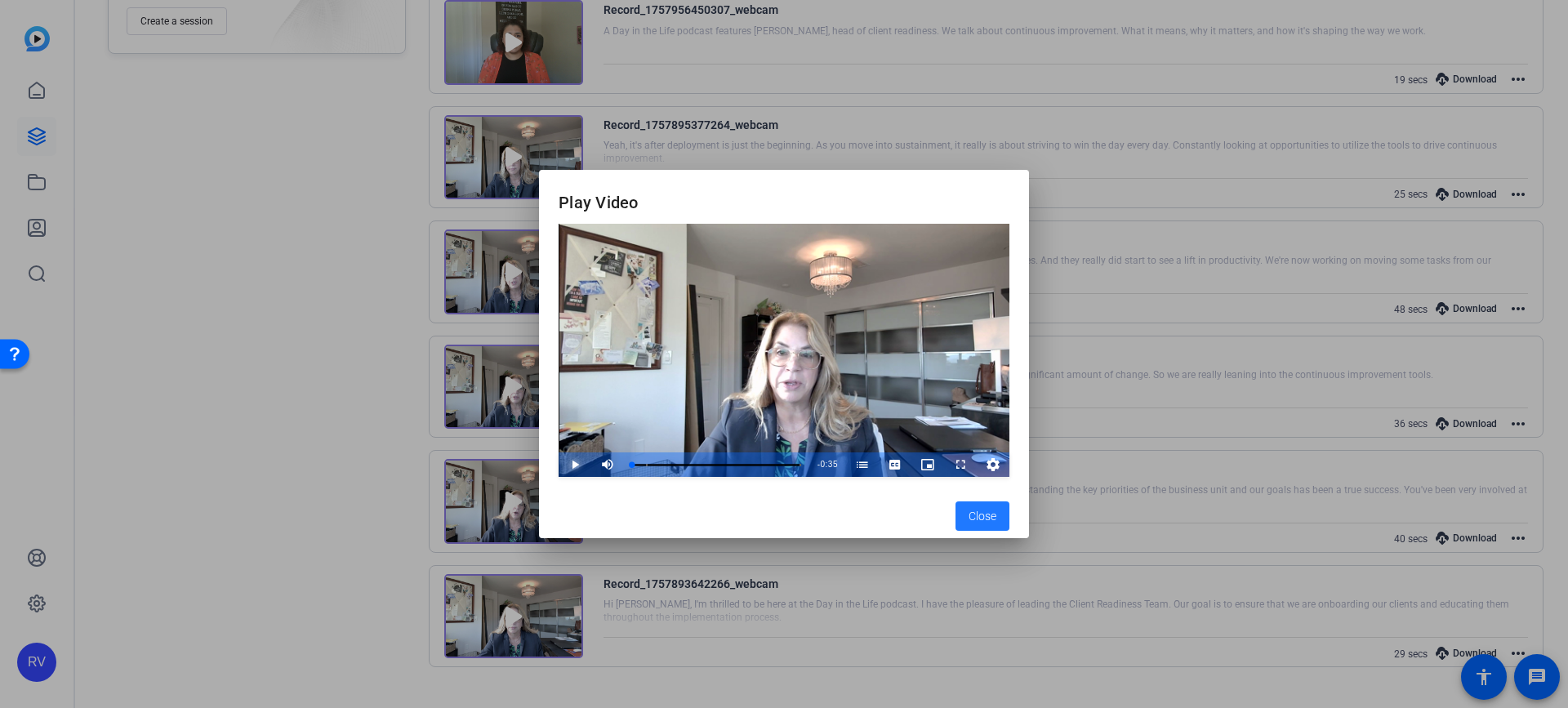
click at [559, 462] on span "Video Player" at bounding box center [559, 465] width 0 height 24
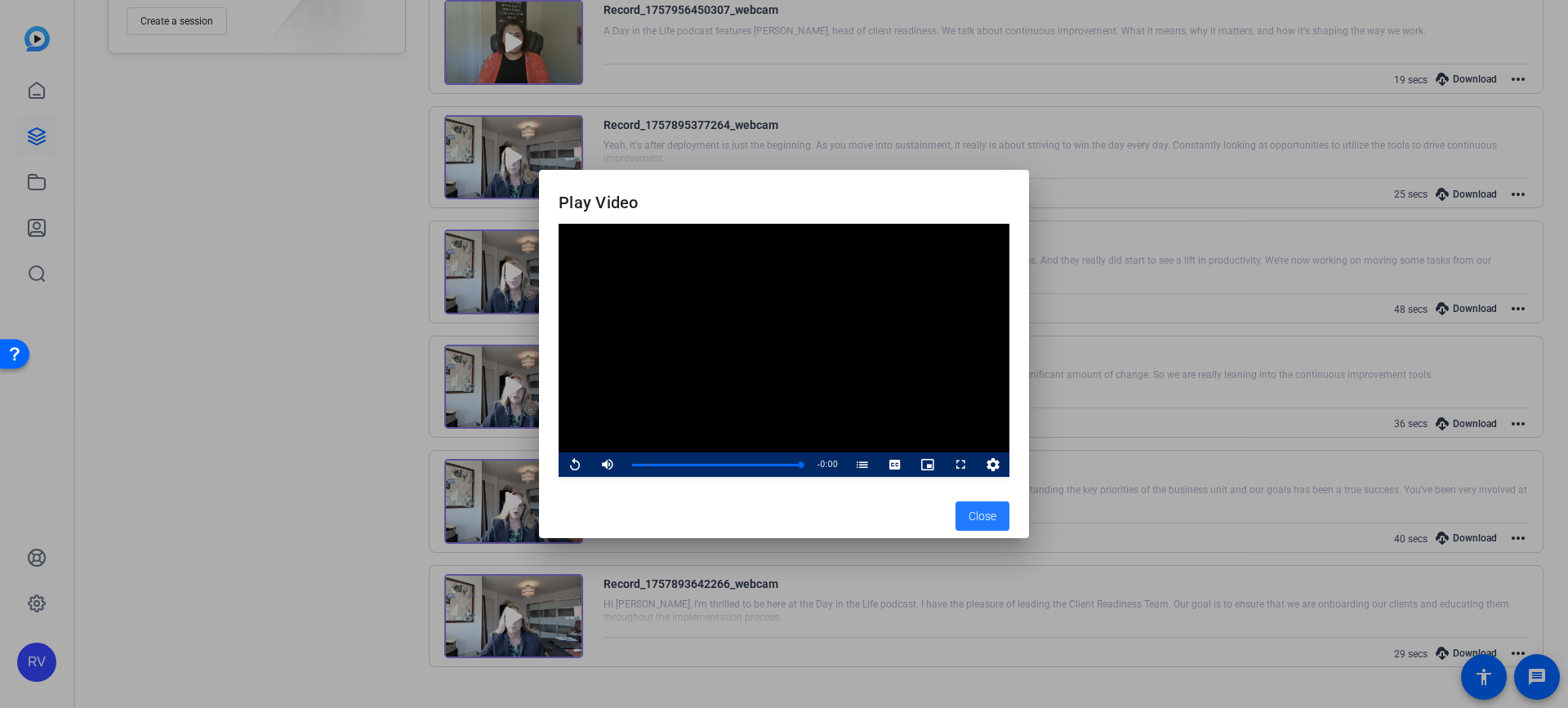
click at [992, 524] on span "Close" at bounding box center [982, 517] width 28 height 17
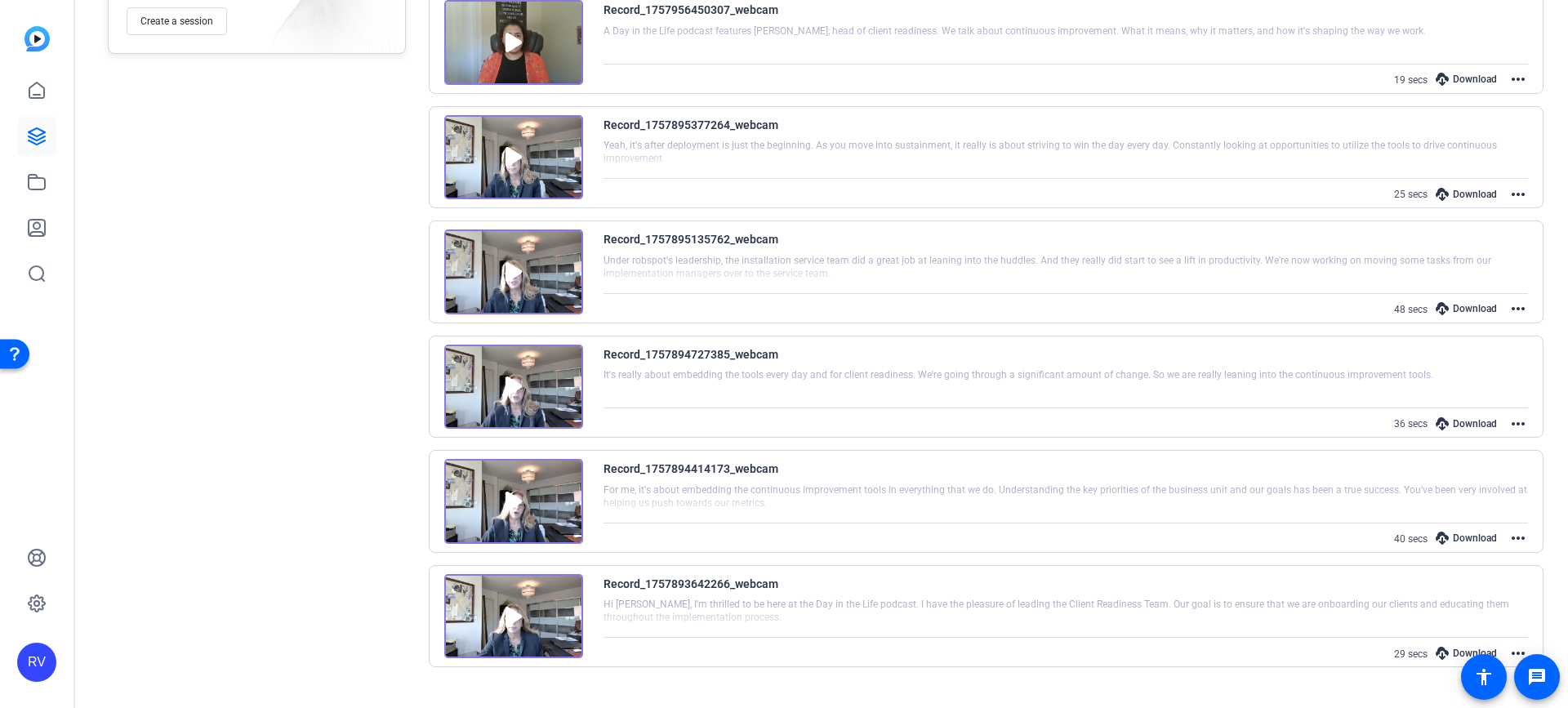
click at [510, 267] on img at bounding box center [513, 272] width 139 height 85
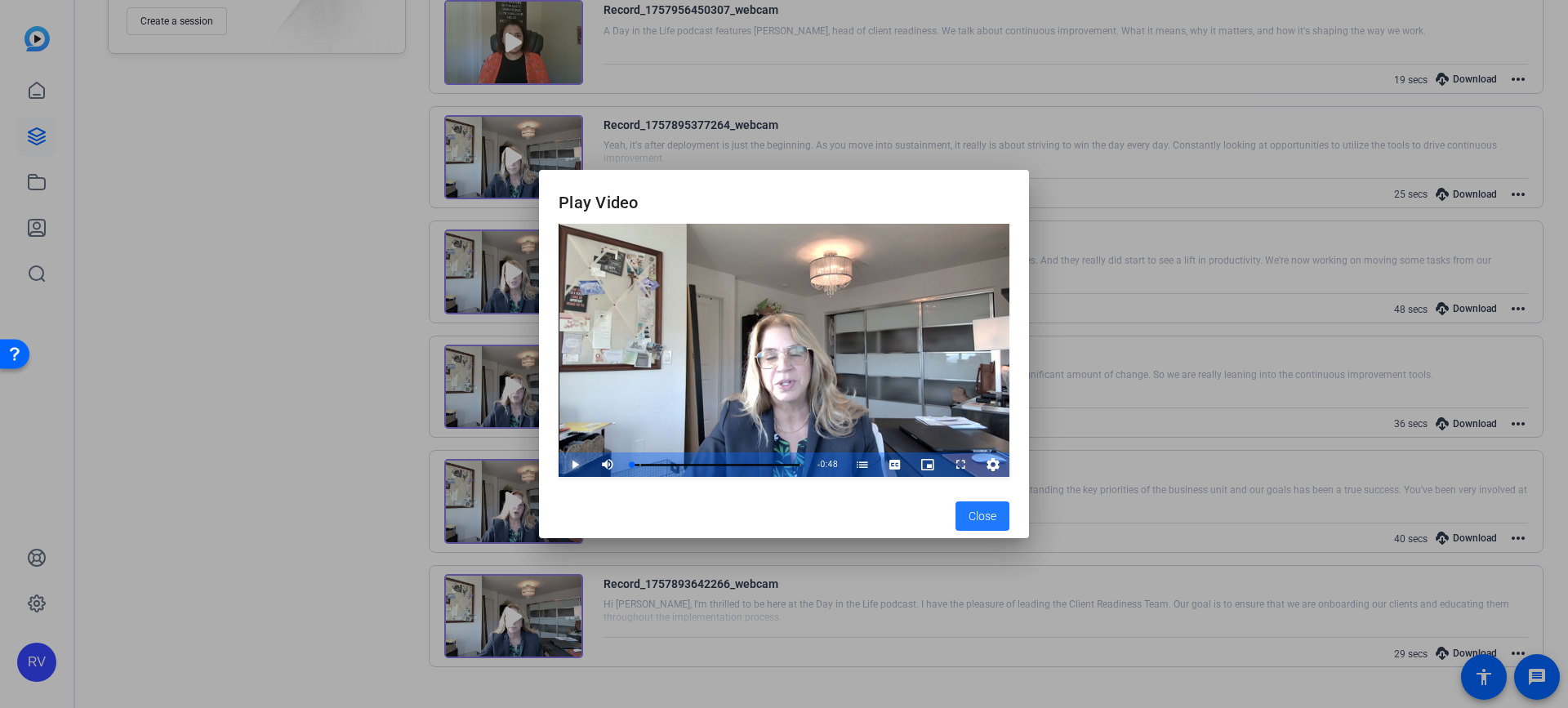
click at [559, 468] on span "Video Player" at bounding box center [559, 465] width 0 height 24
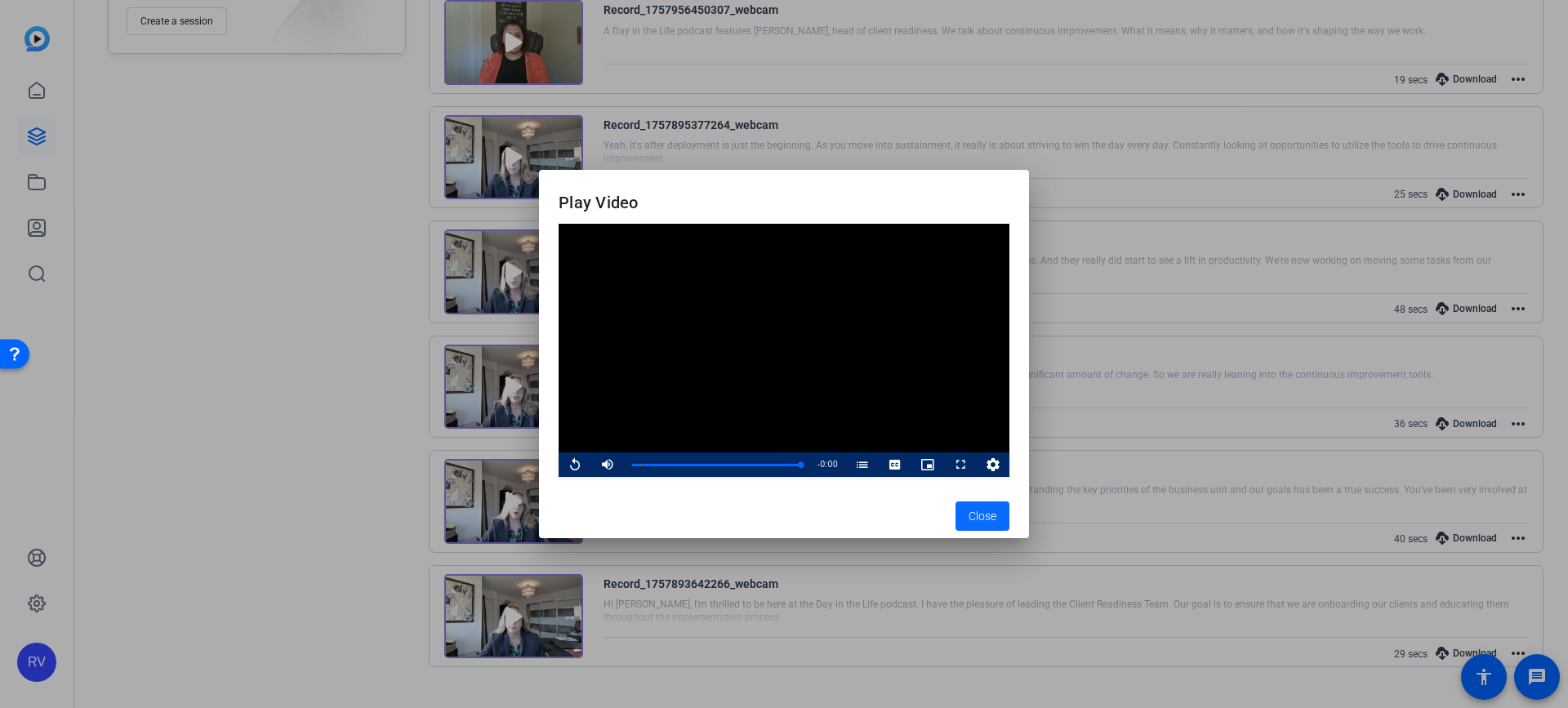
click at [978, 518] on span "Close" at bounding box center [982, 517] width 28 height 17
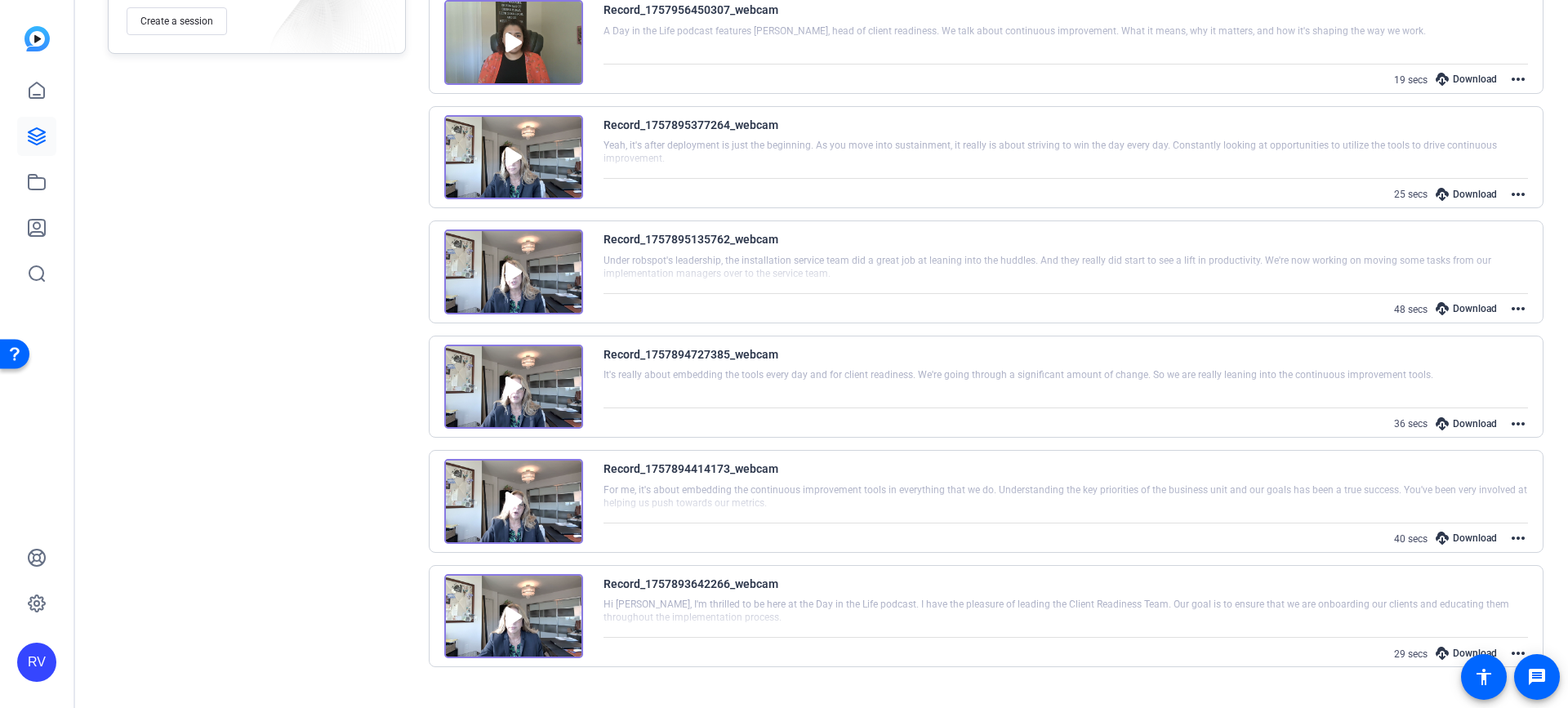
click at [508, 164] on img at bounding box center [513, 158] width 139 height 85
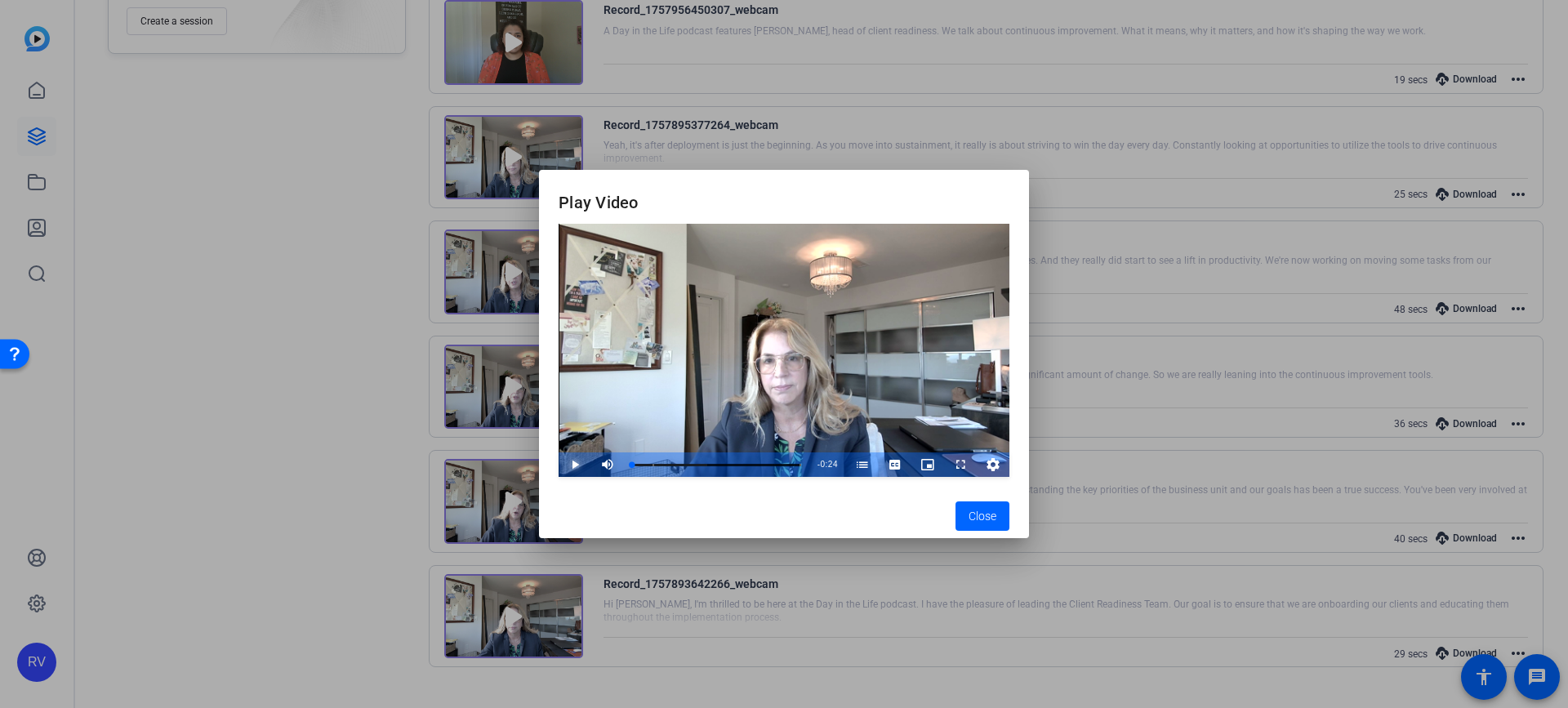
click at [559, 467] on span "Video Player" at bounding box center [559, 465] width 0 height 24
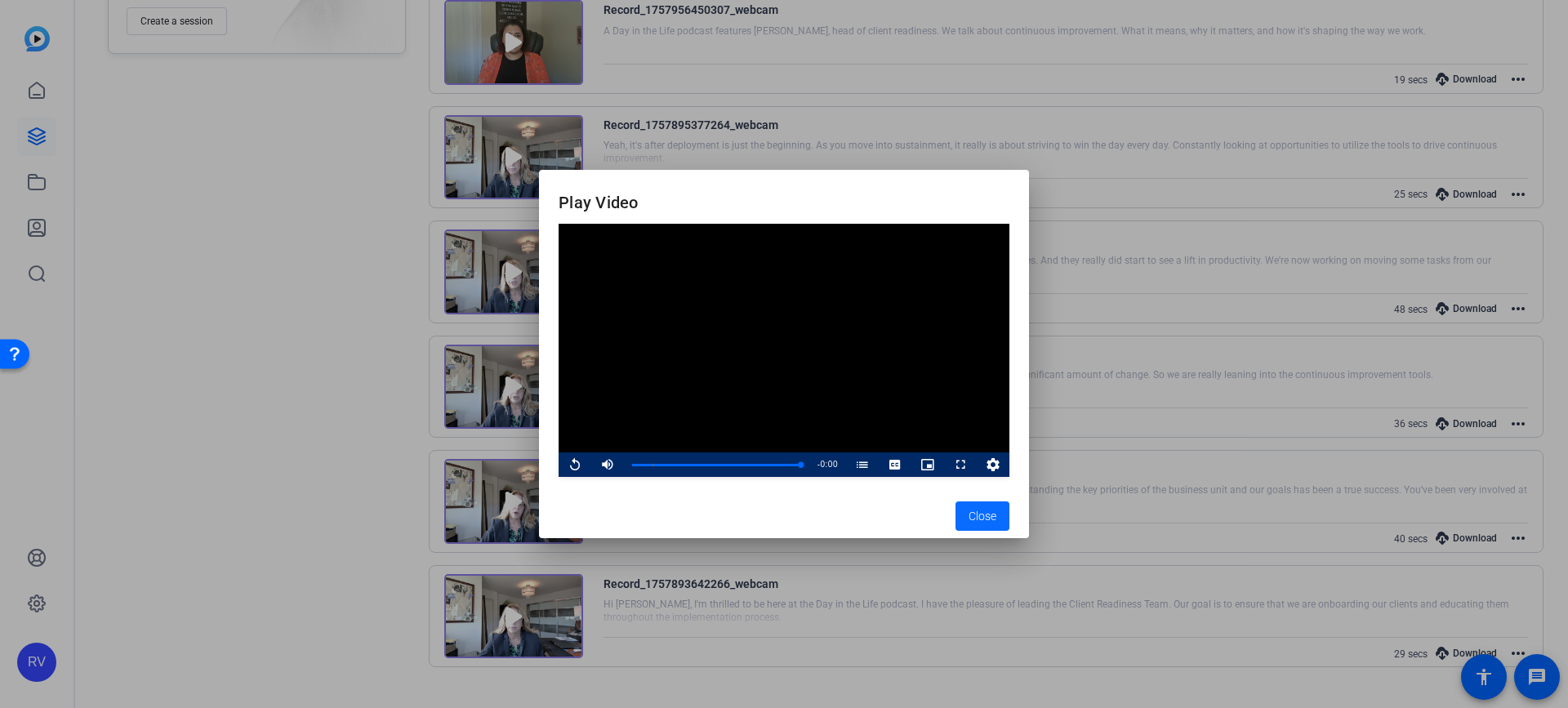
click at [968, 513] on span "Close" at bounding box center [982, 517] width 28 height 17
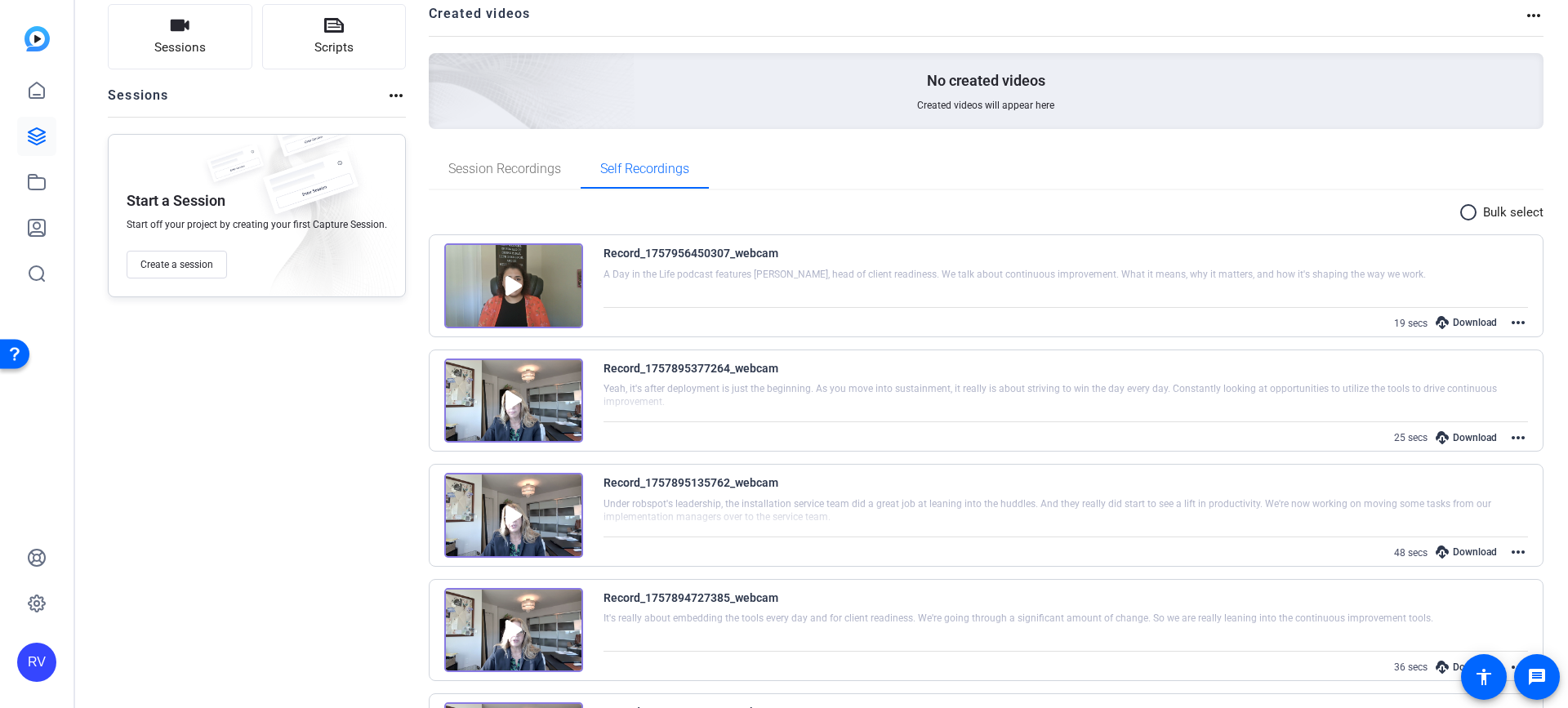
scroll to position [113, 0]
click at [991, 276] on div at bounding box center [1015, 283] width 822 height 41
click at [508, 285] on img at bounding box center [513, 287] width 139 height 85
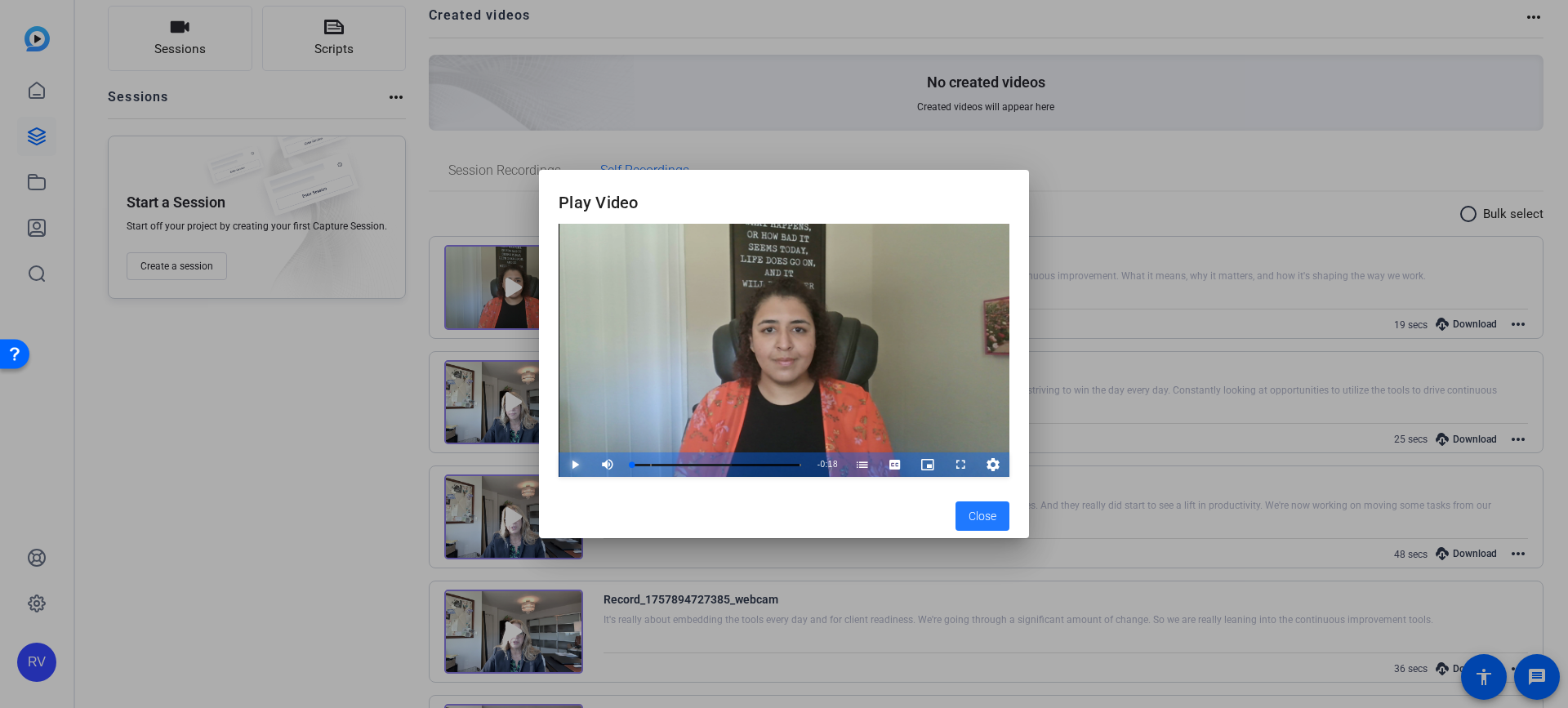
click at [559, 470] on span "Video Player" at bounding box center [559, 465] width 0 height 24
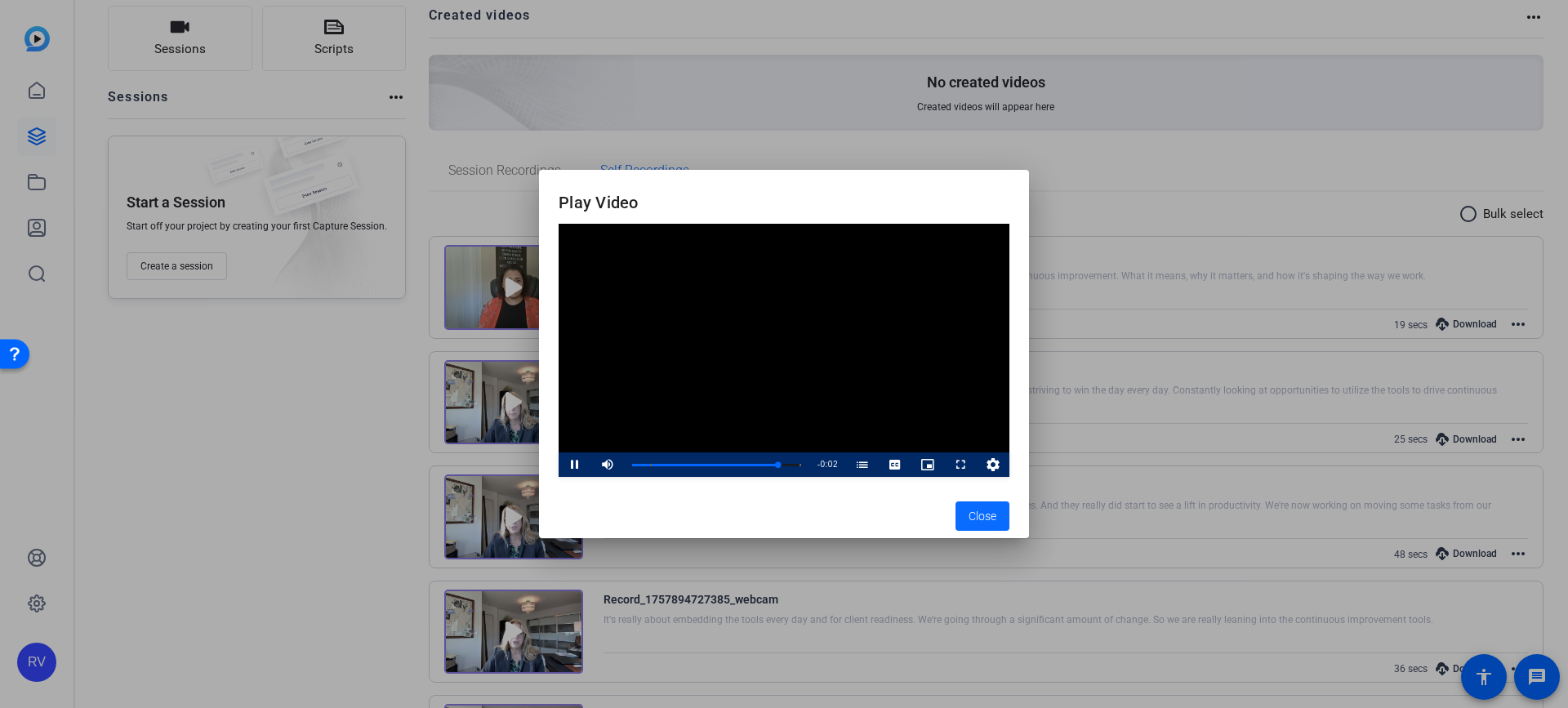
click at [974, 524] on span "Close" at bounding box center [982, 517] width 28 height 17
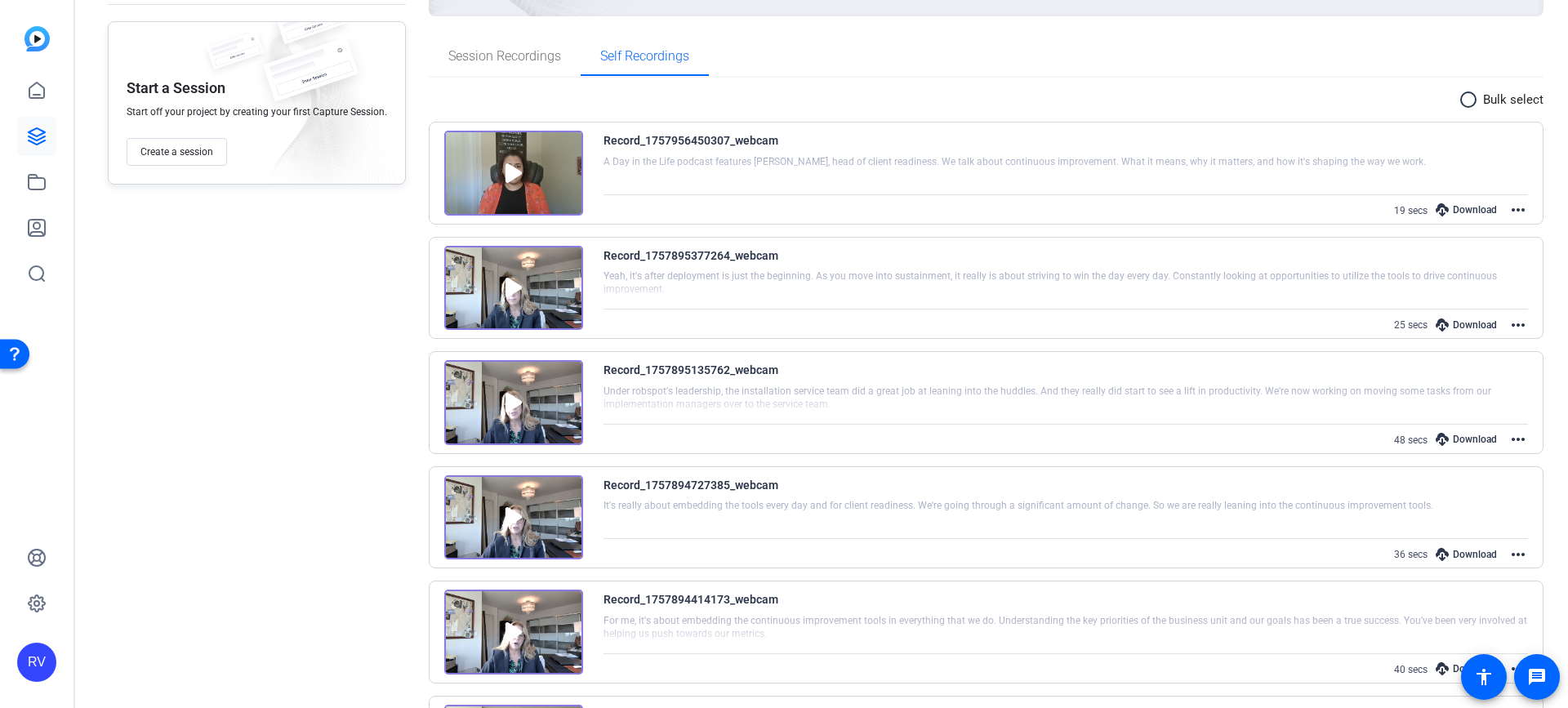
scroll to position [358, 0]
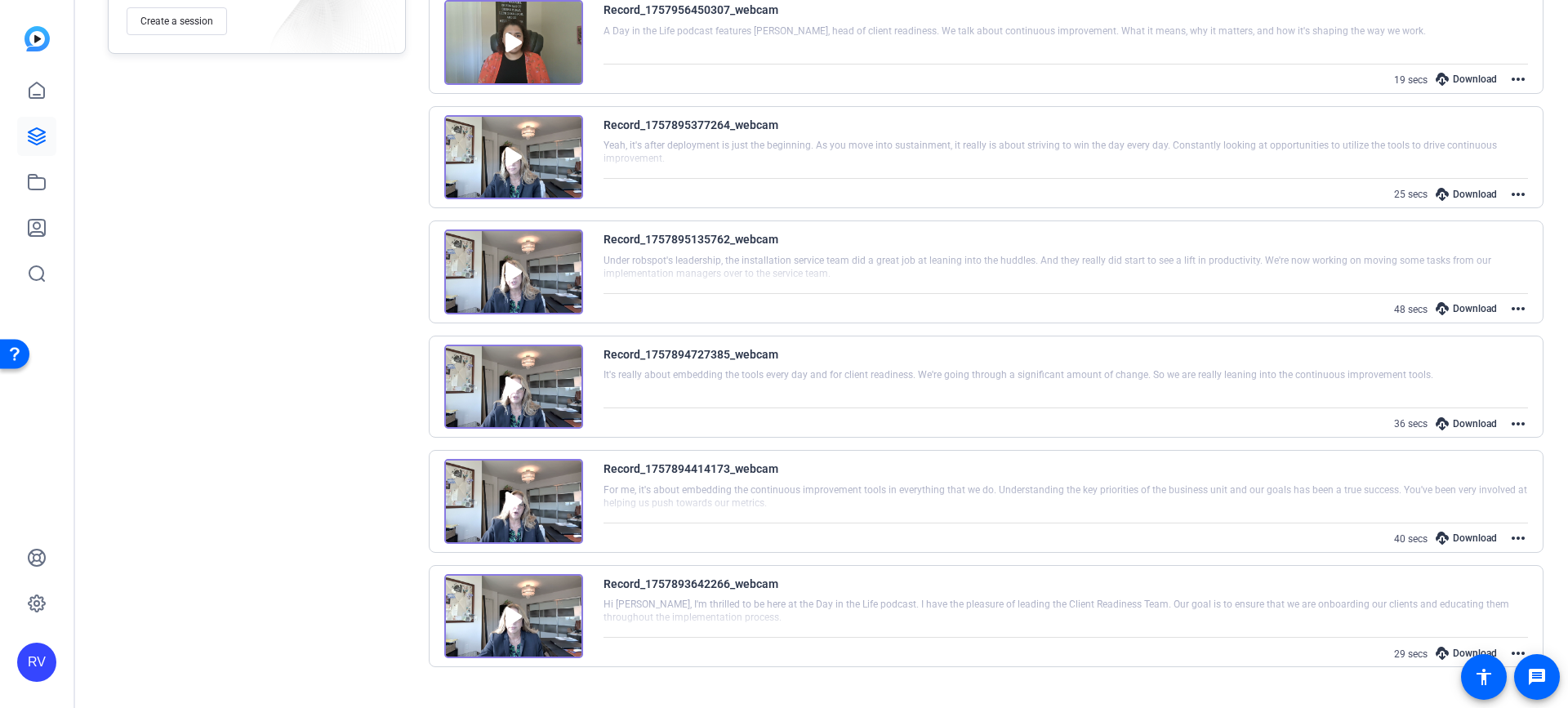
click at [968, 610] on div at bounding box center [1065, 612] width 925 height 41
click at [511, 614] on img at bounding box center [513, 617] width 139 height 85
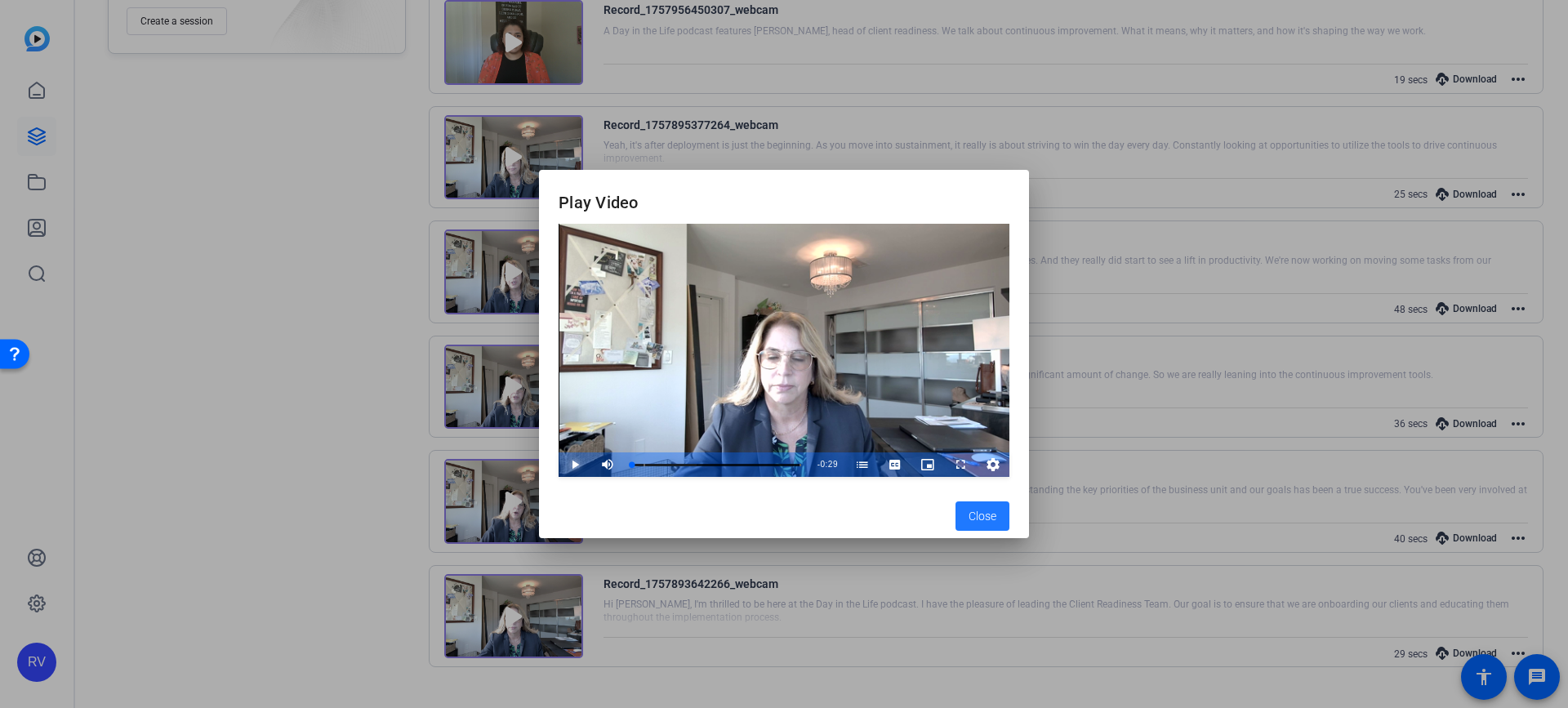
click at [559, 459] on span "Video Player" at bounding box center [559, 465] width 0 height 24
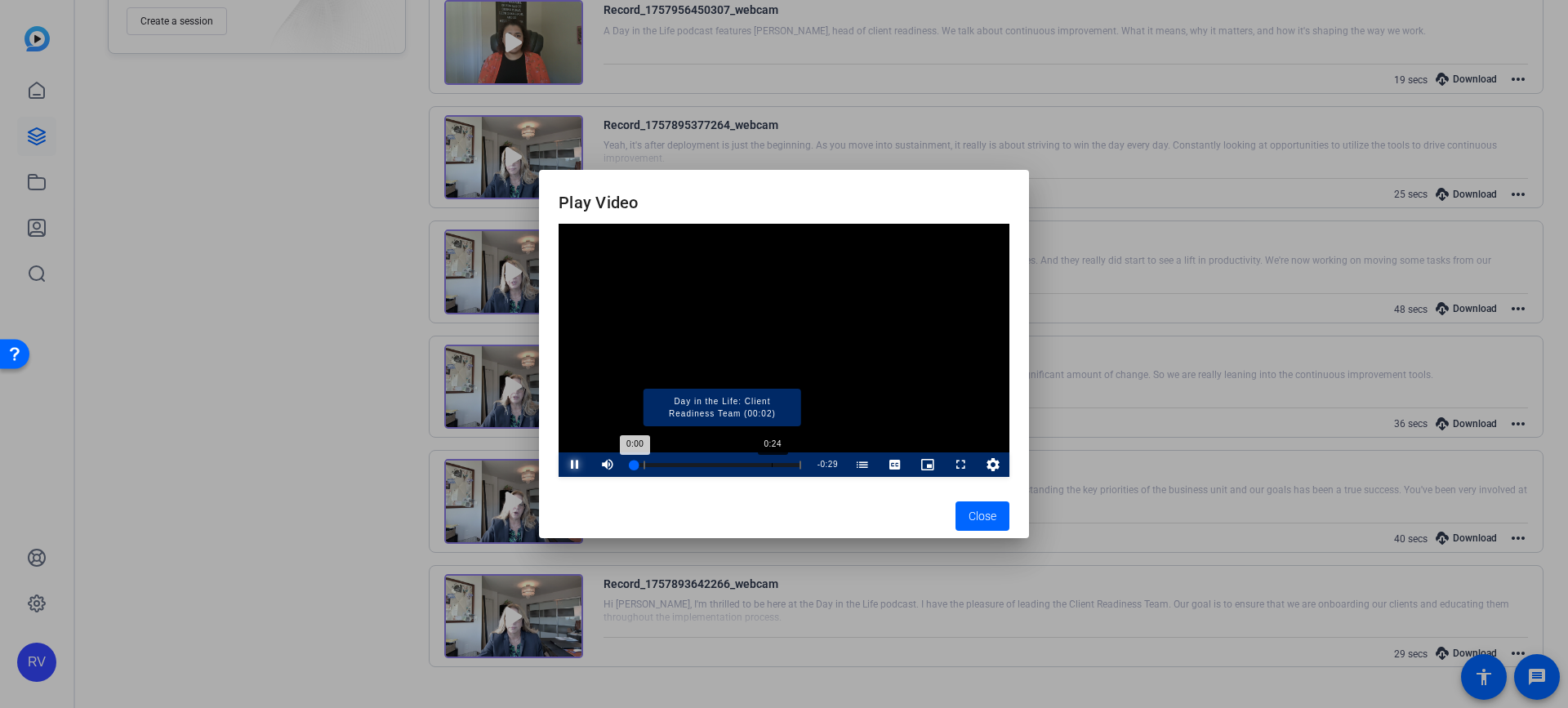
click at [772, 467] on div "Loaded : 100.00% 0:24 0:00 Day in the Life: Client Readiness Team (00:02)" at bounding box center [716, 465] width 169 height 4
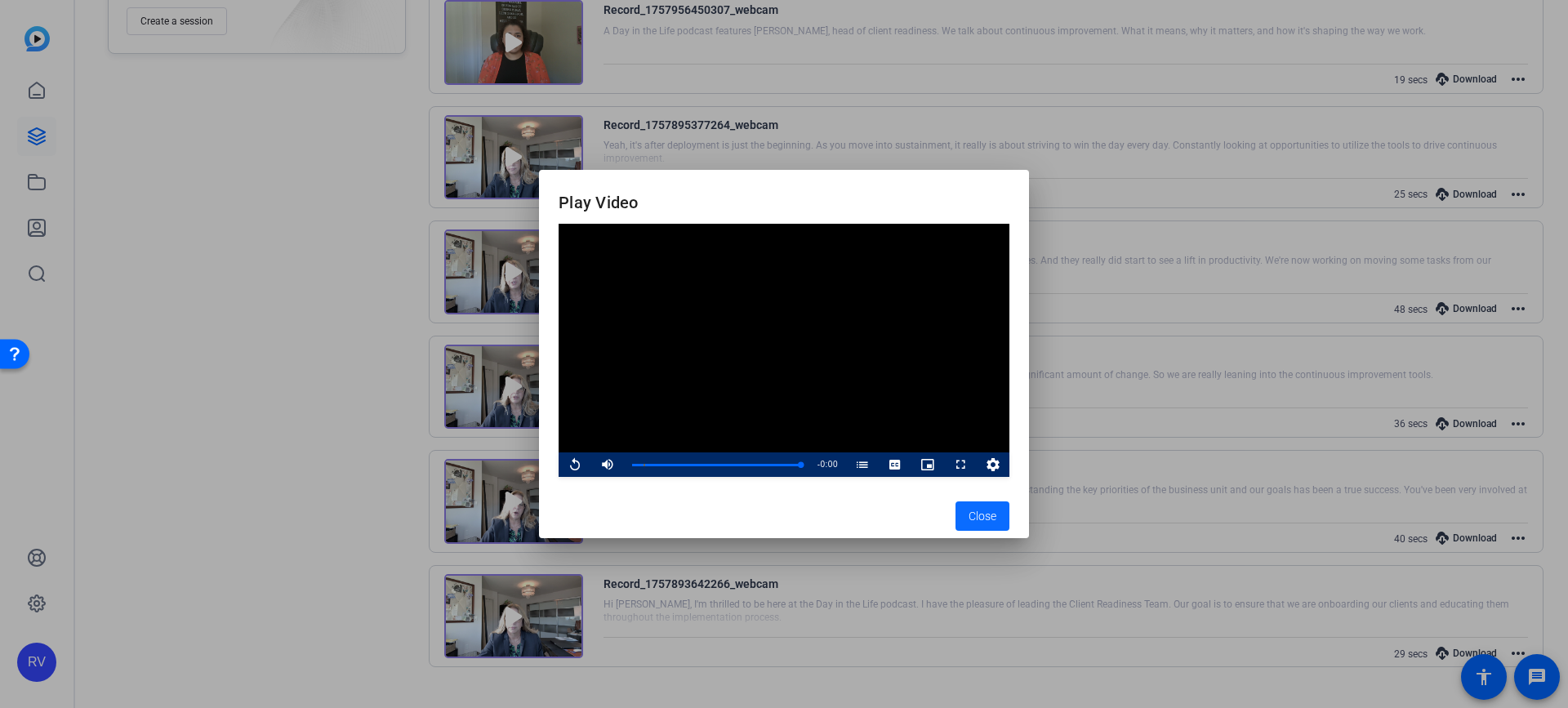
click at [999, 516] on span "button" at bounding box center [982, 516] width 54 height 39
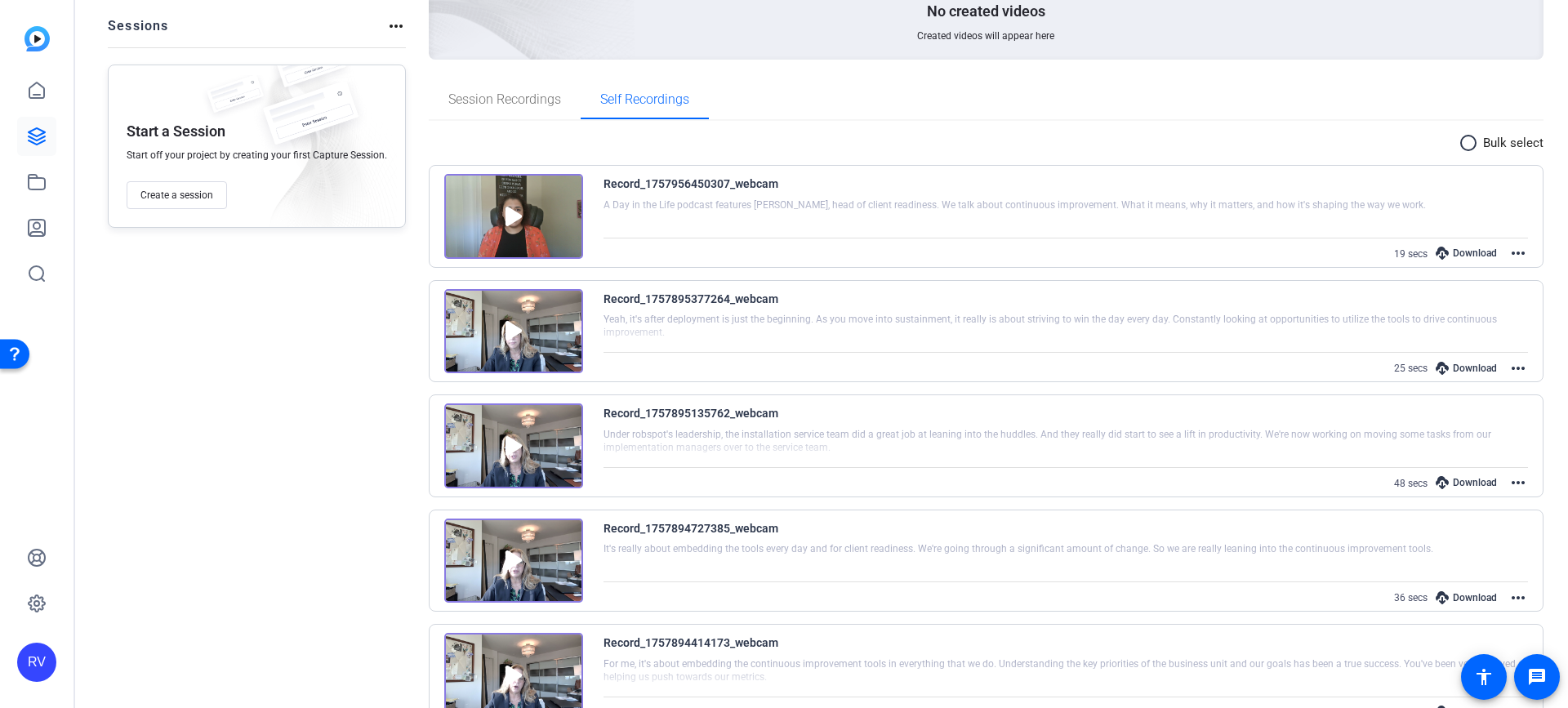
scroll to position [0, 0]
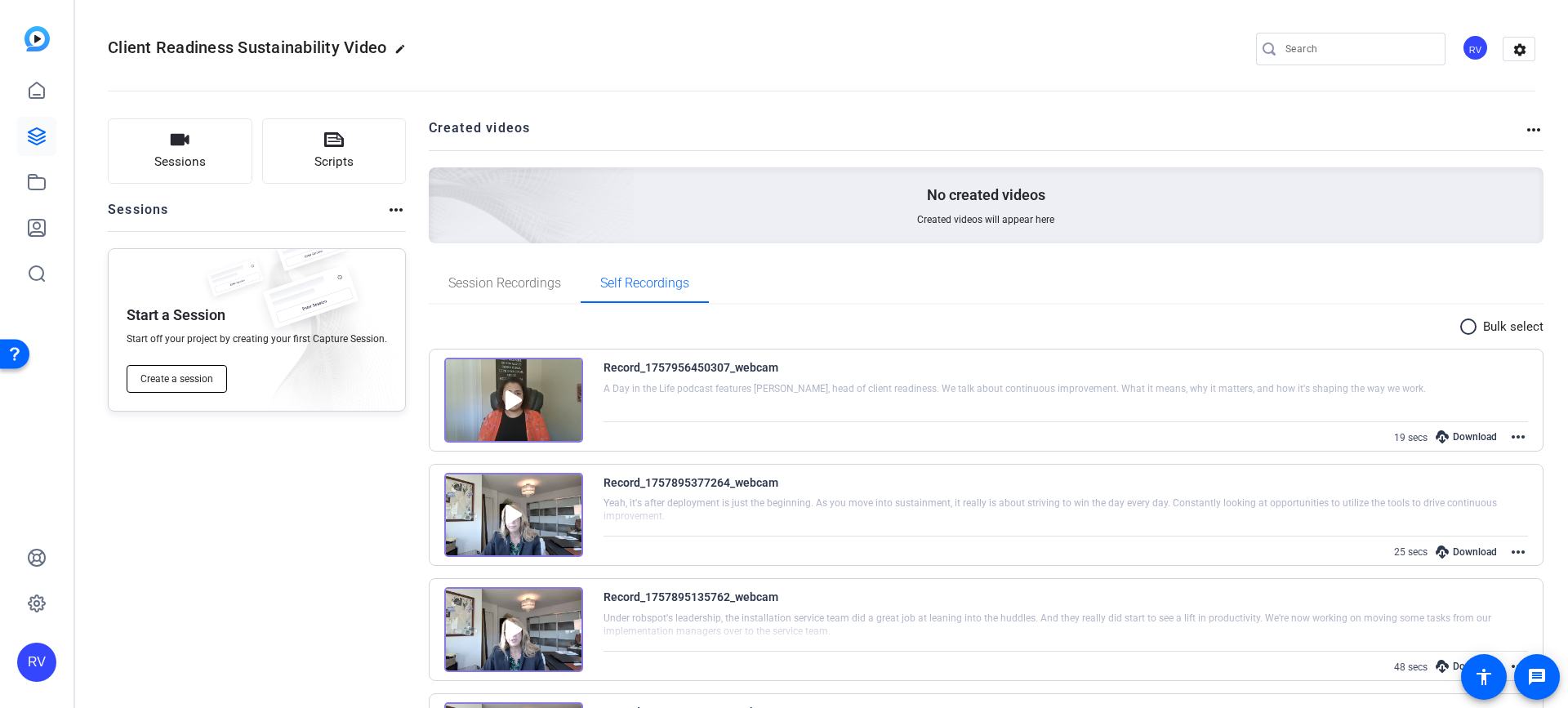
click at [151, 384] on span "Create a session" at bounding box center [177, 379] width 72 height 13
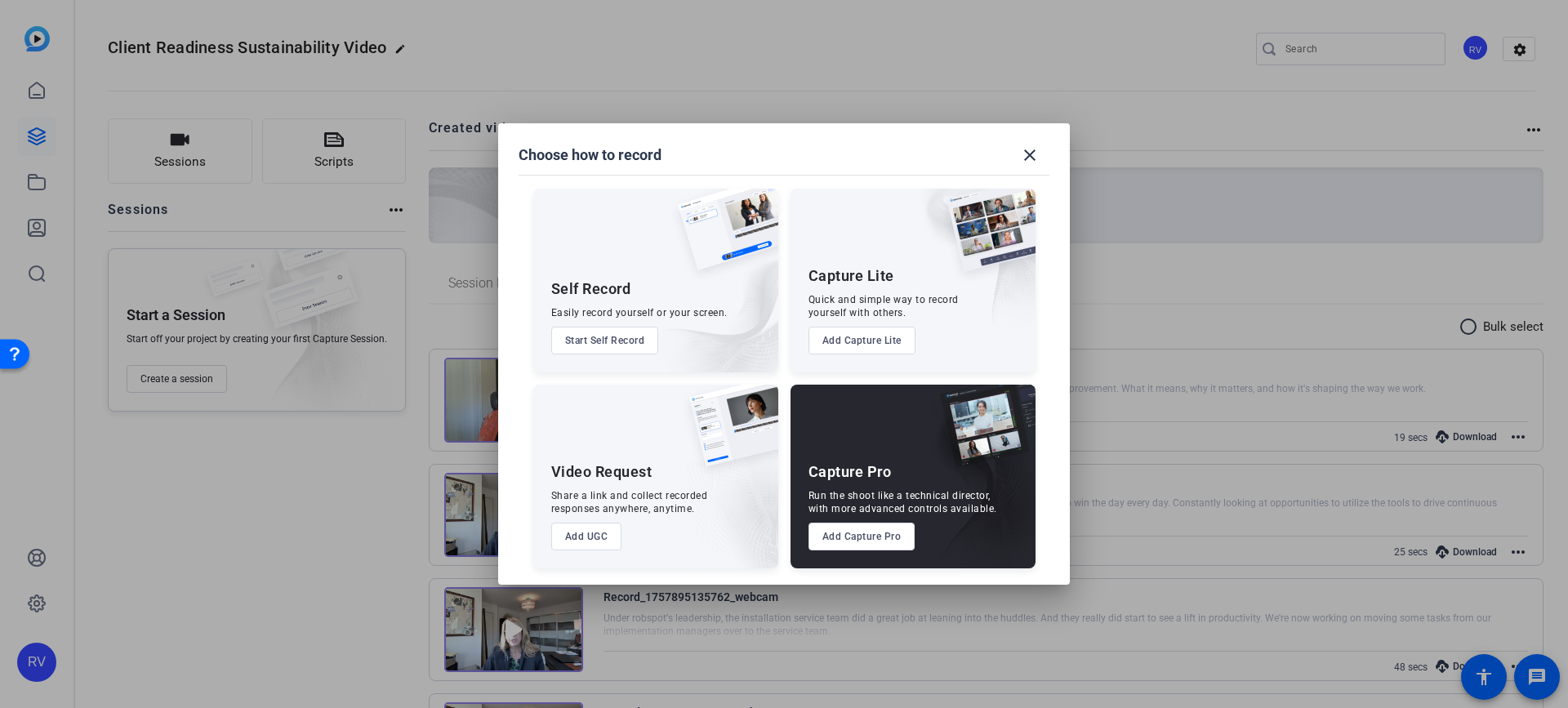
click at [565, 340] on button "Start Self Record" at bounding box center [604, 341] width 108 height 28
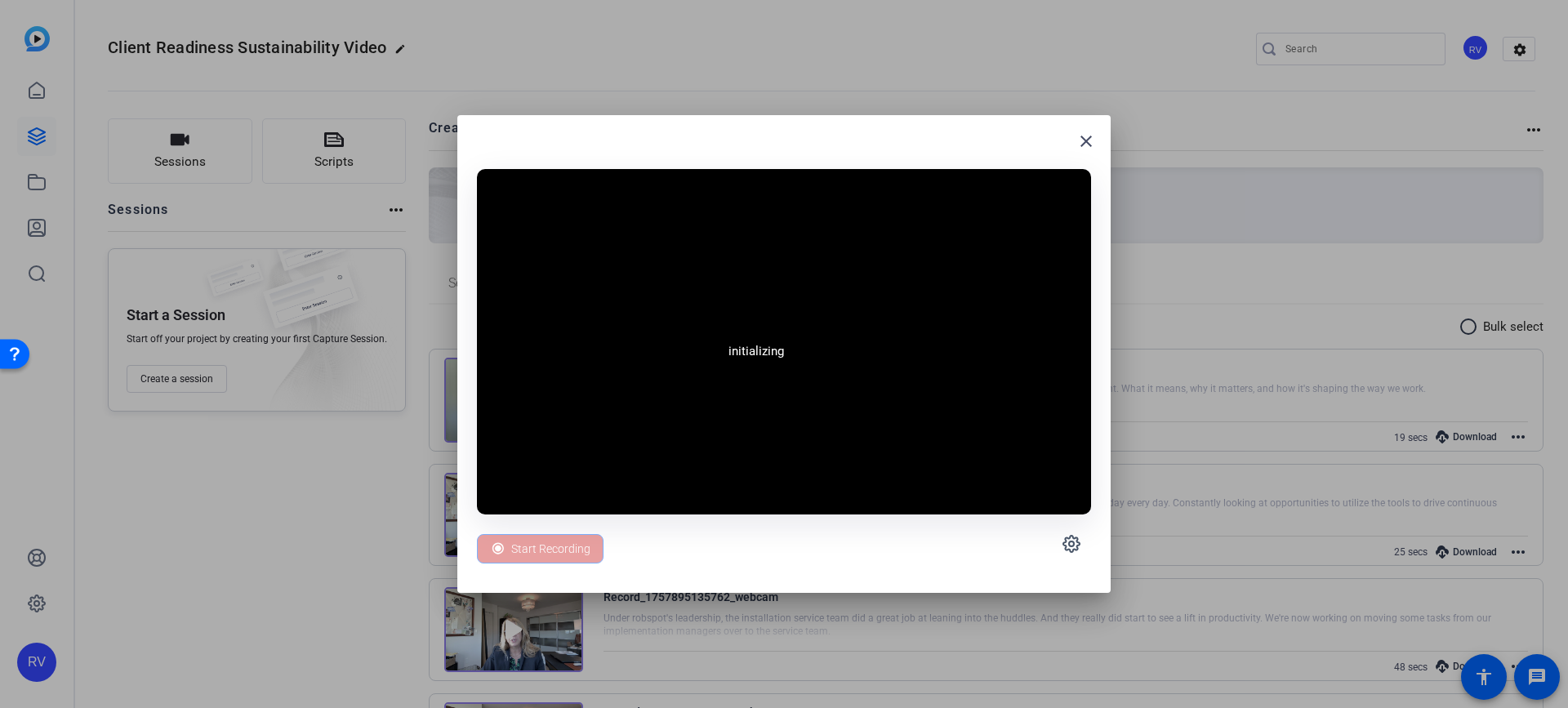
drag, startPoint x: 756, startPoint y: 137, endPoint x: 440, endPoint y: 399, distance: 410.5
click at [440, 399] on div "close initializing Start Recording" at bounding box center [784, 354] width 1568 height 708
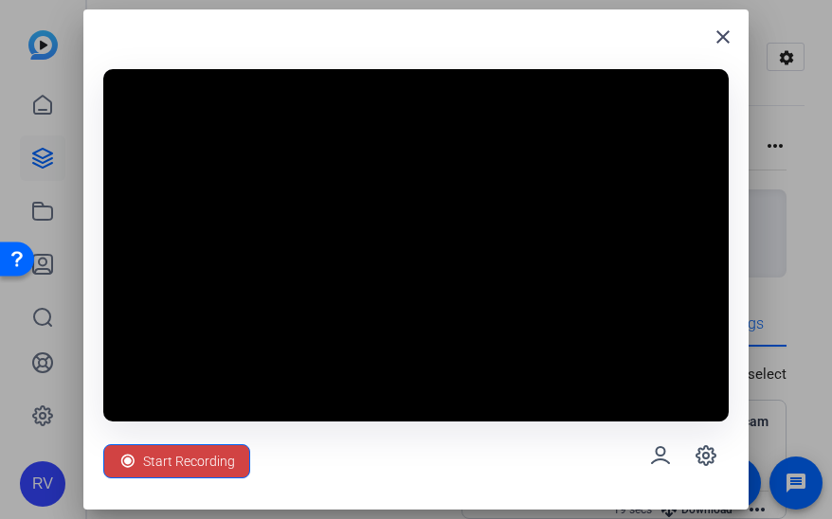
click at [264, 495] on div "close Start Recording" at bounding box center [415, 259] width 665 height 500
click at [410, 451] on div "Start Recording" at bounding box center [415, 456] width 625 height 68
click at [145, 463] on span "Start Recording" at bounding box center [189, 461] width 92 height 36
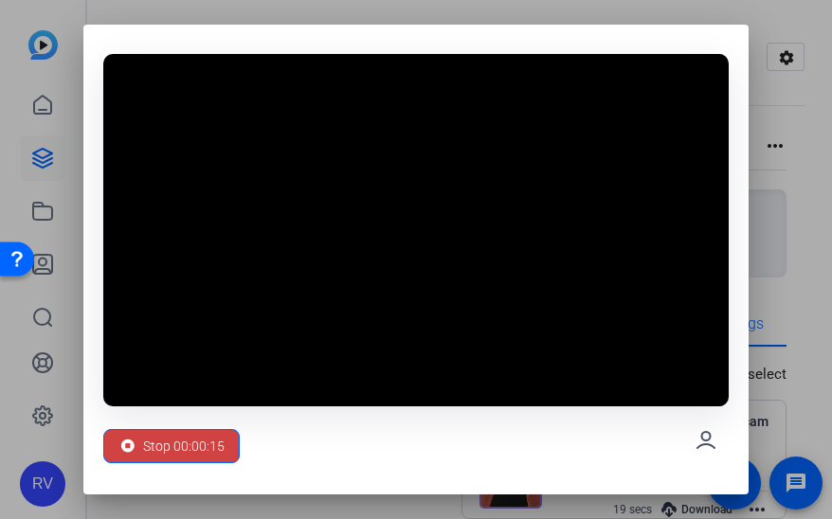
click at [576, 406] on div "Stop 00:00:15" at bounding box center [415, 440] width 625 height 68
click at [209, 452] on span "Stop 00:00:16" at bounding box center [183, 446] width 81 height 36
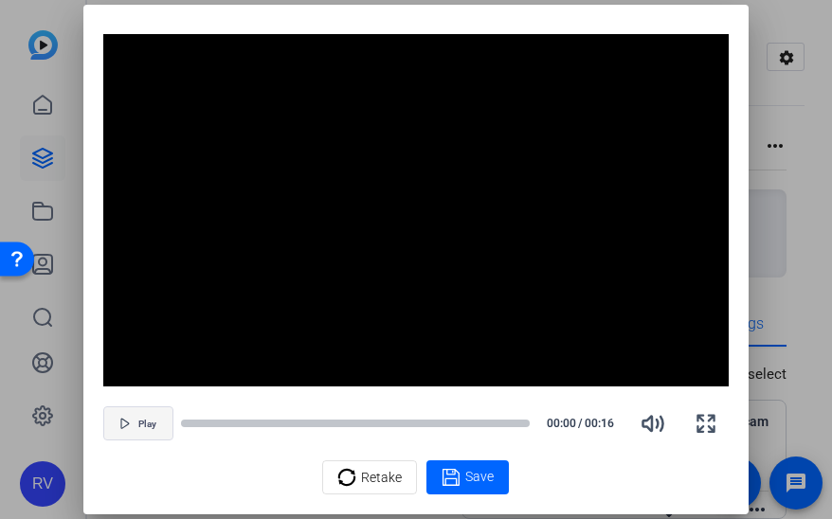
click at [128, 418] on icon "button" at bounding box center [124, 423] width 11 height 11
click at [125, 427] on icon "button" at bounding box center [121, 423] width 9 height 9
click at [124, 422] on icon "button" at bounding box center [124, 423] width 11 height 11
click at [120, 437] on span "button" at bounding box center [138, 423] width 68 height 45
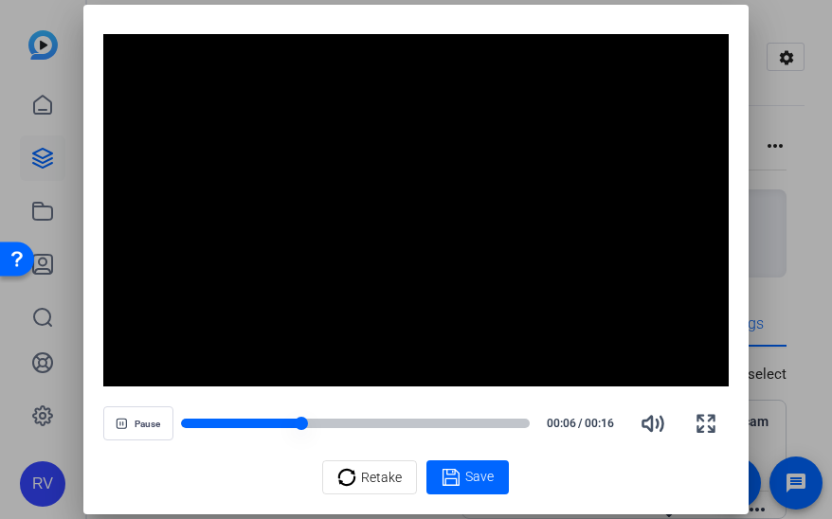
click at [199, 423] on div at bounding box center [241, 423] width 120 height 9
click at [458, 485] on icon at bounding box center [450, 477] width 17 height 17
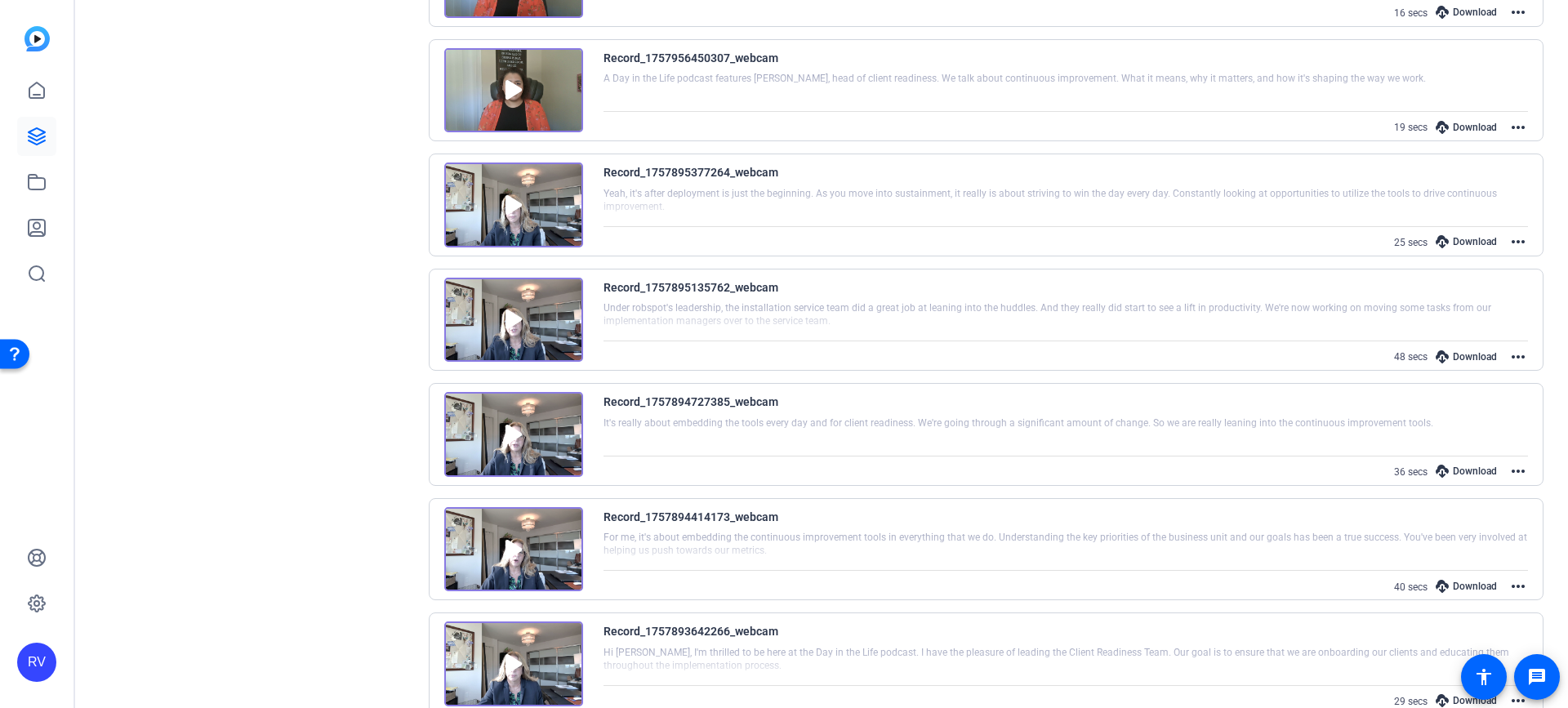
scroll to position [473, 0]
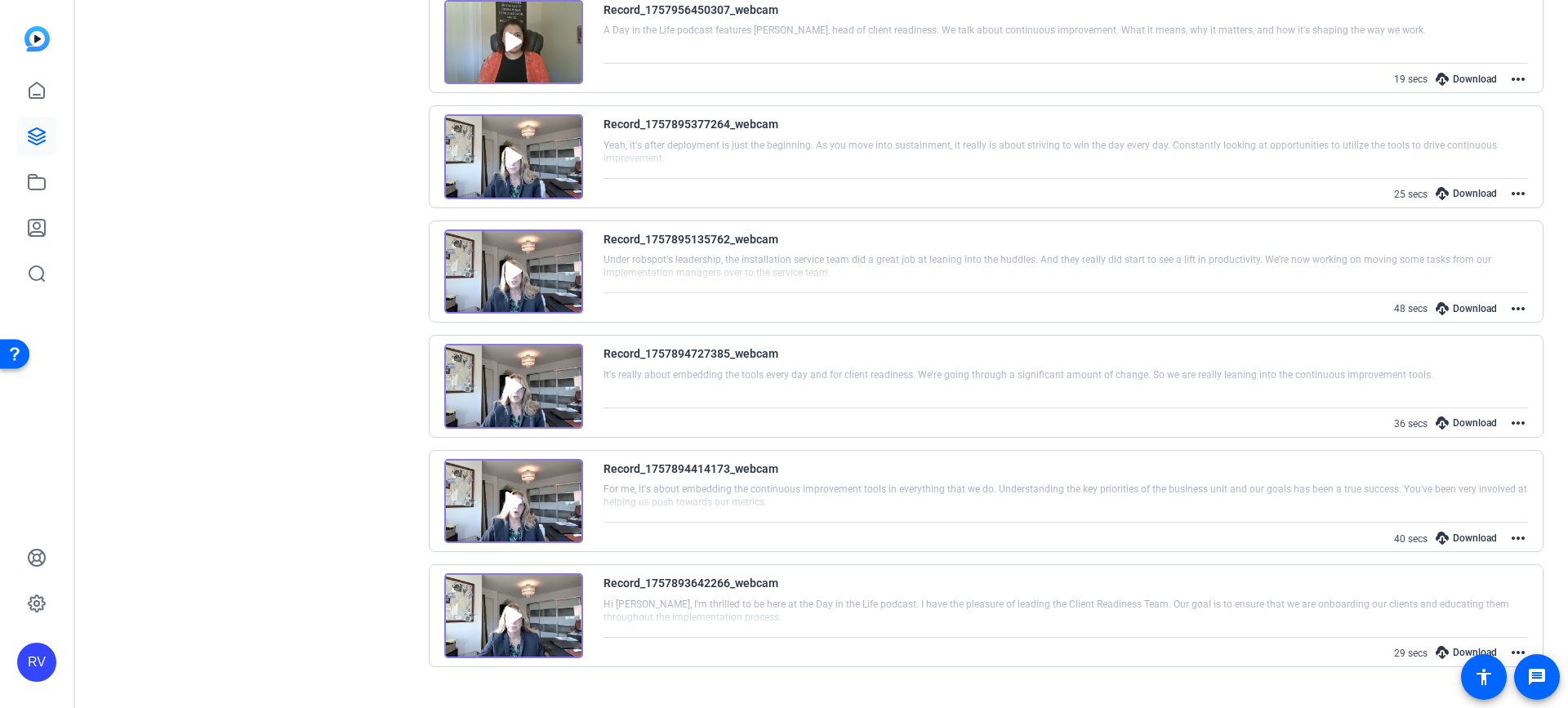
click at [507, 498] on img at bounding box center [513, 501] width 139 height 85
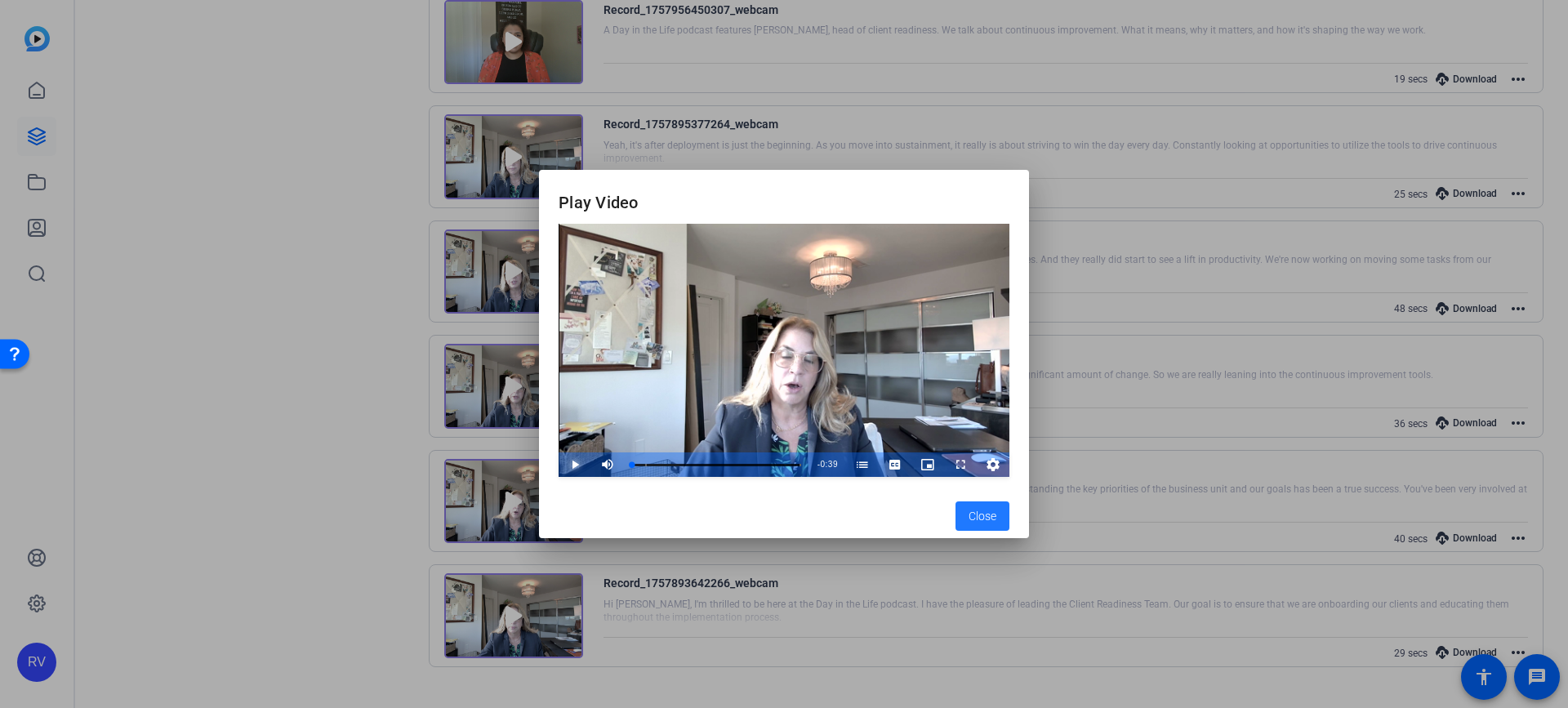
click at [559, 461] on span "Video Player" at bounding box center [559, 465] width 0 height 24
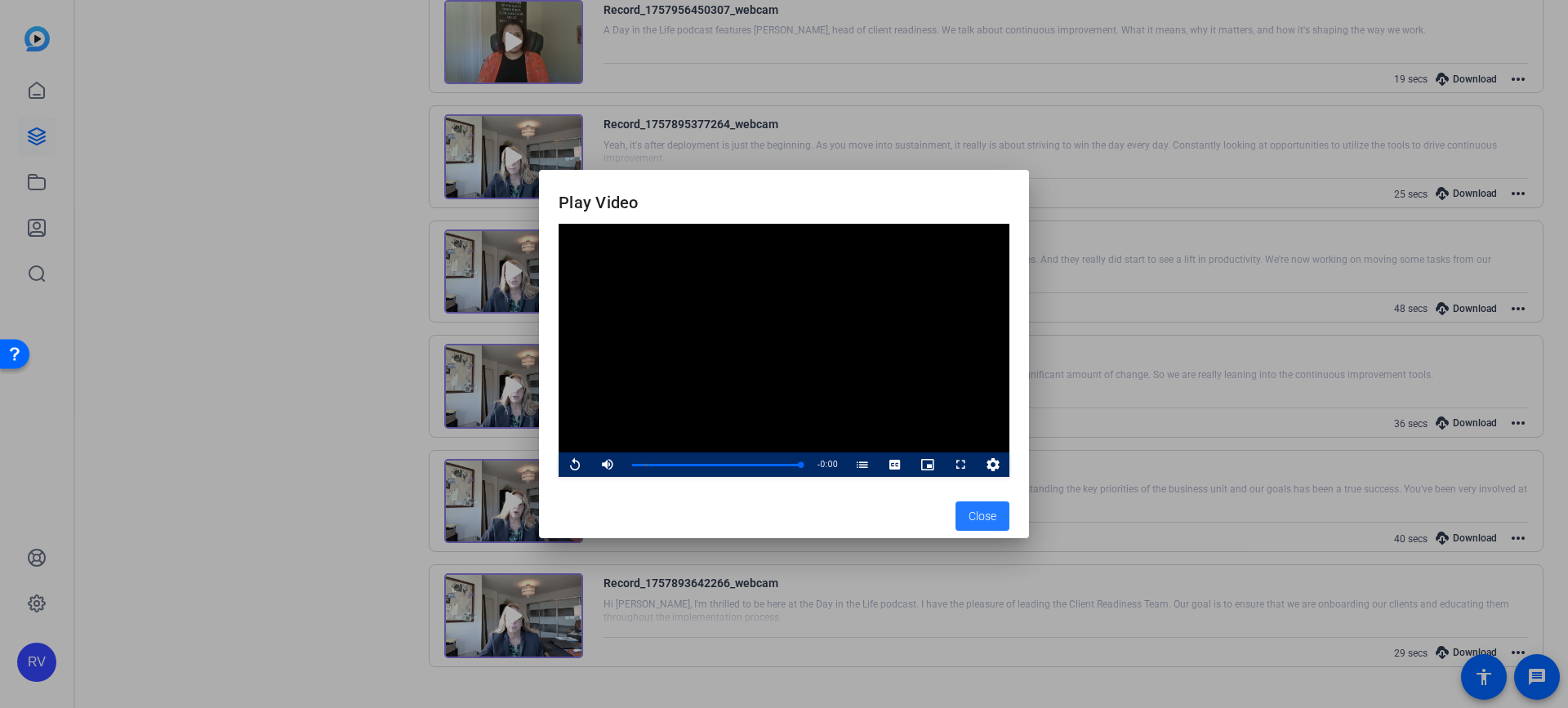
click at [985, 518] on span "Close" at bounding box center [982, 517] width 28 height 17
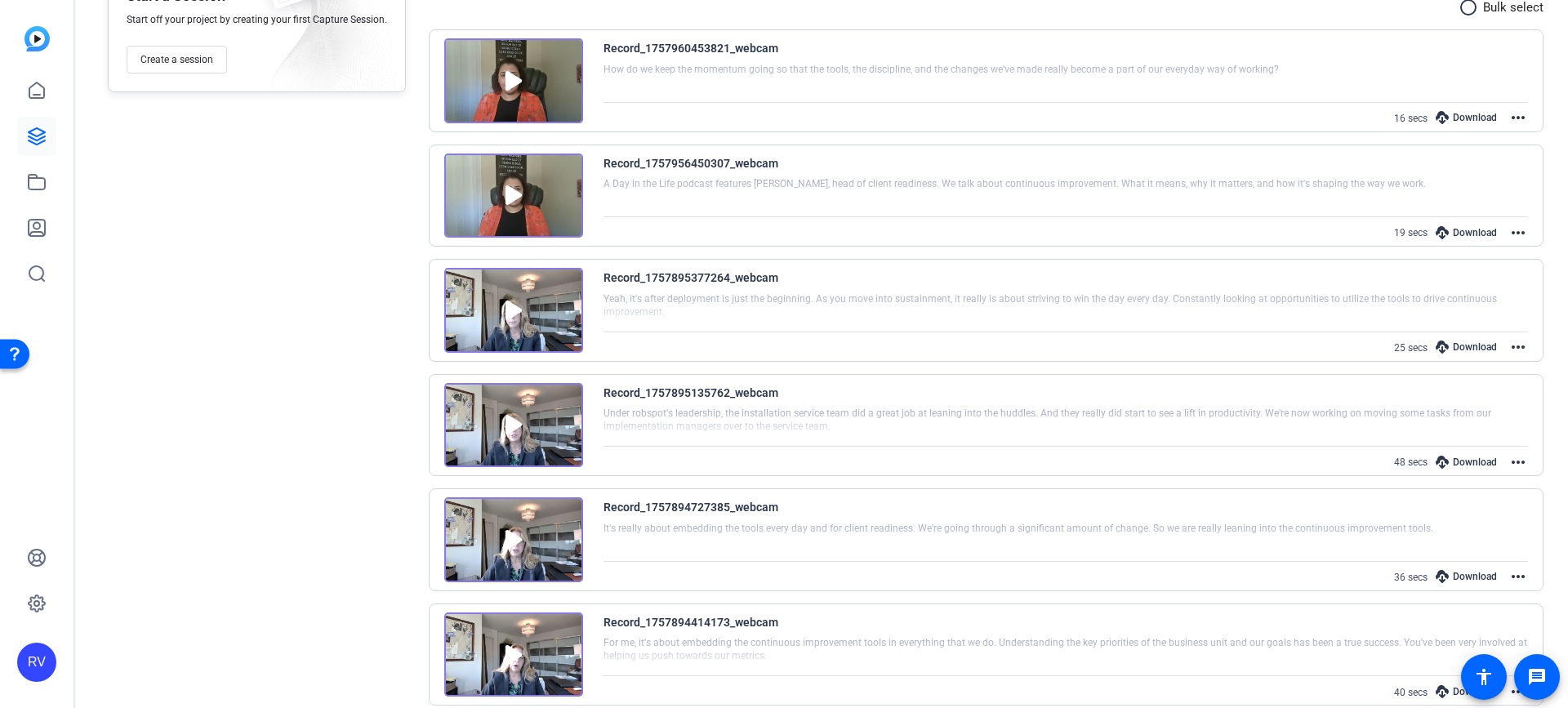
scroll to position [0, 0]
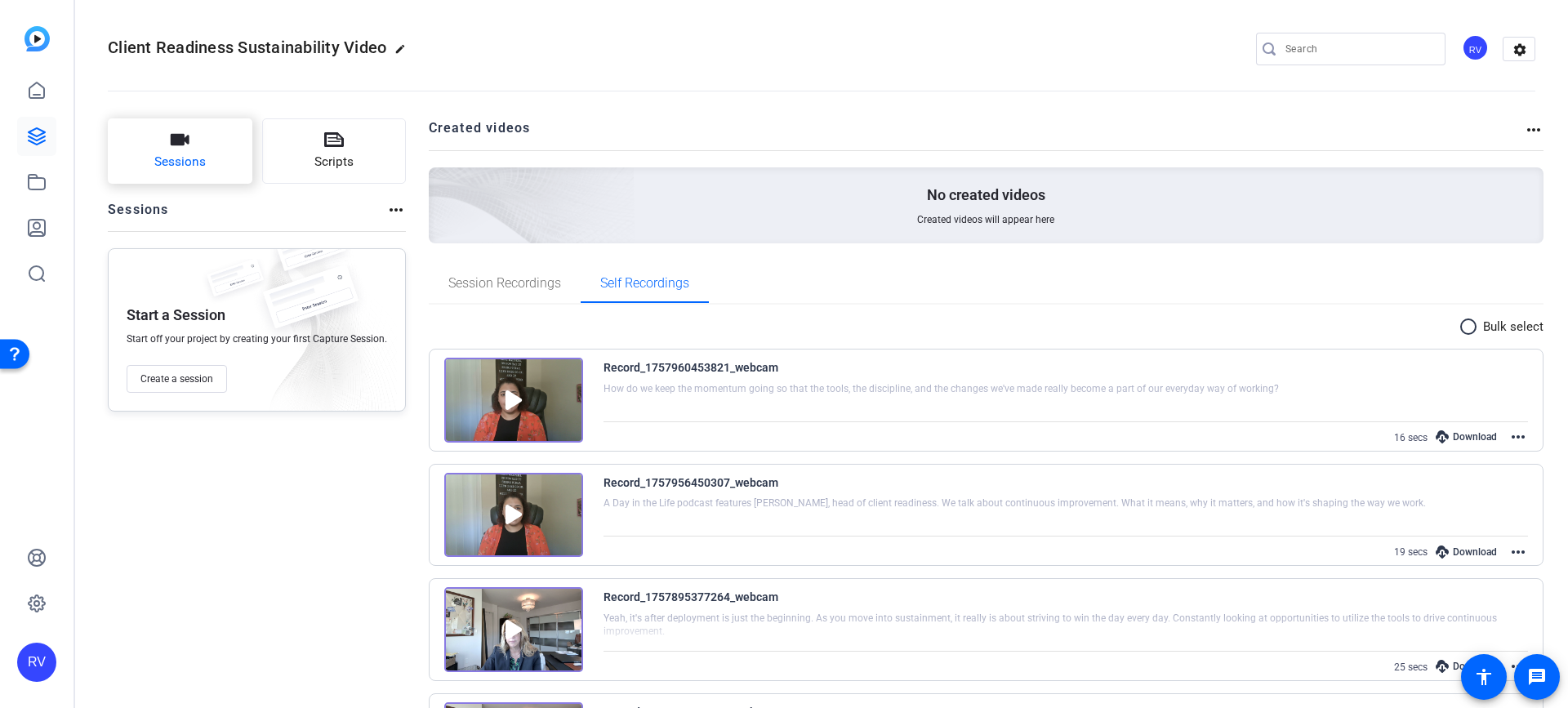
click at [171, 147] on icon "button" at bounding box center [179, 140] width 20 height 20
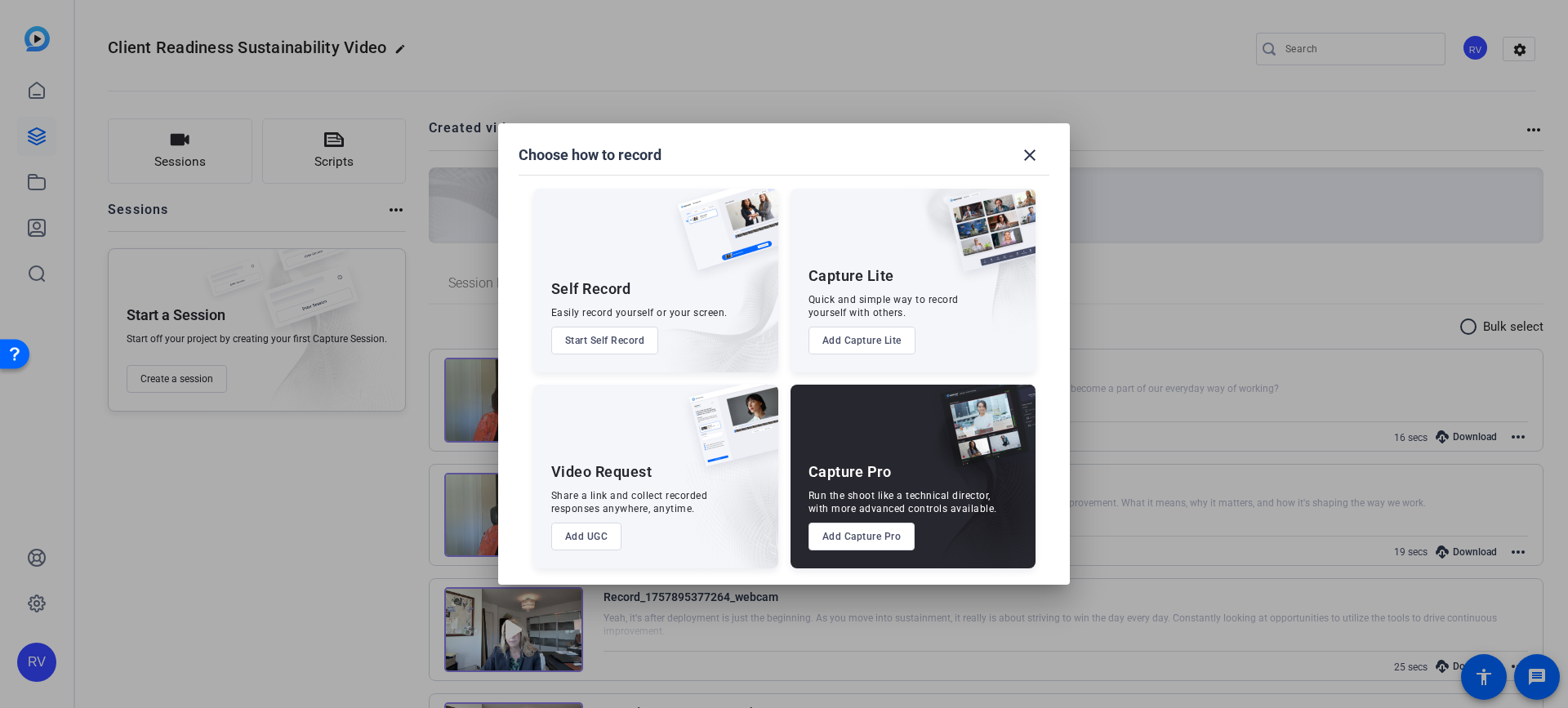
click at [598, 342] on button "Start Self Record" at bounding box center [604, 341] width 108 height 28
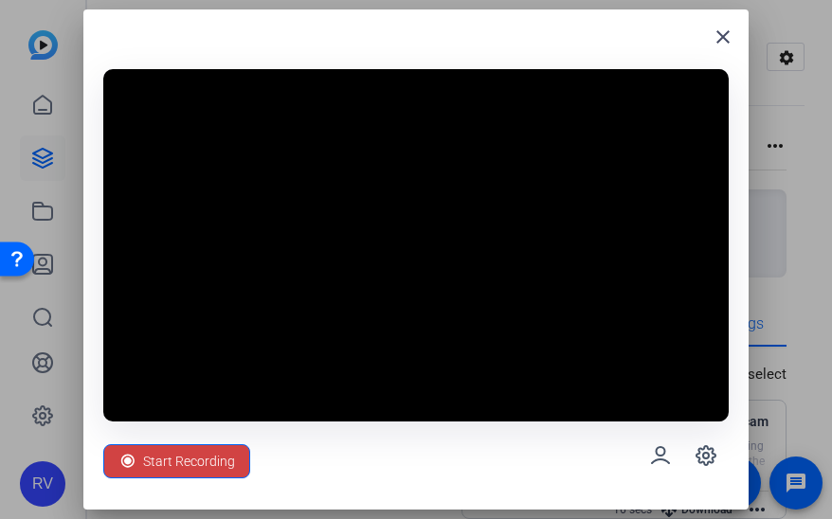
click at [663, 43] on div "close" at bounding box center [415, 44] width 625 height 30
click at [157, 465] on span "Start Recording" at bounding box center [189, 461] width 92 height 36
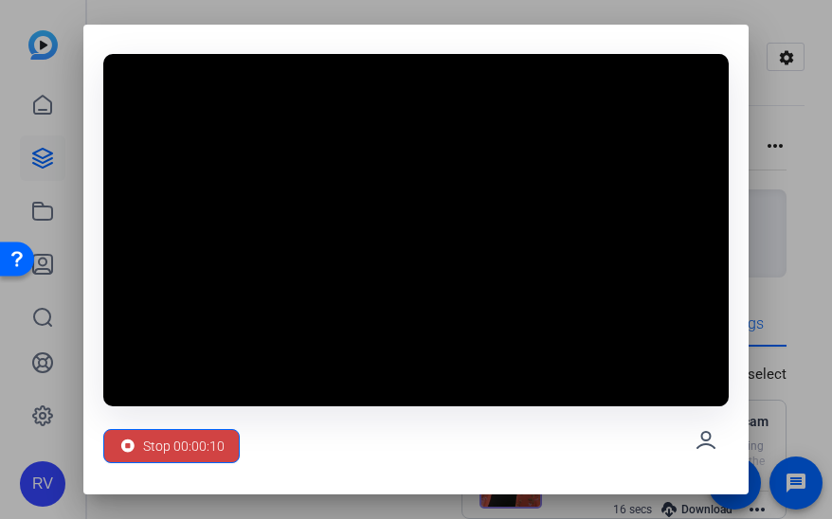
click at [636, 406] on div "Stop 00:00:10" at bounding box center [415, 440] width 625 height 68
click at [155, 456] on span "Stop 00:00:11" at bounding box center [183, 446] width 81 height 36
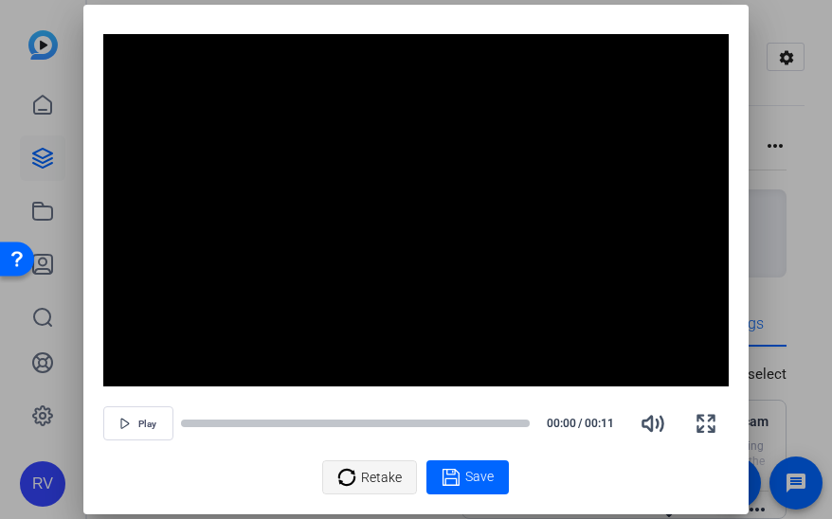
click at [357, 480] on div "Retake" at bounding box center [369, 477] width 64 height 36
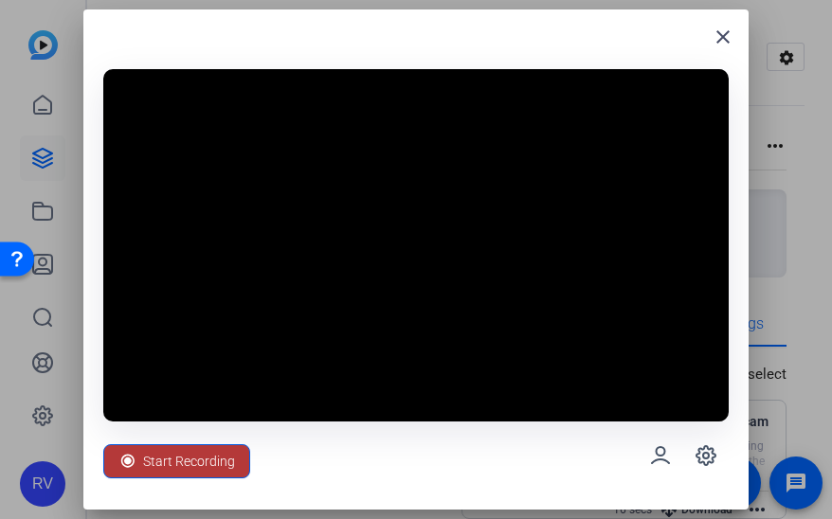
click at [141, 463] on div "Start Recording" at bounding box center [176, 461] width 117 height 36
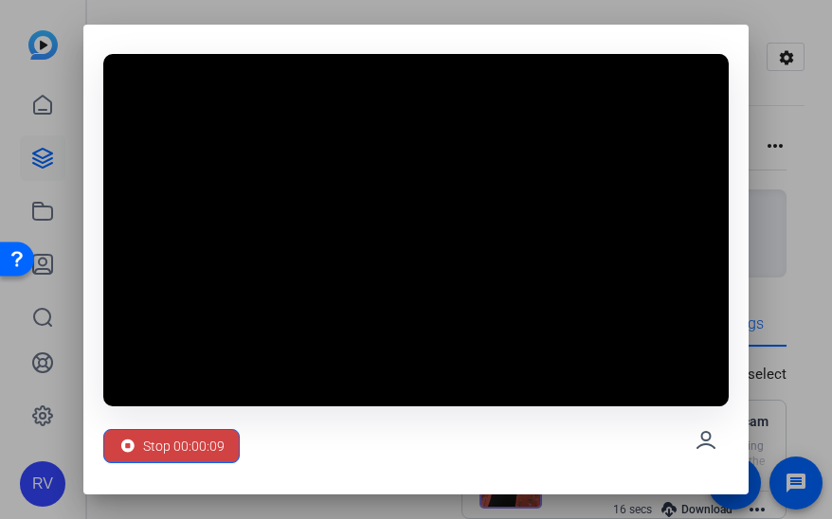
drag, startPoint x: 567, startPoint y: 172, endPoint x: 557, endPoint y: 178, distance: 11.9
click at [567, 172] on video at bounding box center [415, 229] width 625 height 351
click at [150, 441] on span "Stop 00:00:10" at bounding box center [183, 446] width 81 height 36
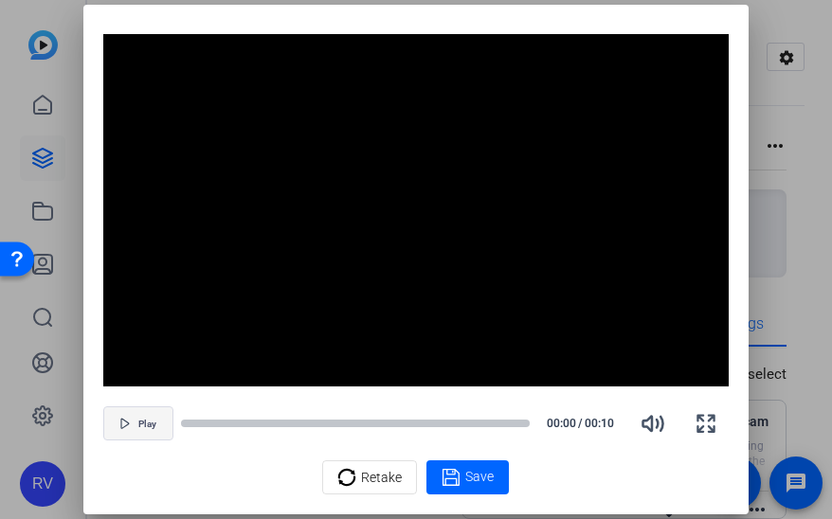
click at [117, 429] on span "button" at bounding box center [138, 423] width 68 height 45
click at [183, 419] on div at bounding box center [249, 423] width 136 height 9
click at [135, 427] on span "Pause" at bounding box center [148, 424] width 26 height 11
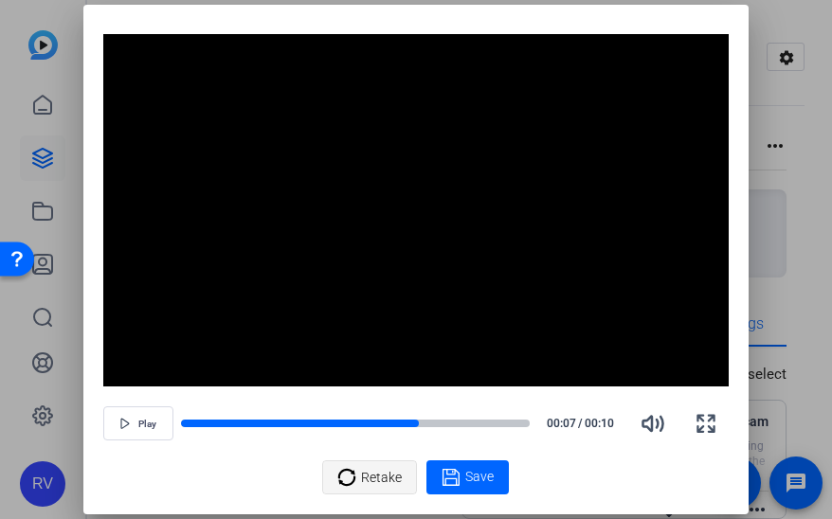
click at [373, 475] on span "Retake" at bounding box center [381, 477] width 41 height 36
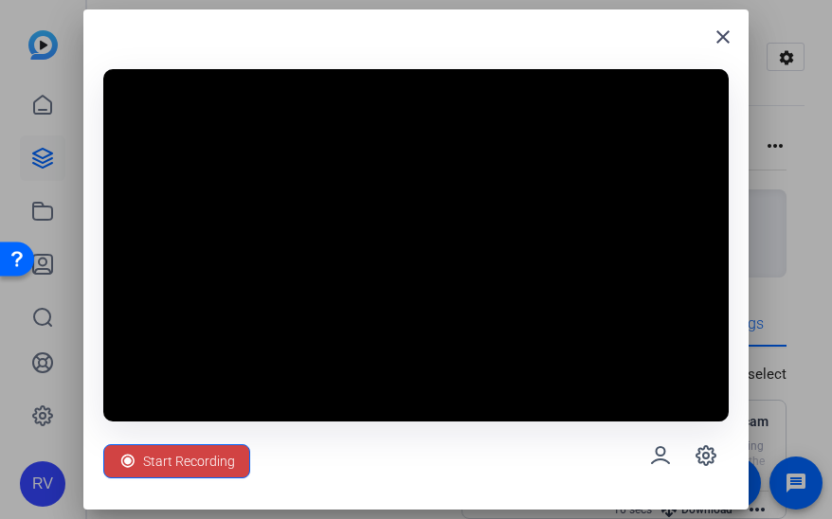
click at [564, 27] on div "close Start Recording" at bounding box center [415, 259] width 665 height 500
click at [210, 467] on span "Start Recording" at bounding box center [189, 461] width 92 height 36
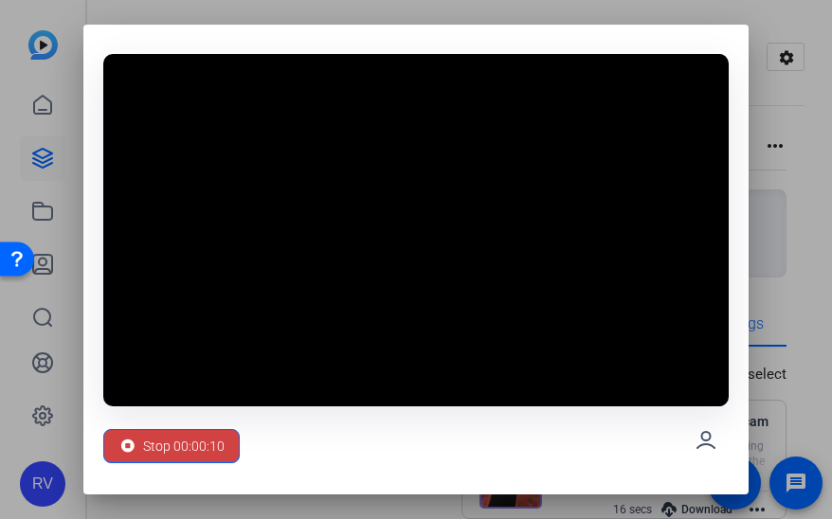
click at [409, 117] on video at bounding box center [415, 229] width 625 height 351
click at [149, 440] on span "Stop 00:00:10" at bounding box center [183, 446] width 81 height 36
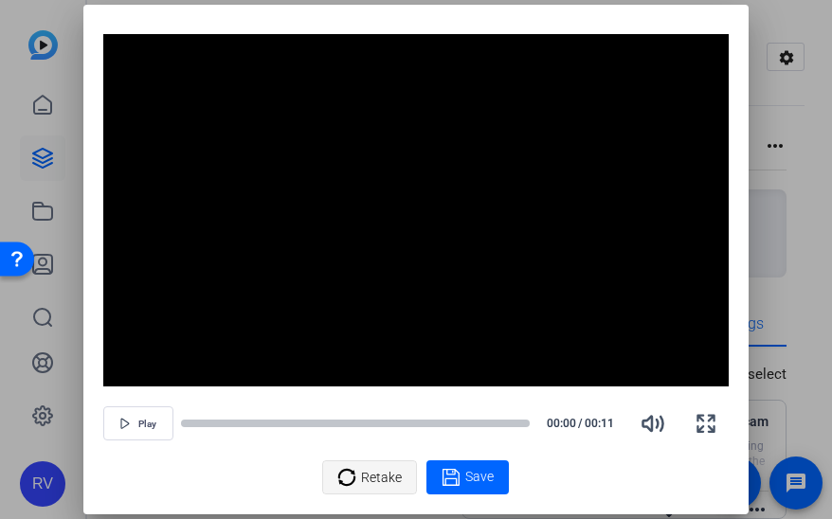
click at [363, 478] on span "Retake" at bounding box center [381, 477] width 41 height 36
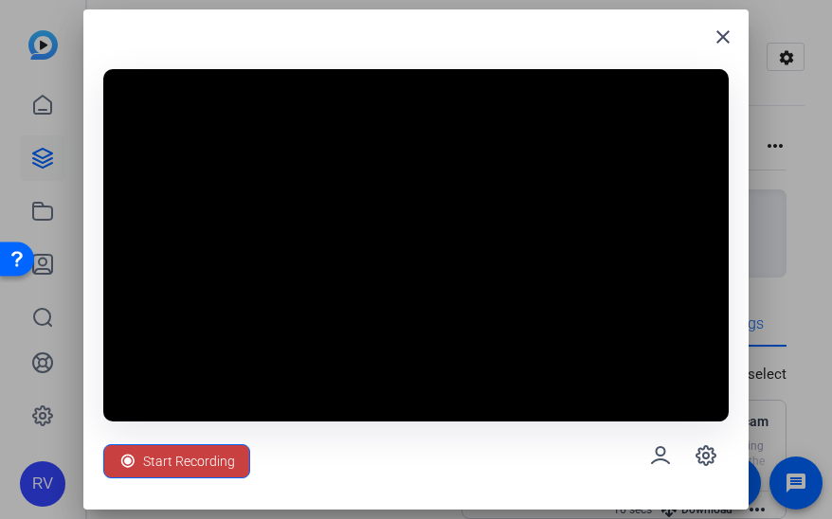
click at [199, 469] on span "Start Recording" at bounding box center [189, 461] width 92 height 36
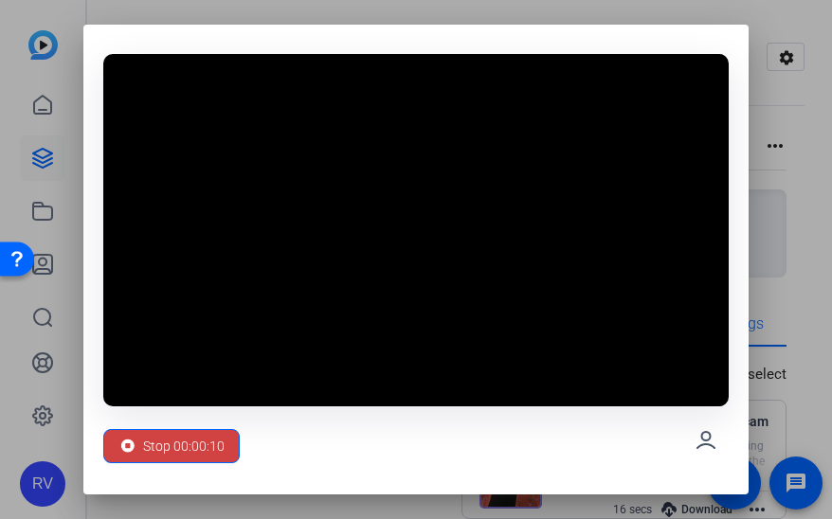
click at [373, 452] on div "Stop 00:00:10" at bounding box center [415, 440] width 625 height 68
click at [201, 442] on span "Stop 00:00:10" at bounding box center [183, 446] width 81 height 36
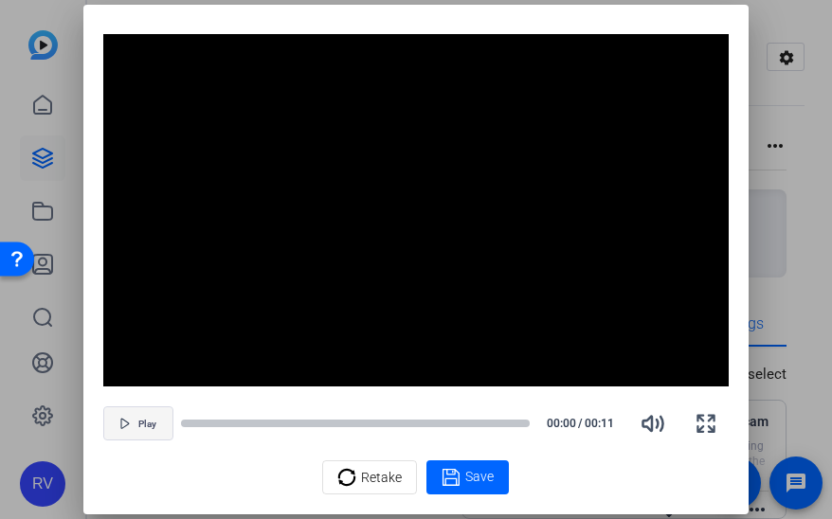
click at [131, 418] on icon "button" at bounding box center [124, 423] width 11 height 11
click at [189, 417] on div at bounding box center [355, 423] width 349 height 13
click at [125, 419] on icon "button" at bounding box center [121, 423] width 9 height 9
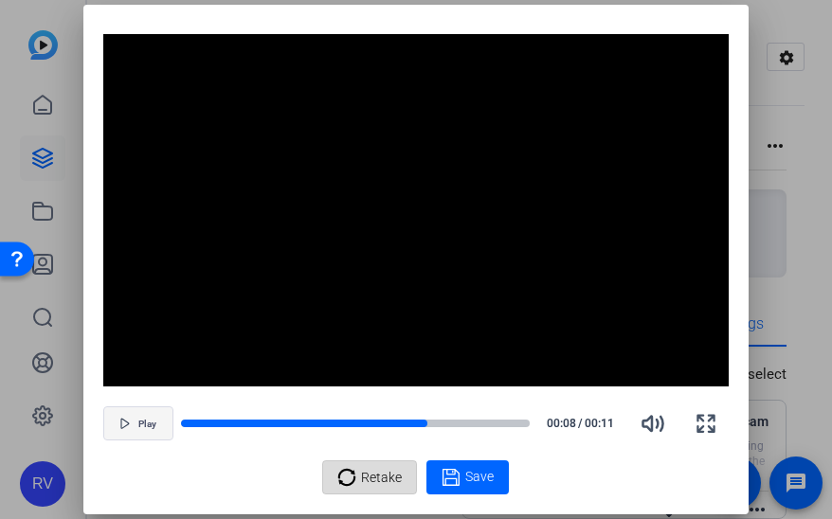
click at [363, 471] on span "Retake" at bounding box center [381, 477] width 41 height 36
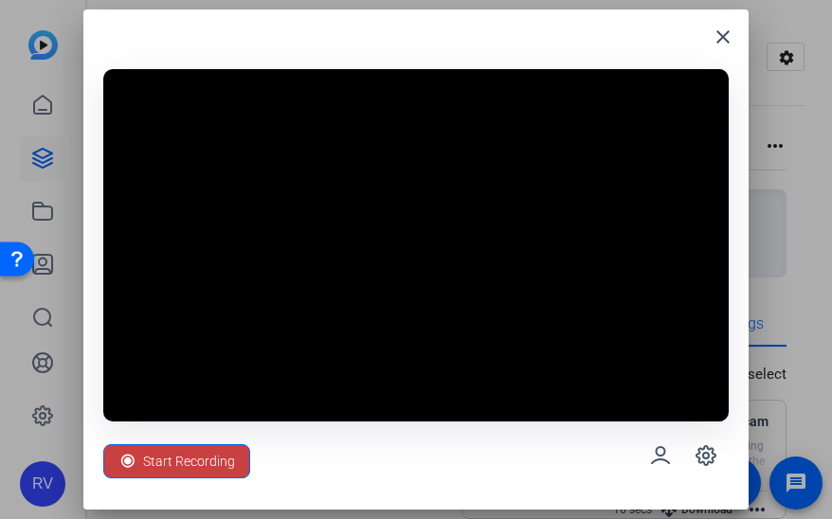
click at [201, 464] on span "Start Recording" at bounding box center [189, 461] width 92 height 36
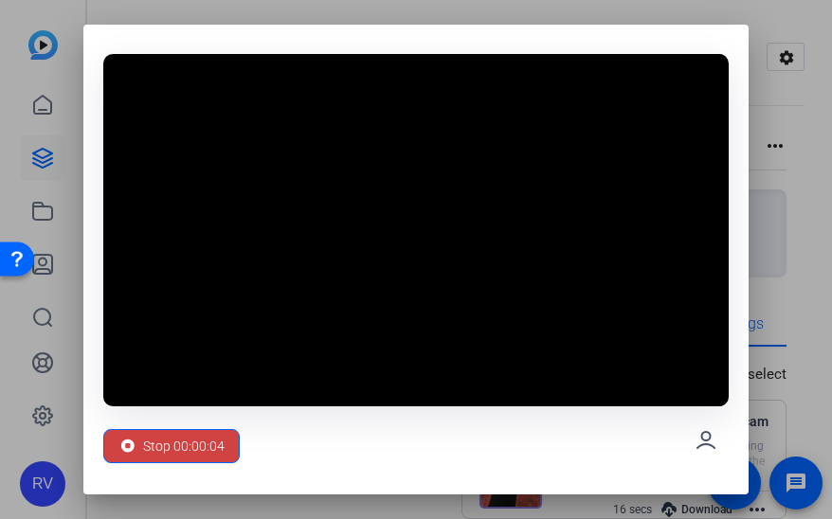
click at [466, 433] on div "Stop 00:00:04" at bounding box center [415, 440] width 625 height 68
click at [123, 452] on icon at bounding box center [127, 446] width 19 height 19
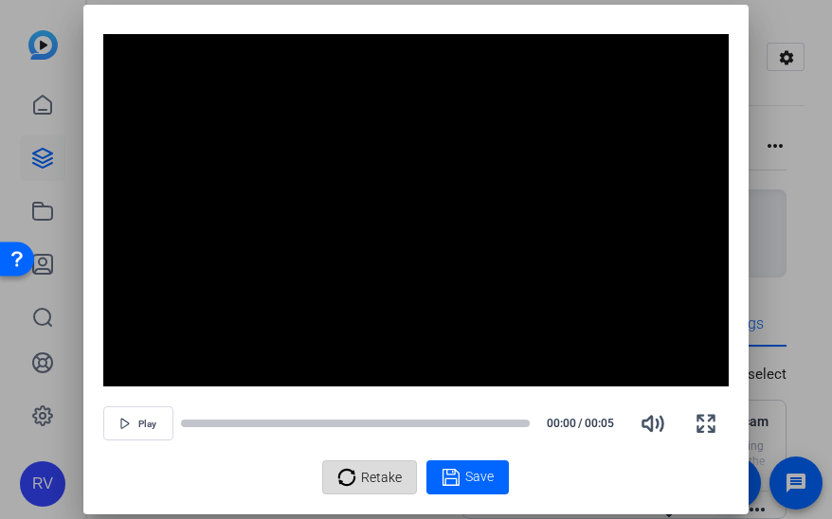
click at [387, 478] on span "Retake" at bounding box center [381, 477] width 41 height 36
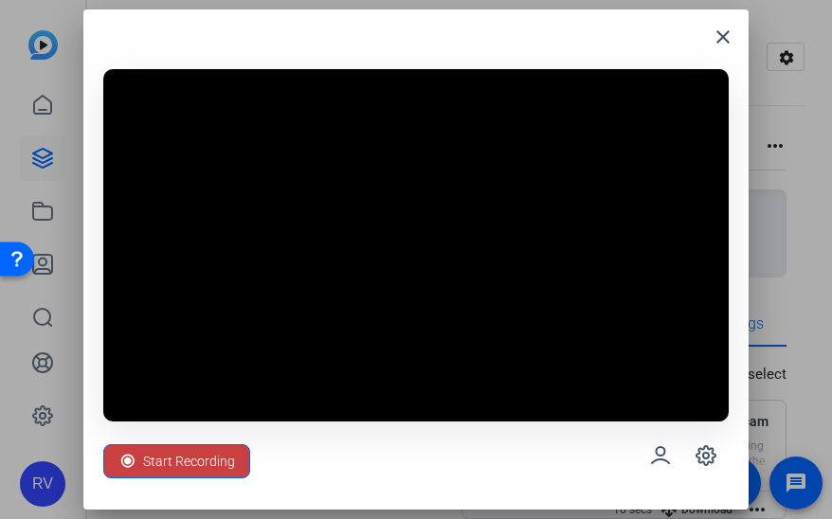
click at [161, 469] on span "Start Recording" at bounding box center [189, 461] width 92 height 36
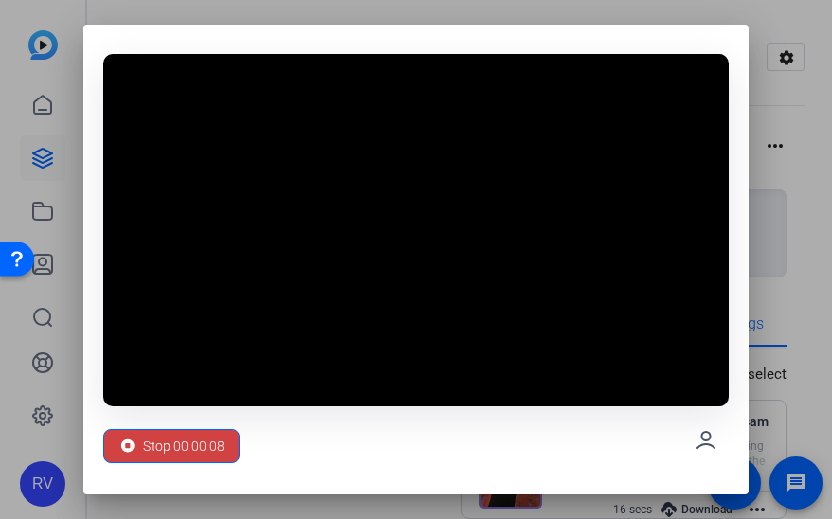
click at [519, 439] on div "Stop 00:00:08" at bounding box center [415, 440] width 625 height 68
click at [188, 443] on span "Stop 00:00:09" at bounding box center [183, 446] width 81 height 36
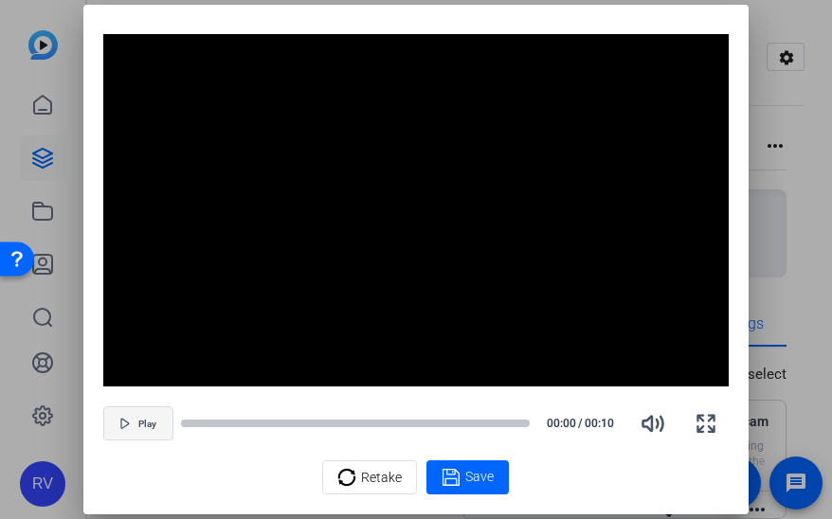
click at [134, 423] on span "button" at bounding box center [138, 423] width 68 height 45
click at [135, 423] on span "Pause" at bounding box center [148, 424] width 26 height 11
click at [134, 423] on span "button" at bounding box center [138, 423] width 68 height 45
click at [182, 422] on div at bounding box center [212, 423] width 63 height 9
click at [151, 419] on span "Pause" at bounding box center [148, 424] width 26 height 11
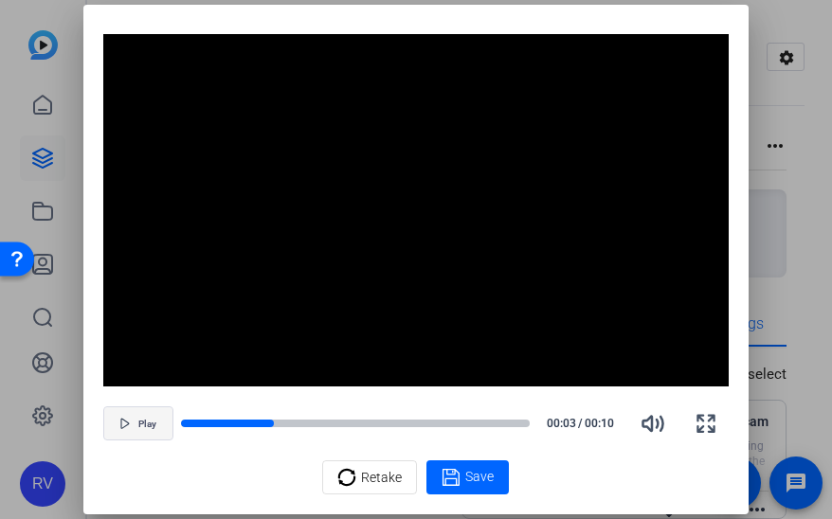
click at [151, 419] on span "Play" at bounding box center [147, 424] width 18 height 11
click at [179, 423] on div "Pause 00:03 / 00:10" at bounding box center [415, 423] width 625 height 45
click at [182, 423] on div at bounding box center [265, 423] width 169 height 9
click at [481, 476] on span "Save" at bounding box center [479, 477] width 28 height 20
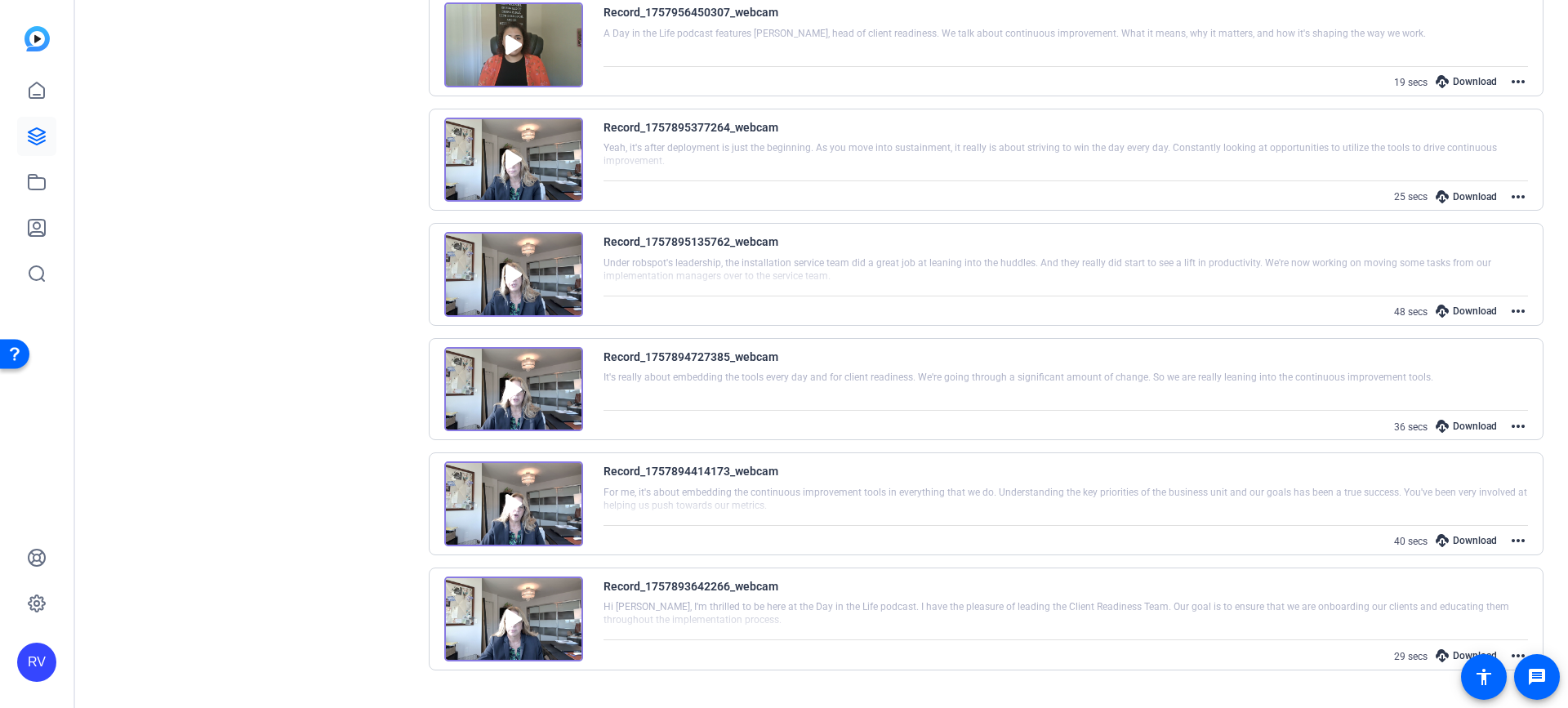
scroll to position [588, 0]
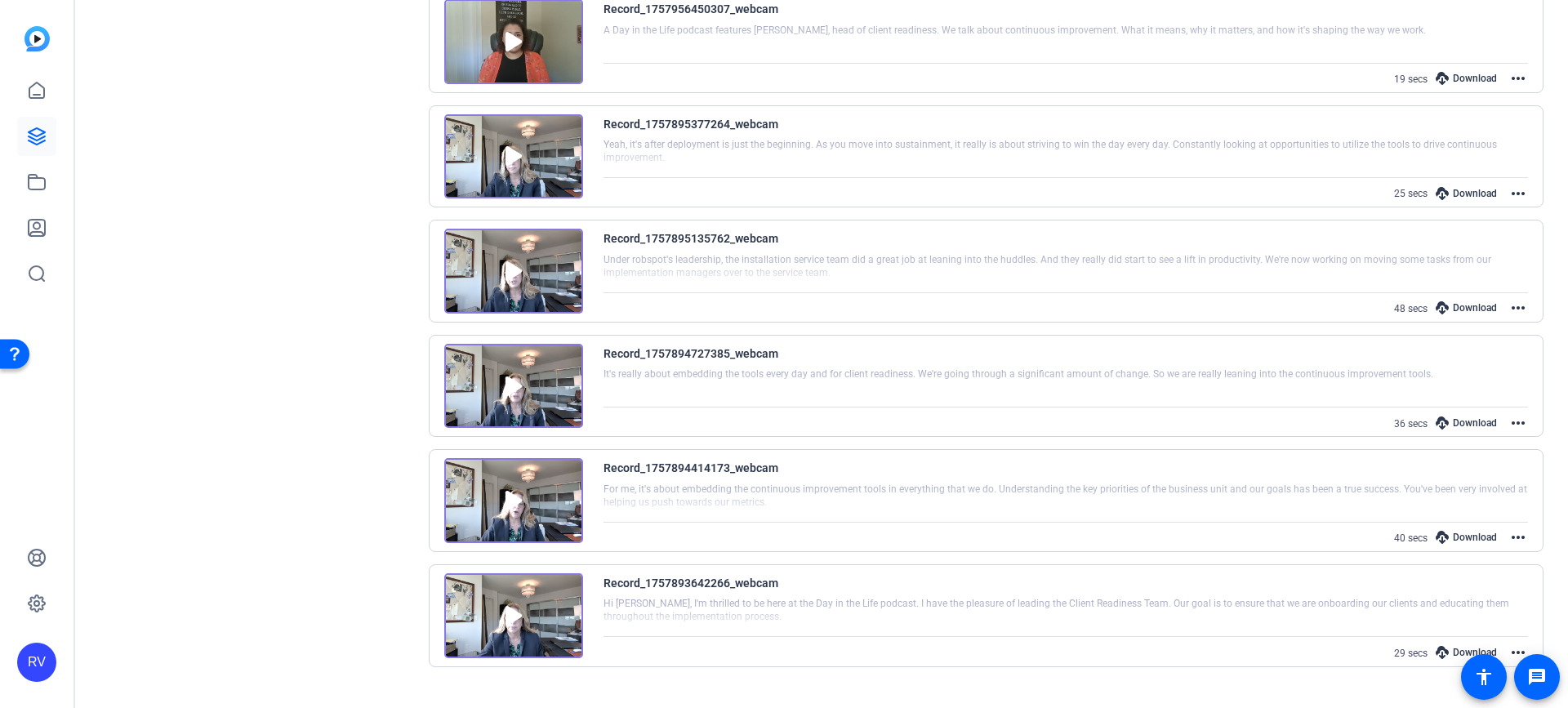
click at [517, 267] on img at bounding box center [513, 271] width 139 height 85
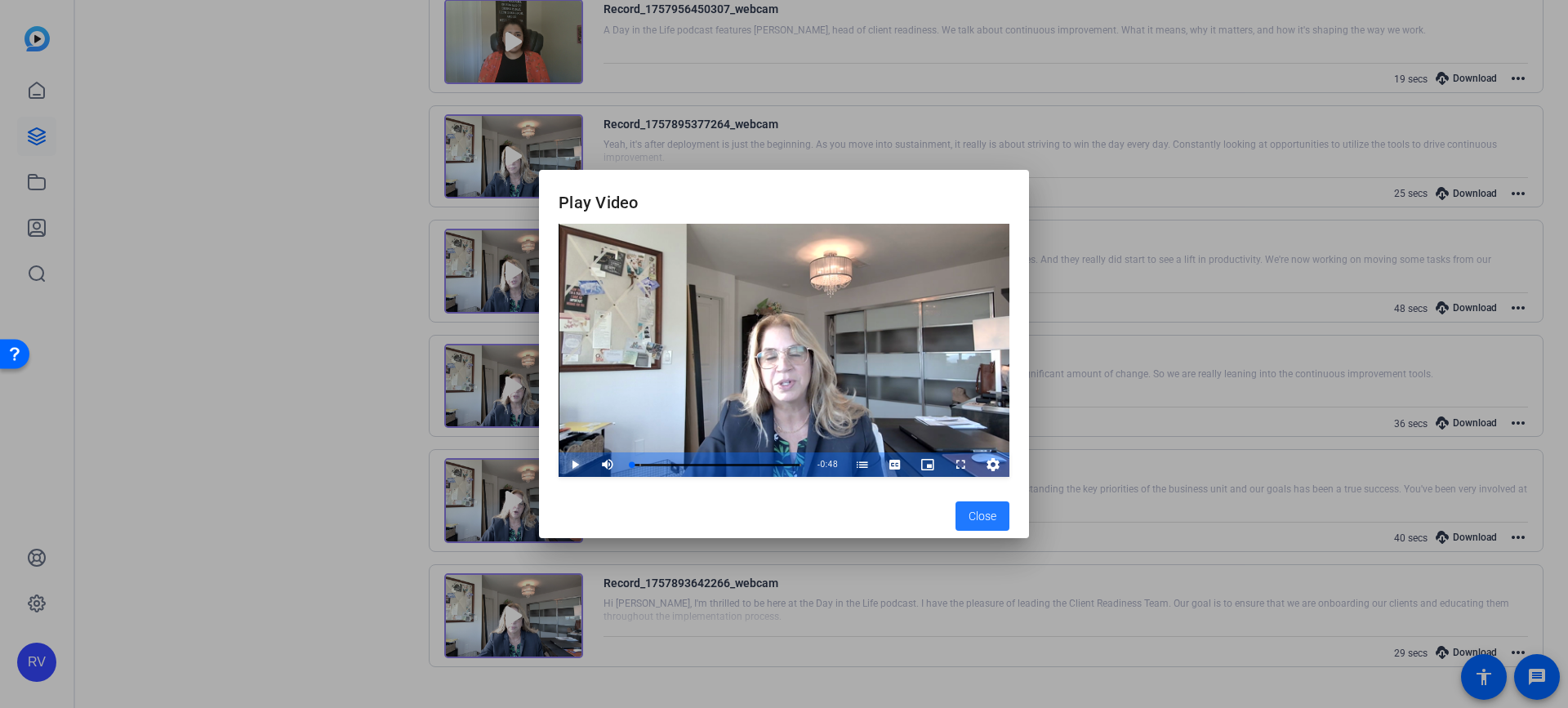
click at [559, 467] on span "Video Player" at bounding box center [559, 465] width 0 height 24
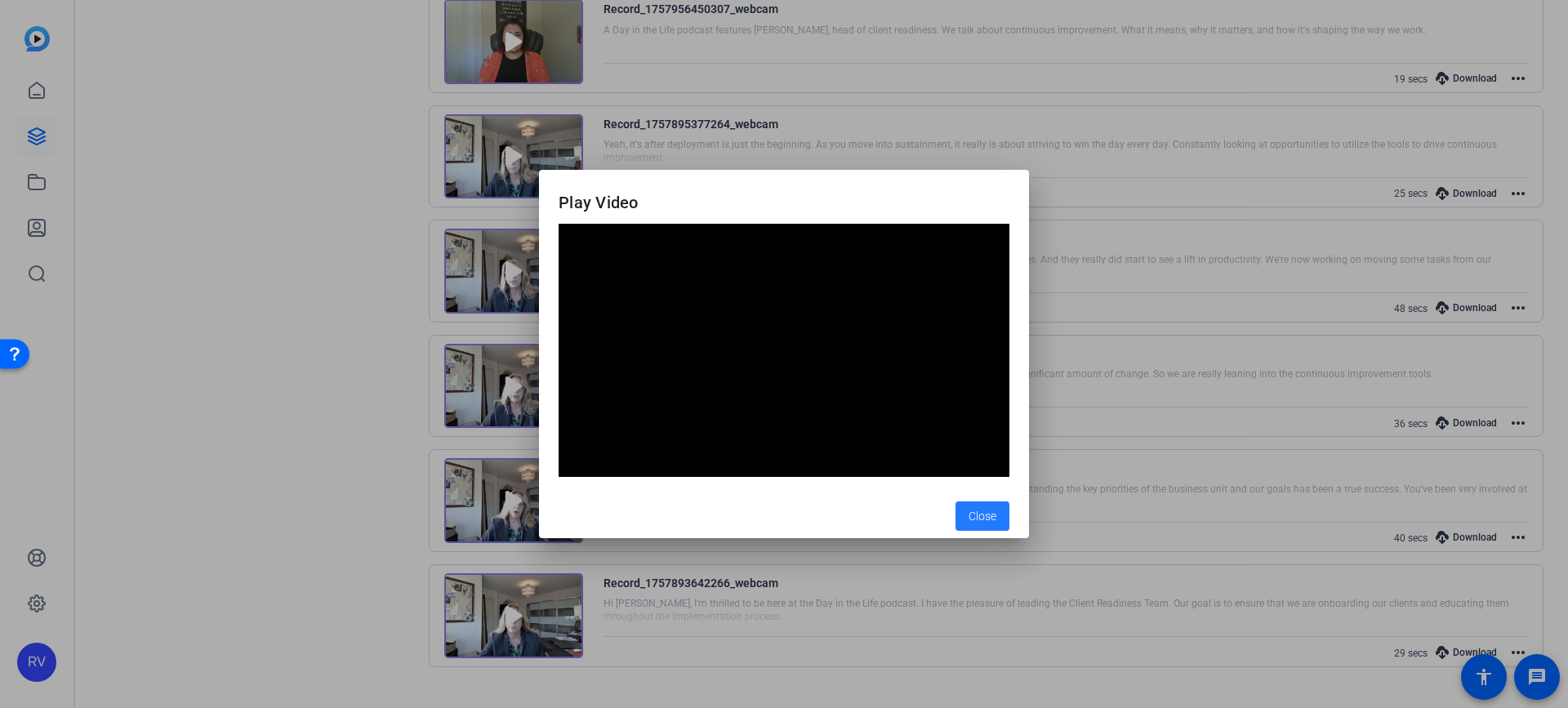
click at [968, 517] on span "Close" at bounding box center [982, 517] width 28 height 17
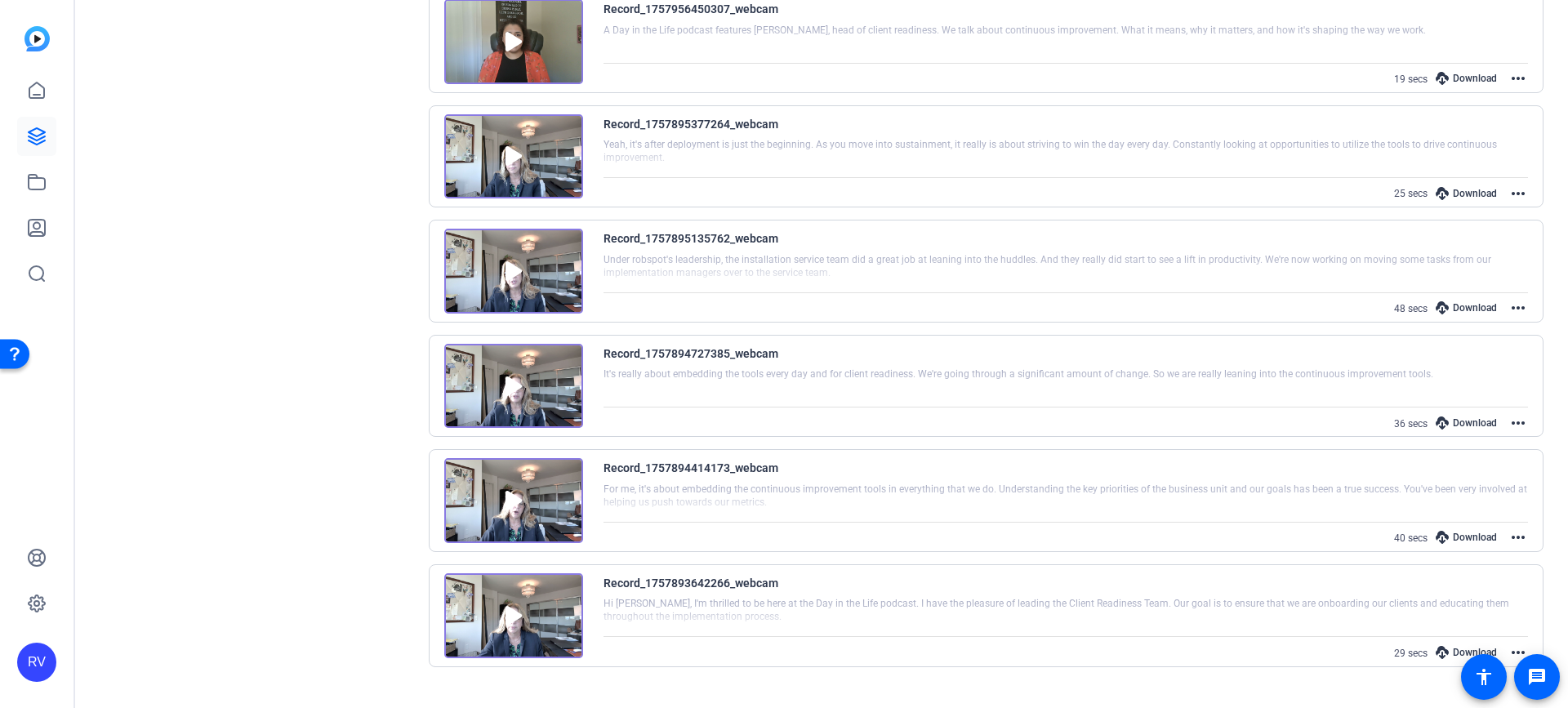
click at [512, 492] on img at bounding box center [513, 500] width 139 height 85
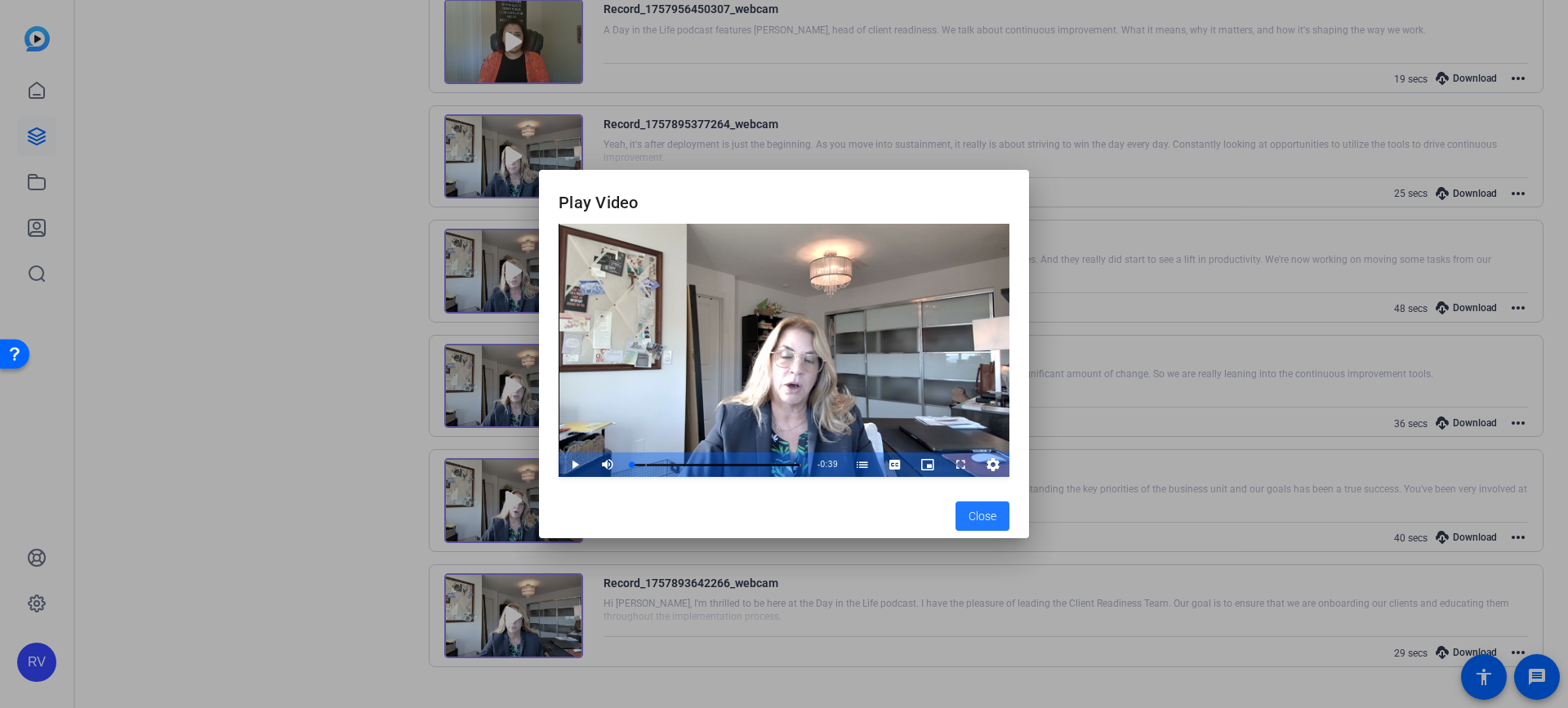
click at [997, 517] on span "button" at bounding box center [982, 516] width 54 height 39
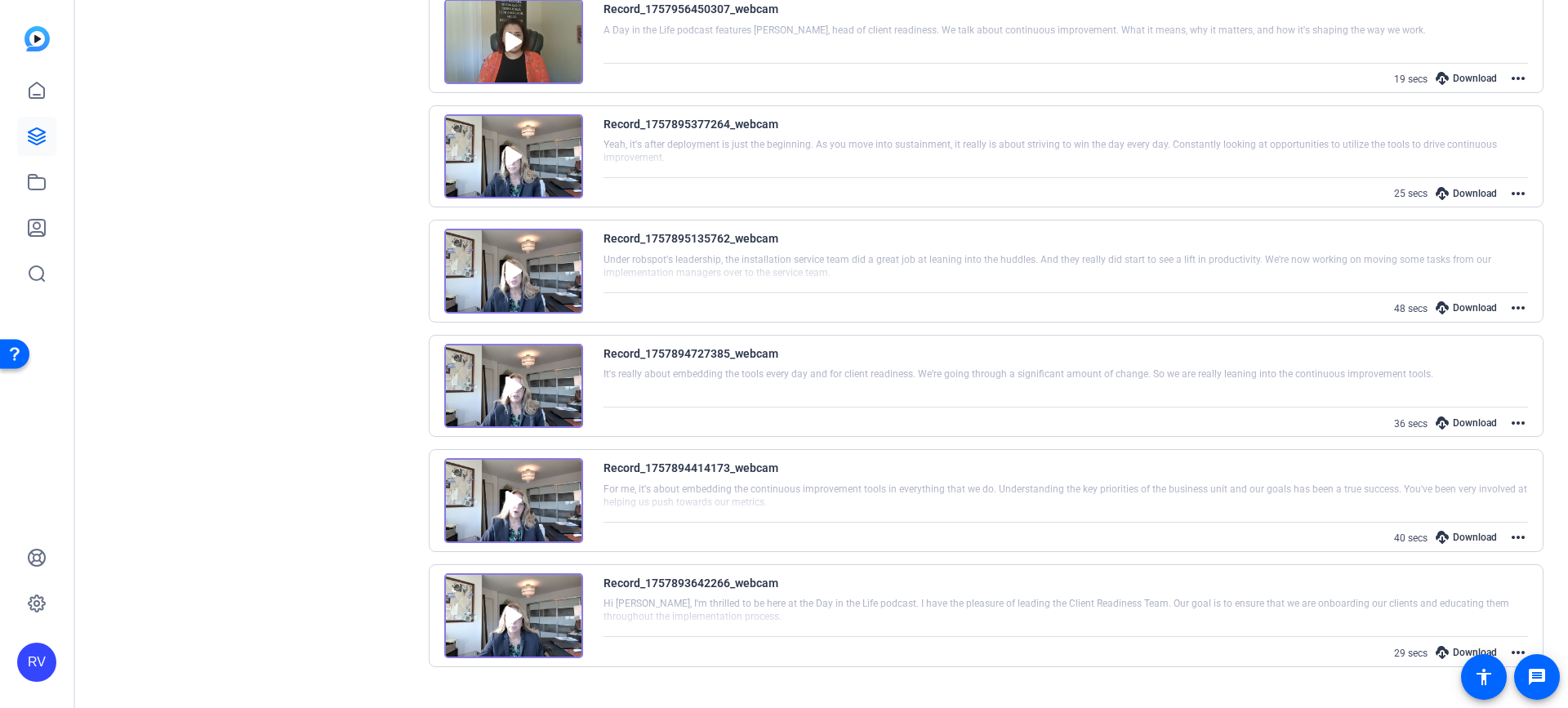
click at [515, 382] on img at bounding box center [513, 386] width 139 height 85
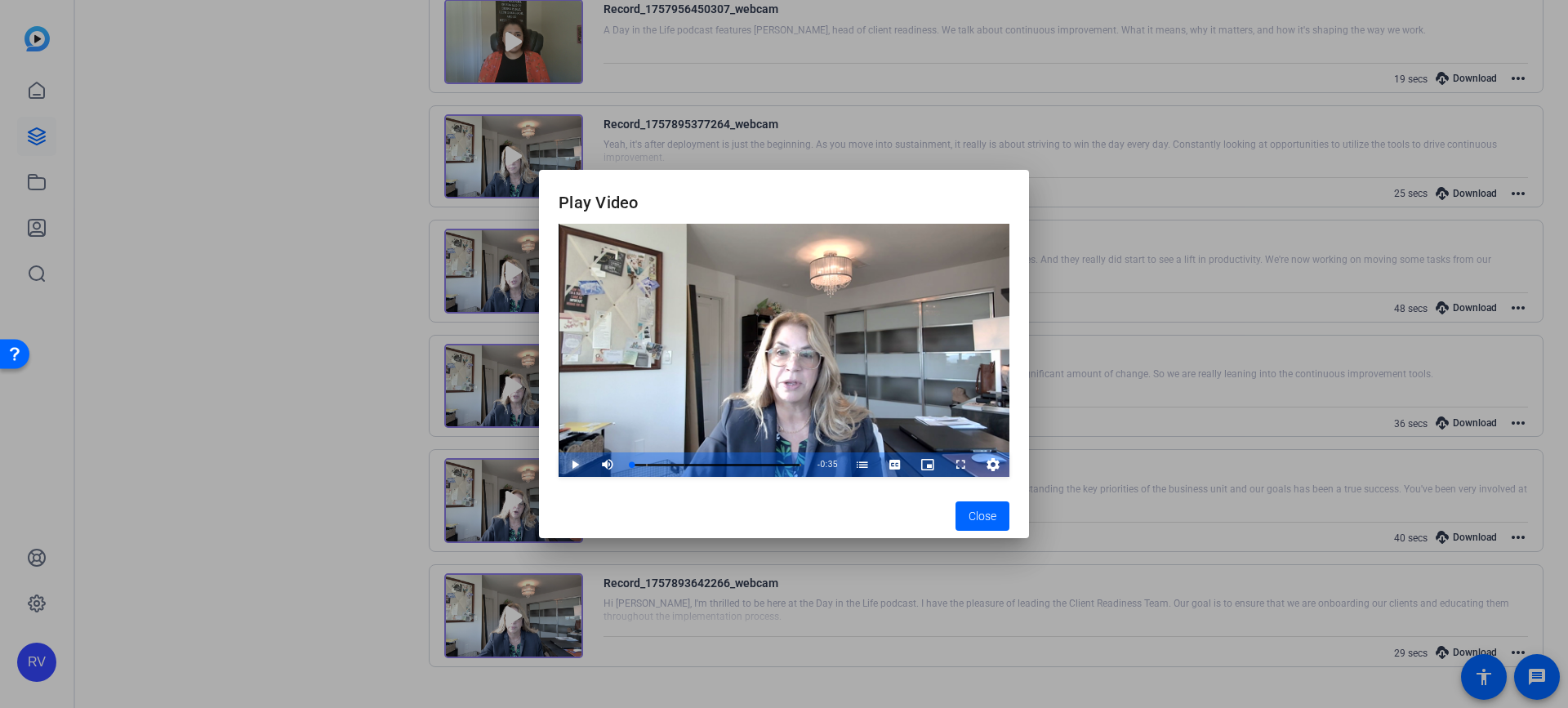
click at [559, 460] on span "Video Player" at bounding box center [559, 465] width 0 height 24
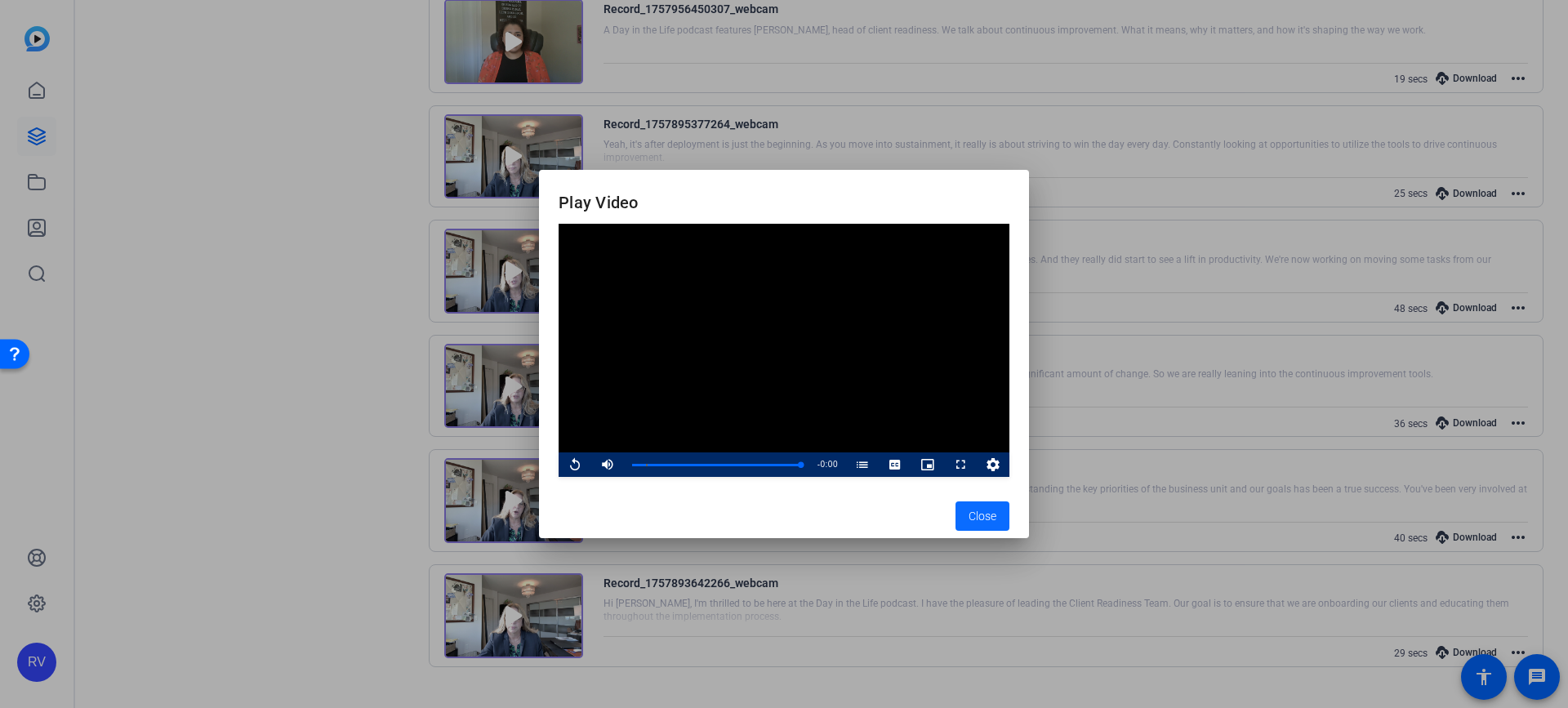
click at [986, 519] on span "Close" at bounding box center [982, 517] width 28 height 17
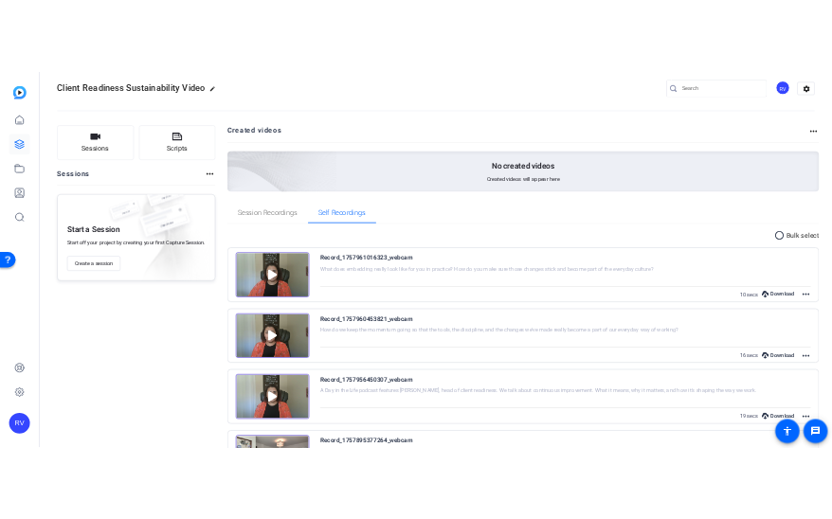
scroll to position [19, 0]
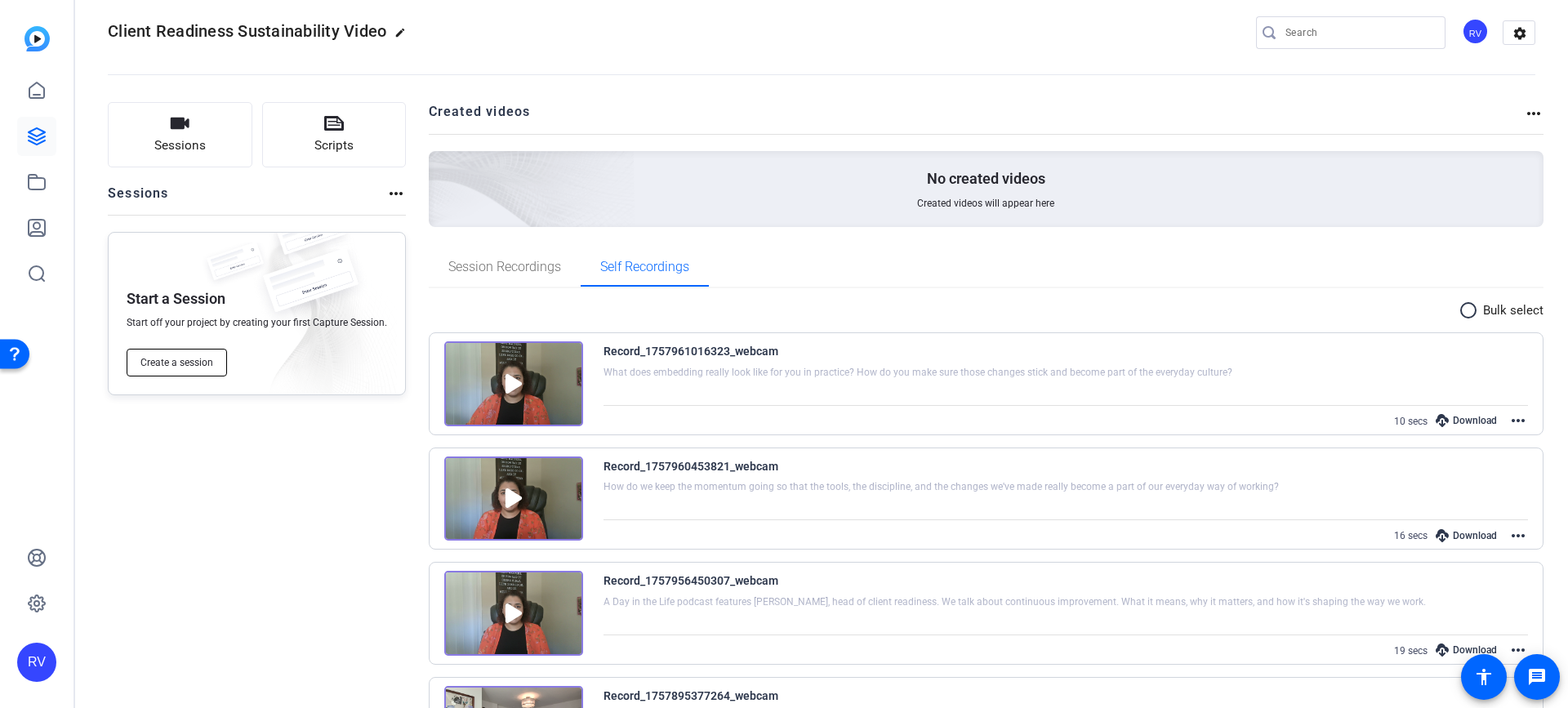
click at [189, 365] on span "Create a session" at bounding box center [177, 362] width 72 height 13
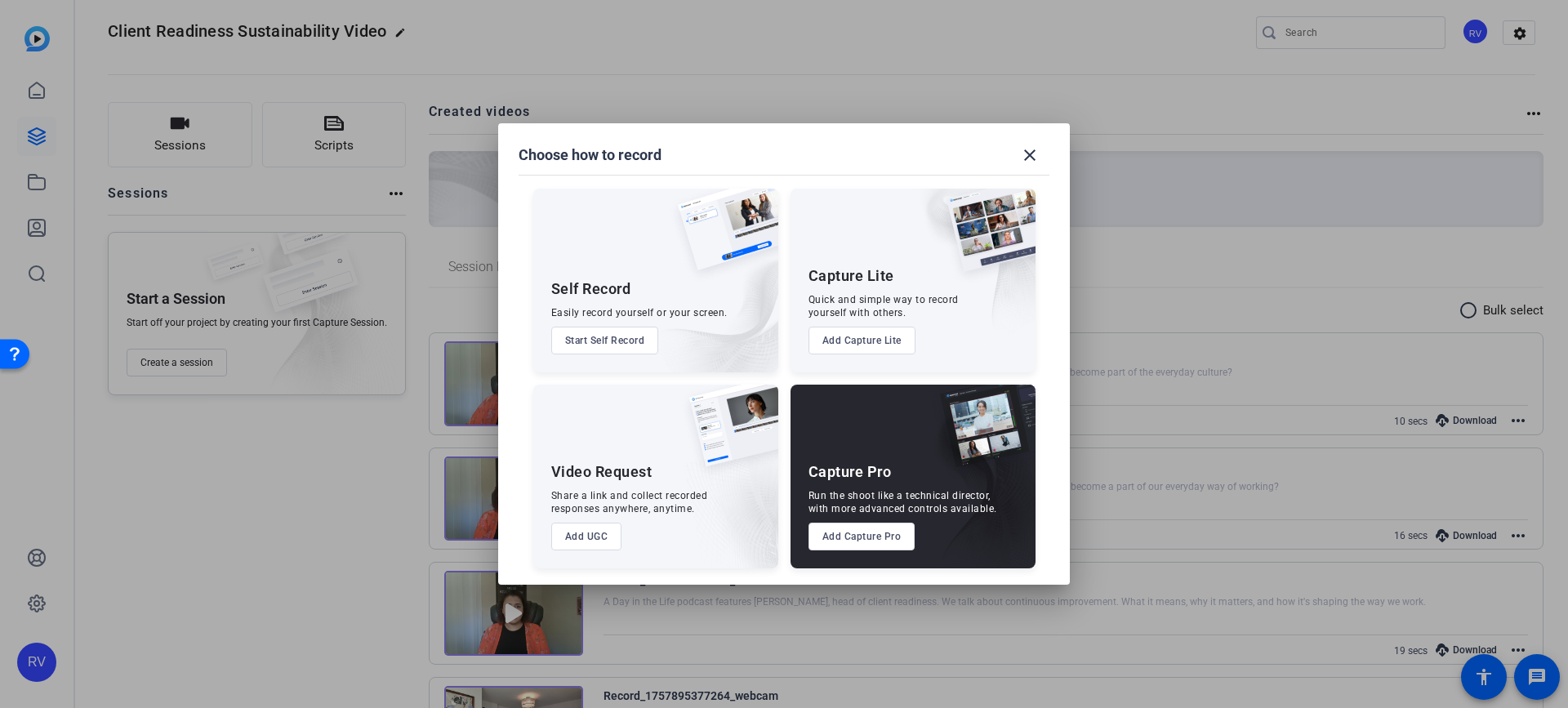
click at [591, 344] on button "Start Self Record" at bounding box center [604, 341] width 108 height 28
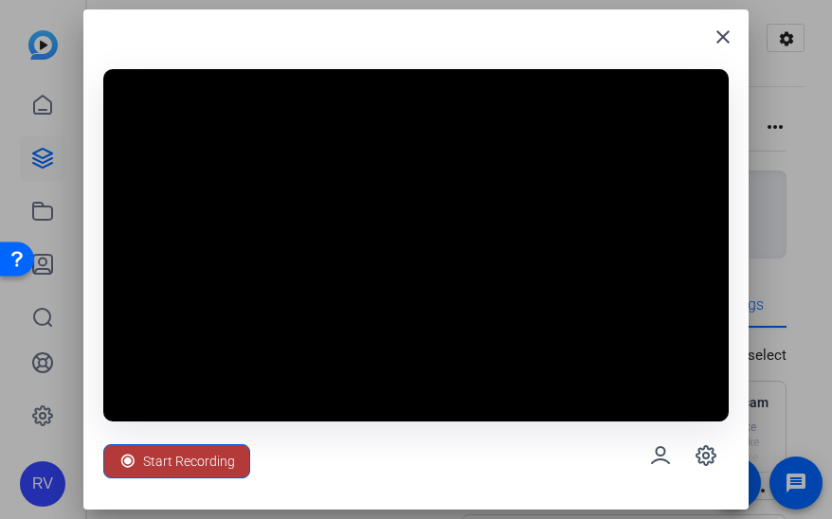
click at [152, 453] on span "Start Recording" at bounding box center [189, 461] width 92 height 36
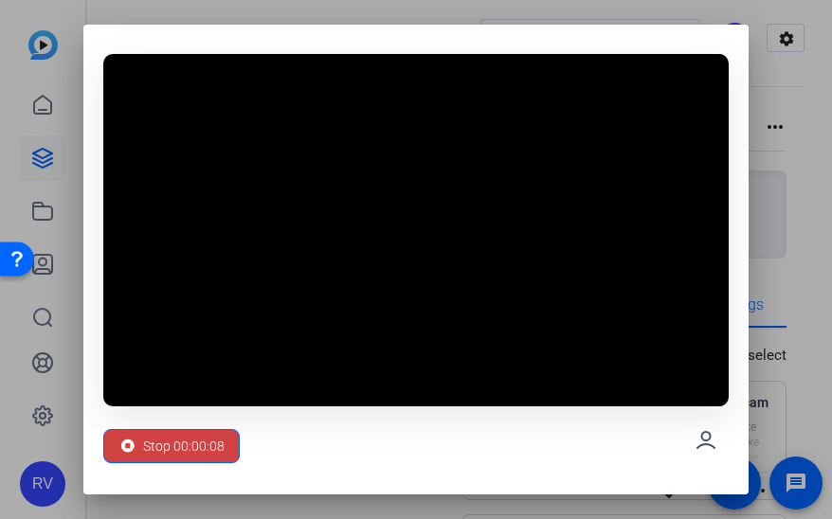
click at [374, 470] on div "Stop 00:00:08" at bounding box center [415, 440] width 625 height 68
click at [163, 448] on span "Stop 00:00:09" at bounding box center [183, 446] width 81 height 36
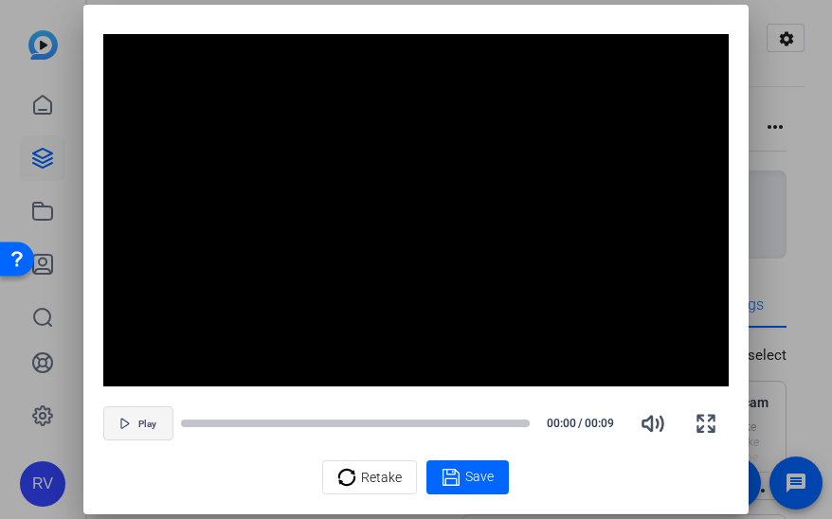
click at [135, 410] on span "button" at bounding box center [138, 423] width 68 height 45
click at [188, 420] on div at bounding box center [221, 423] width 81 height 9
click at [140, 422] on span "Pause" at bounding box center [148, 424] width 26 height 11
click at [140, 422] on span "Play" at bounding box center [147, 424] width 18 height 11
click at [186, 417] on div at bounding box center [355, 423] width 349 height 13
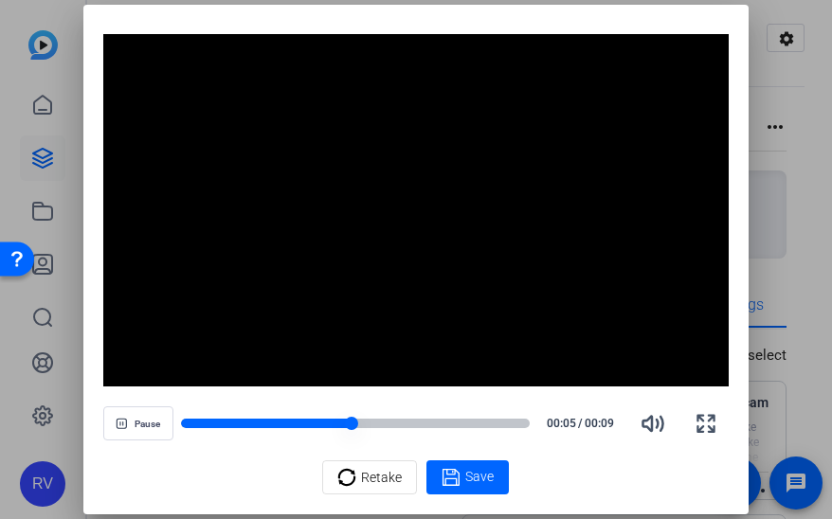
click at [188, 422] on div at bounding box center [266, 423] width 170 height 9
click at [368, 478] on span "Retake" at bounding box center [381, 477] width 41 height 36
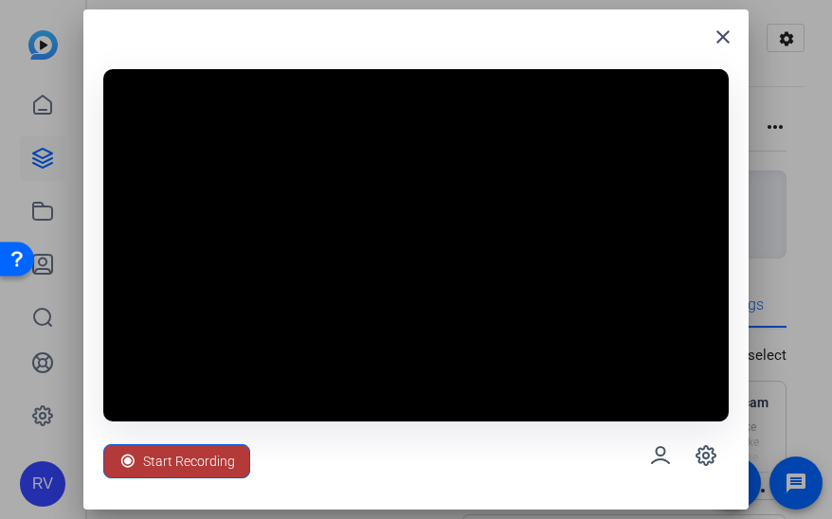
click at [189, 458] on span "Start Recording" at bounding box center [189, 461] width 92 height 36
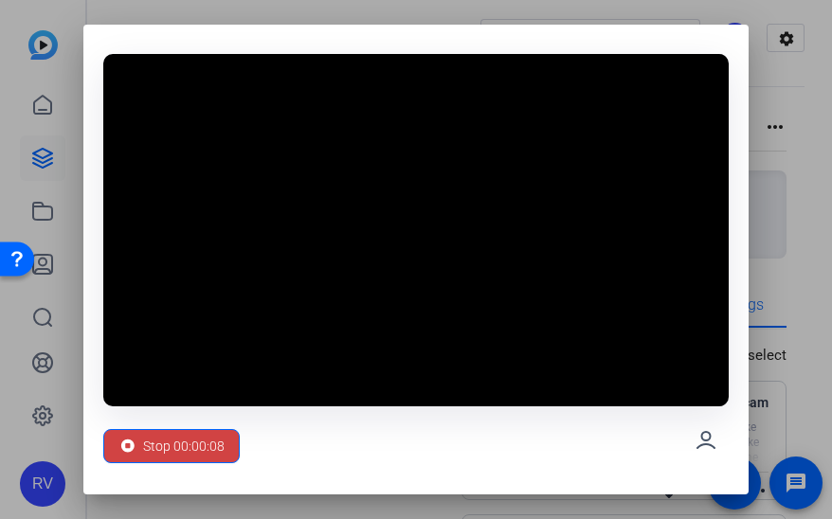
drag, startPoint x: 411, startPoint y: 469, endPoint x: 386, endPoint y: 469, distance: 24.6
click at [411, 469] on div "Stop 00:00:08" at bounding box center [415, 440] width 625 height 68
click at [193, 446] on span "Stop 00:00:09" at bounding box center [183, 446] width 81 height 36
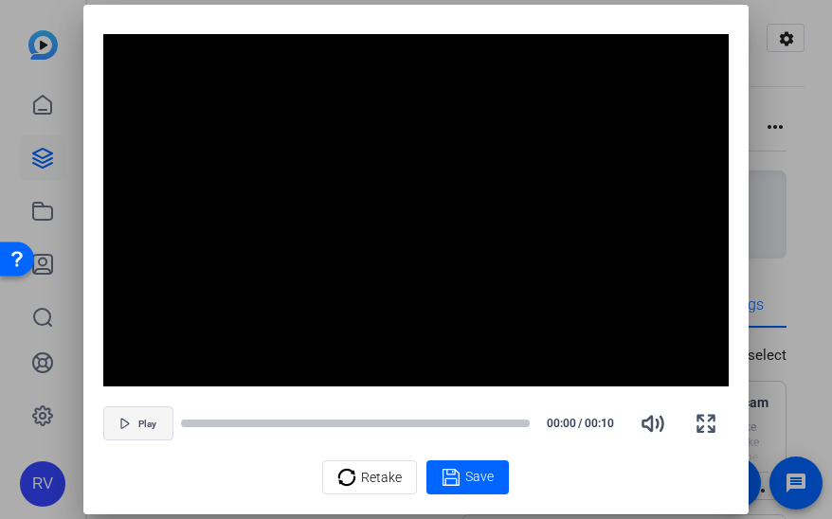
click at [129, 420] on icon "button" at bounding box center [124, 423] width 11 height 11
click at [129, 420] on span "button" at bounding box center [138, 423] width 68 height 45
click at [180, 417] on div "Play 00:03 / 00:10" at bounding box center [415, 423] width 625 height 45
click at [188, 425] on div at bounding box center [244, 423] width 126 height 9
click at [133, 426] on span "button" at bounding box center [138, 423] width 68 height 45
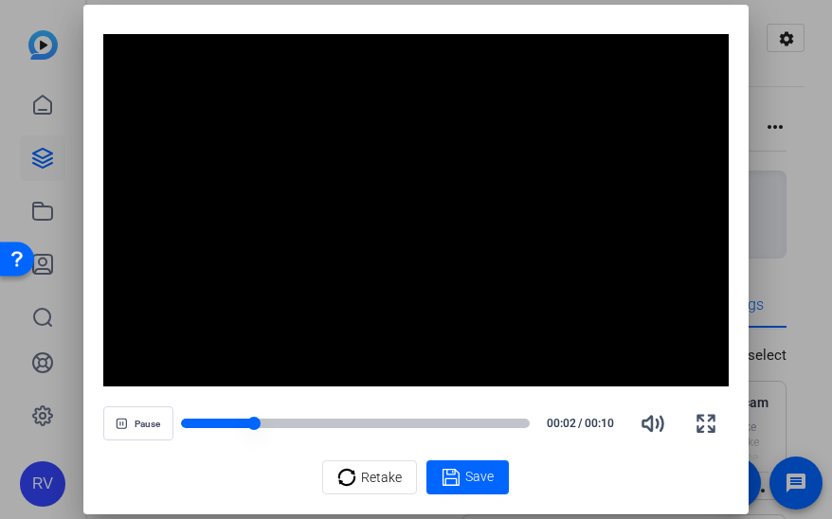
click at [181, 421] on div at bounding box center [217, 423] width 73 height 9
click at [453, 487] on icon at bounding box center [450, 477] width 19 height 23
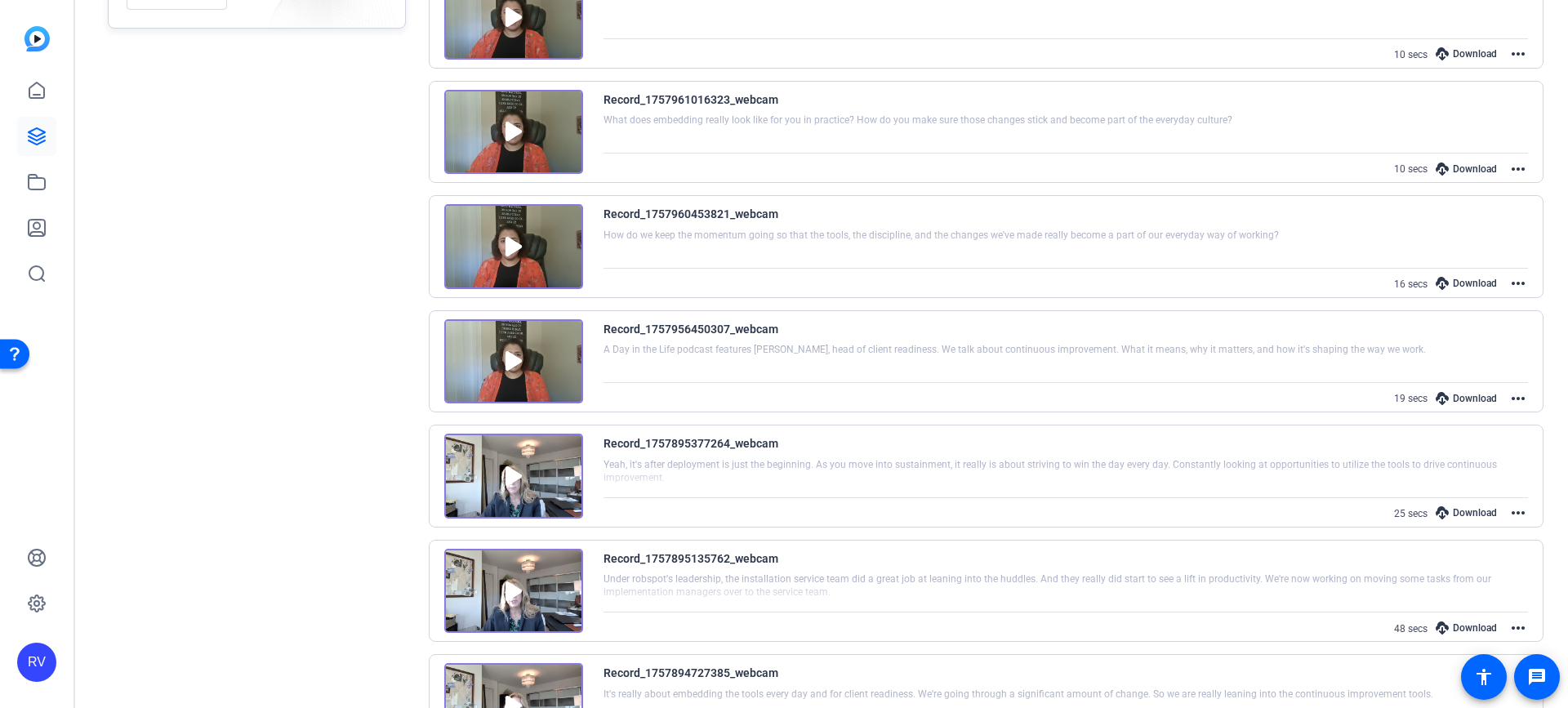
scroll to position [506, 0]
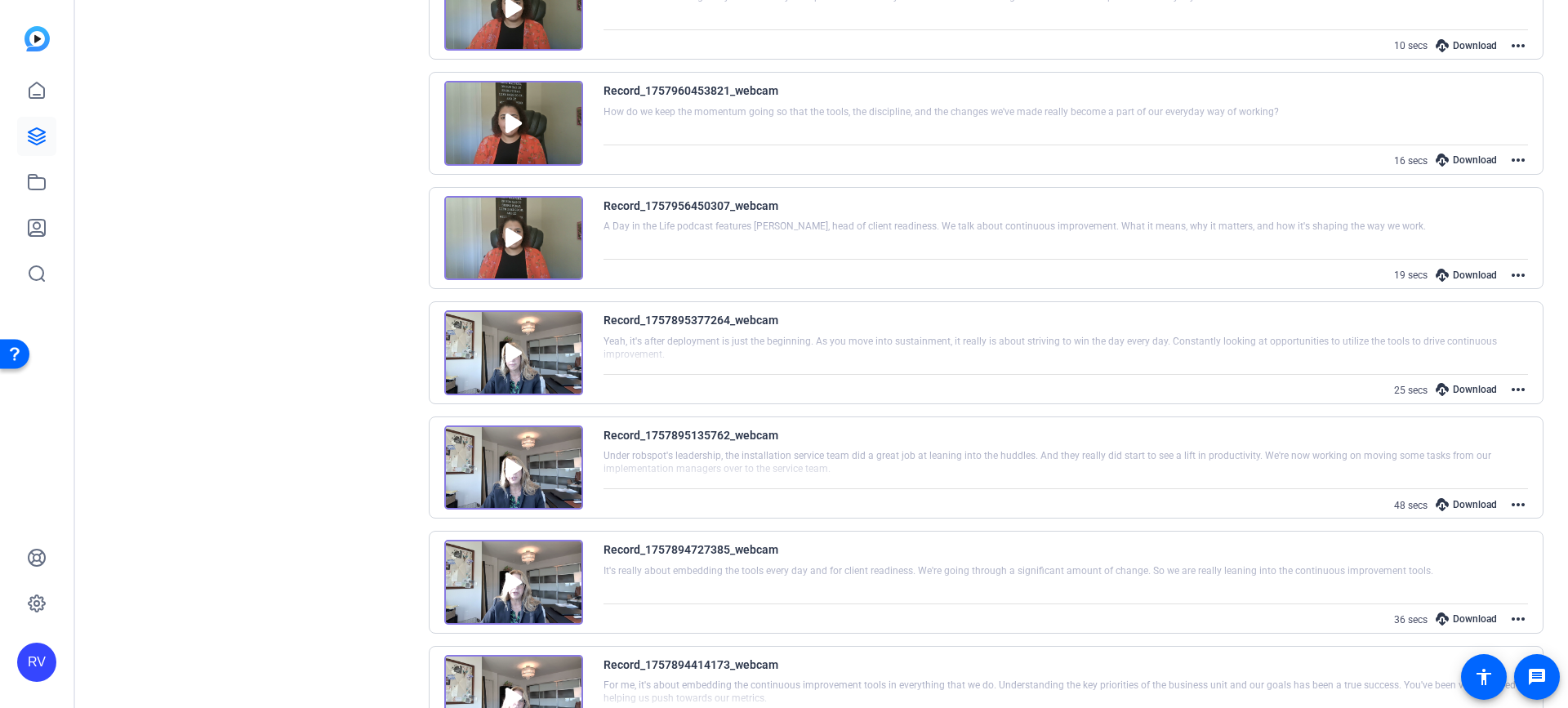
click at [512, 354] on img at bounding box center [513, 353] width 139 height 85
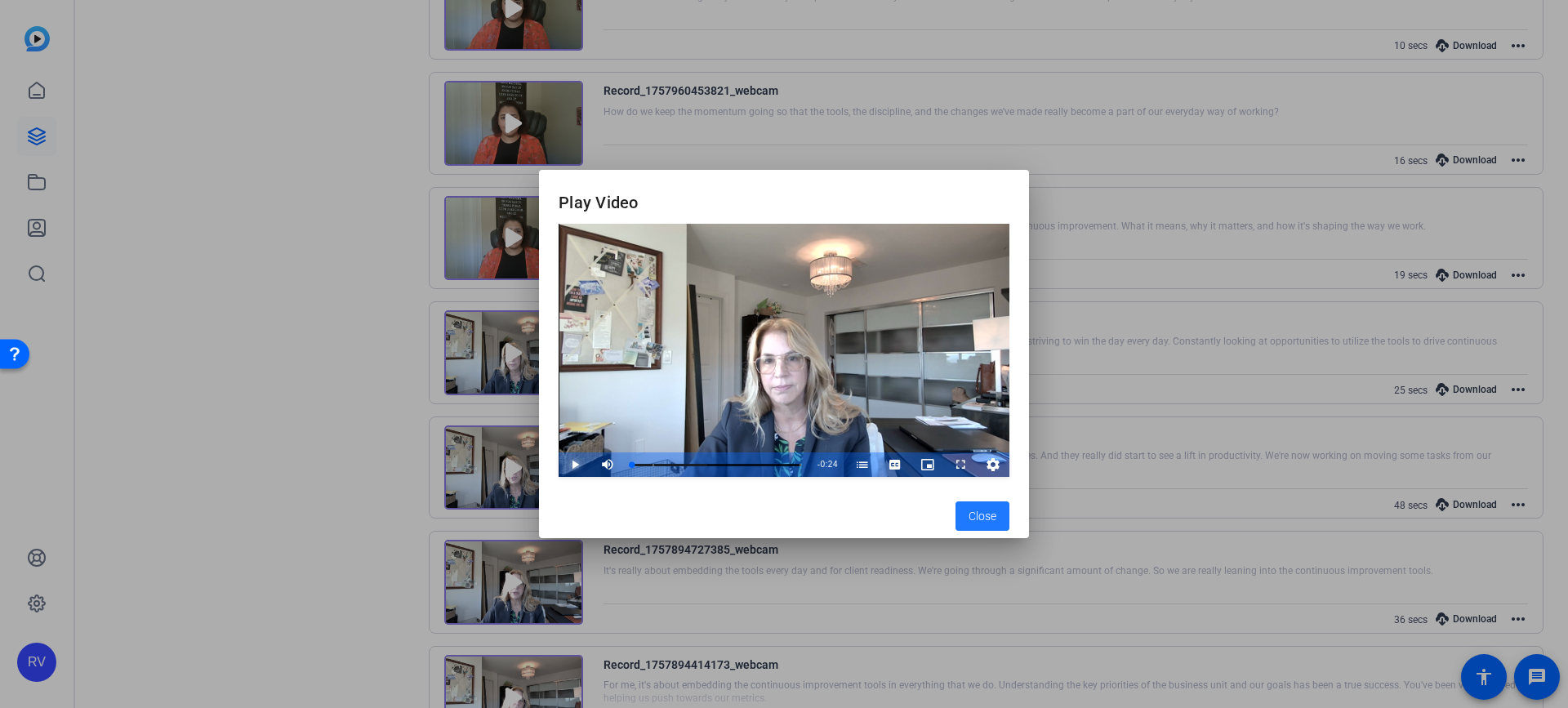
click at [559, 463] on span "Video Player" at bounding box center [559, 465] width 0 height 24
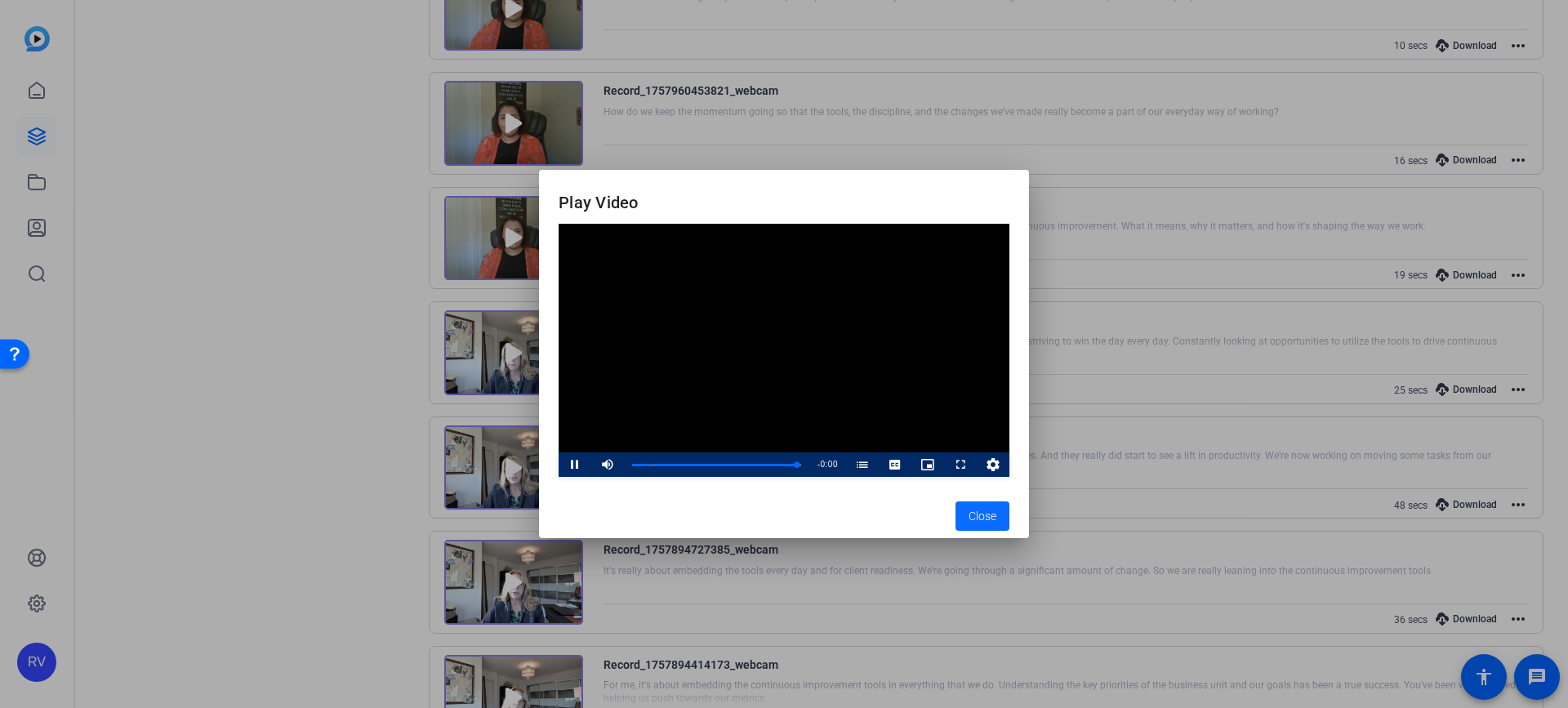
click at [966, 522] on span "button" at bounding box center [982, 516] width 54 height 39
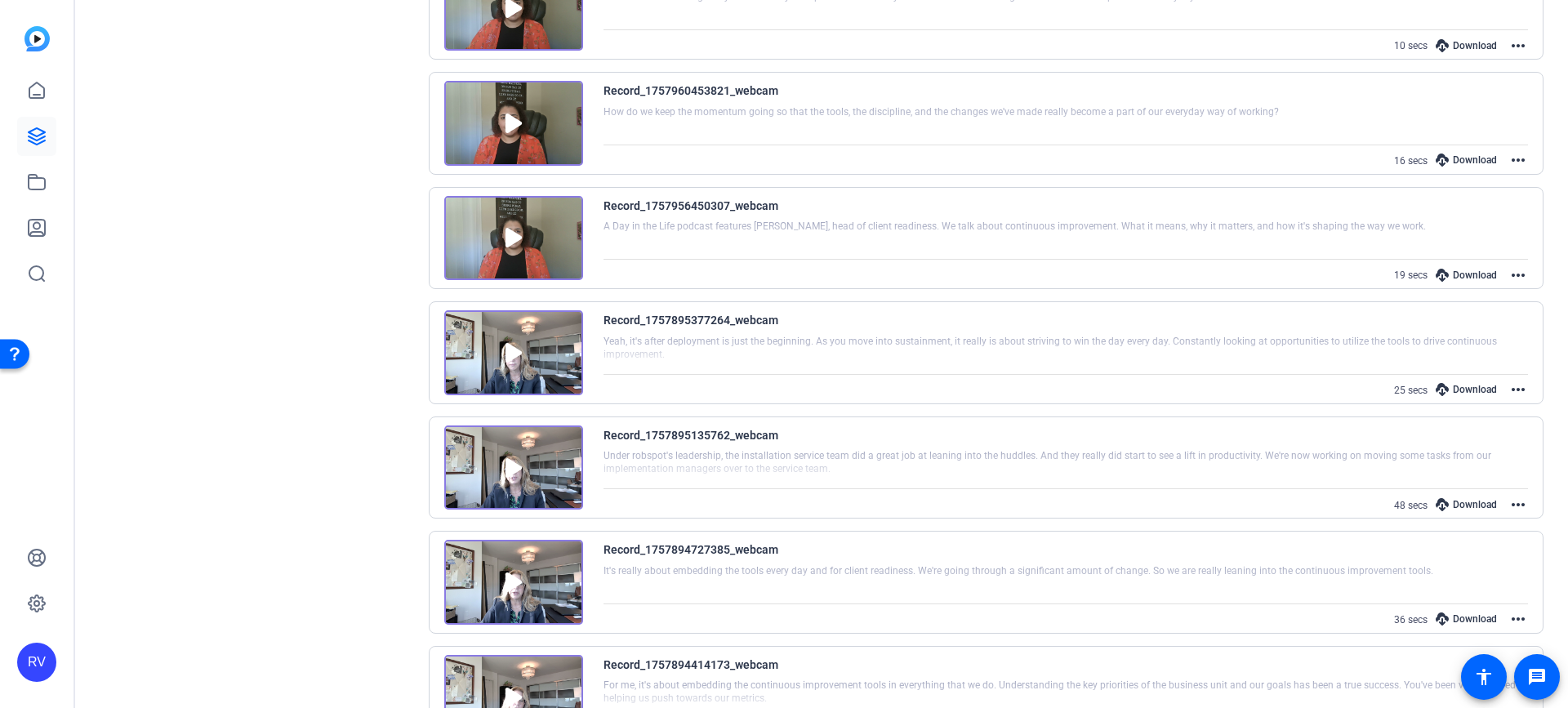
click at [850, 468] on div at bounding box center [1065, 463] width 925 height 41
drag, startPoint x: 710, startPoint y: 464, endPoint x: 812, endPoint y: 459, distance: 102.1
click at [812, 459] on div at bounding box center [1065, 463] width 925 height 41
click at [510, 467] on img at bounding box center [513, 467] width 139 height 85
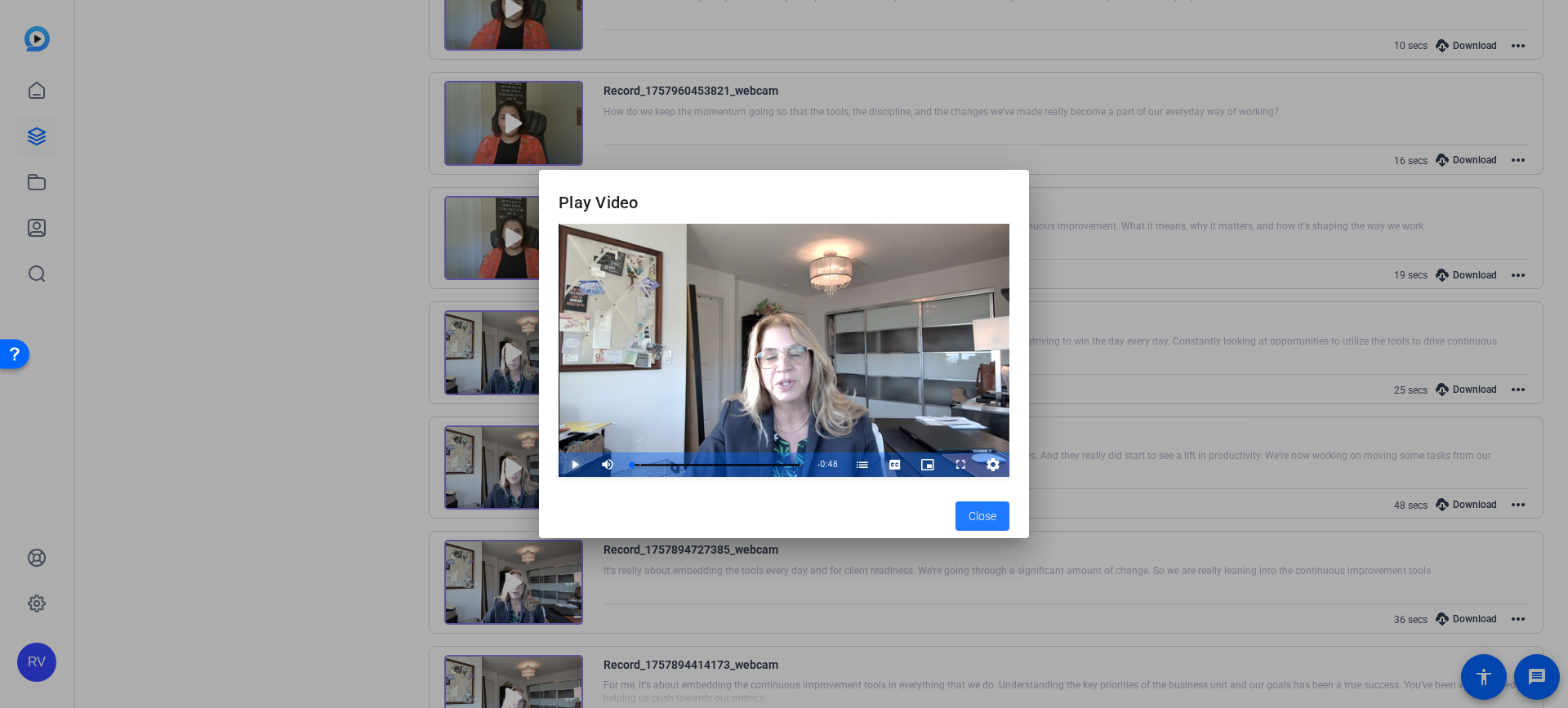
click at [559, 461] on span "Video Player" at bounding box center [559, 465] width 0 height 24
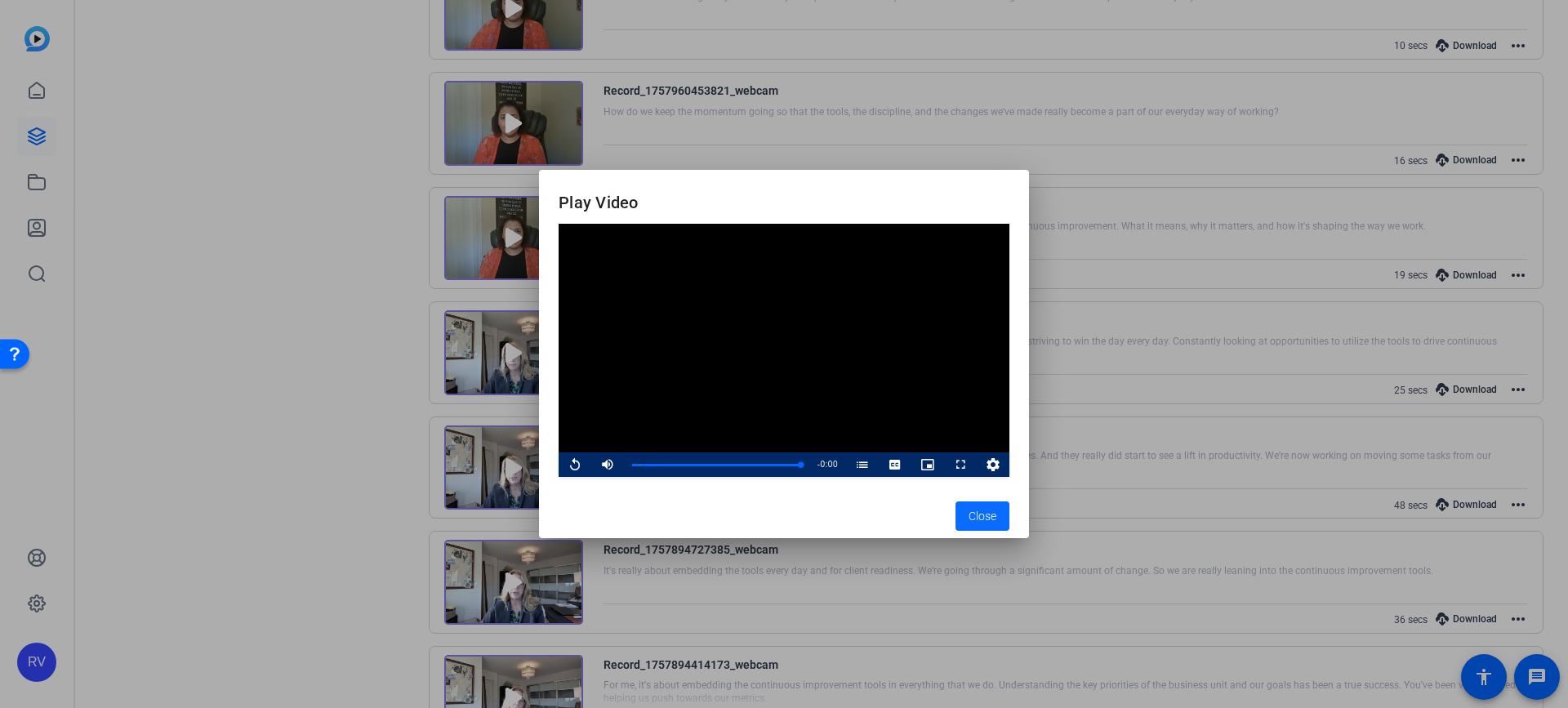
click at [991, 520] on span "Close" at bounding box center [982, 517] width 28 height 17
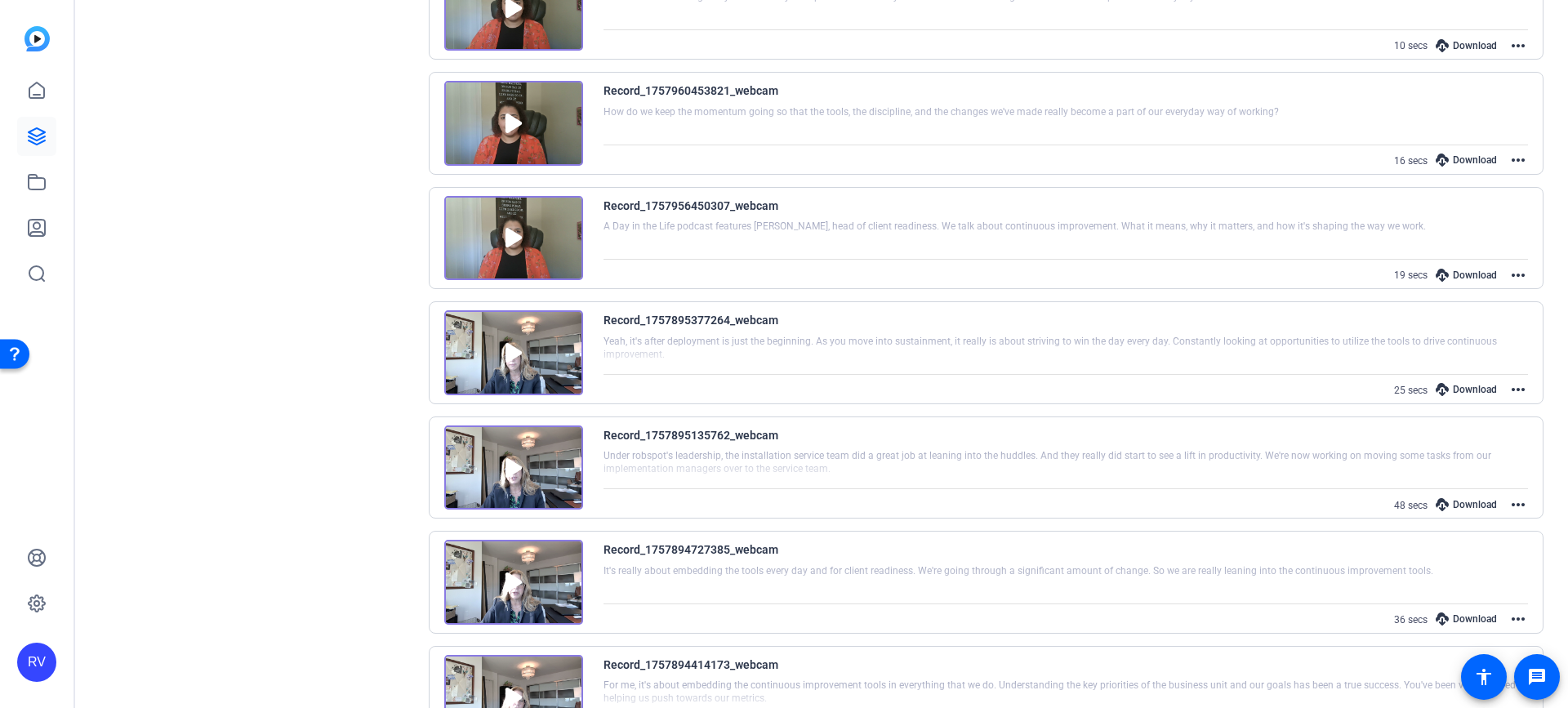
click at [506, 352] on img at bounding box center [513, 353] width 139 height 85
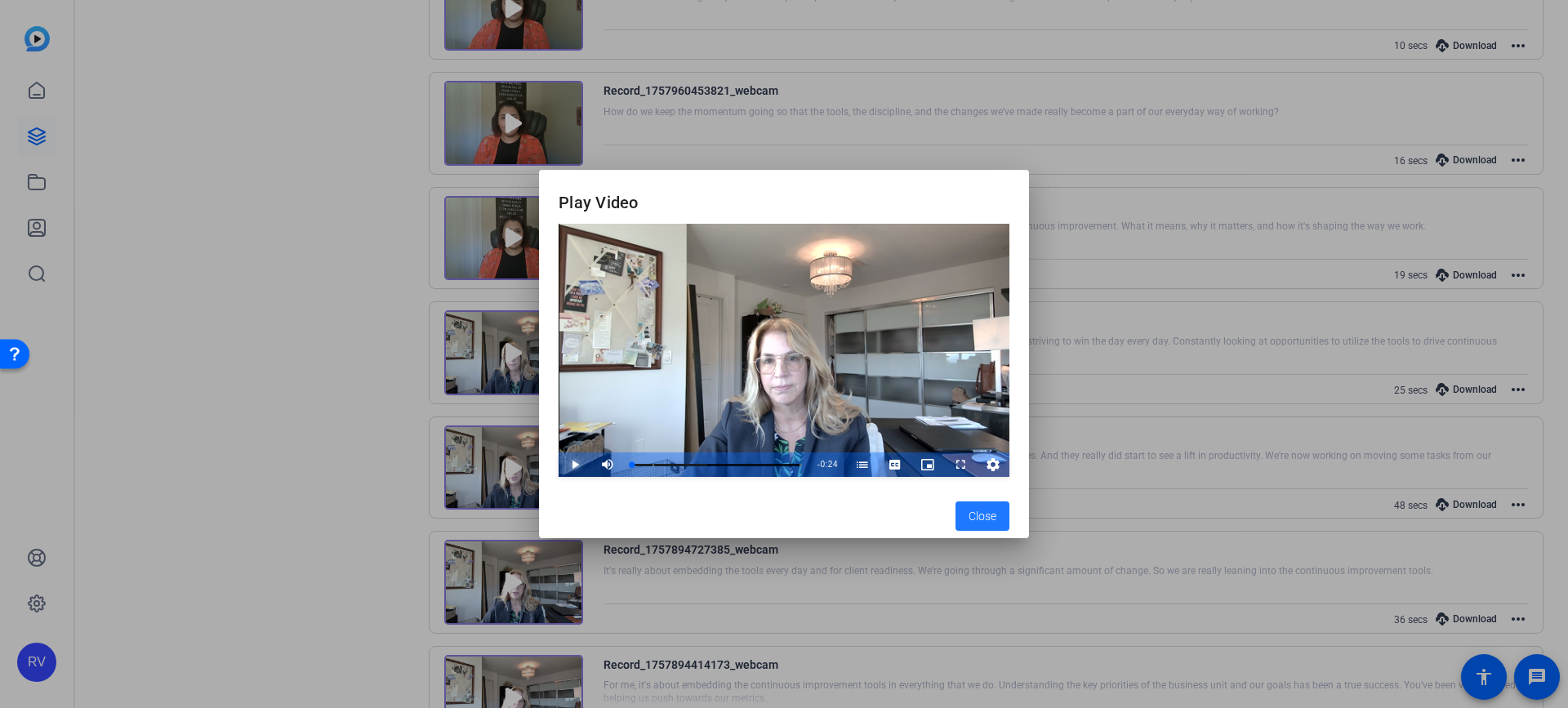
click at [559, 461] on span "Video Player" at bounding box center [559, 465] width 0 height 24
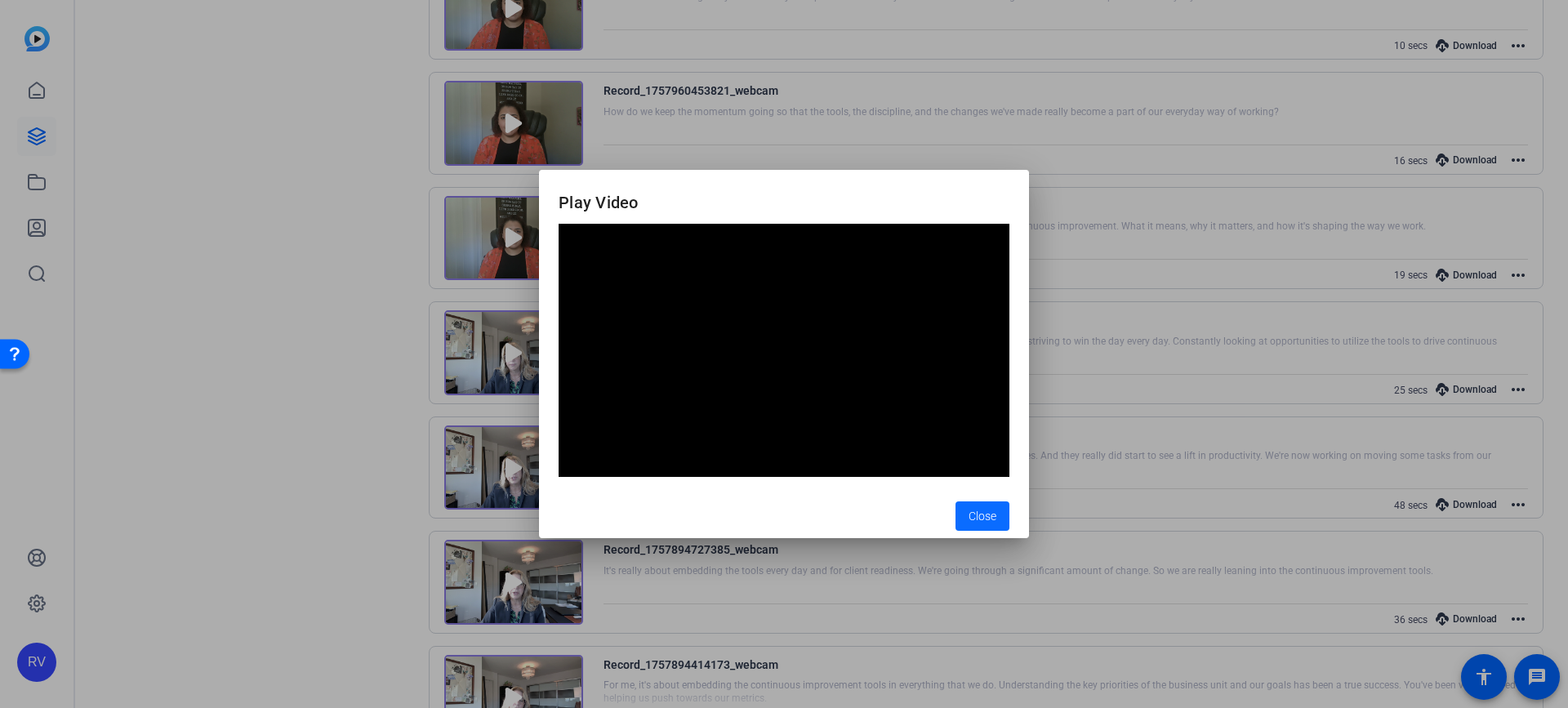
click at [972, 521] on span "Close" at bounding box center [982, 517] width 28 height 17
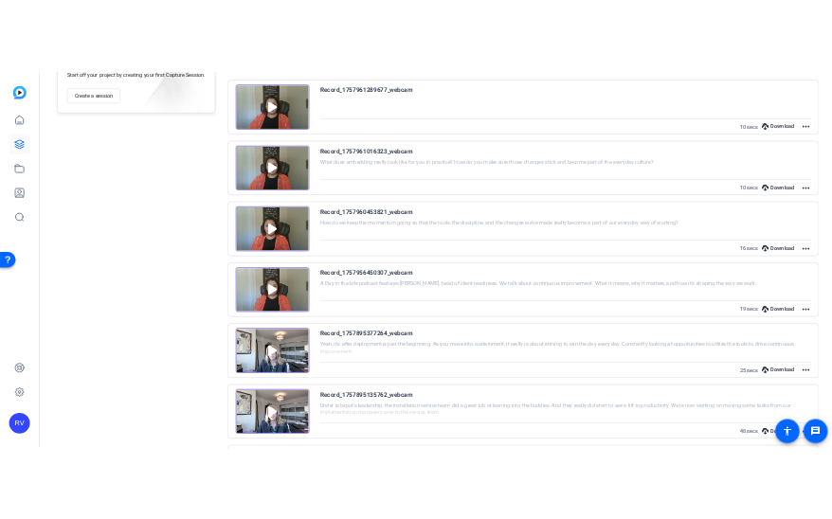
scroll to position [114, 0]
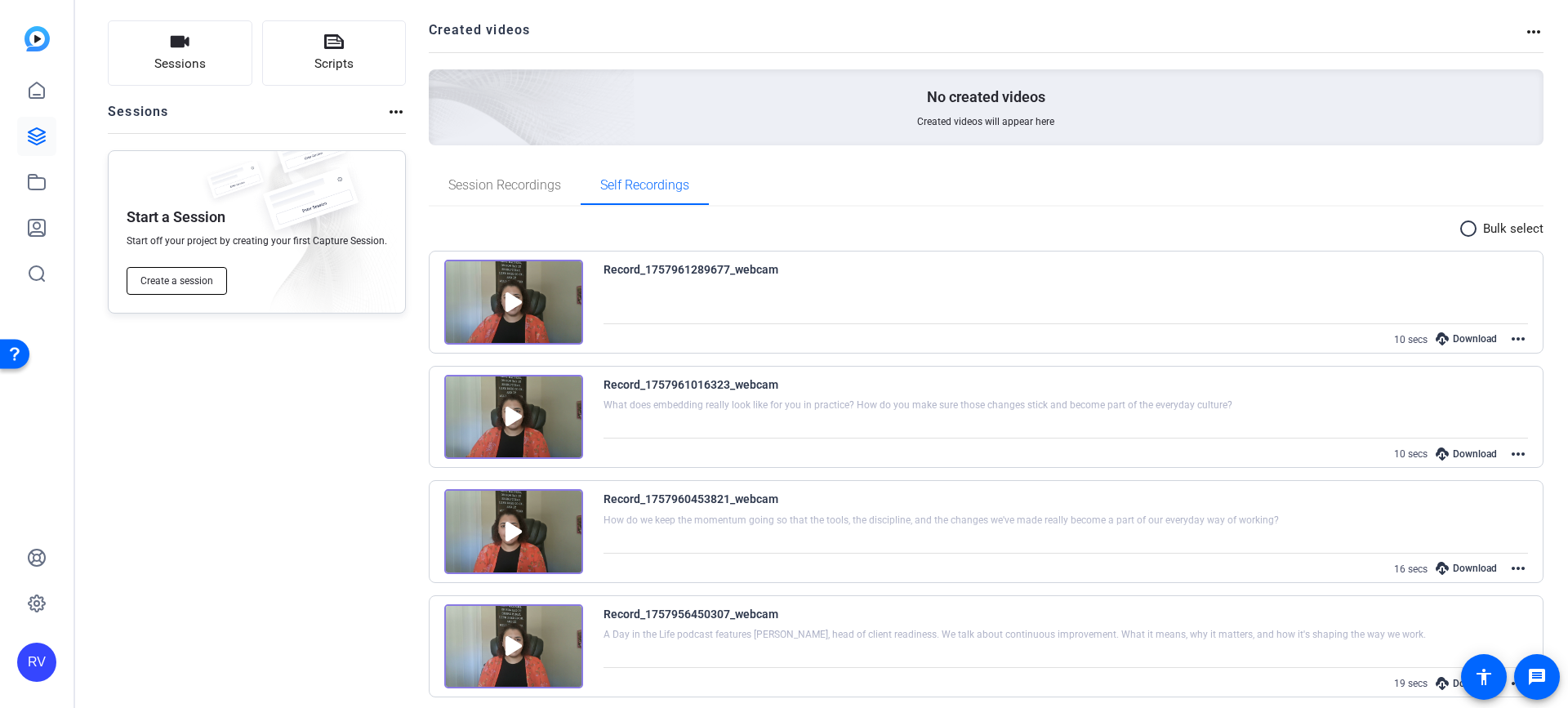
click at [165, 268] on button "Create a session" at bounding box center [177, 281] width 101 height 28
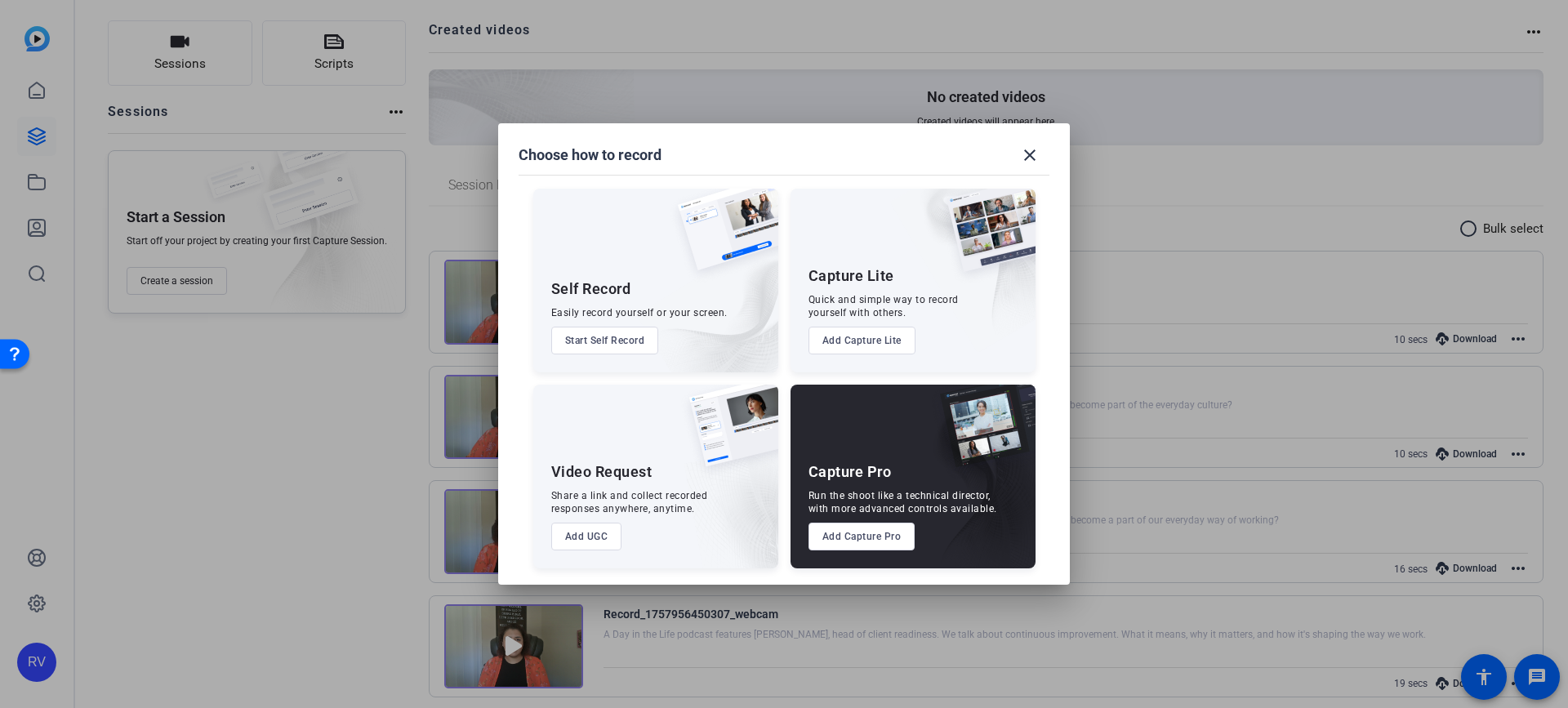
click at [627, 347] on button "Start Self Record" at bounding box center [604, 341] width 108 height 28
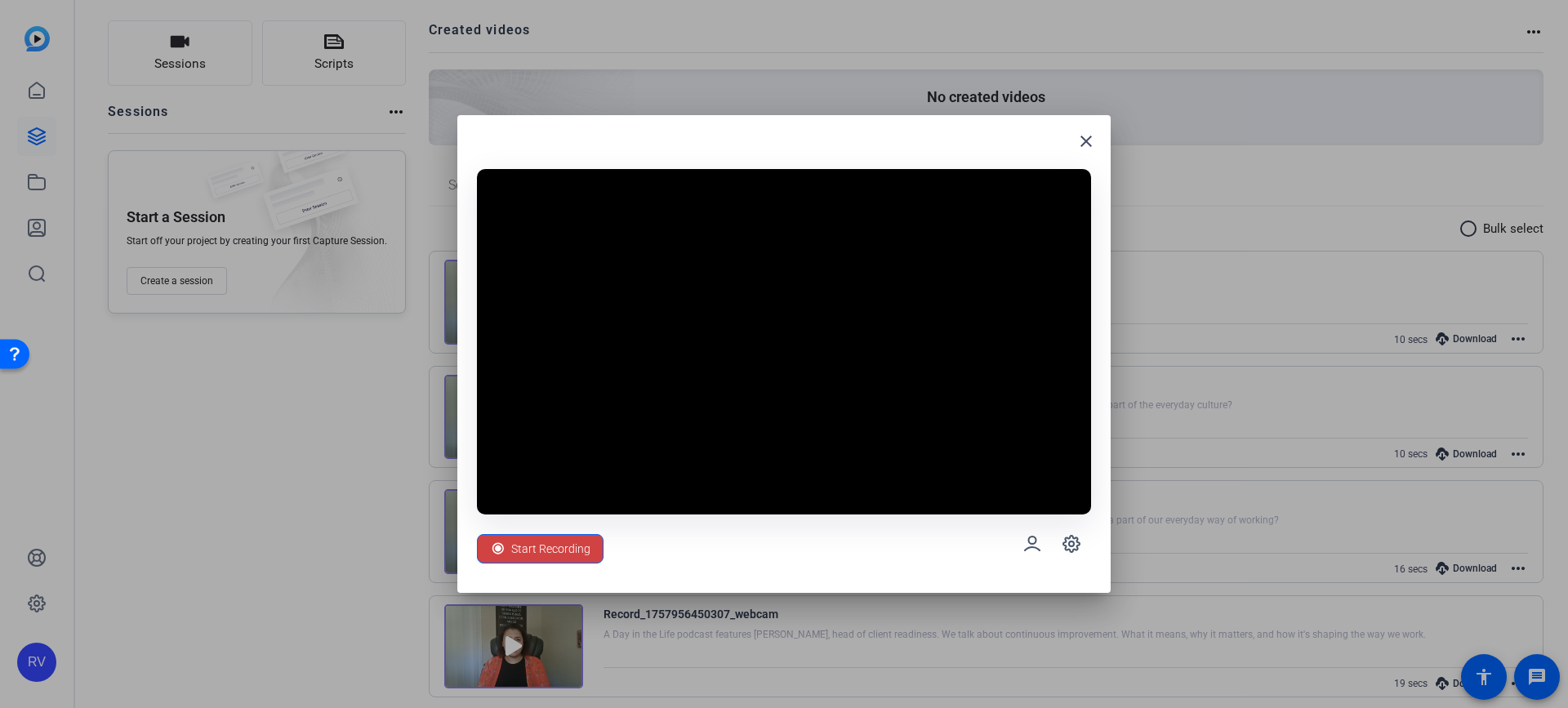
drag, startPoint x: 843, startPoint y: 143, endPoint x: 86, endPoint y: 473, distance: 825.8
click at [80, 475] on div "close Start Recording" at bounding box center [784, 354] width 1568 height 708
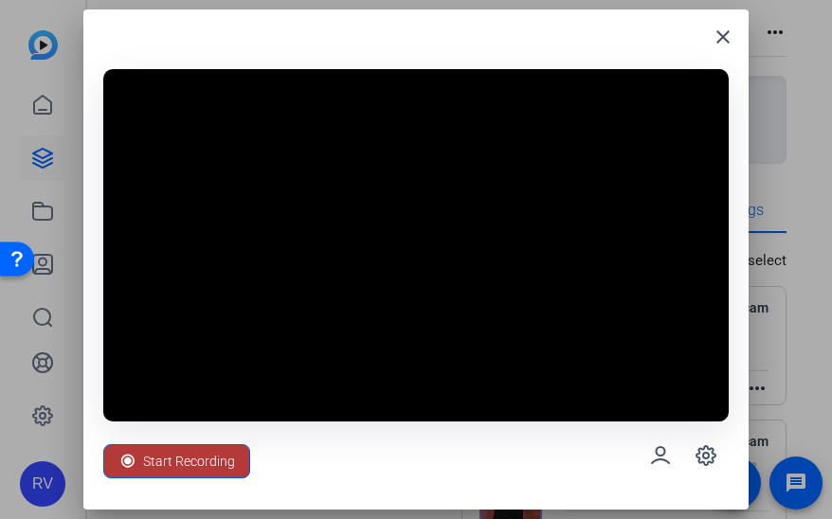
click at [203, 455] on span "Start Recording" at bounding box center [189, 461] width 92 height 36
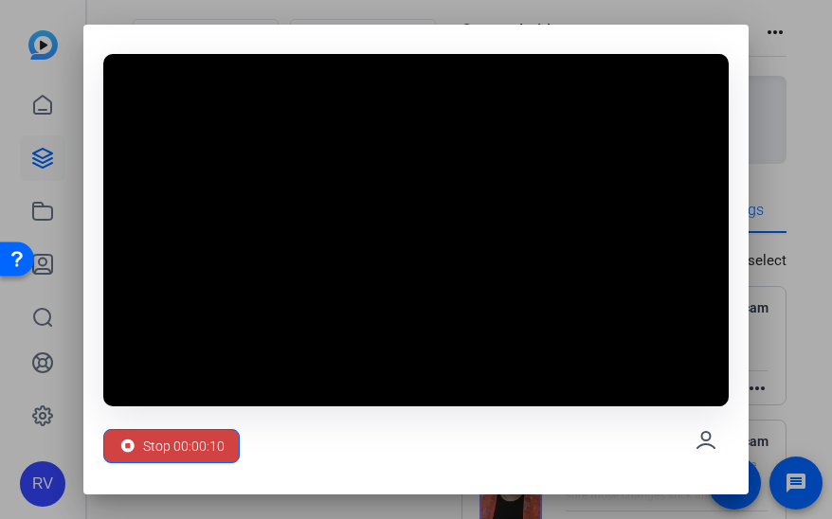
click at [536, 441] on div "Stop 00:00:10" at bounding box center [415, 440] width 625 height 68
click at [135, 452] on icon at bounding box center [127, 446] width 19 height 19
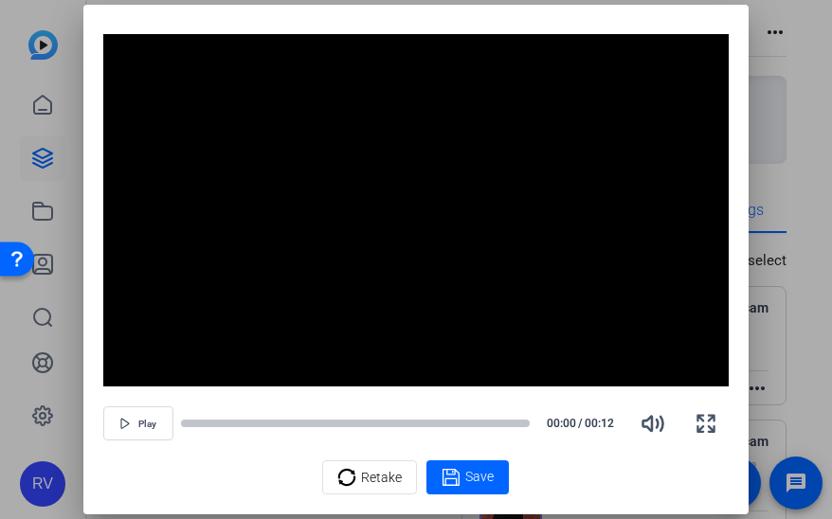
click at [603, 475] on div "Retake Save" at bounding box center [415, 477] width 625 height 34
click at [400, 471] on span "Retake" at bounding box center [381, 477] width 41 height 36
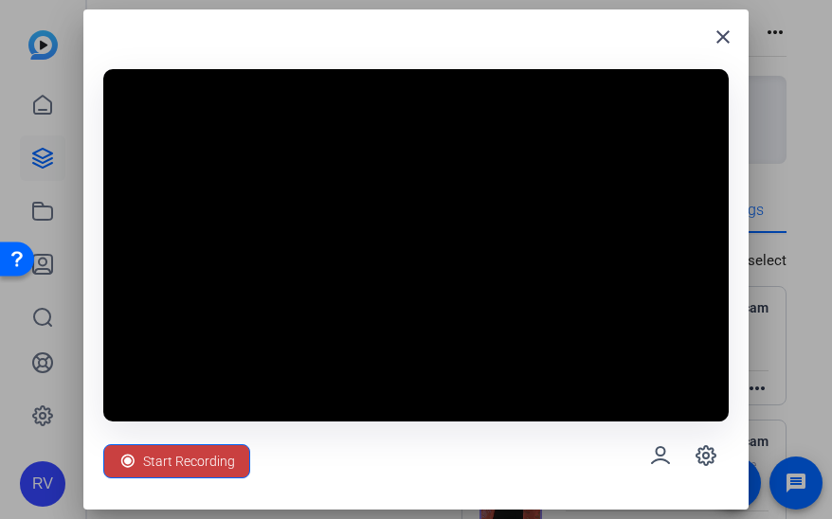
click at [165, 475] on span "Start Recording" at bounding box center [189, 461] width 92 height 36
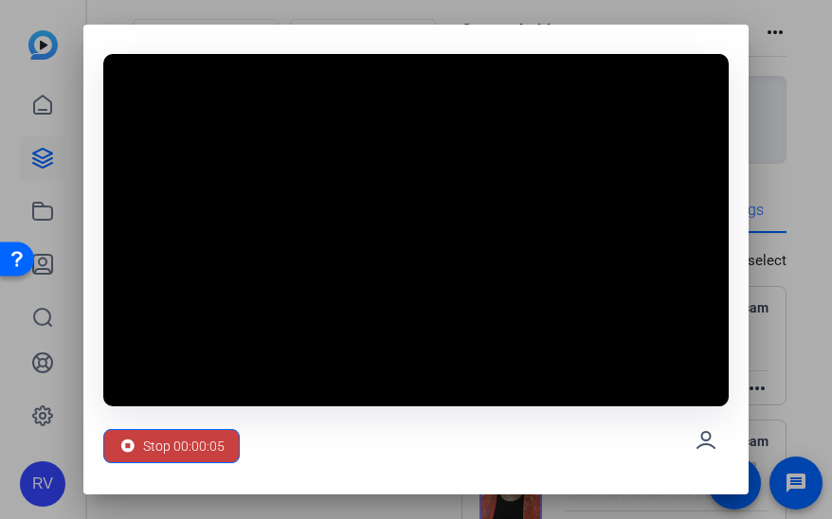
click at [182, 452] on span "Stop 00:00:05" at bounding box center [183, 446] width 81 height 36
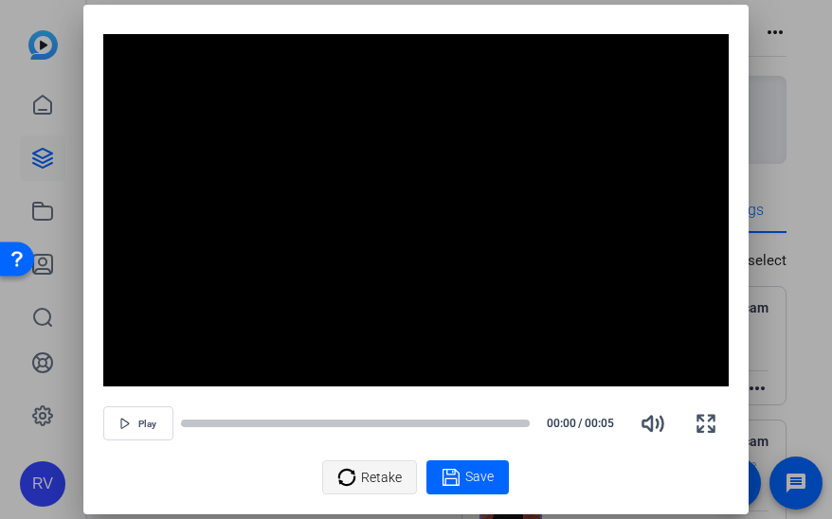
click at [385, 474] on span "Retake" at bounding box center [381, 477] width 41 height 36
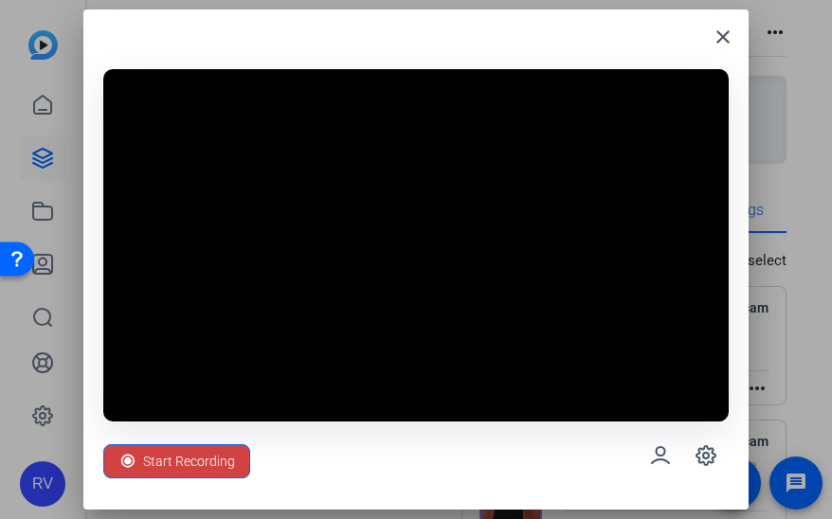
click at [350, 446] on div "Start Recording" at bounding box center [415, 456] width 625 height 68
click at [170, 467] on span "Start Recording" at bounding box center [189, 461] width 92 height 36
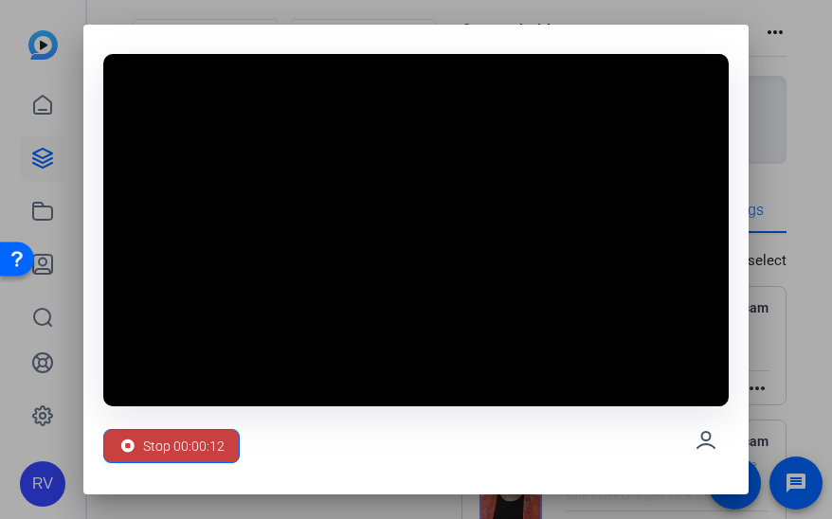
click at [188, 452] on span "Stop 00:00:12" at bounding box center [183, 446] width 81 height 36
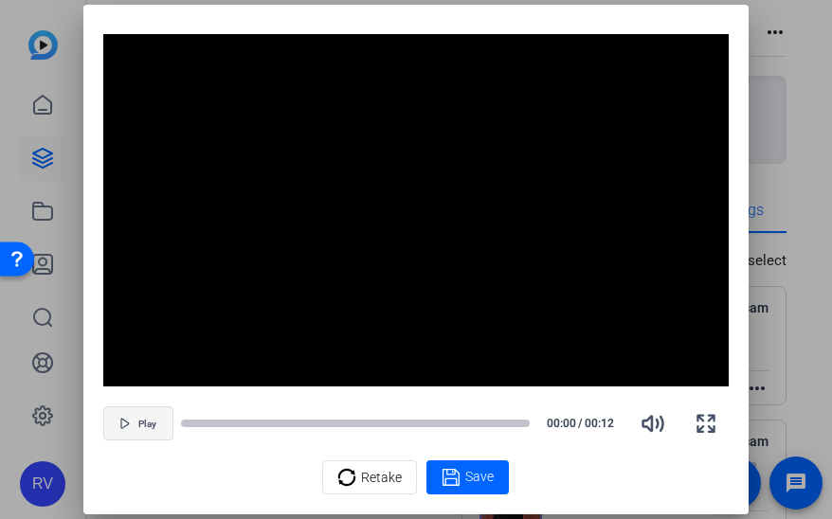
click at [146, 428] on span "Play" at bounding box center [147, 424] width 18 height 11
click at [187, 424] on div at bounding box center [222, 423] width 83 height 9
drag, startPoint x: 267, startPoint y: 419, endPoint x: 176, endPoint y: 420, distance: 90.9
click at [176, 420] on div "Pause 00:04 / 00:12" at bounding box center [415, 423] width 625 height 45
click at [184, 417] on div at bounding box center [355, 423] width 349 height 13
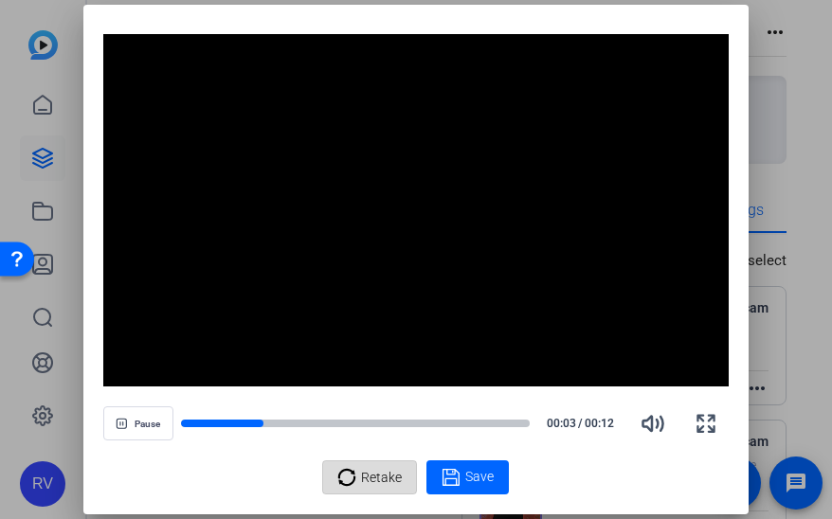
click at [359, 482] on div "Retake" at bounding box center [369, 477] width 64 height 36
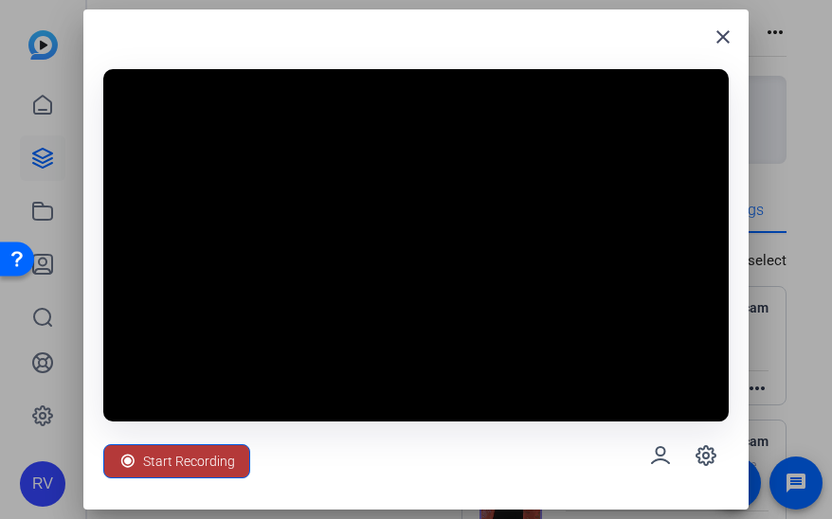
click at [131, 457] on icon at bounding box center [127, 461] width 19 height 19
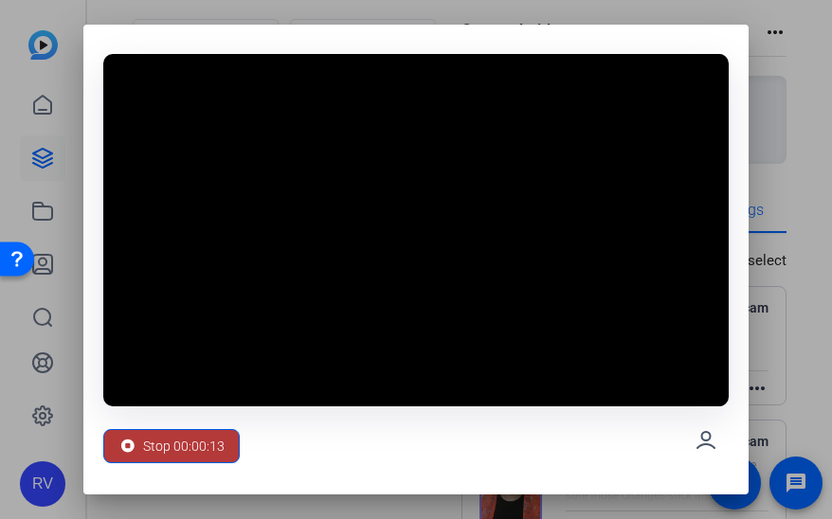
click at [164, 455] on span "Stop 00:00:13" at bounding box center [183, 446] width 81 height 36
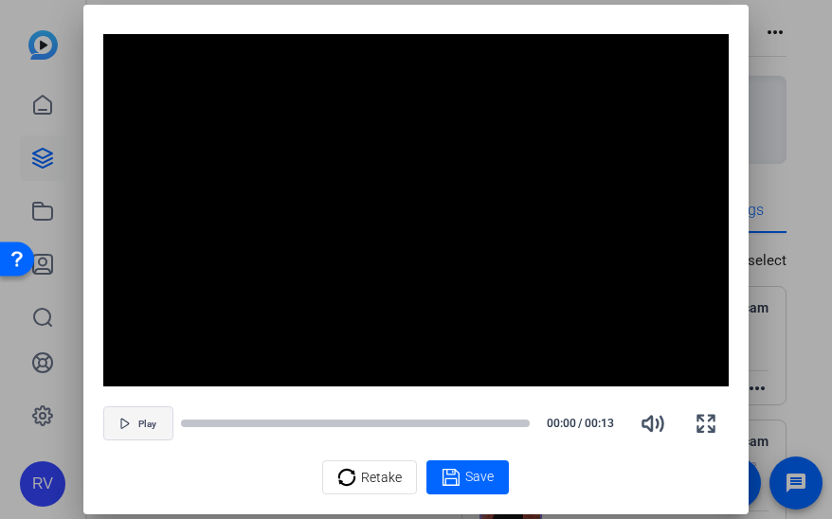
click at [120, 416] on span "button" at bounding box center [138, 423] width 68 height 45
click at [188, 423] on div at bounding box center [237, 423] width 113 height 9
click at [477, 470] on span "Save" at bounding box center [479, 477] width 28 height 20
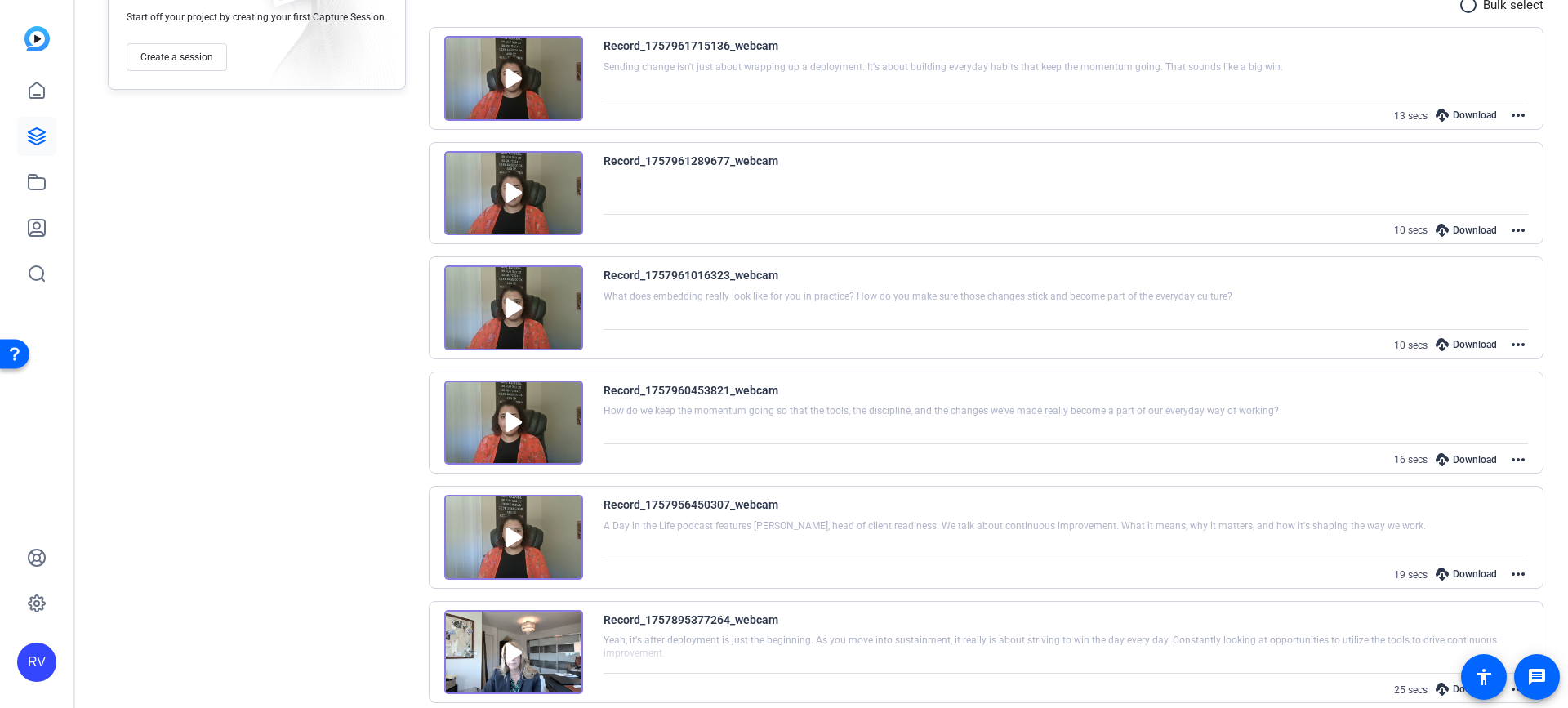
scroll to position [343, 0]
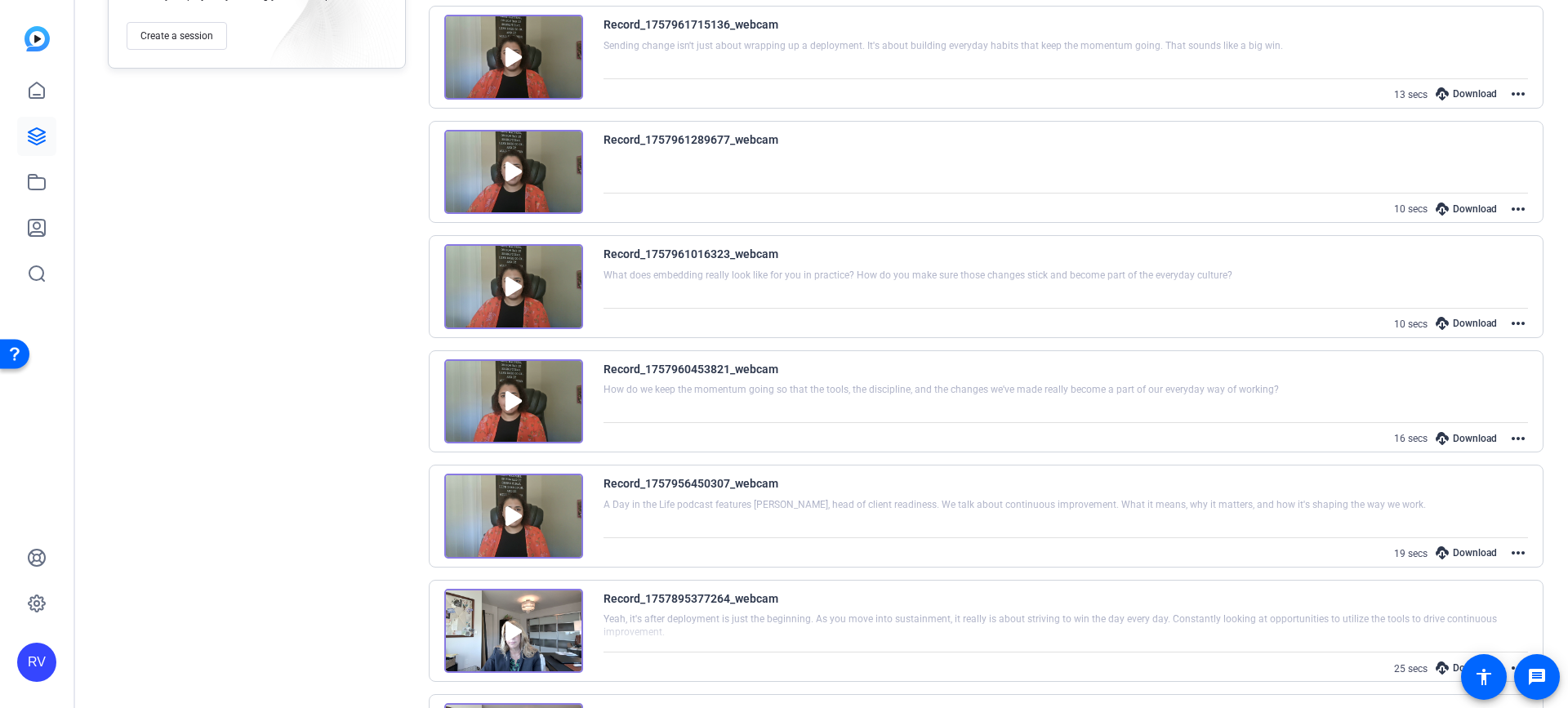
click at [512, 630] on img at bounding box center [513, 631] width 139 height 85
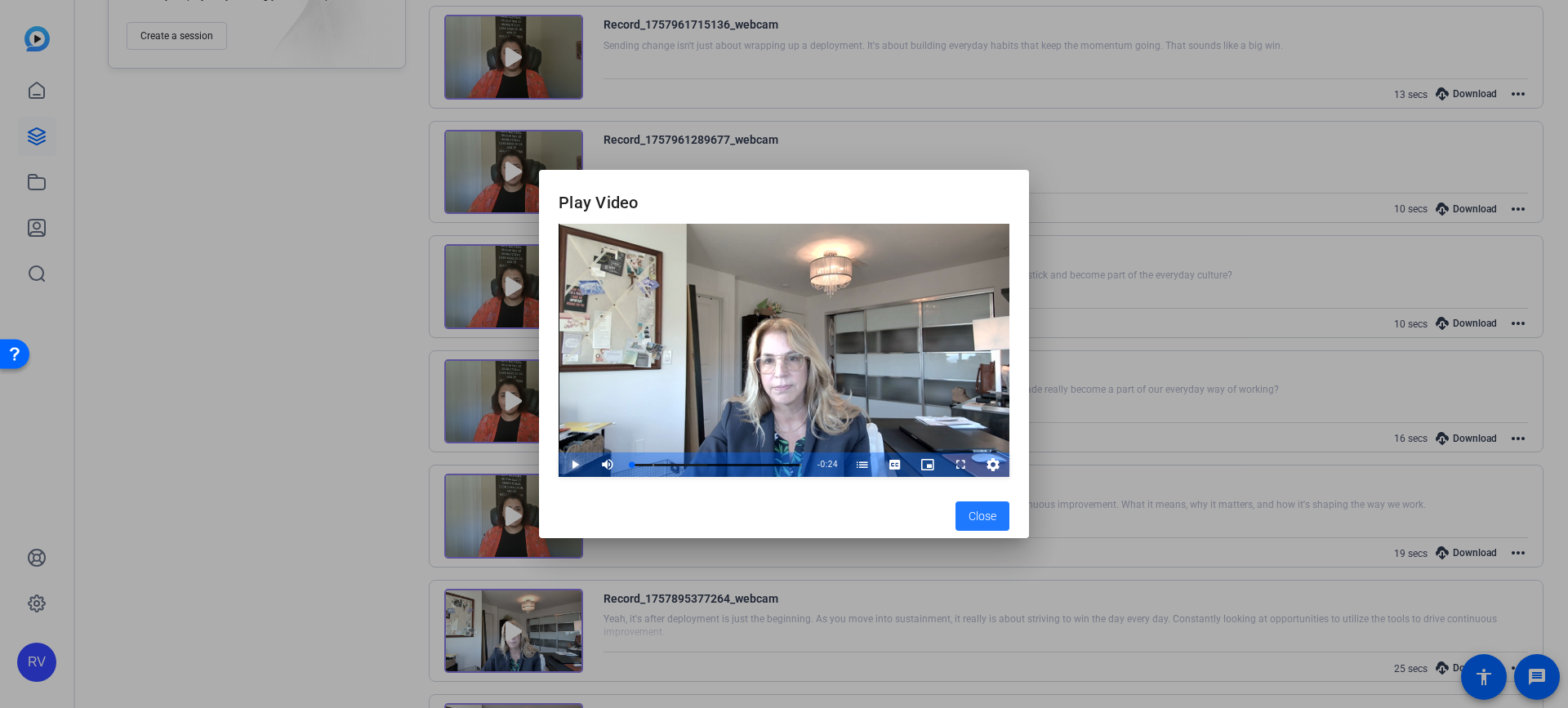
click at [559, 471] on span "Video Player" at bounding box center [559, 465] width 0 height 24
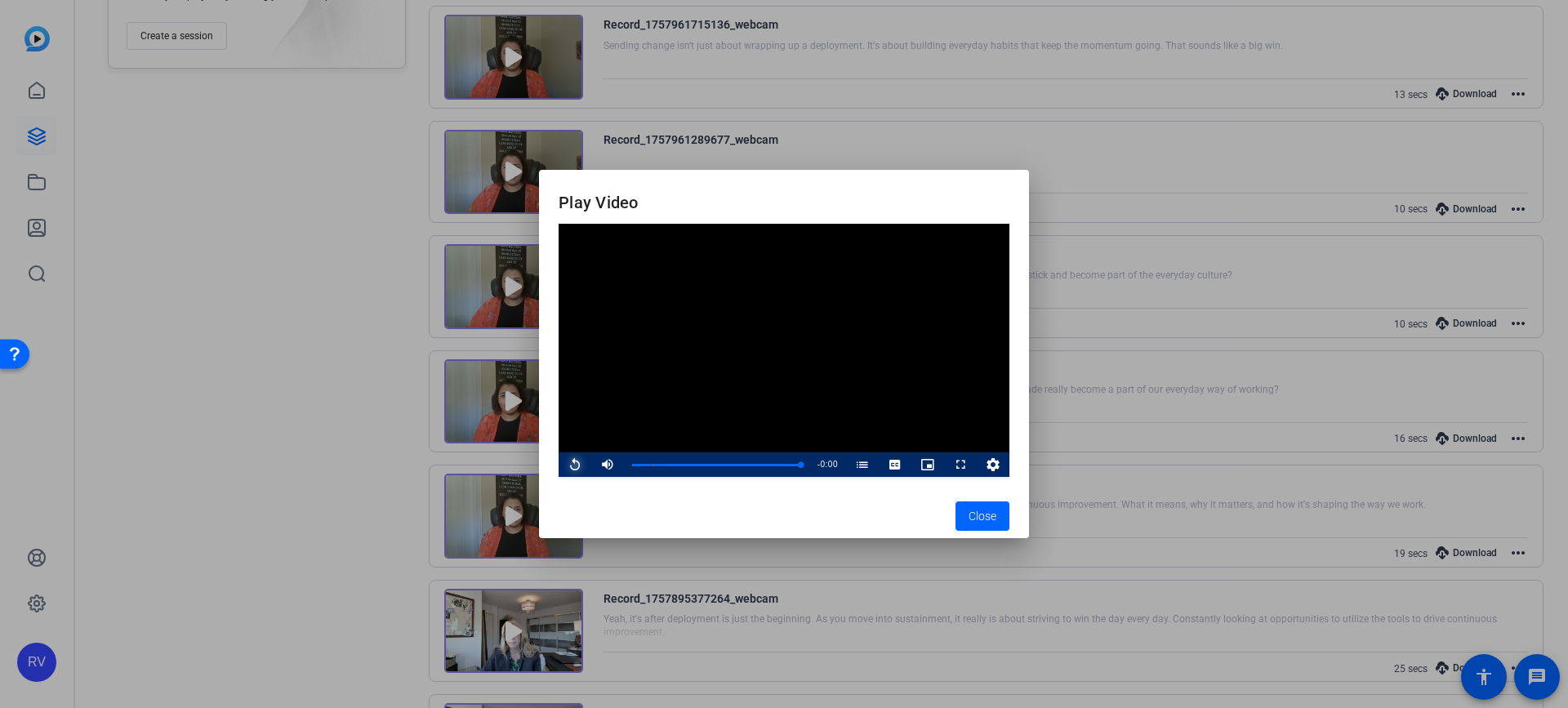
click at [559, 453] on button "Replay" at bounding box center [575, 465] width 33 height 24
click at [559, 468] on span "Video Player" at bounding box center [559, 465] width 0 height 24
click at [991, 523] on span "Close" at bounding box center [982, 517] width 28 height 17
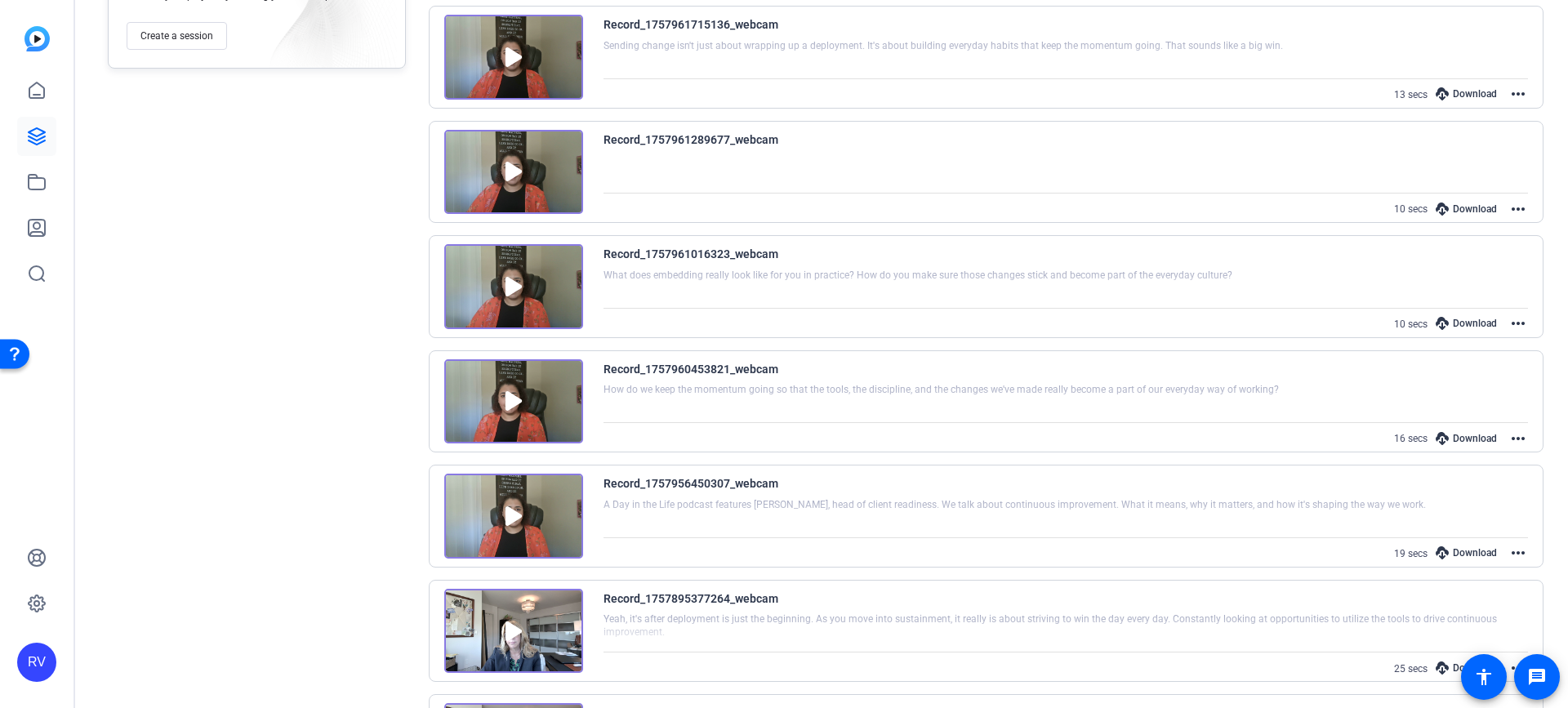
scroll to position [0, 0]
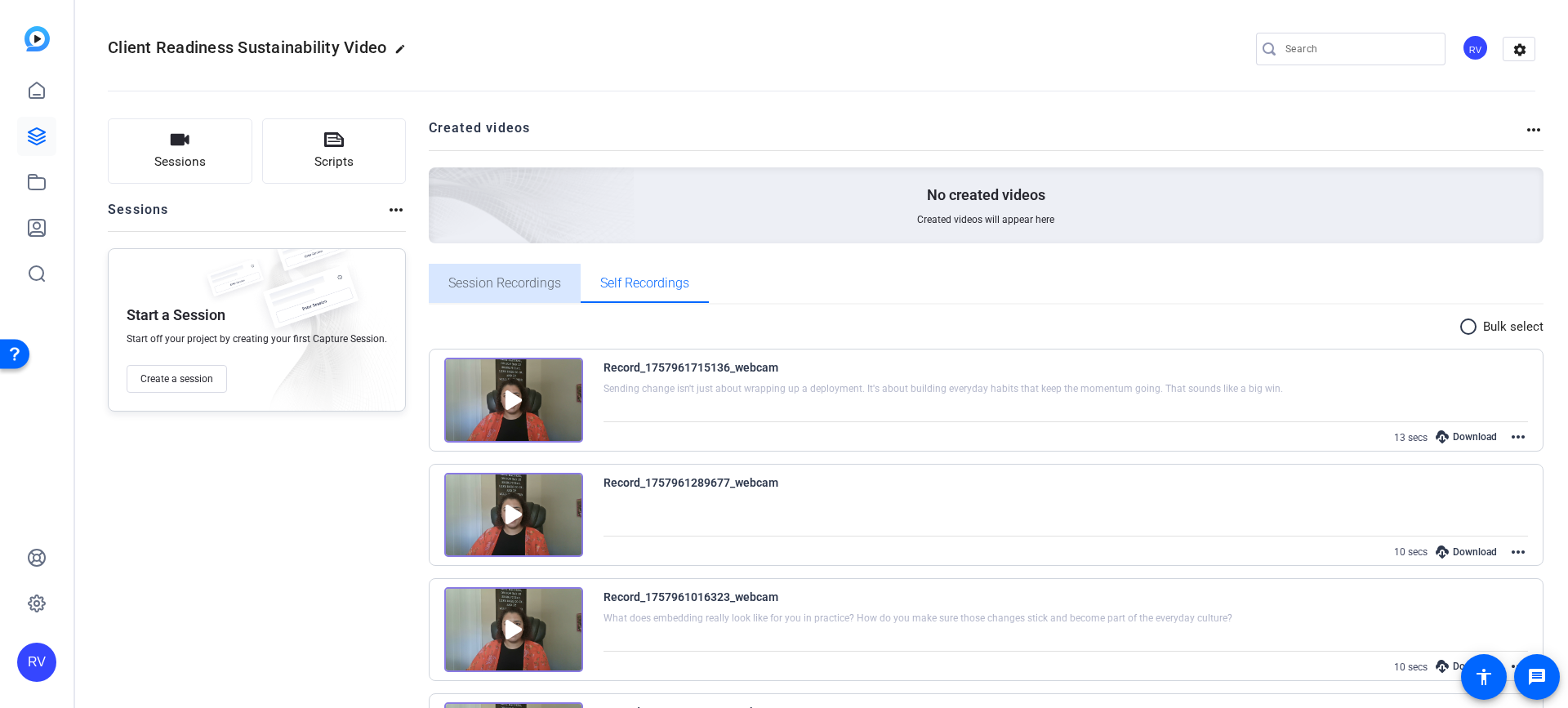
click at [500, 290] on span "Session Recordings" at bounding box center [504, 283] width 113 height 13
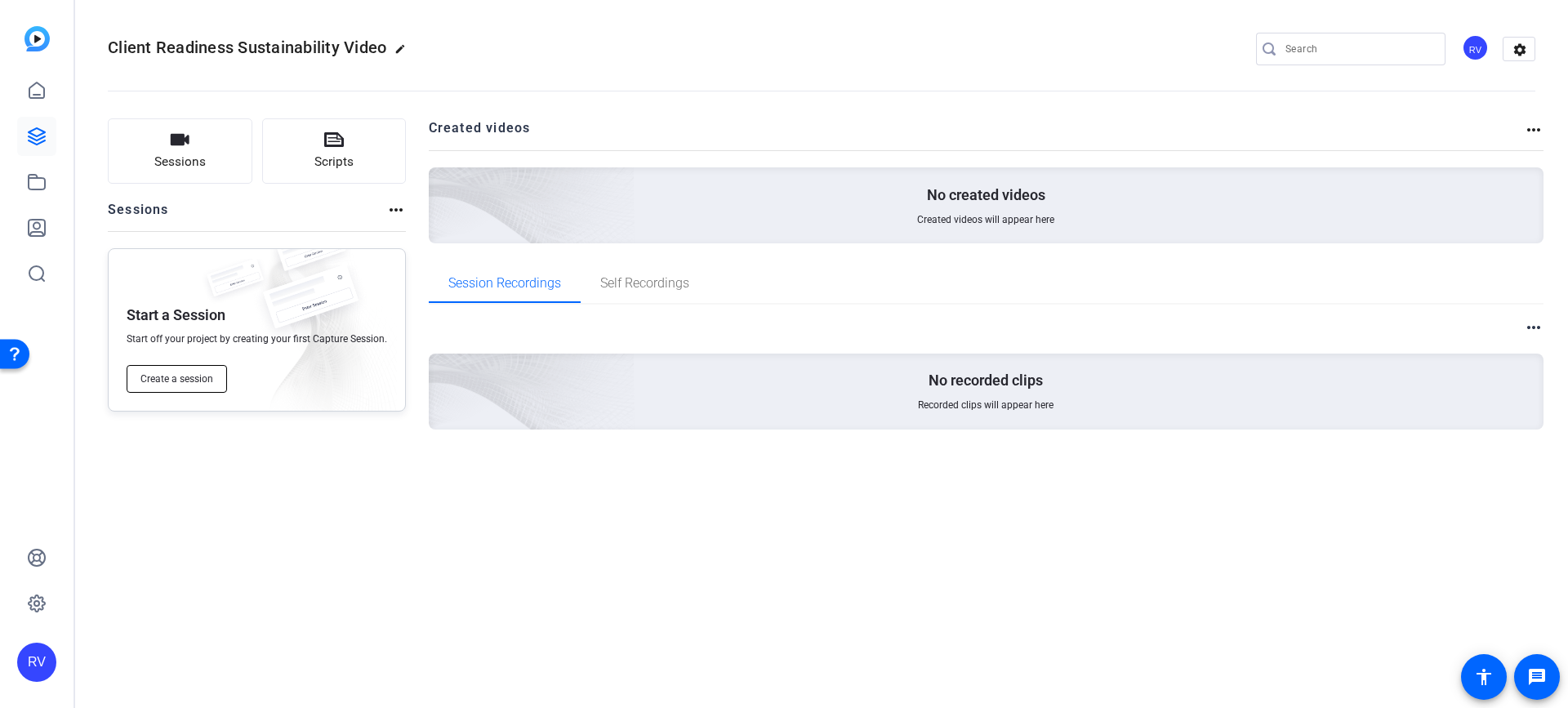
click at [190, 384] on span "Create a session" at bounding box center [177, 379] width 72 height 13
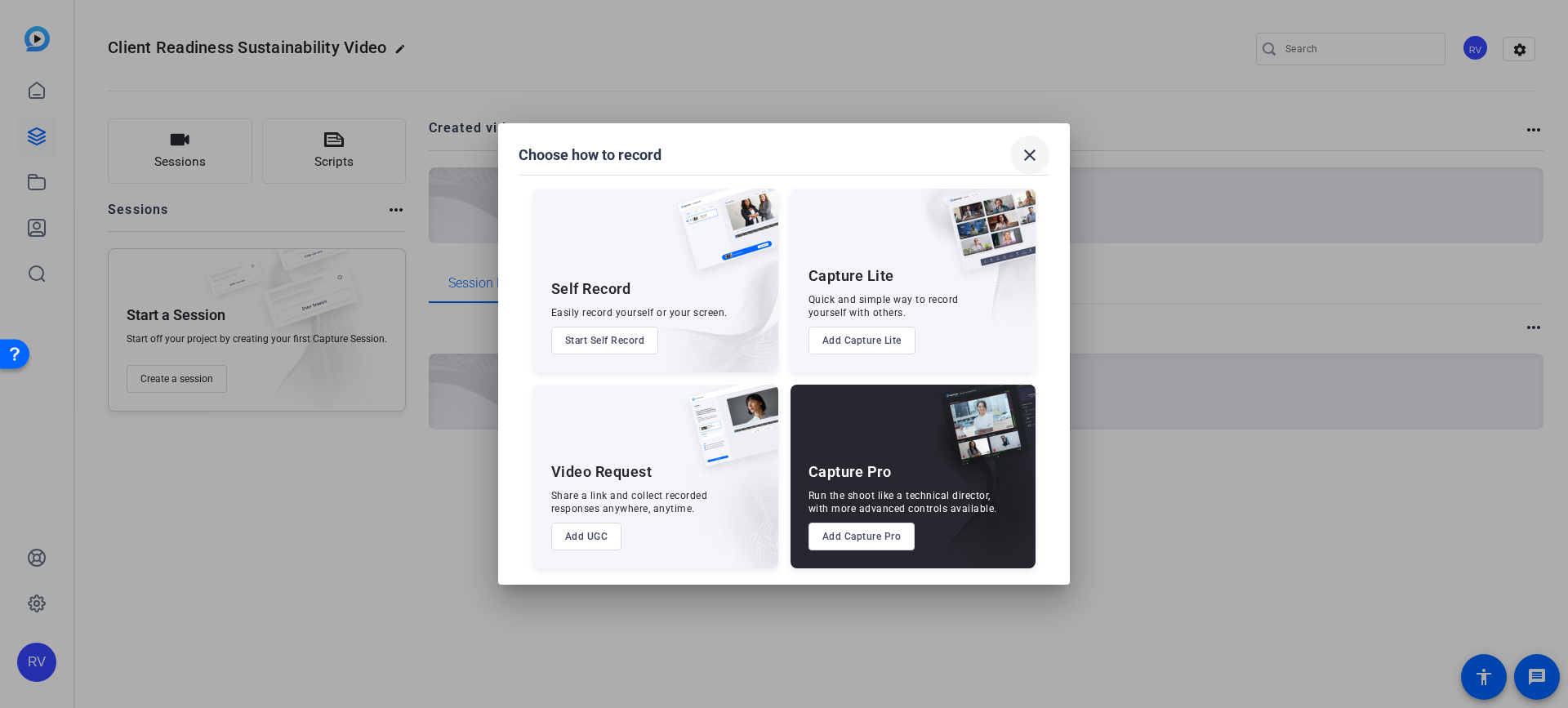
click at [1039, 151] on mat-icon "close" at bounding box center [1029, 155] width 20 height 20
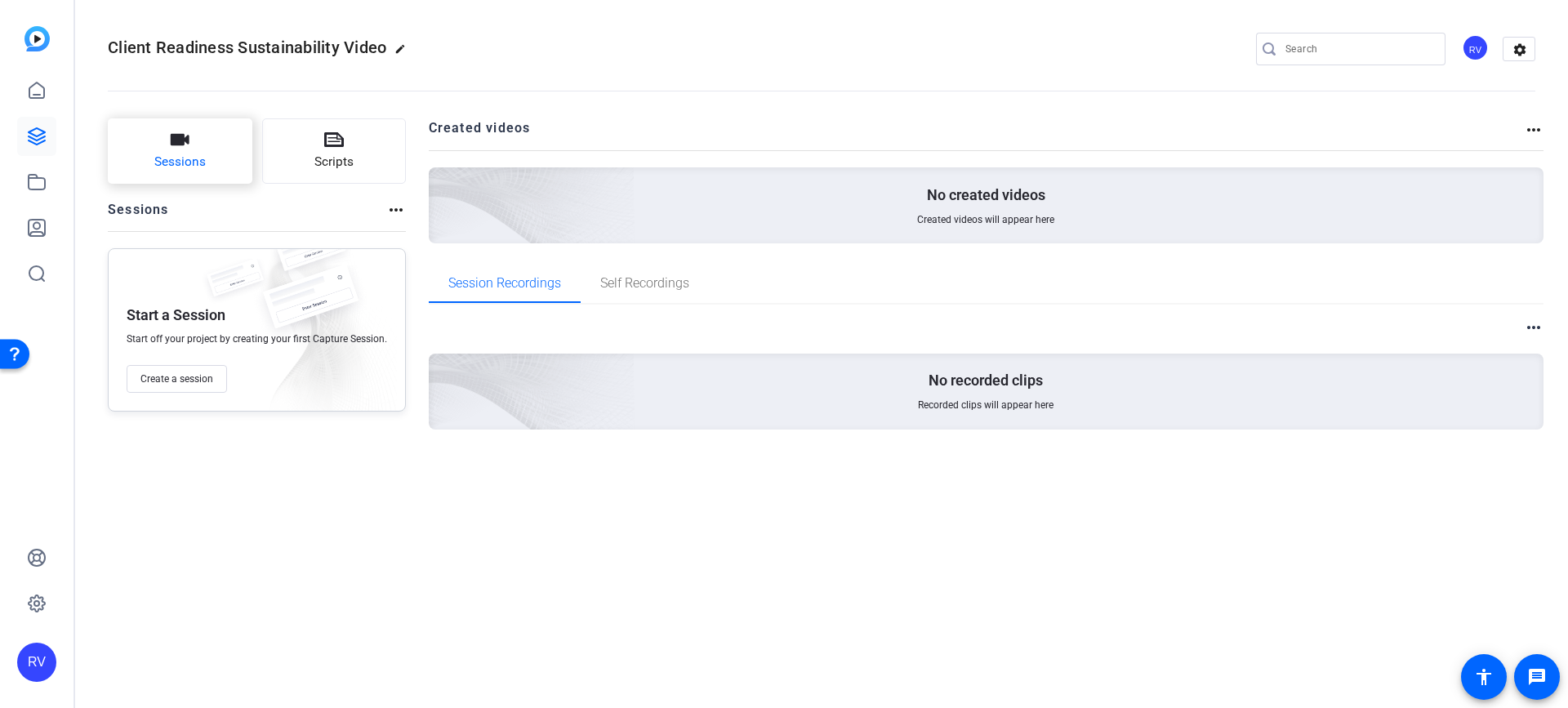
click at [222, 163] on button "Sessions" at bounding box center [180, 151] width 145 height 66
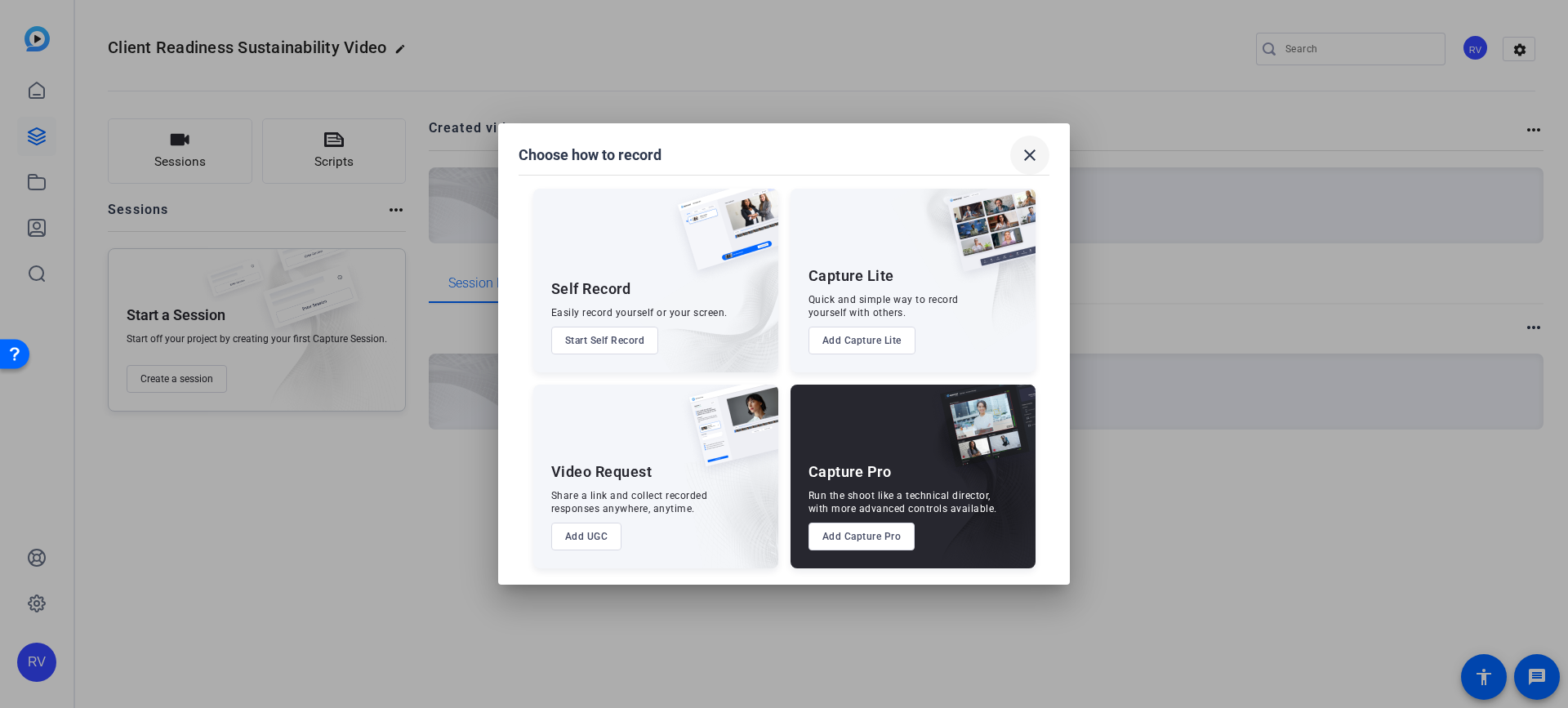
click at [1030, 161] on mat-icon "close" at bounding box center [1029, 155] width 20 height 20
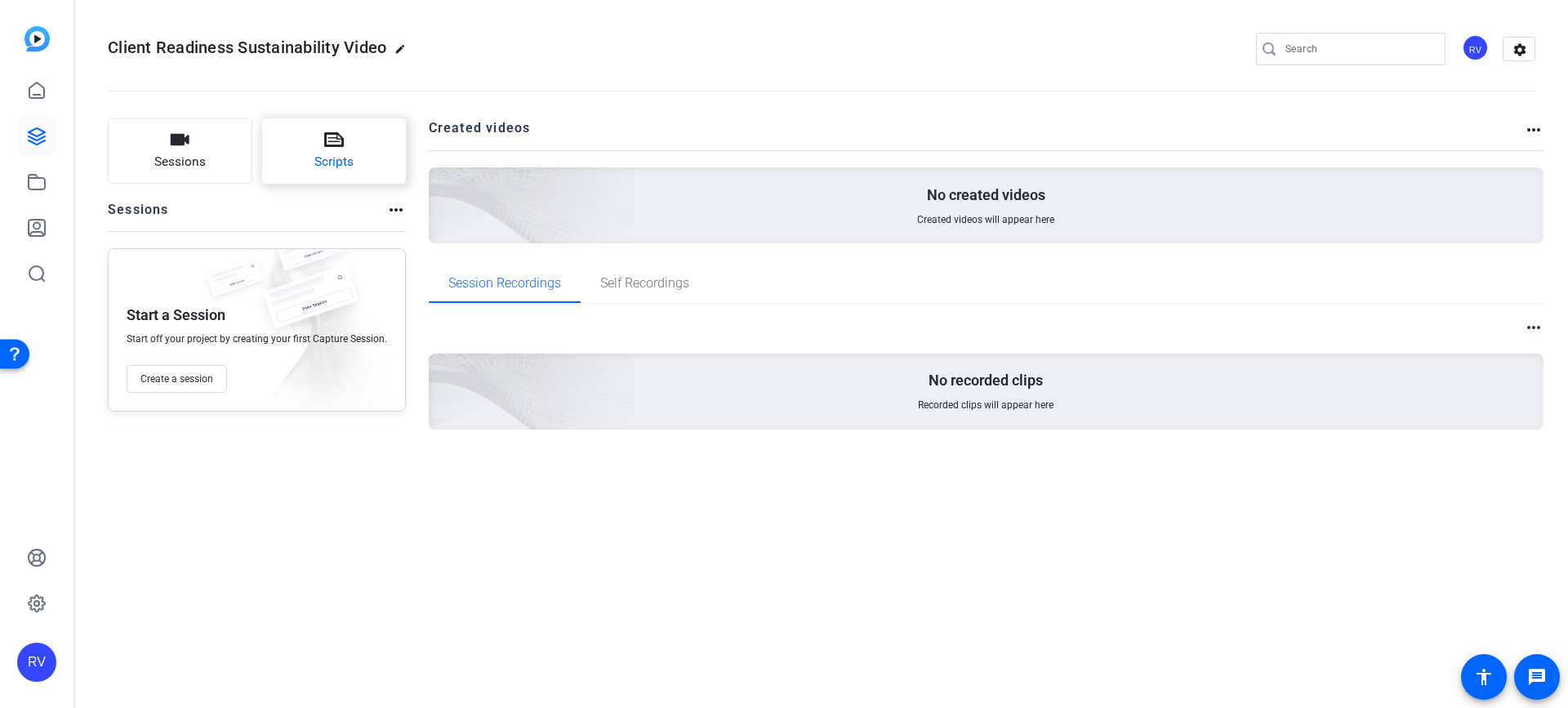
click at [288, 155] on button "Scripts" at bounding box center [334, 151] width 145 height 66
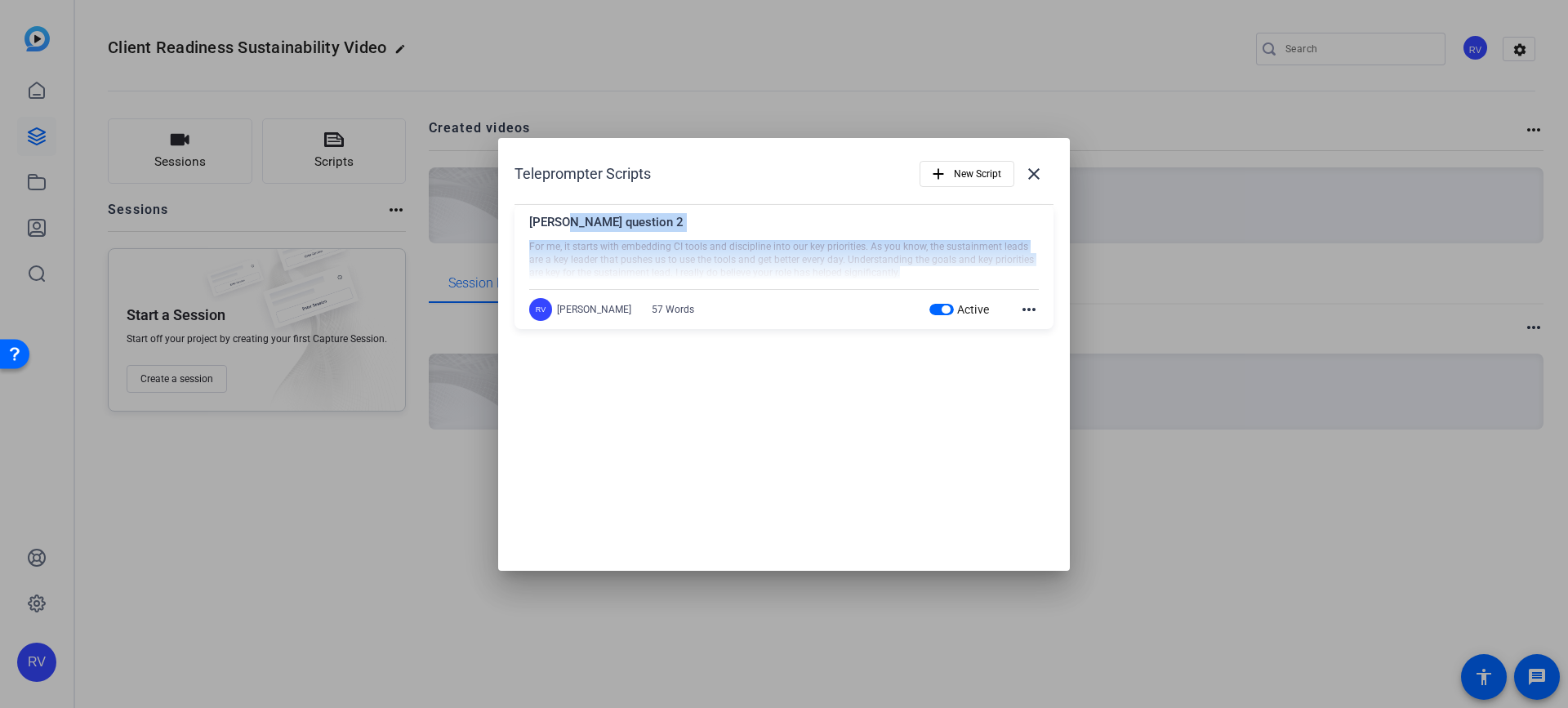
drag, startPoint x: 564, startPoint y: 221, endPoint x: 989, endPoint y: 276, distance: 428.5
click at [989, 276] on div "Tracy question 2 For me, it starts with embedding CI tools and discipline into …" at bounding box center [784, 251] width 509 height 76
click at [845, 271] on div at bounding box center [784, 260] width 509 height 41
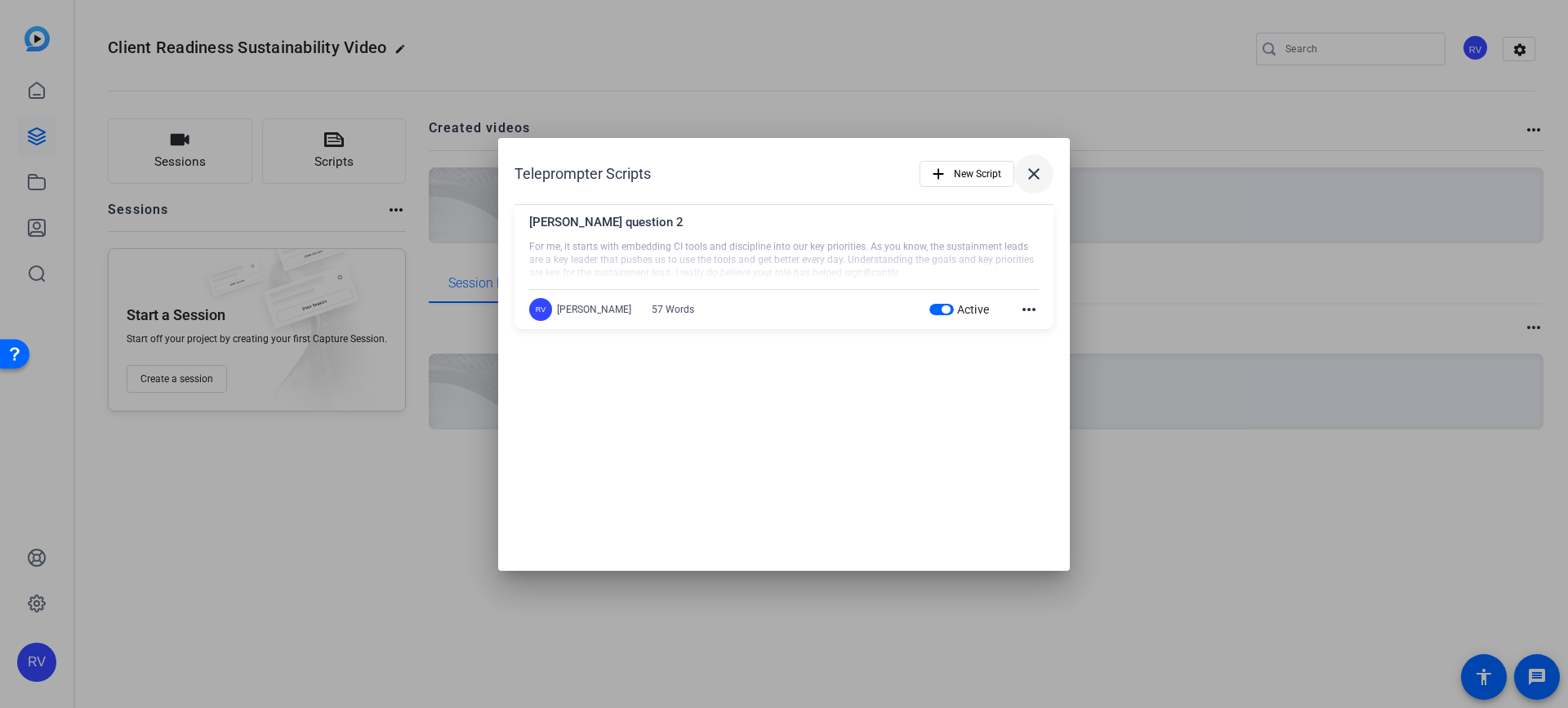
click at [1032, 178] on mat-icon "close" at bounding box center [1034, 173] width 20 height 20
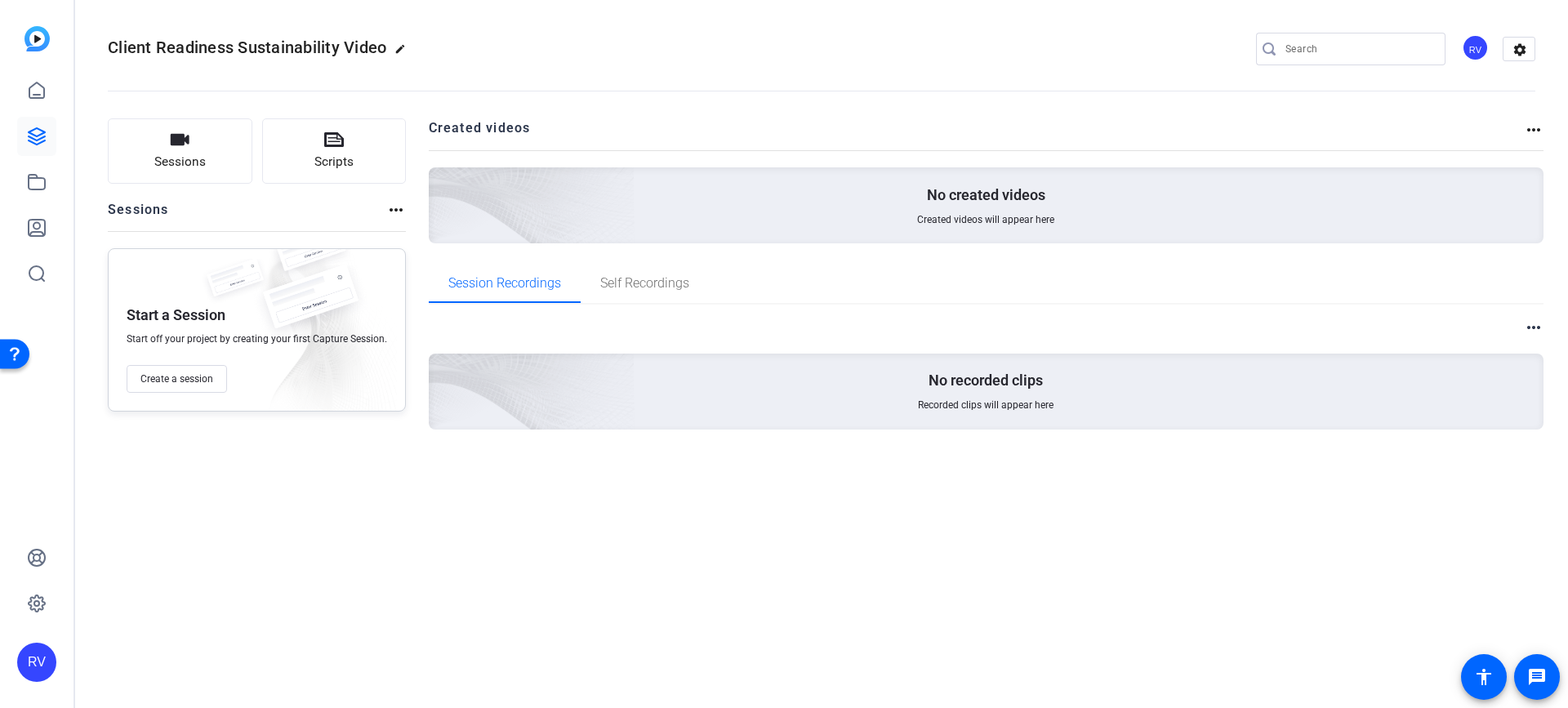
click at [1528, 130] on mat-icon "more_horiz" at bounding box center [1533, 129] width 20 height 20
click at [251, 504] on div at bounding box center [784, 354] width 1568 height 708
click at [39, 98] on icon at bounding box center [36, 91] width 15 height 16
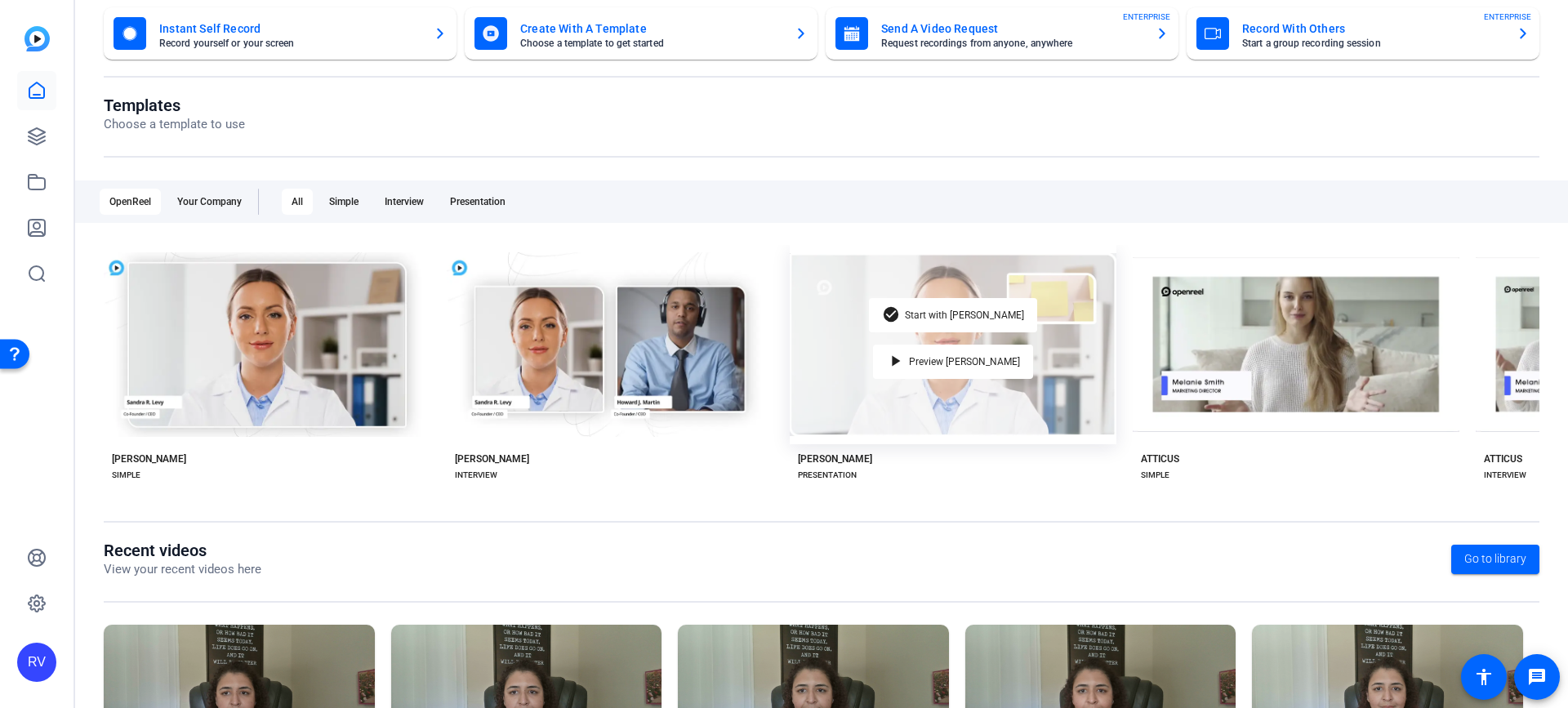
scroll to position [257, 0]
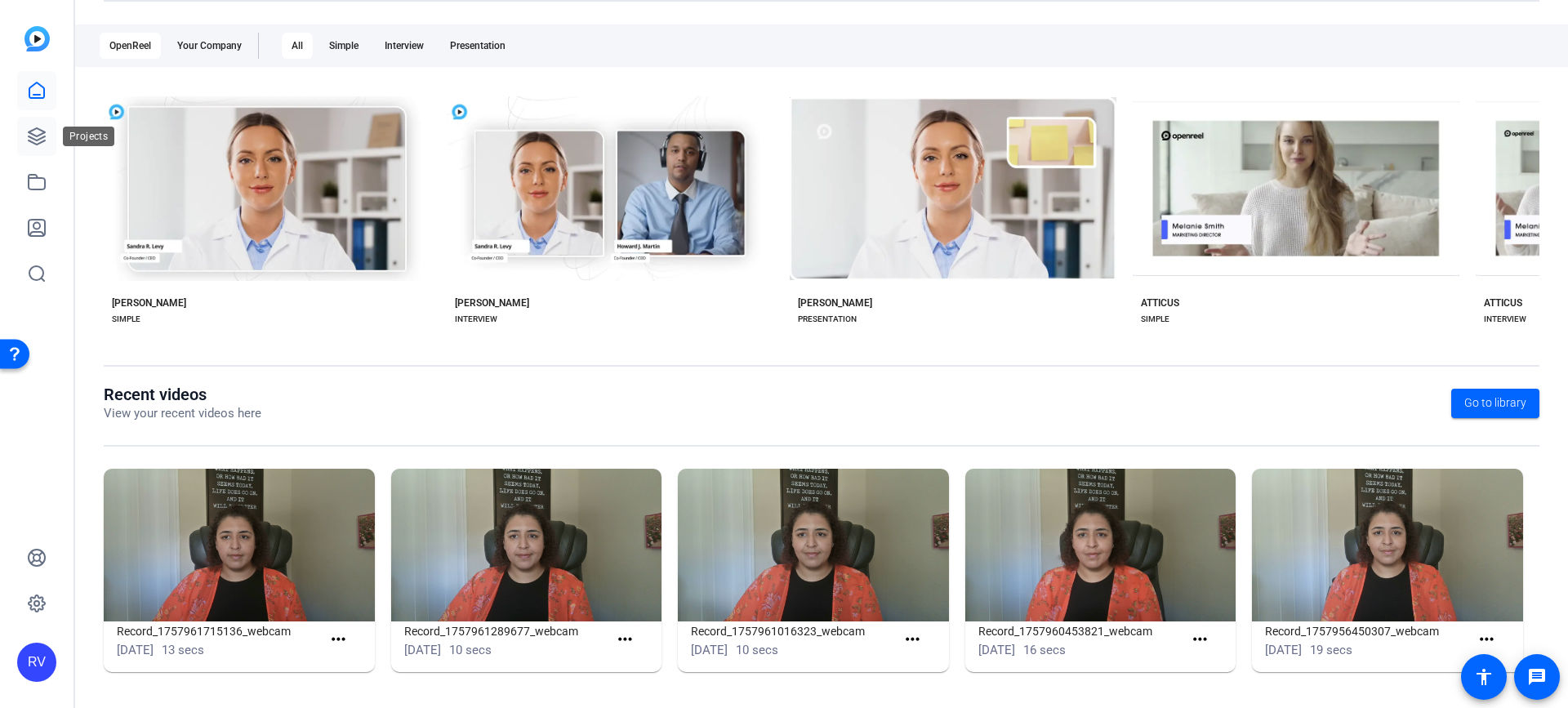
click at [24, 143] on link at bounding box center [36, 135] width 39 height 39
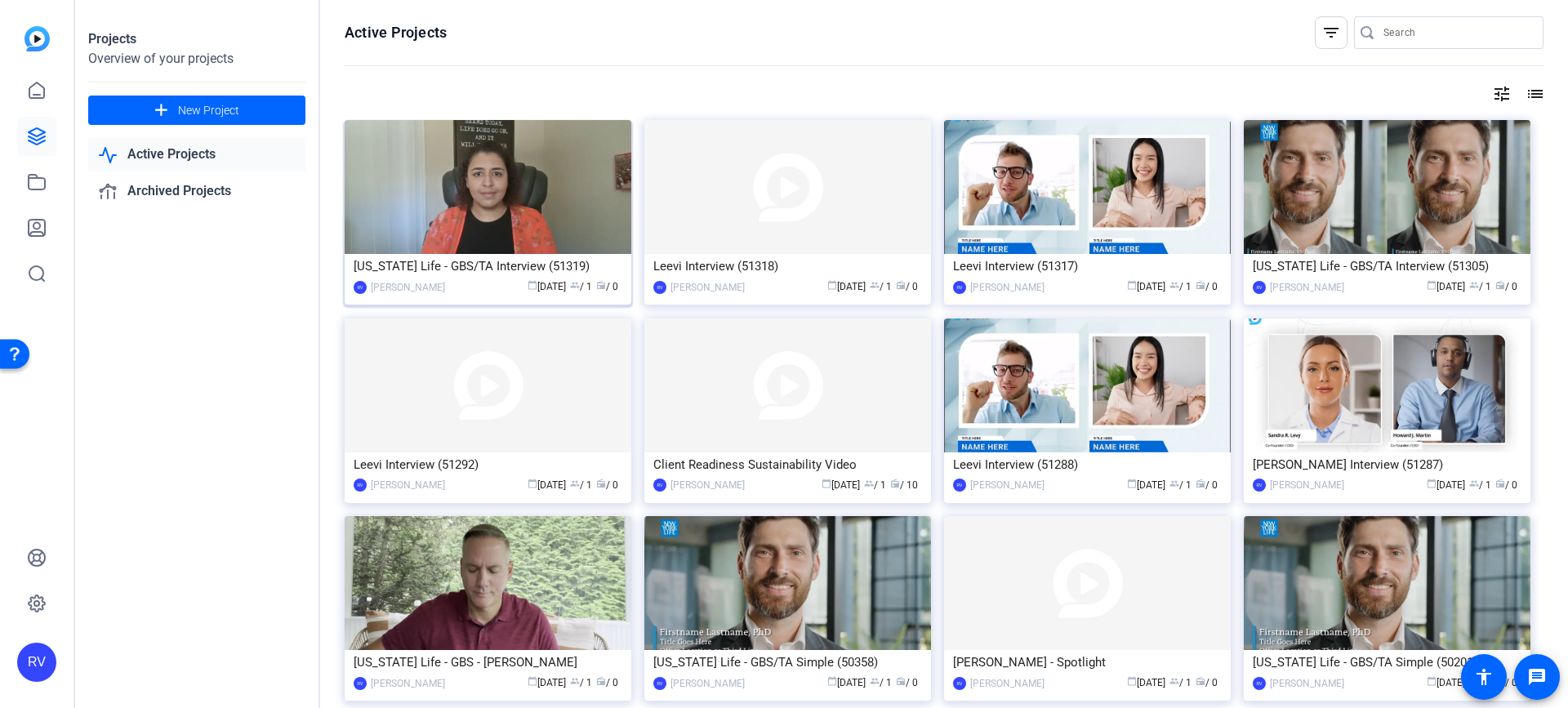
click at [524, 191] on img at bounding box center [488, 186] width 286 height 134
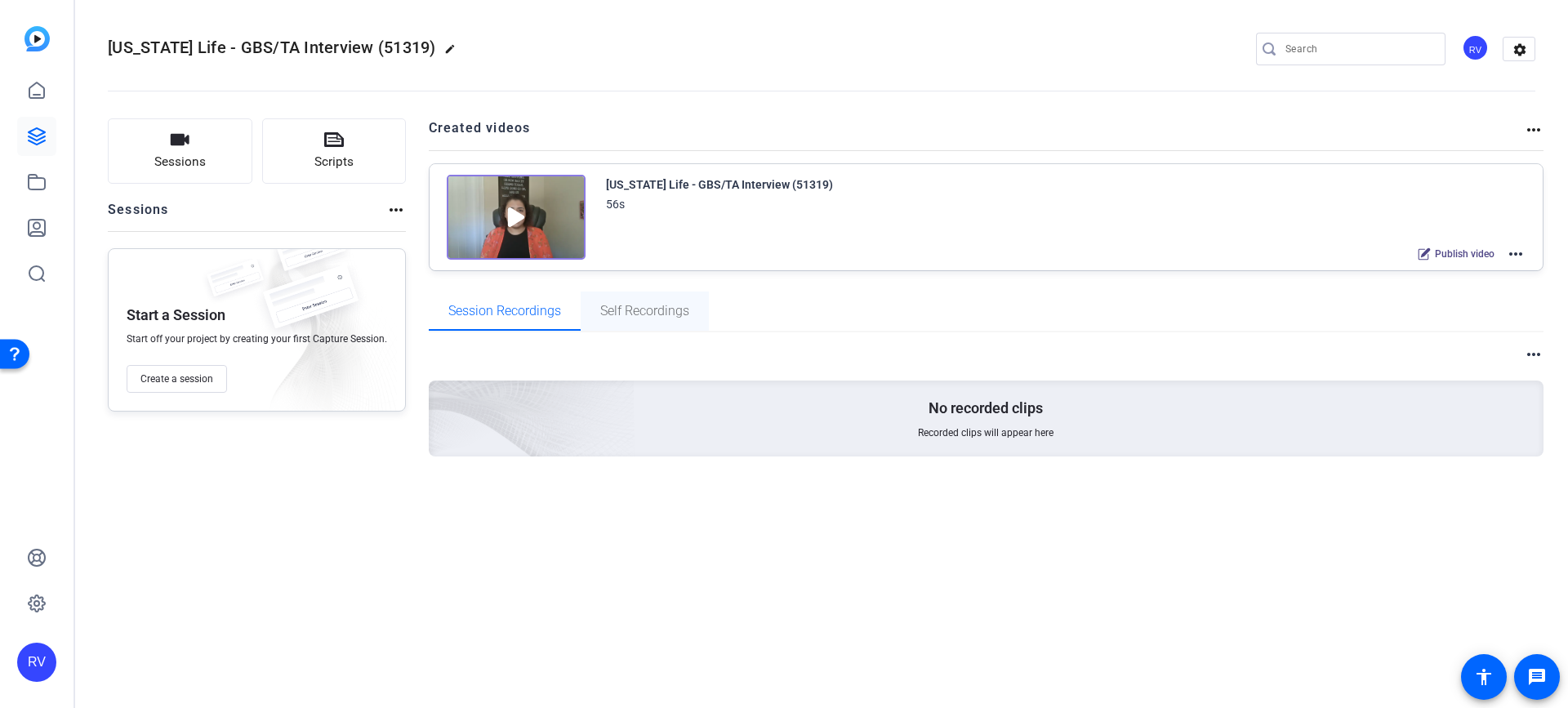
click at [640, 316] on span "Self Recordings" at bounding box center [644, 310] width 89 height 13
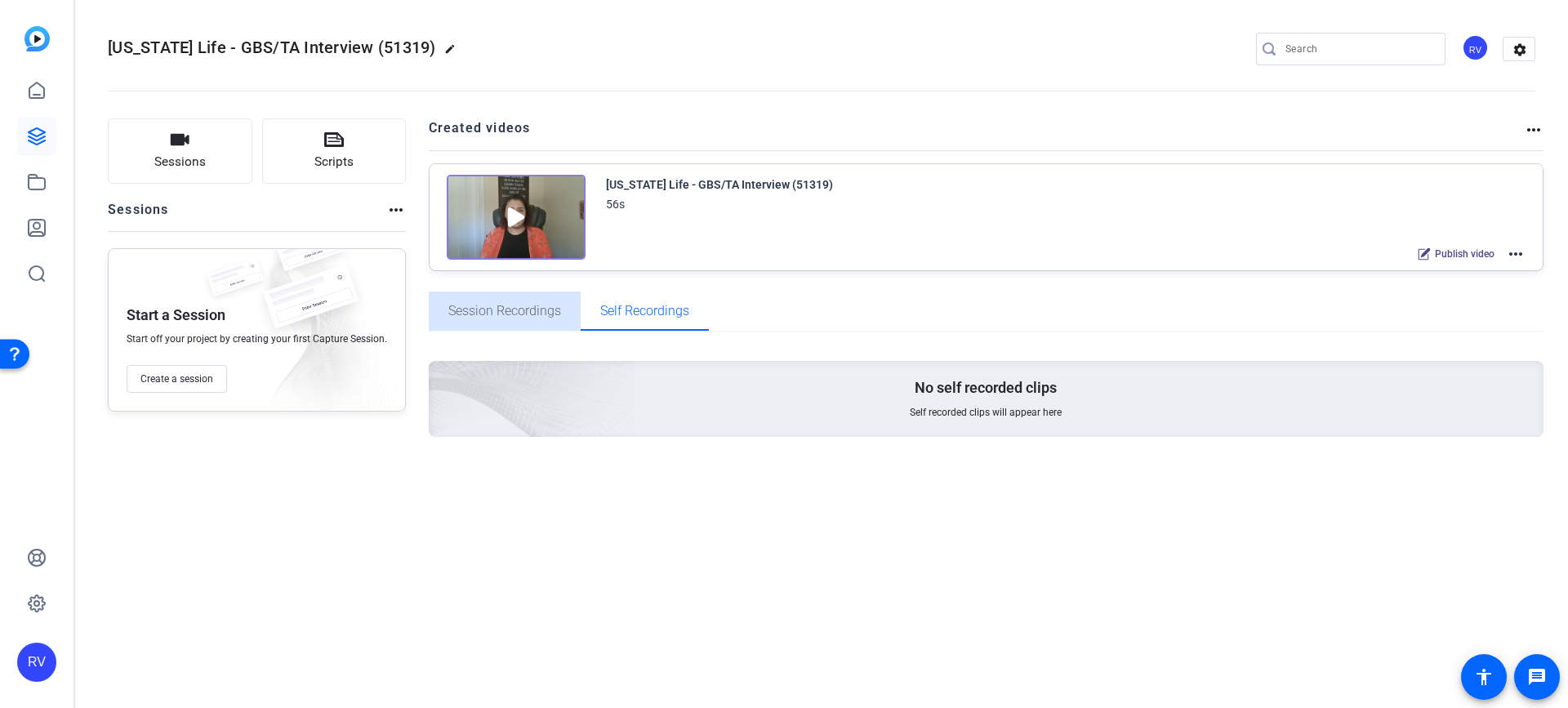
click at [514, 310] on span "Session Recordings" at bounding box center [504, 310] width 113 height 13
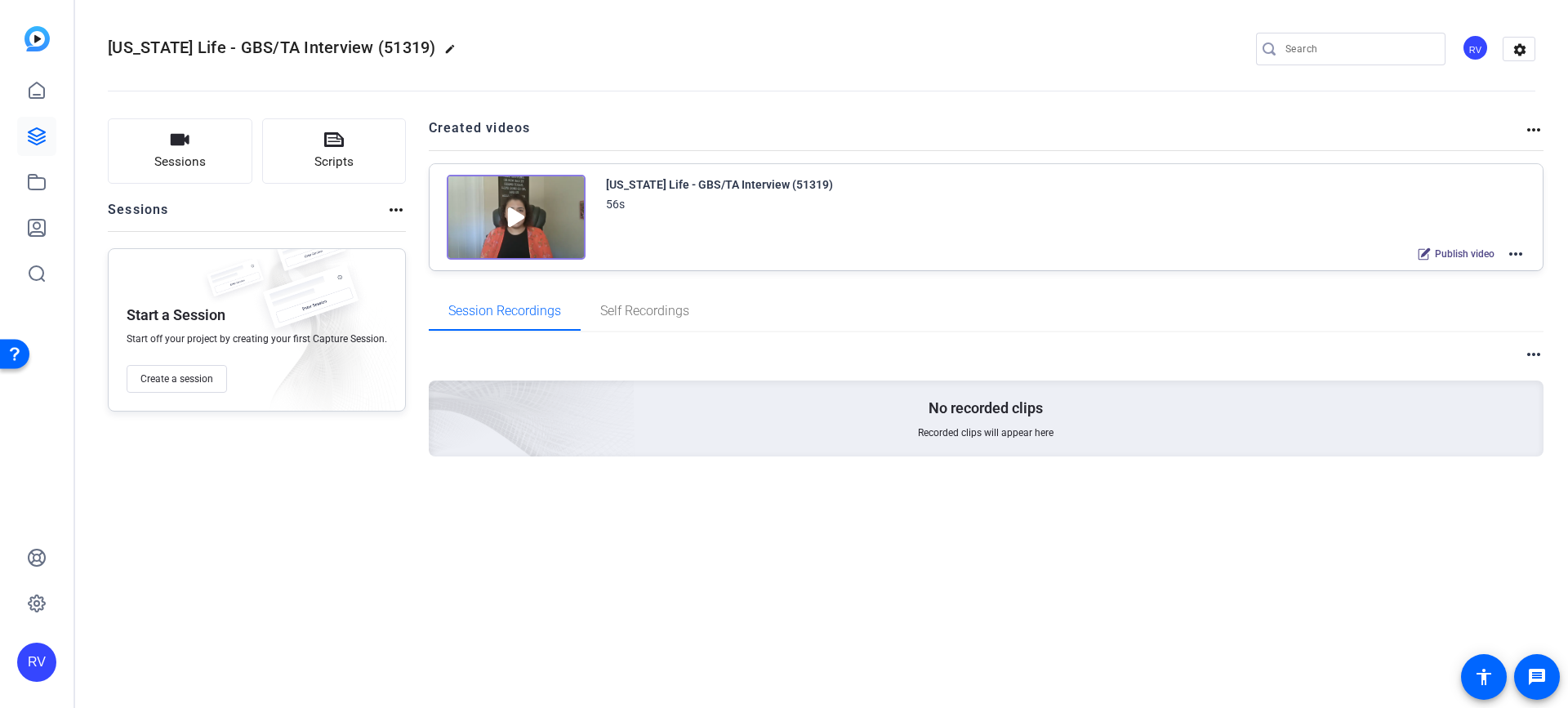
click at [1520, 254] on mat-icon "more_horiz" at bounding box center [1515, 254] width 20 height 20
click at [1460, 275] on span "Edit in Creator" at bounding box center [1456, 273] width 114 height 20
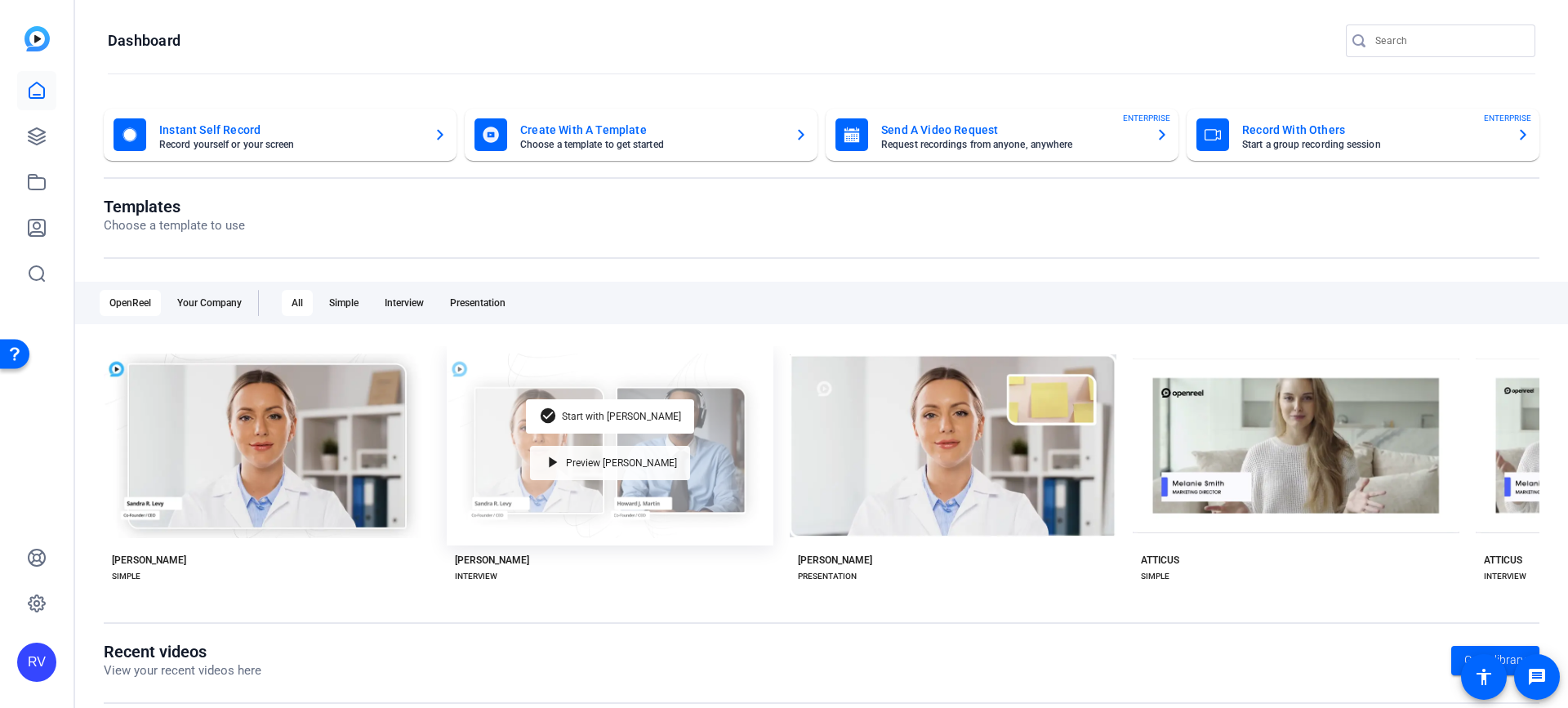
click at [626, 458] on span "Preview [PERSON_NAME]" at bounding box center [621, 462] width 111 height 9
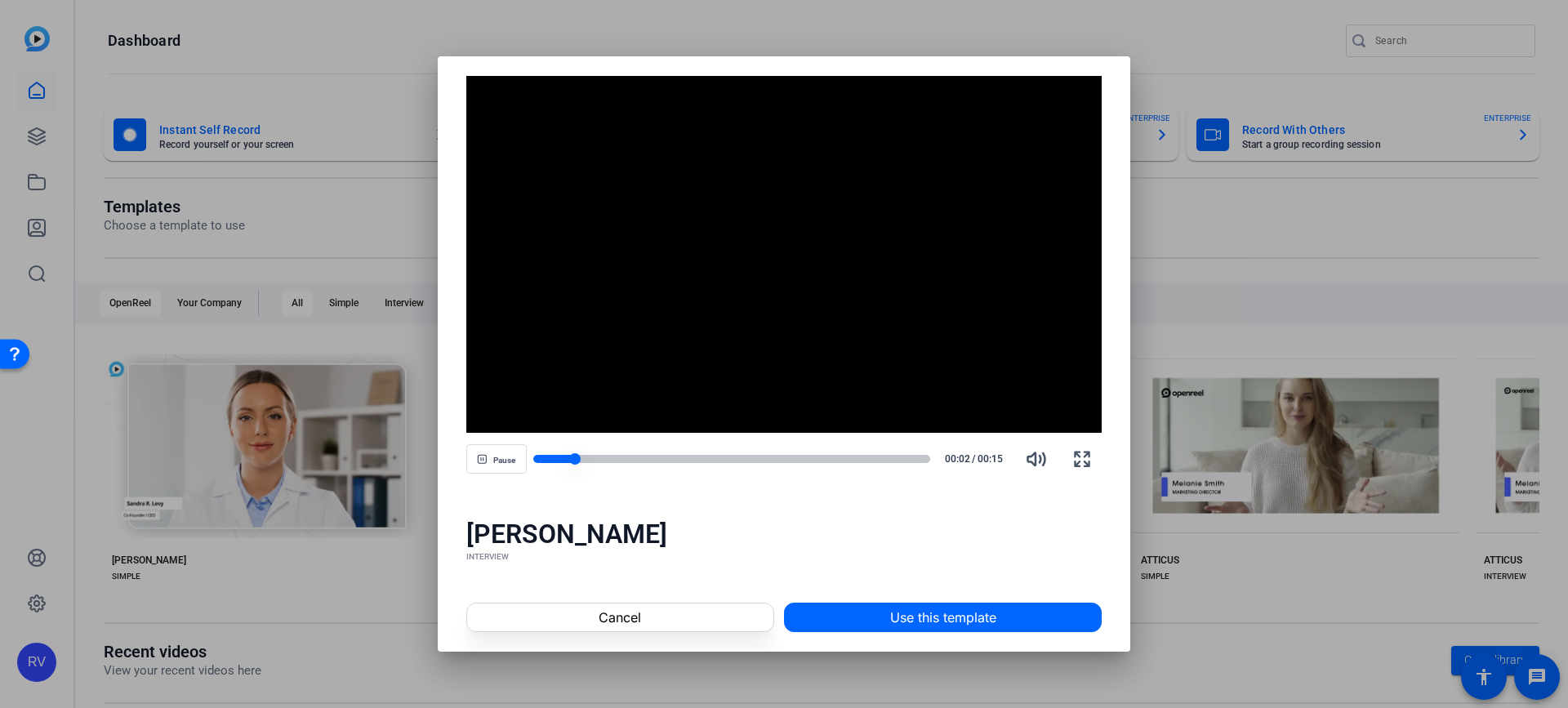
click at [553, 458] on div at bounding box center [554, 459] width 42 height 8
click at [631, 456] on div at bounding box center [732, 459] width 397 height 8
click at [709, 459] on div at bounding box center [732, 459] width 397 height 8
click at [599, 627] on span "Cancel" at bounding box center [619, 617] width 42 height 20
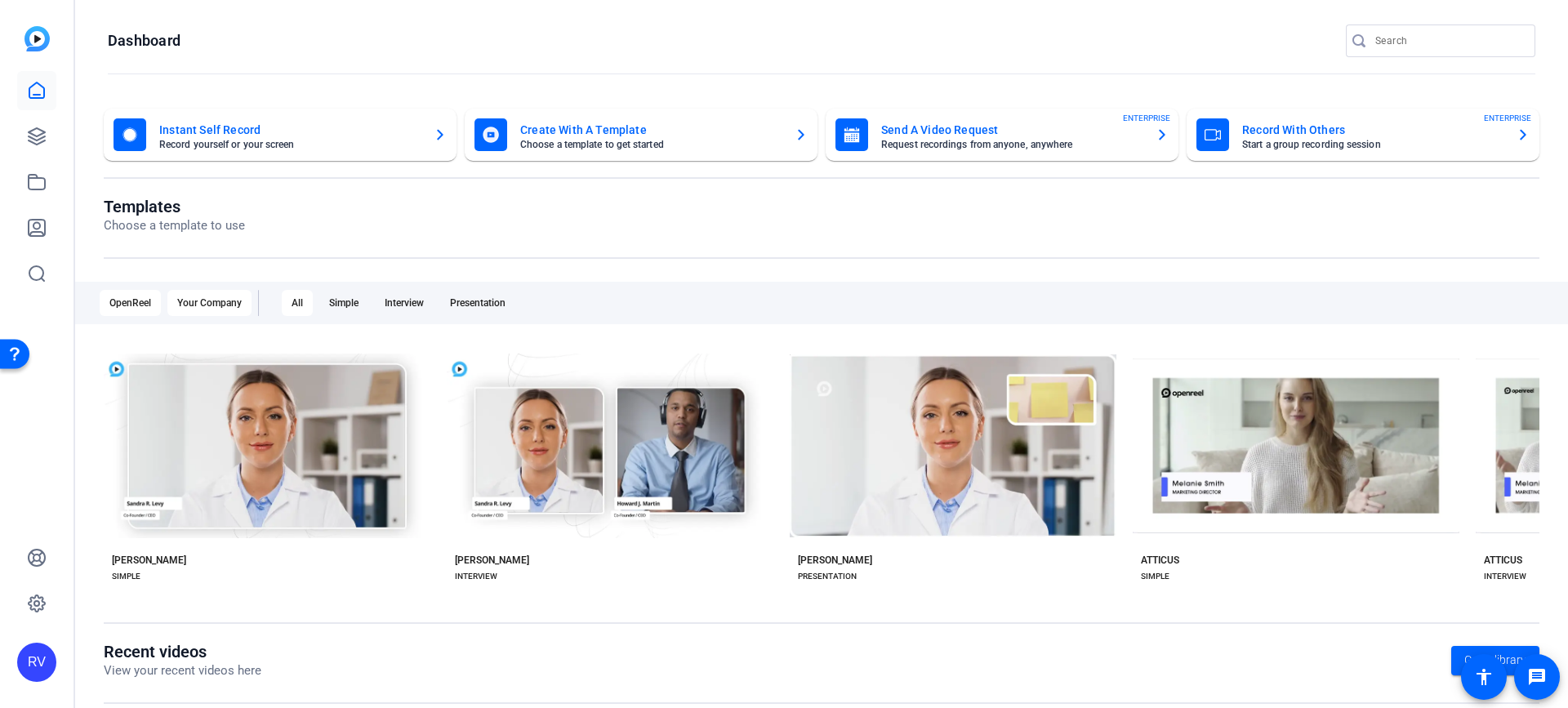
click at [213, 298] on div "Your Company" at bounding box center [209, 303] width 84 height 26
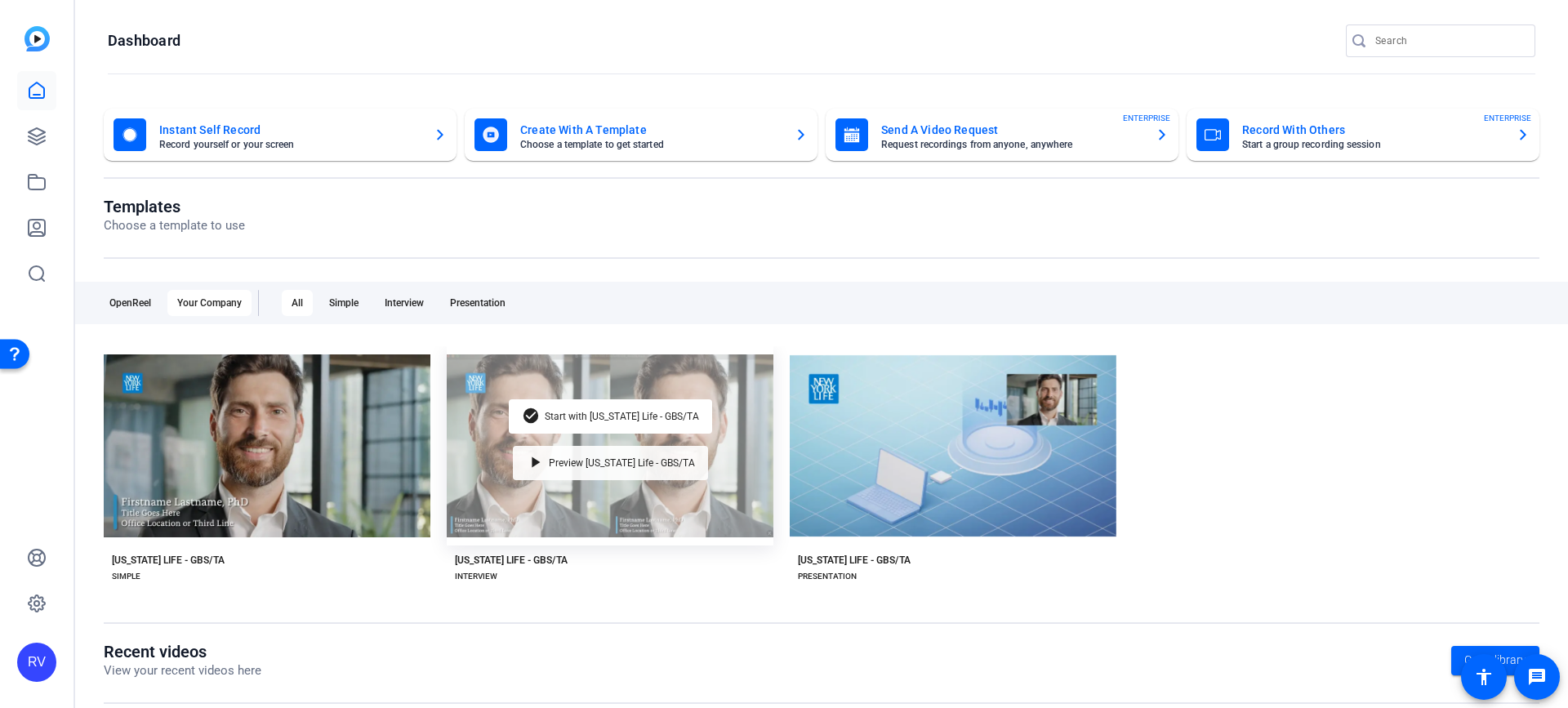
click at [647, 465] on span "Preview [US_STATE] Life - GBS/TA" at bounding box center [622, 462] width 147 height 9
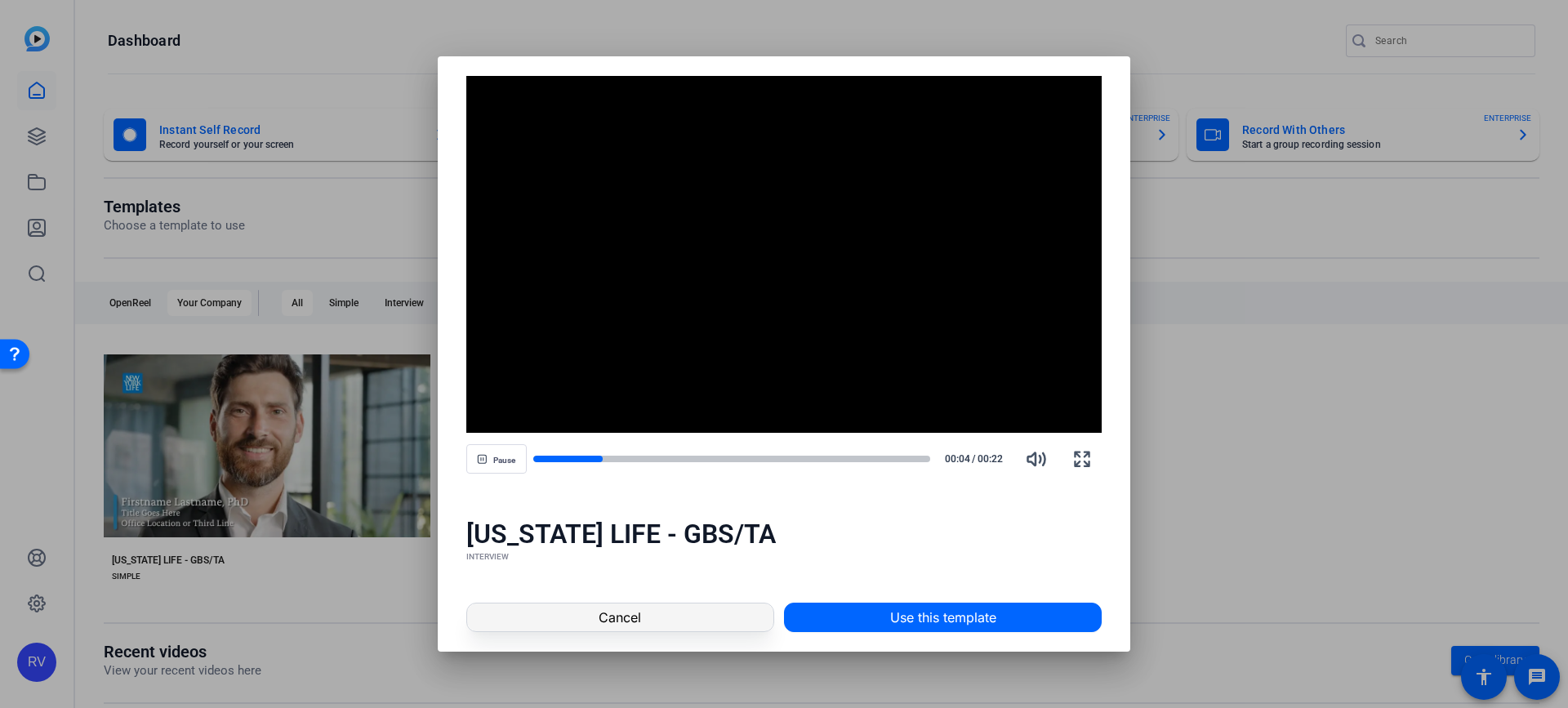
click at [508, 604] on span at bounding box center [620, 617] width 306 height 39
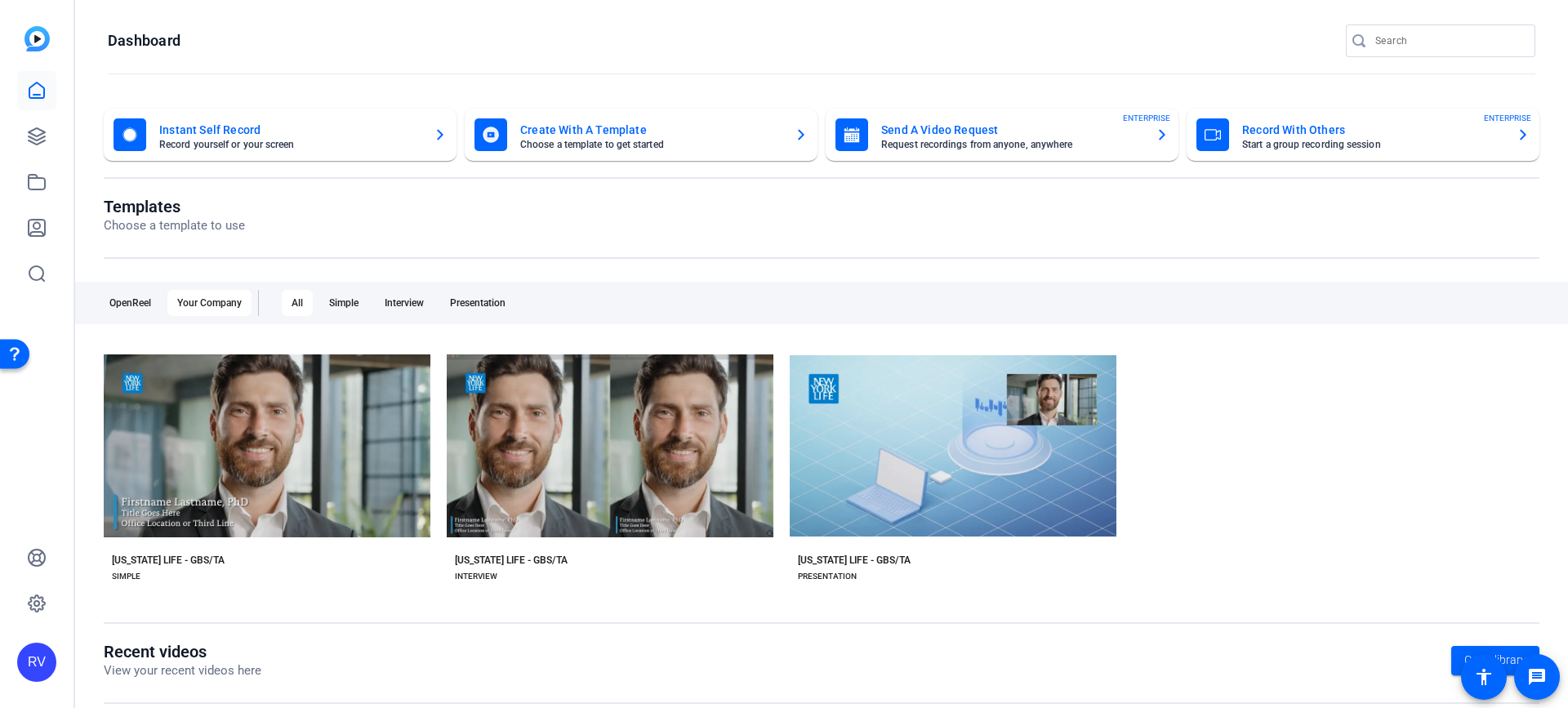
click at [705, 119] on div "Create With A Template Choose a template to get started" at bounding box center [640, 135] width 333 height 33
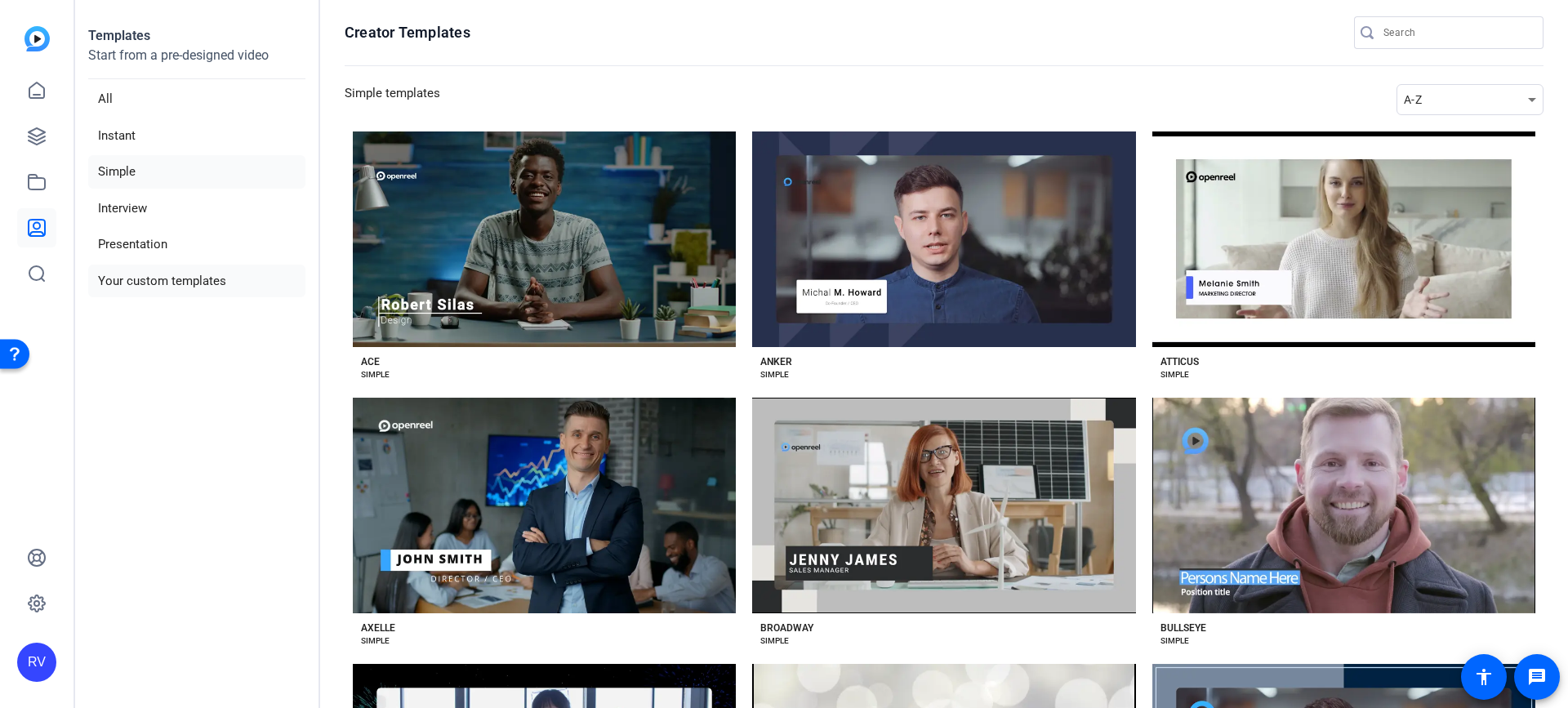
click at [121, 274] on li "Your custom templates" at bounding box center [197, 281] width 217 height 34
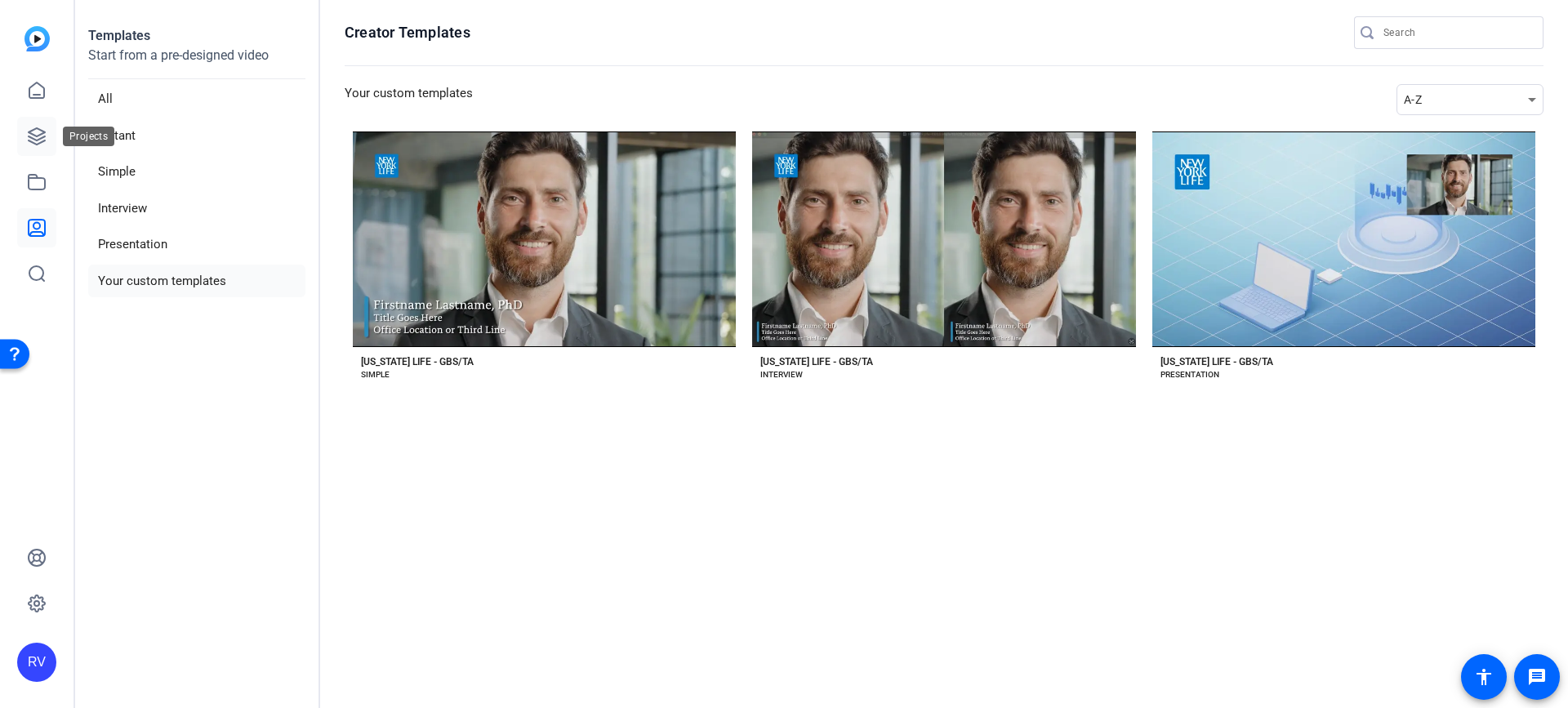
click at [32, 138] on icon at bounding box center [36, 136] width 16 height 16
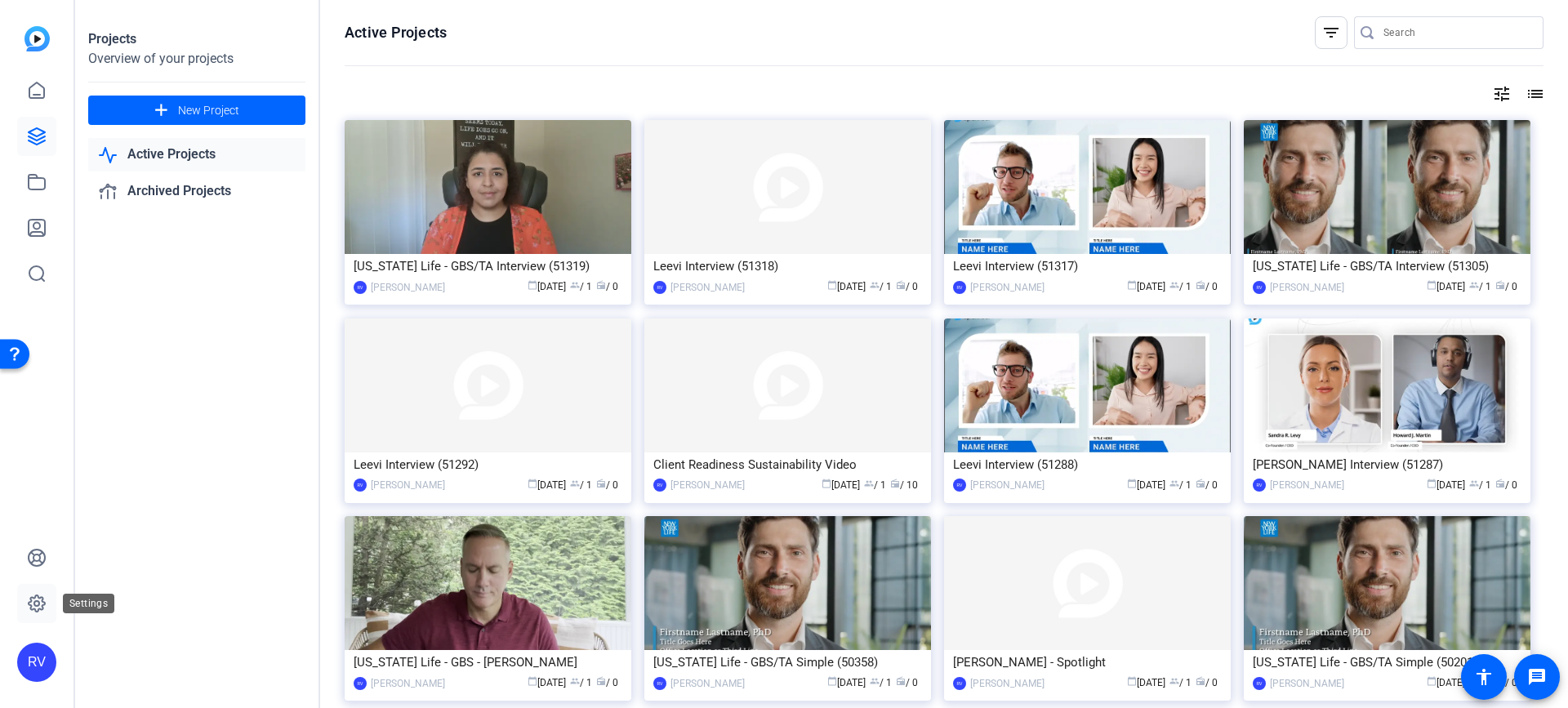
click at [39, 606] on icon at bounding box center [37, 604] width 5 height 5
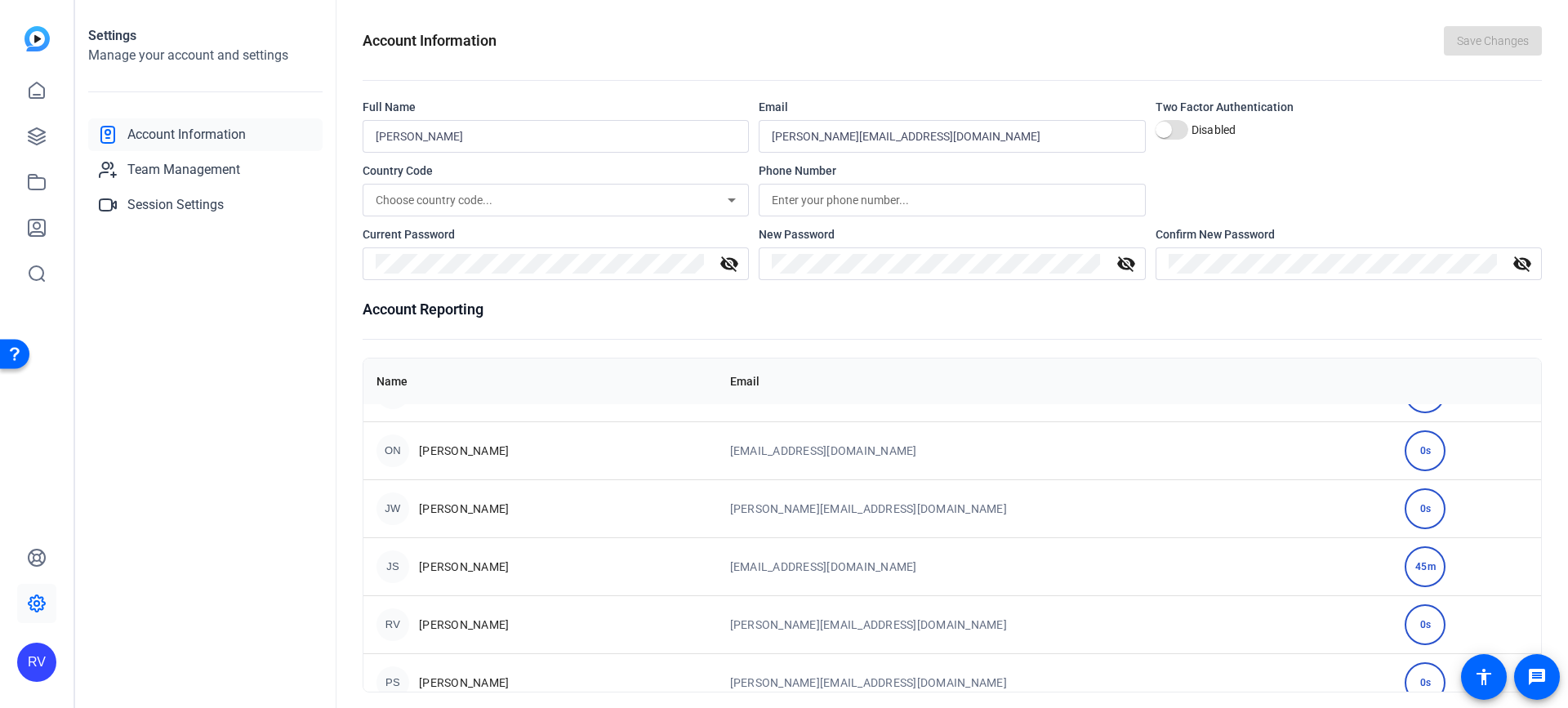
scroll to position [350, 0]
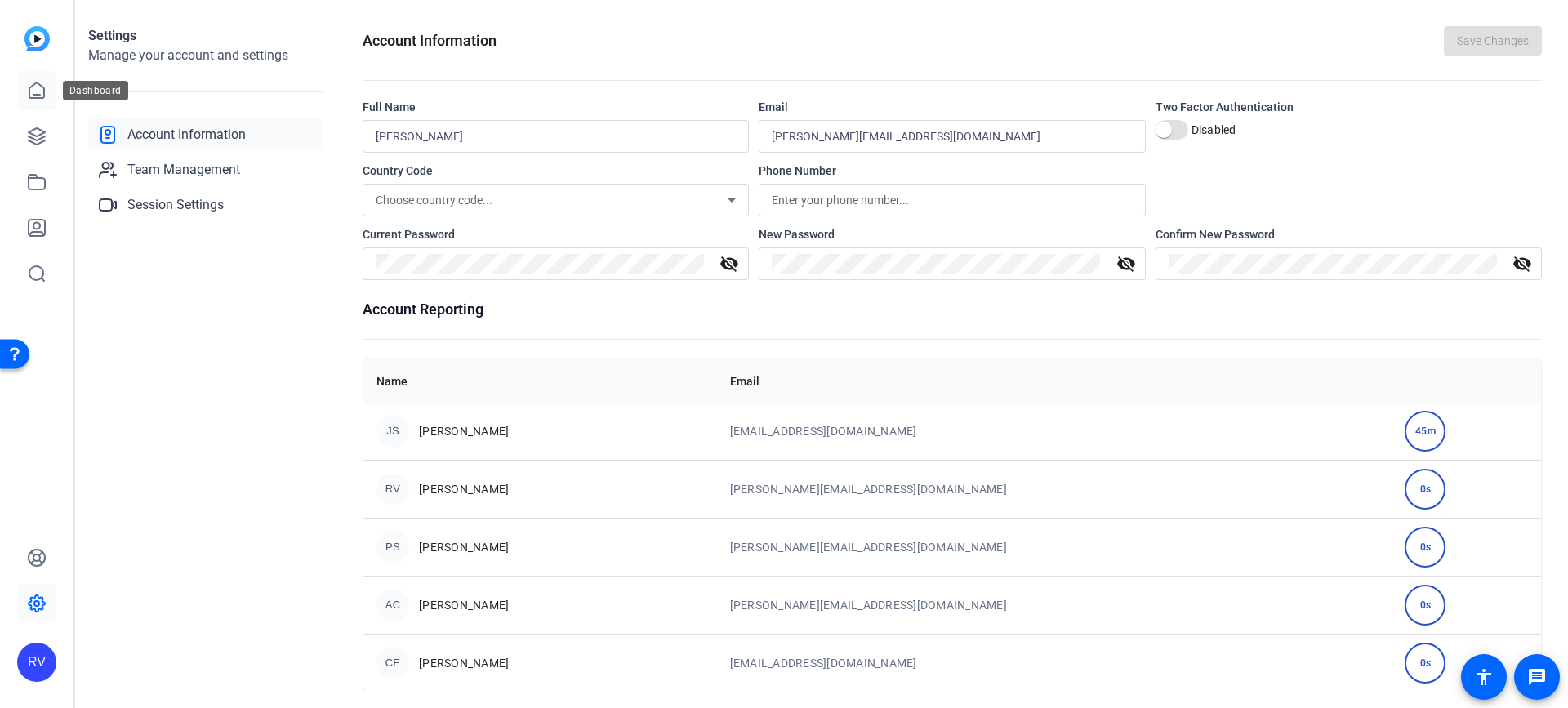
click at [31, 95] on icon at bounding box center [36, 91] width 20 height 20
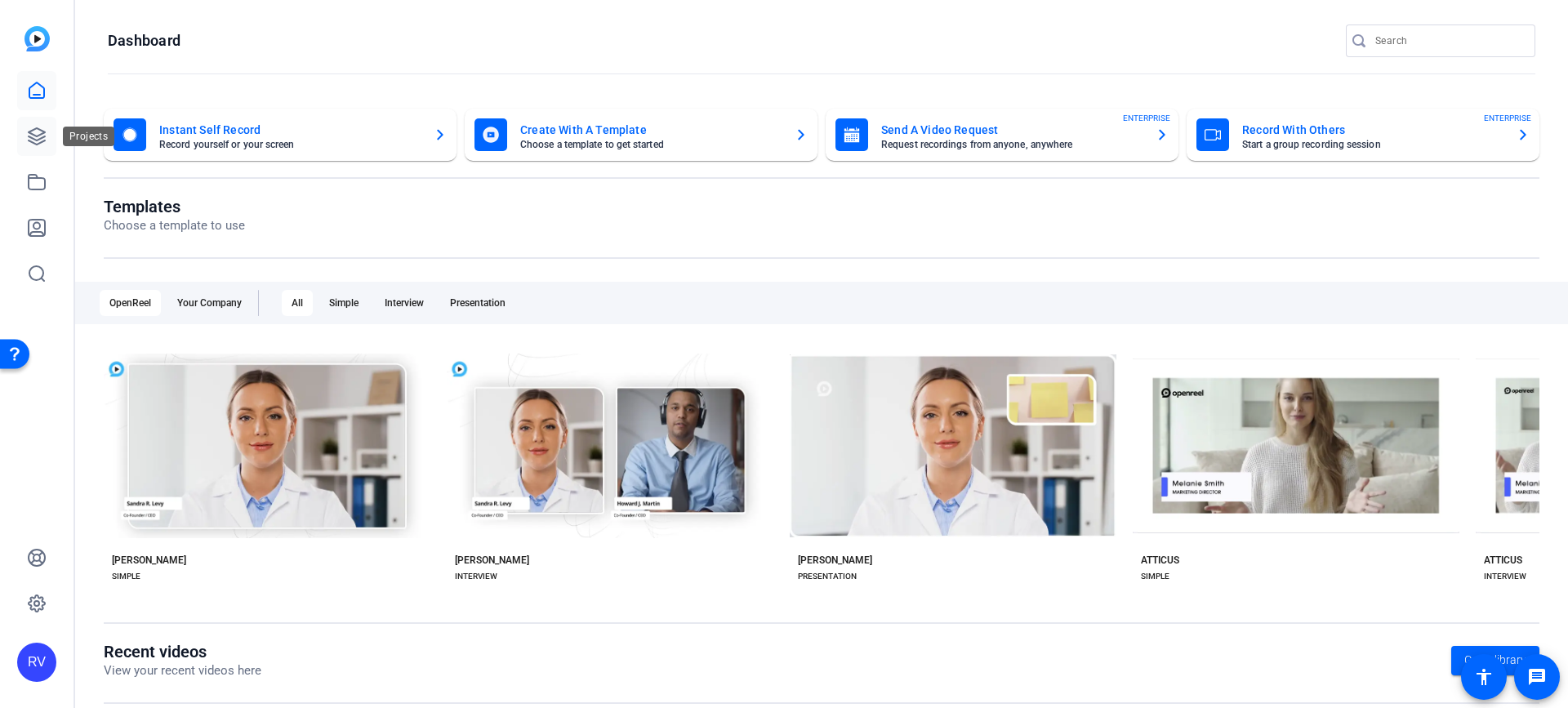
click at [29, 138] on icon at bounding box center [36, 136] width 20 height 20
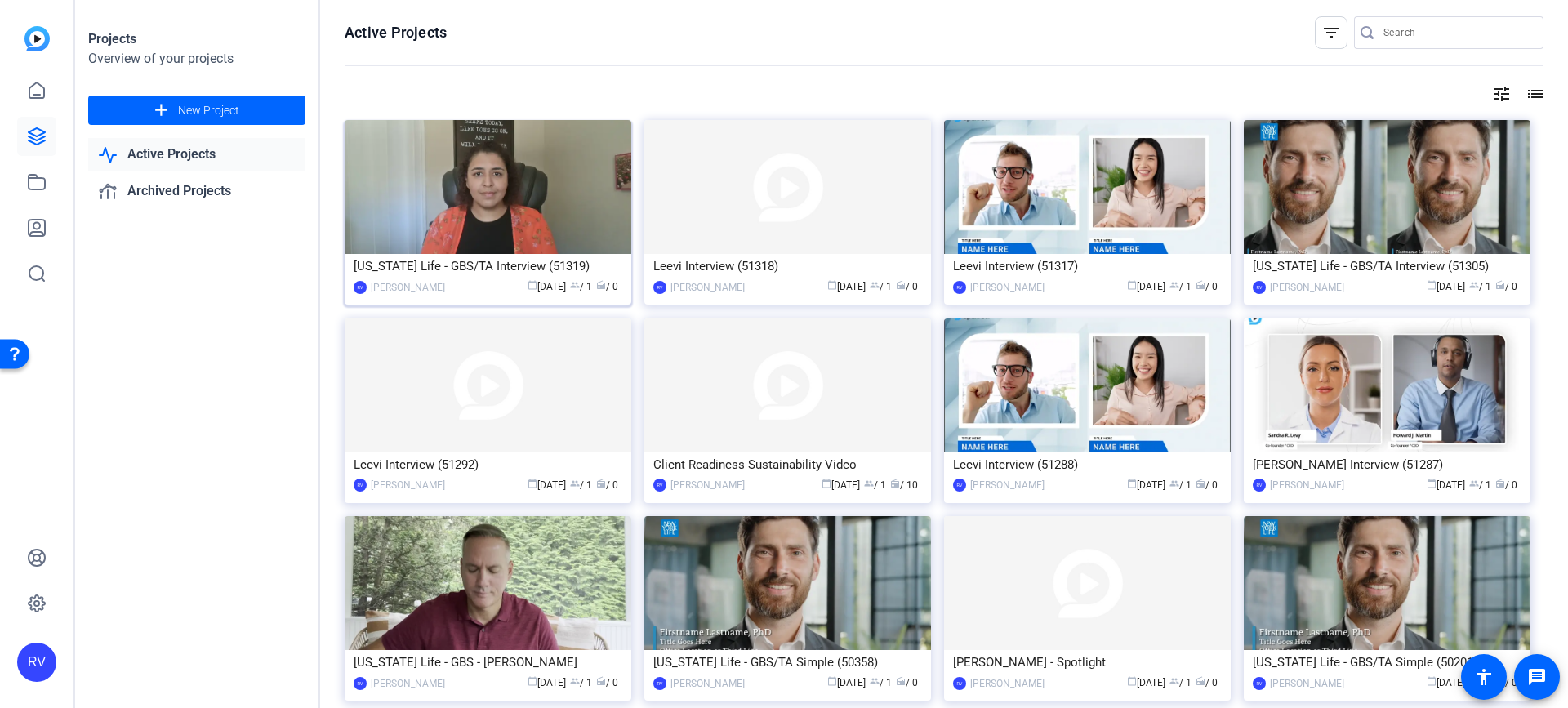
click at [574, 188] on img at bounding box center [488, 186] width 286 height 134
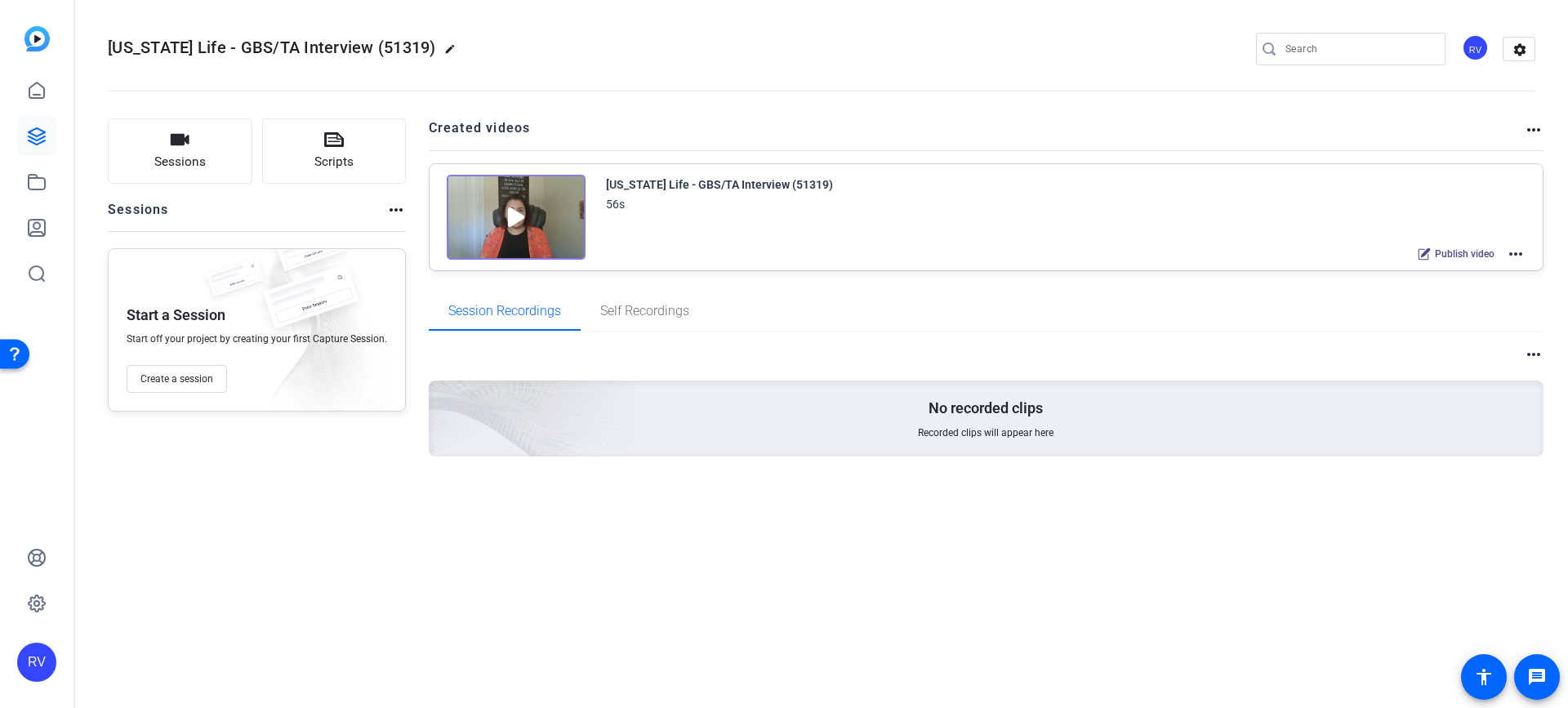
click at [1537, 128] on mat-icon "more_horiz" at bounding box center [1533, 129] width 20 height 20
click at [1322, 129] on div at bounding box center [784, 354] width 1568 height 708
click at [444, 48] on mat-icon "edit" at bounding box center [453, 53] width 20 height 20
click at [249, 42] on span "check_circle" at bounding box center [254, 48] width 20 height 20
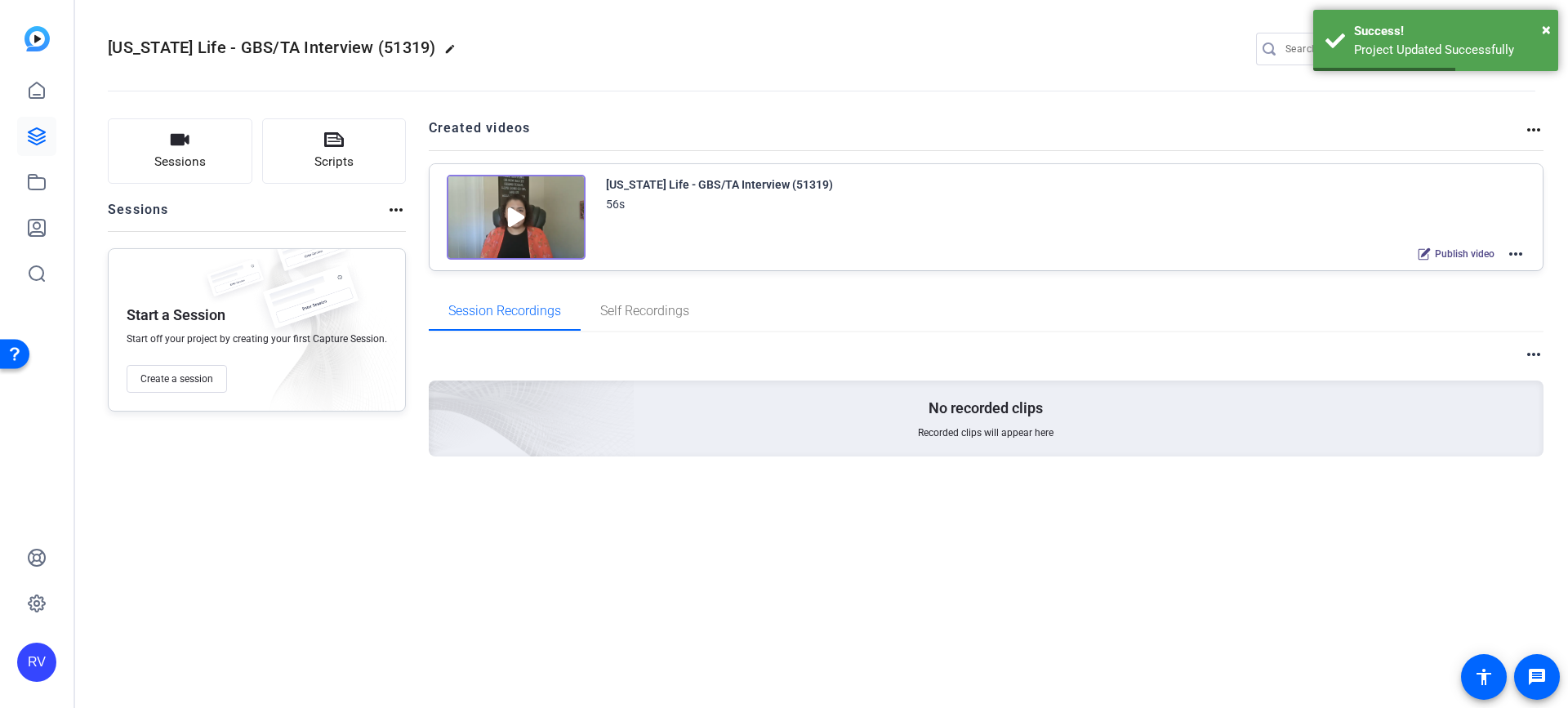
click at [1515, 250] on mat-icon "more_horiz" at bounding box center [1515, 254] width 20 height 20
click at [1421, 270] on span "Edit in Creator" at bounding box center [1456, 273] width 114 height 20
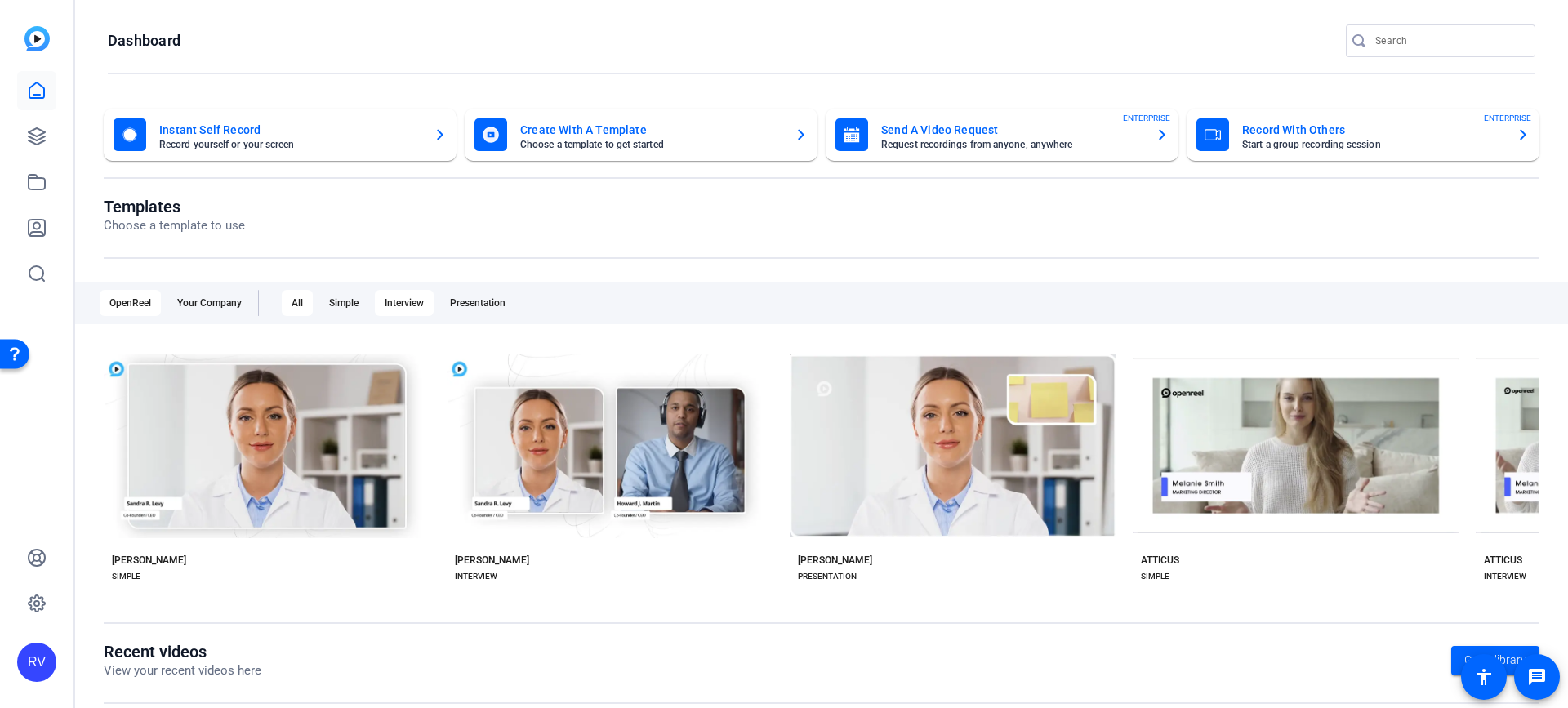
click at [415, 297] on div "Interview" at bounding box center [404, 303] width 59 height 26
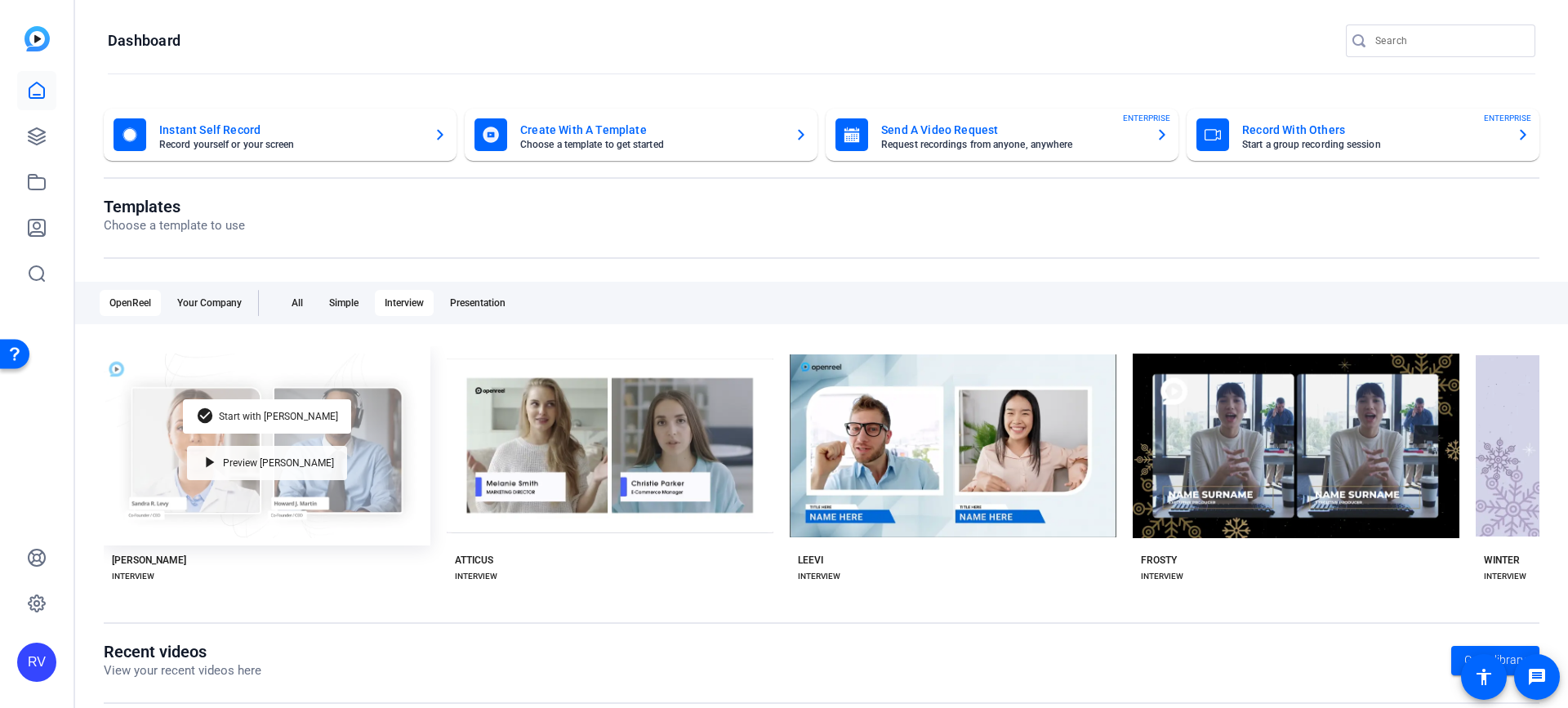
click at [258, 453] on div "play_arrow Preview [PERSON_NAME]" at bounding box center [267, 463] width 160 height 34
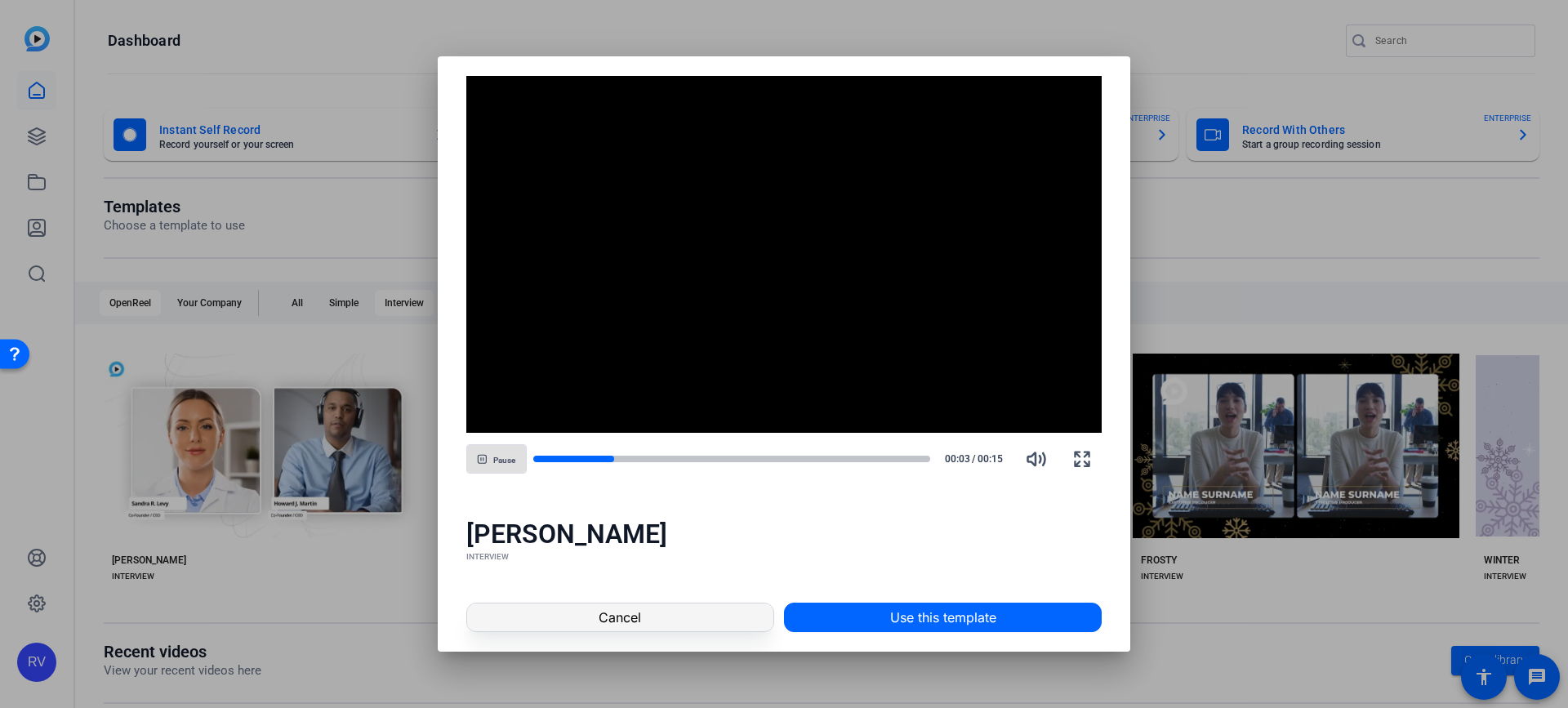
click at [685, 618] on span at bounding box center [620, 617] width 306 height 39
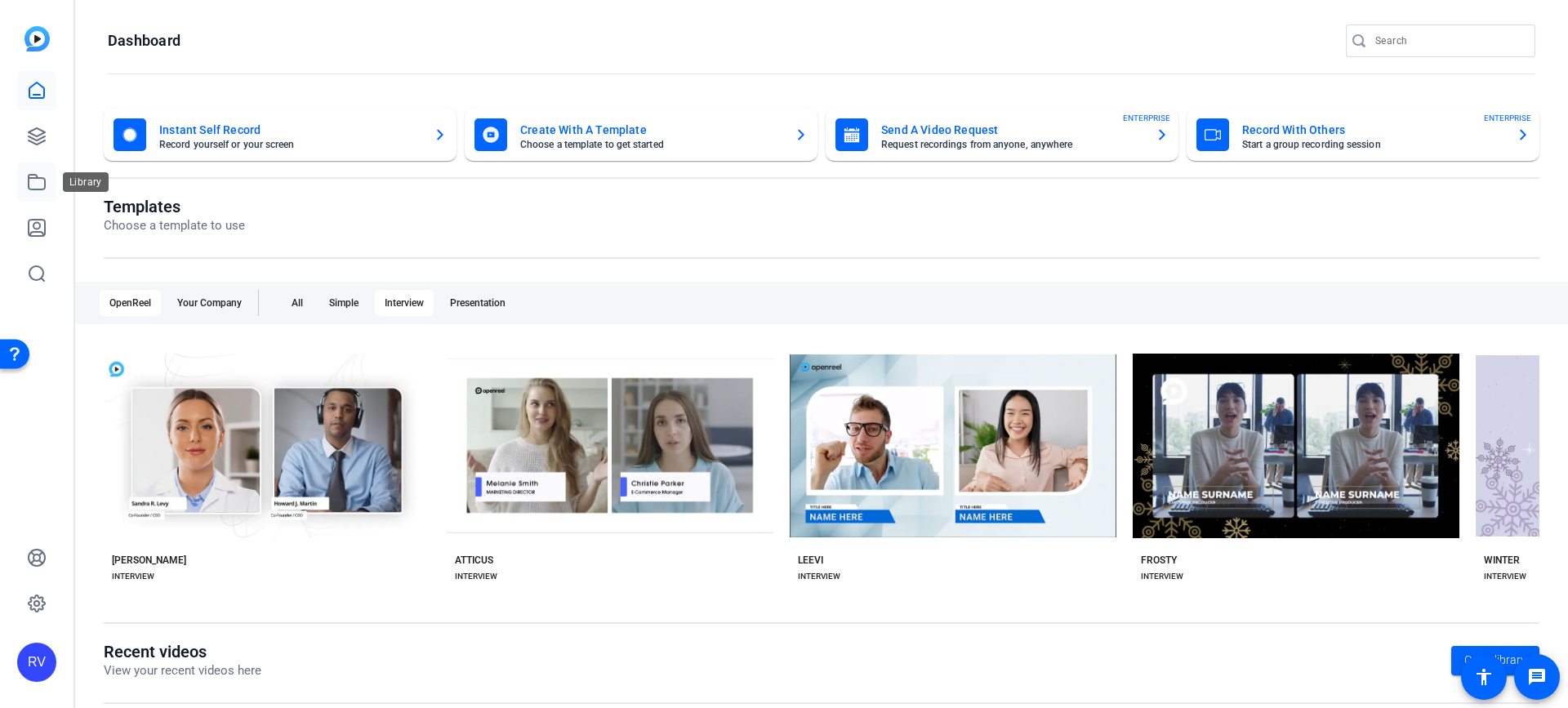
click at [43, 176] on icon at bounding box center [36, 182] width 20 height 20
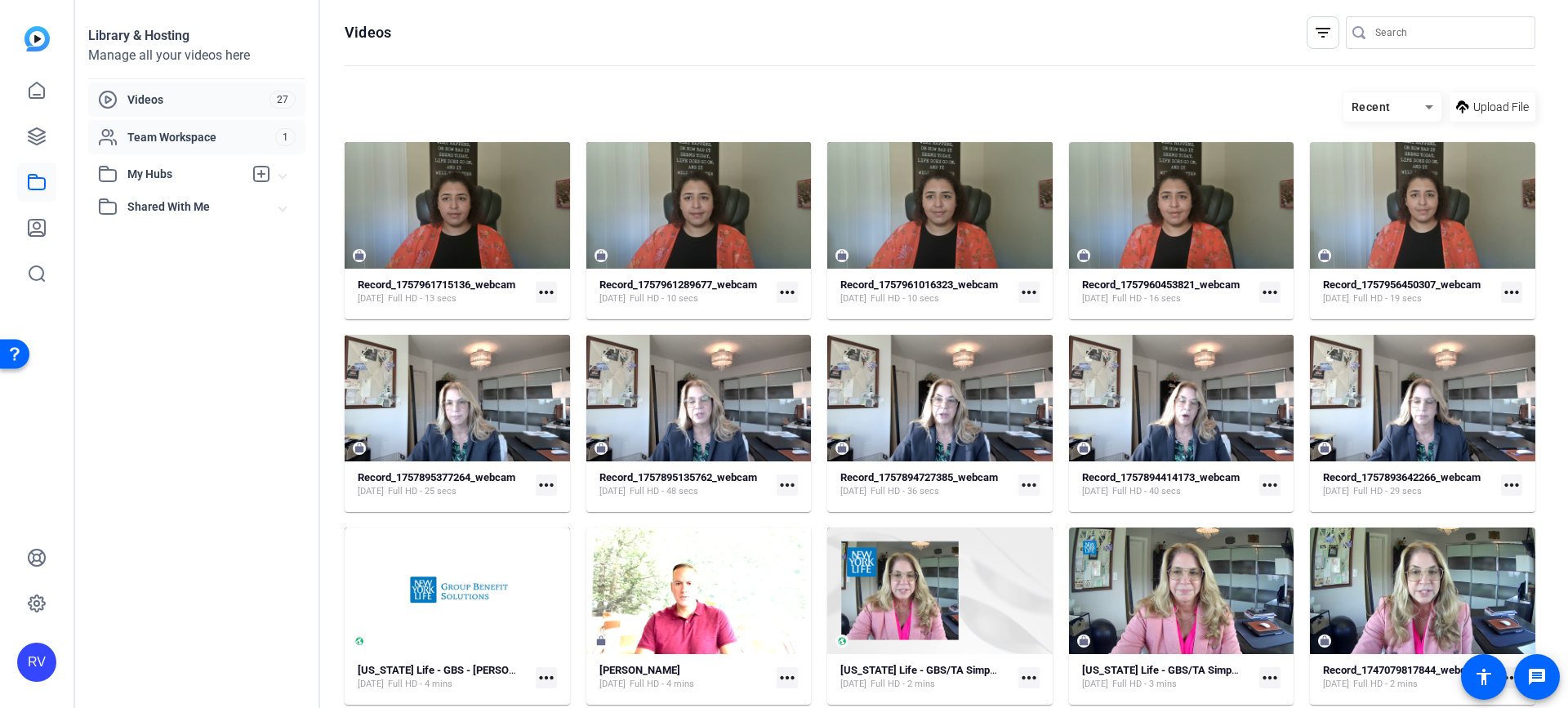
click at [203, 133] on span "Team Workspace" at bounding box center [201, 137] width 147 height 16
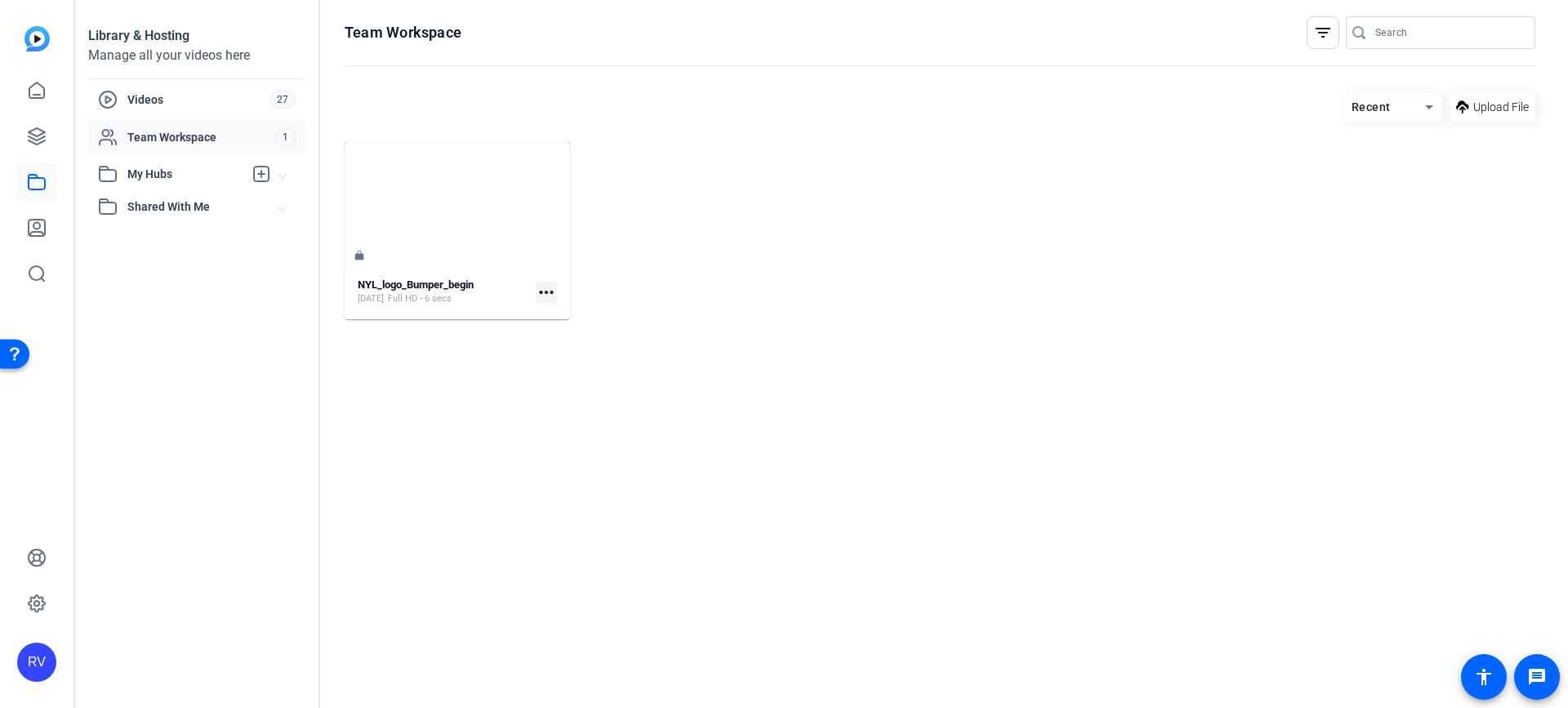
click at [173, 175] on span "My Hubs" at bounding box center [185, 174] width 116 height 17
click at [142, 99] on span "Videos" at bounding box center [198, 99] width 142 height 16
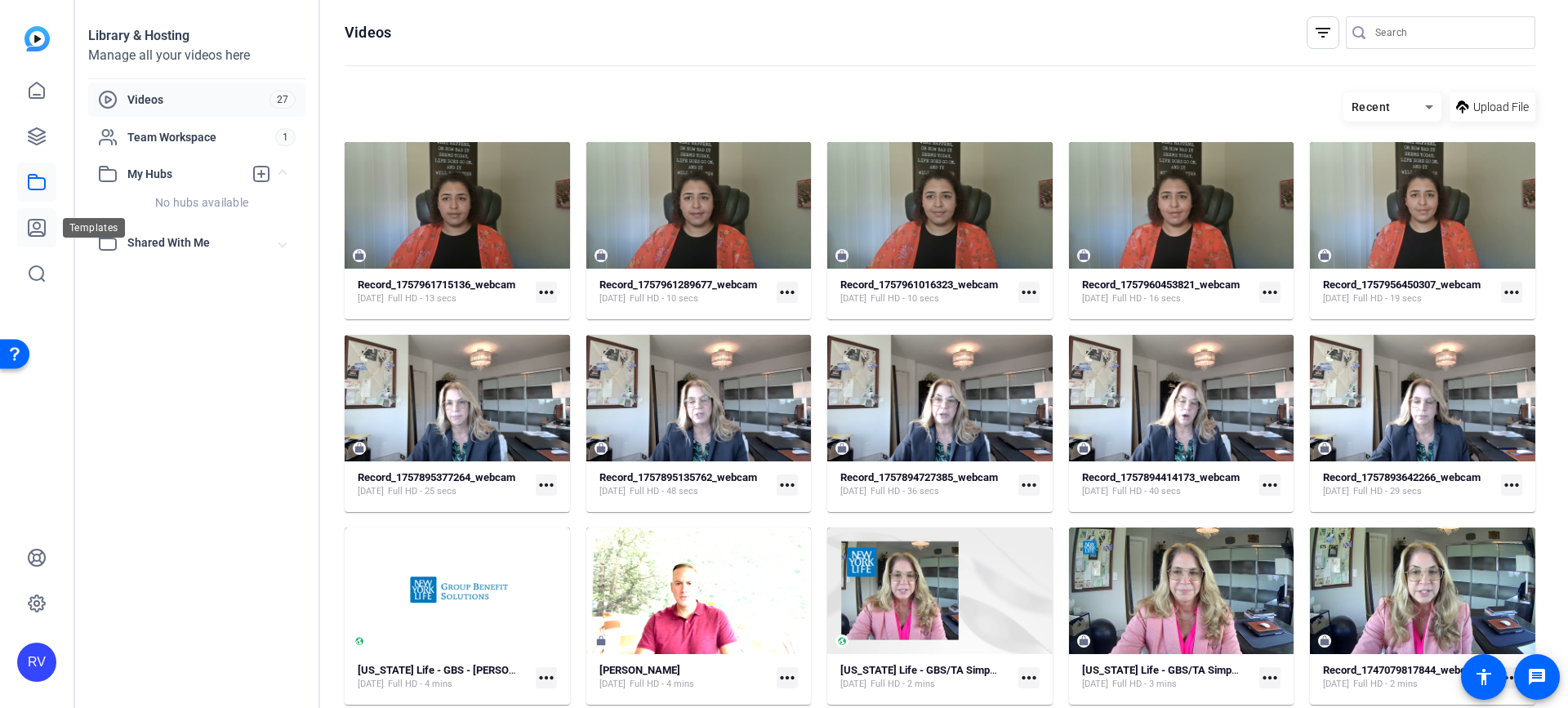
click at [45, 225] on icon at bounding box center [36, 228] width 16 height 16
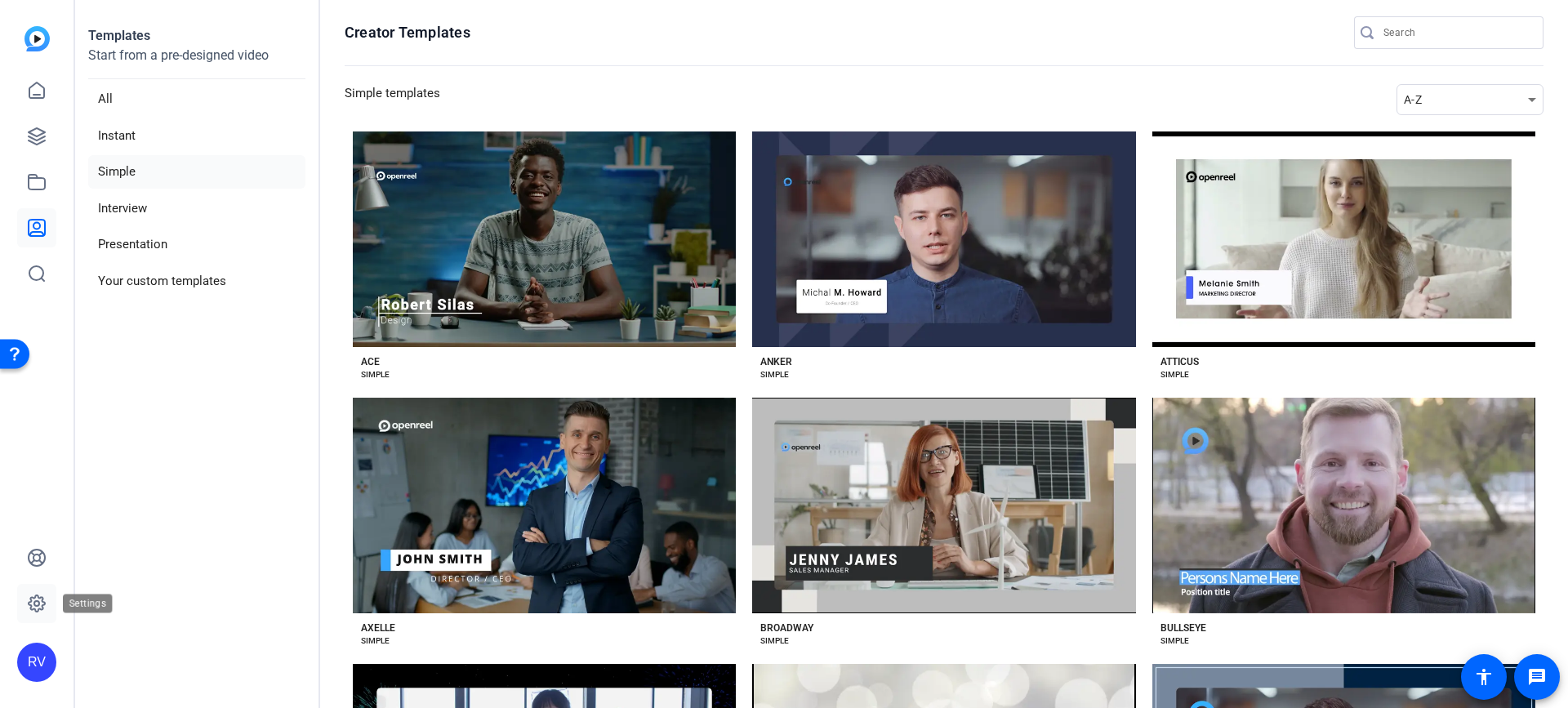
click at [39, 603] on icon at bounding box center [37, 604] width 5 height 5
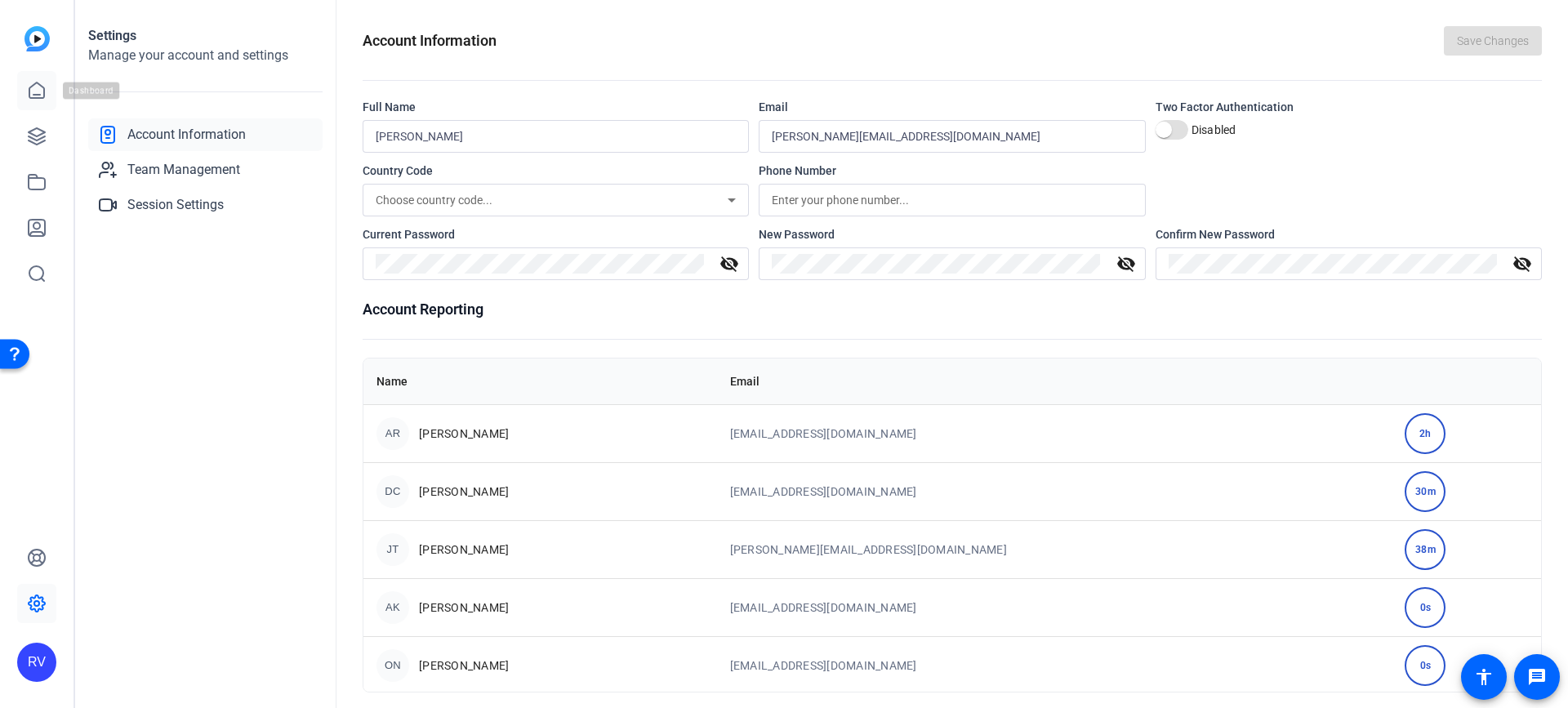
click at [28, 82] on icon at bounding box center [36, 91] width 20 height 20
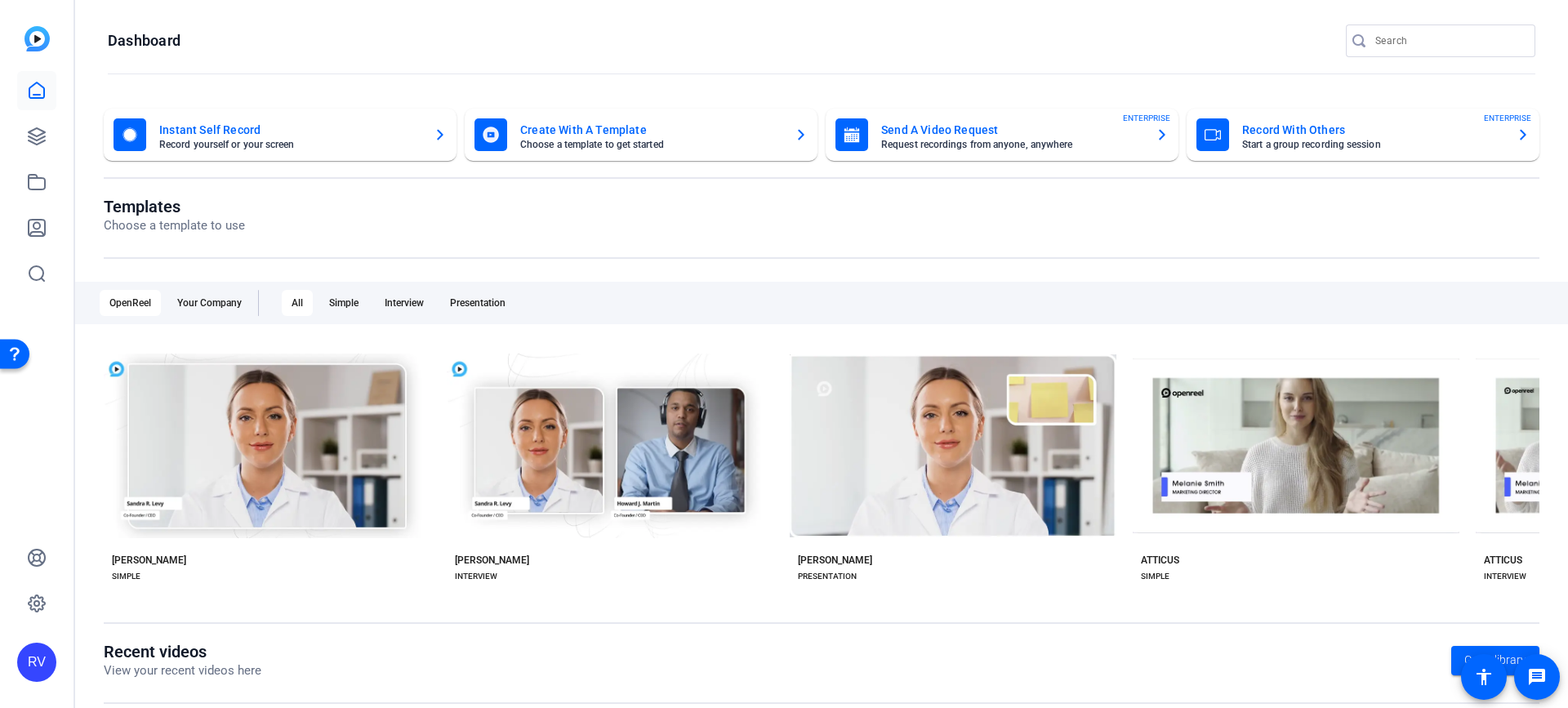
click at [14, 354] on div "Open Resource Center" at bounding box center [14, 353] width 13 height 13
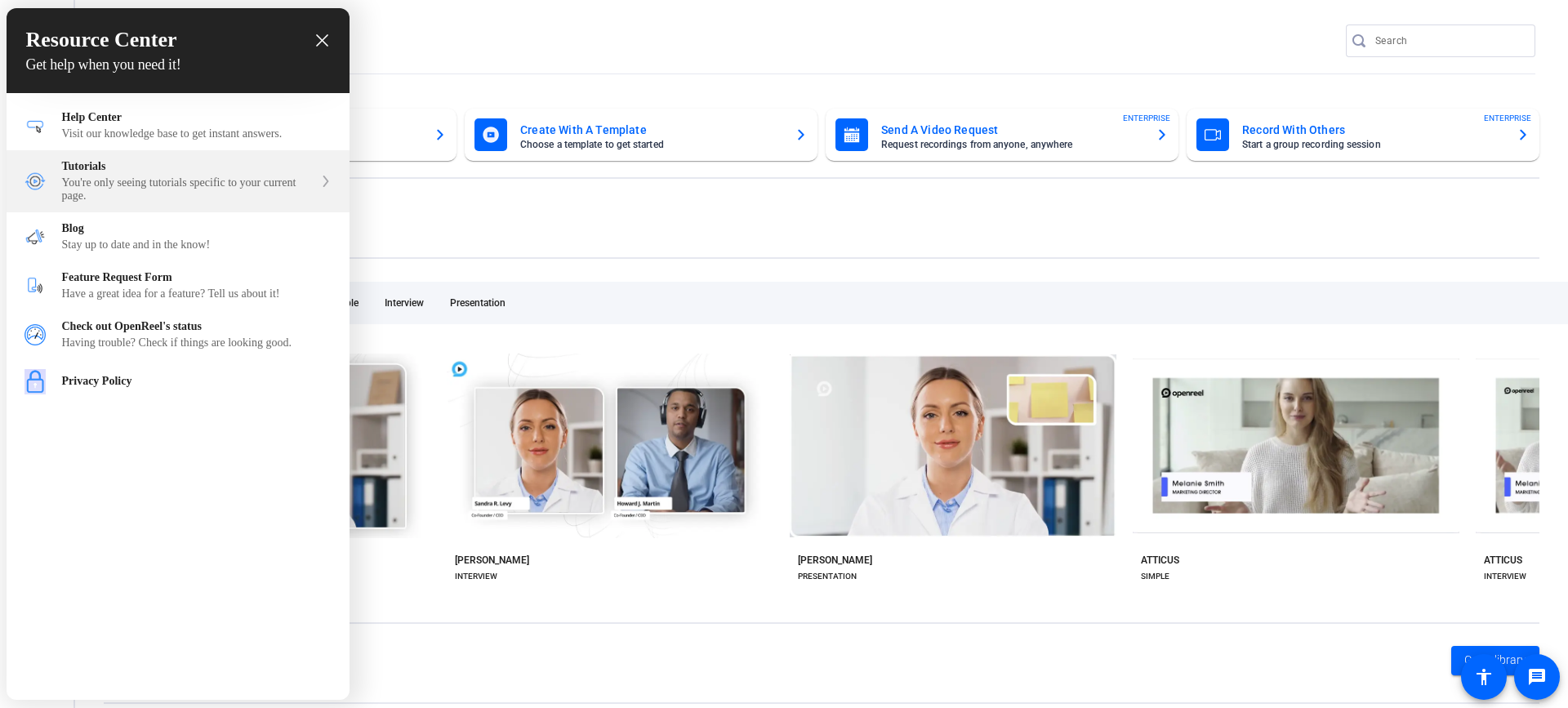
click at [176, 173] on div "Tutorials" at bounding box center [188, 166] width 252 height 13
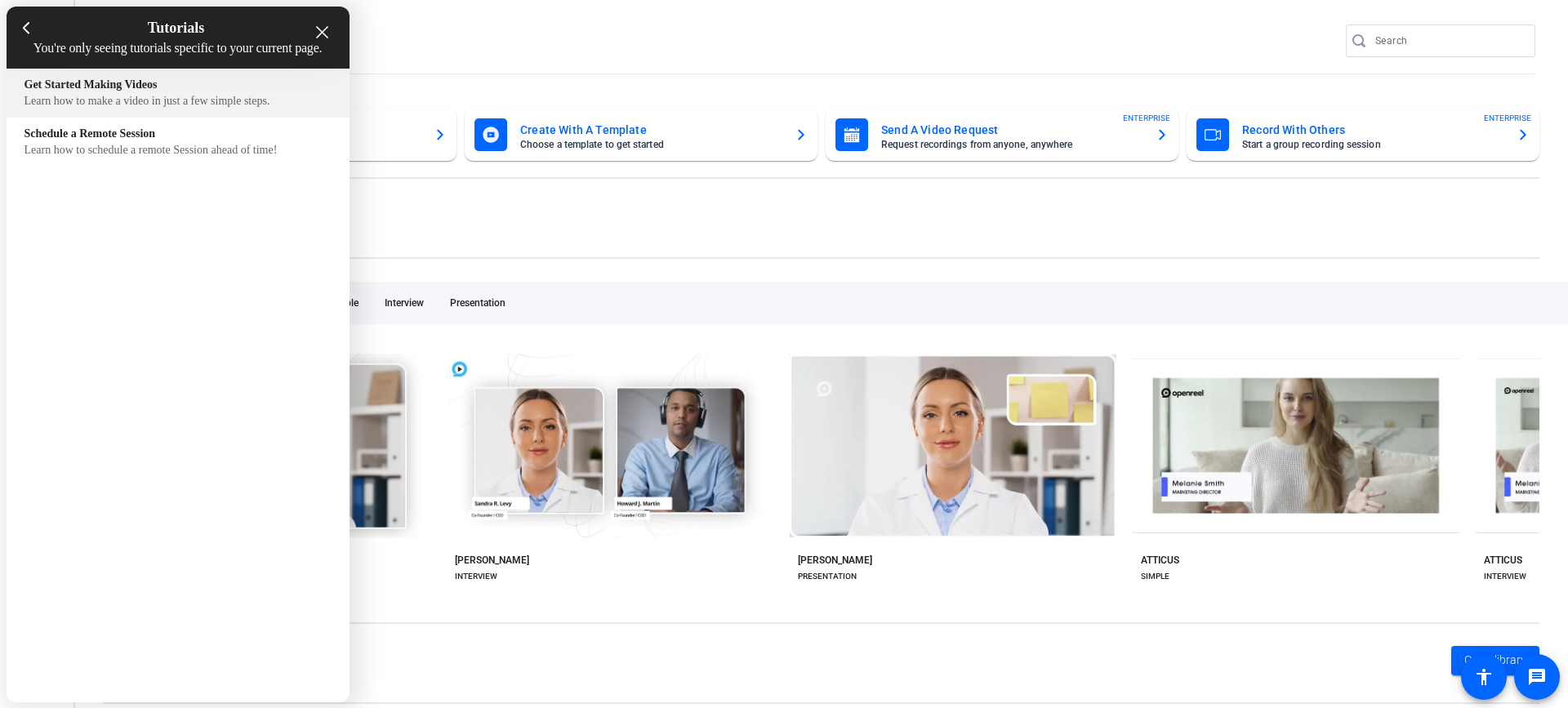
click at [204, 108] on div "Learn how to make a video in just a few simple steps." at bounding box center [178, 101] width 307 height 13
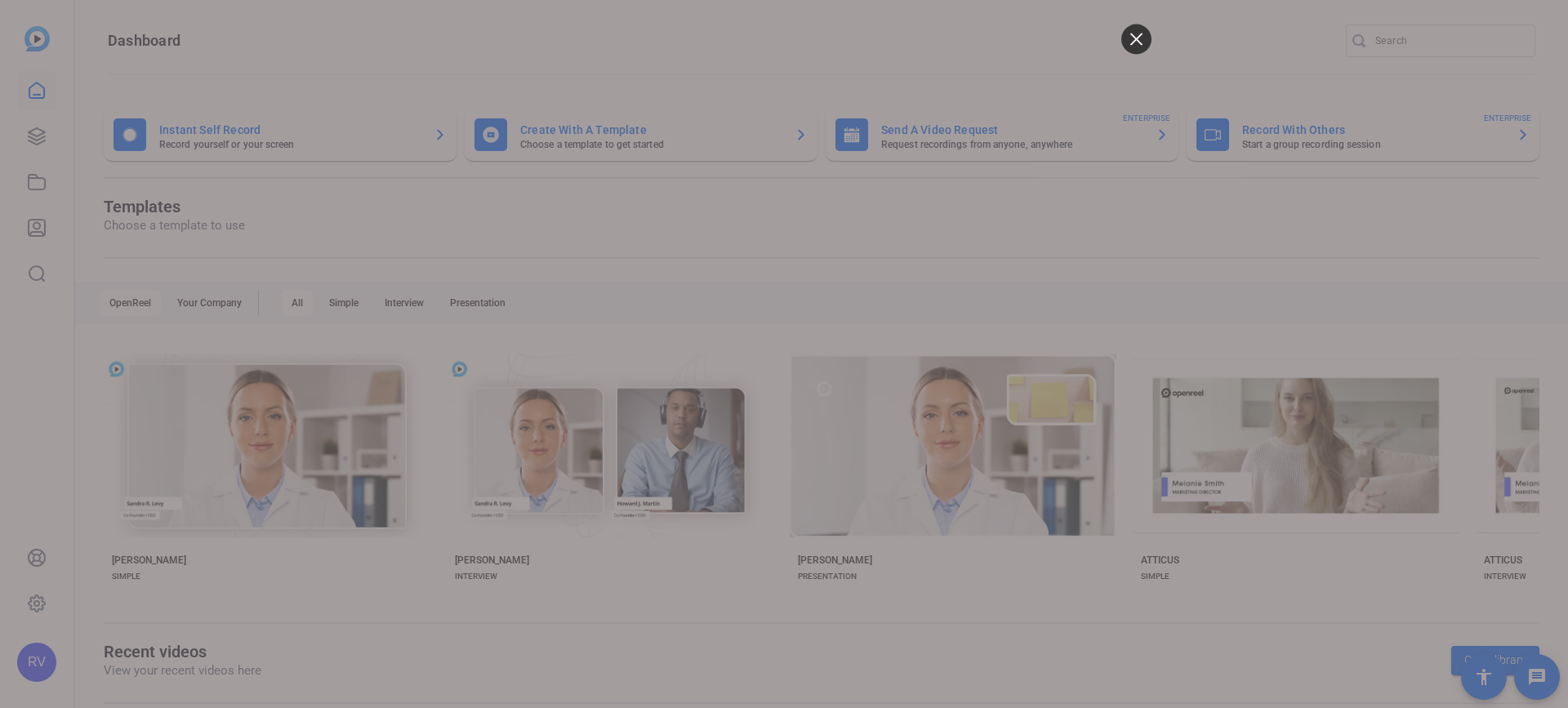
click at [1037, 589] on html at bounding box center [784, 354] width 734 height 708
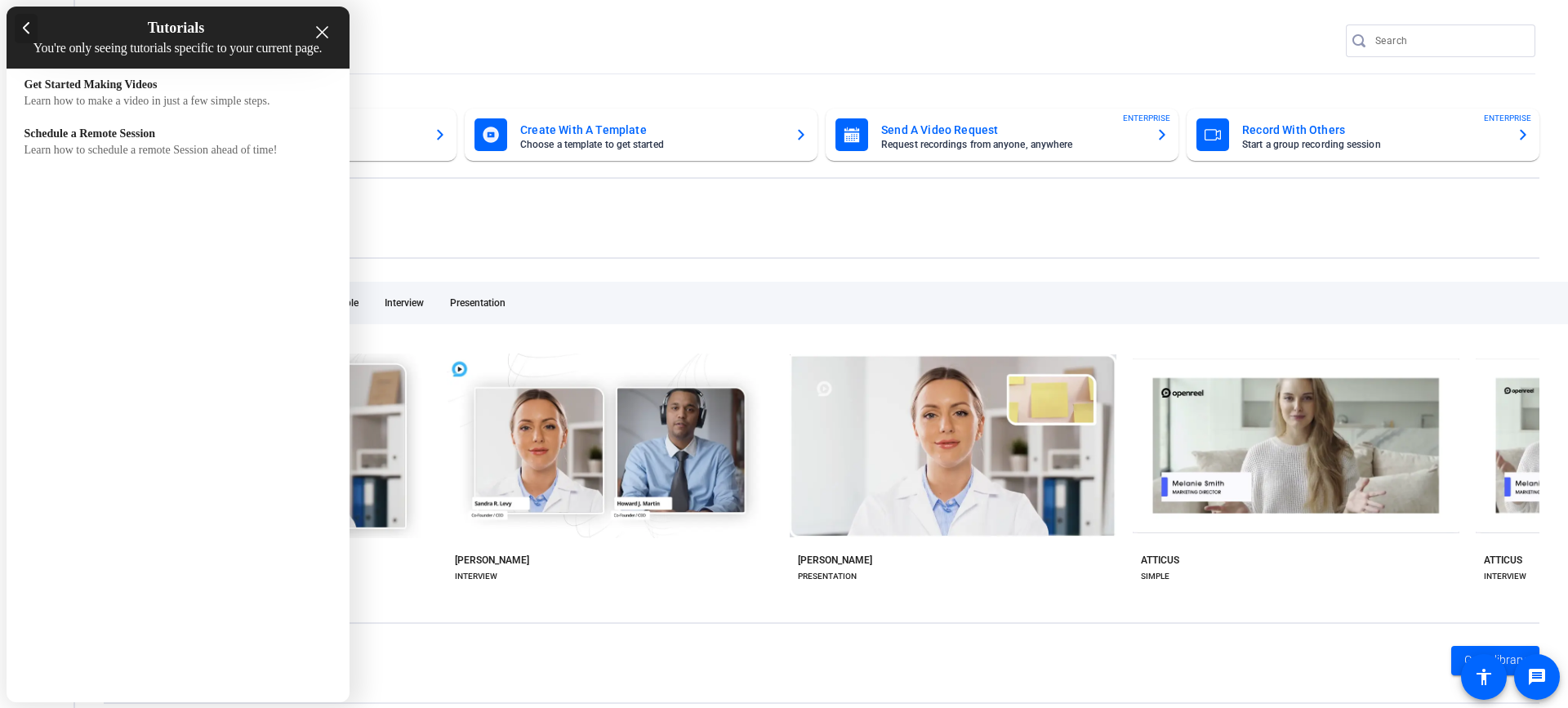
click at [34, 28] on div at bounding box center [26, 28] width 23 height 29
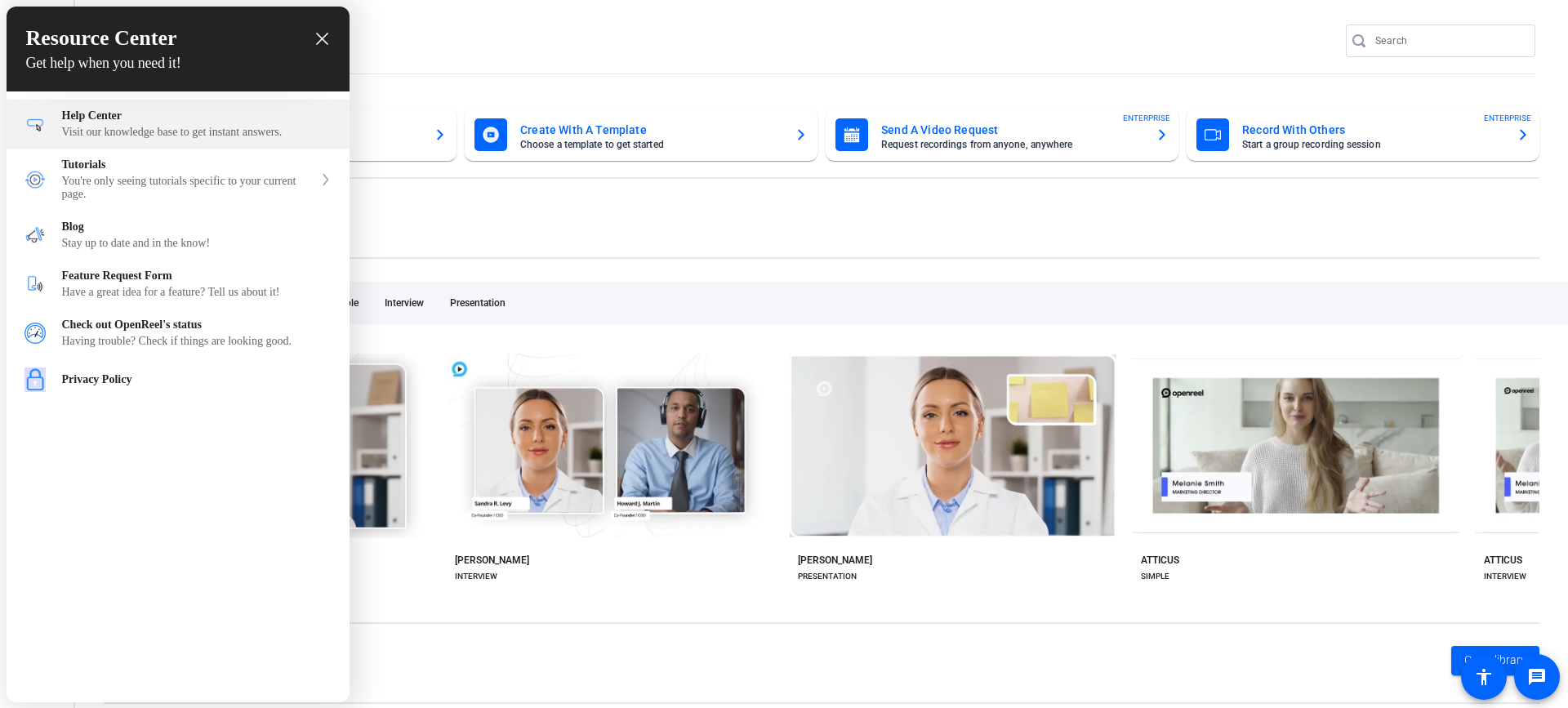
click at [114, 132] on div "Visit our knowledge base to get instant answers." at bounding box center [197, 132] width 270 height 13
click at [541, 216] on div at bounding box center [784, 354] width 1568 height 708
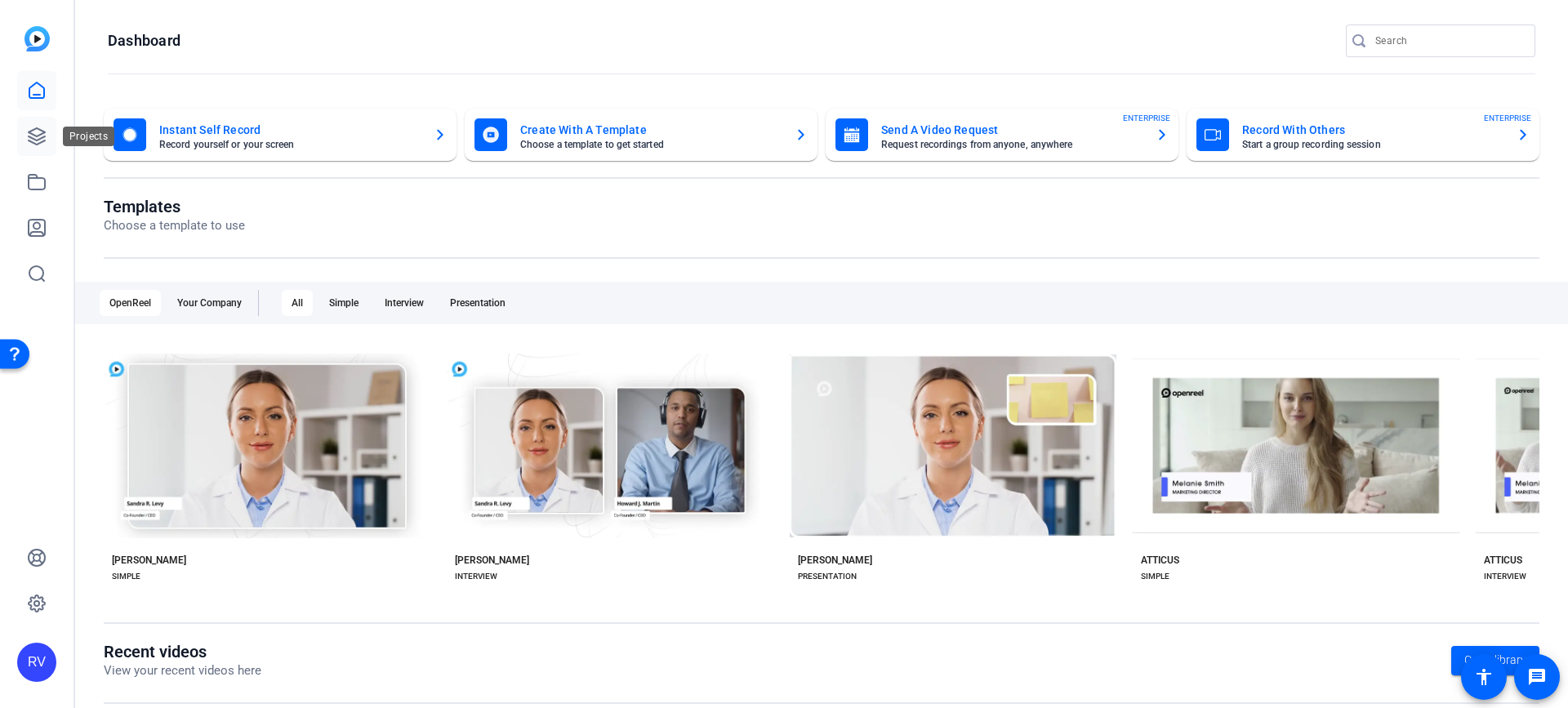
click at [39, 136] on icon at bounding box center [36, 136] width 20 height 20
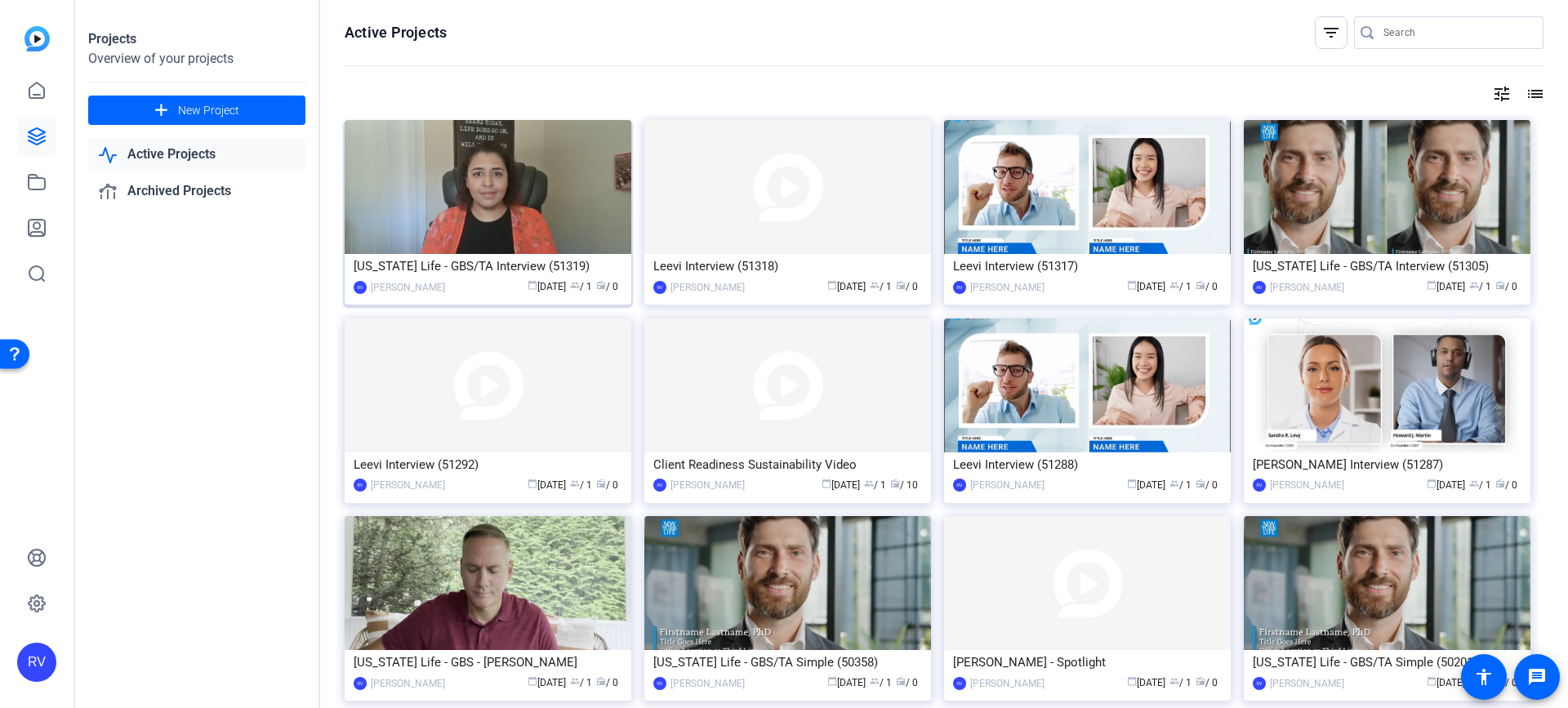
click at [522, 180] on img at bounding box center [488, 186] width 286 height 134
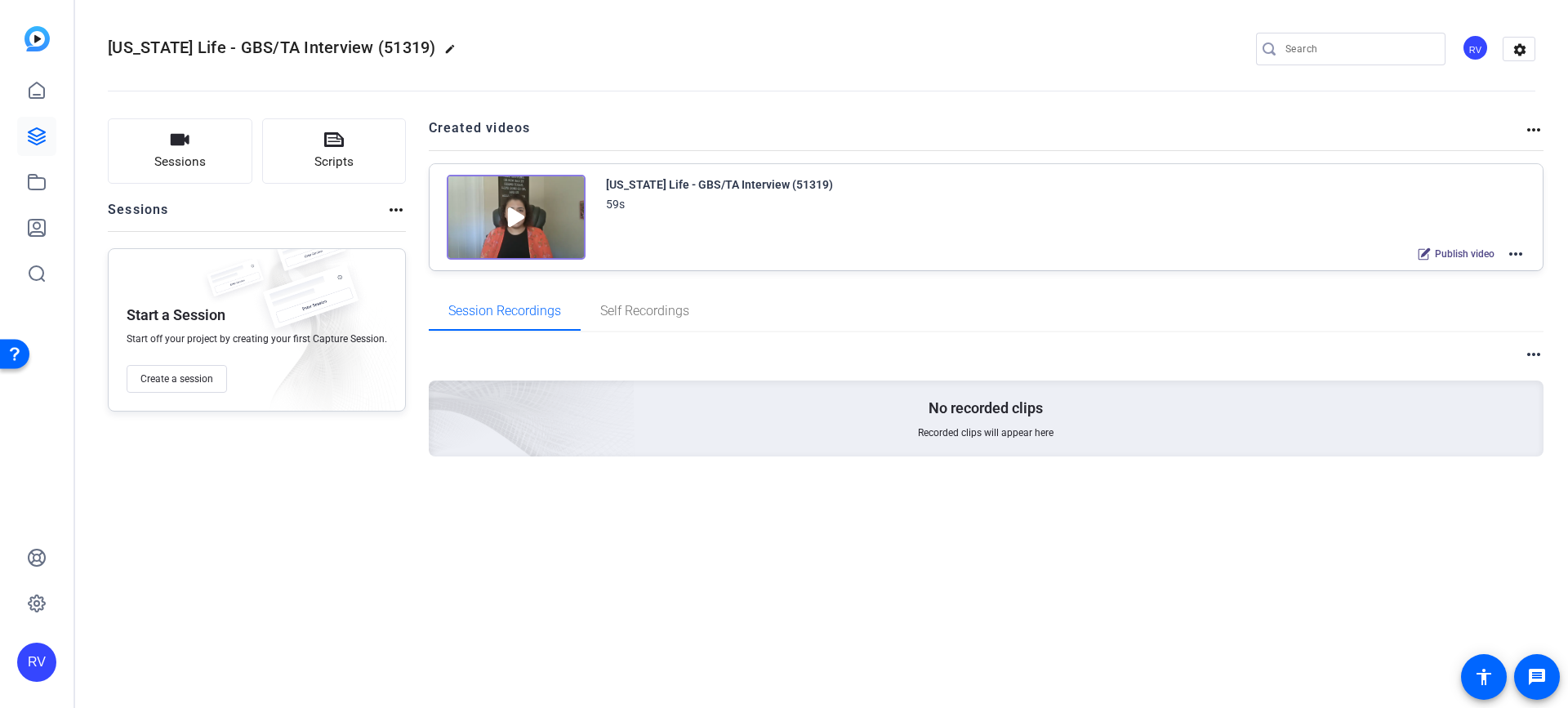
click at [1512, 255] on mat-icon "more_horiz" at bounding box center [1515, 254] width 20 height 20
click at [1430, 273] on span "Edit in Creator" at bounding box center [1456, 273] width 114 height 20
click at [1515, 255] on mat-icon "more_horiz" at bounding box center [1515, 254] width 20 height 20
click at [1448, 273] on span "Edit in Creator" at bounding box center [1456, 273] width 114 height 20
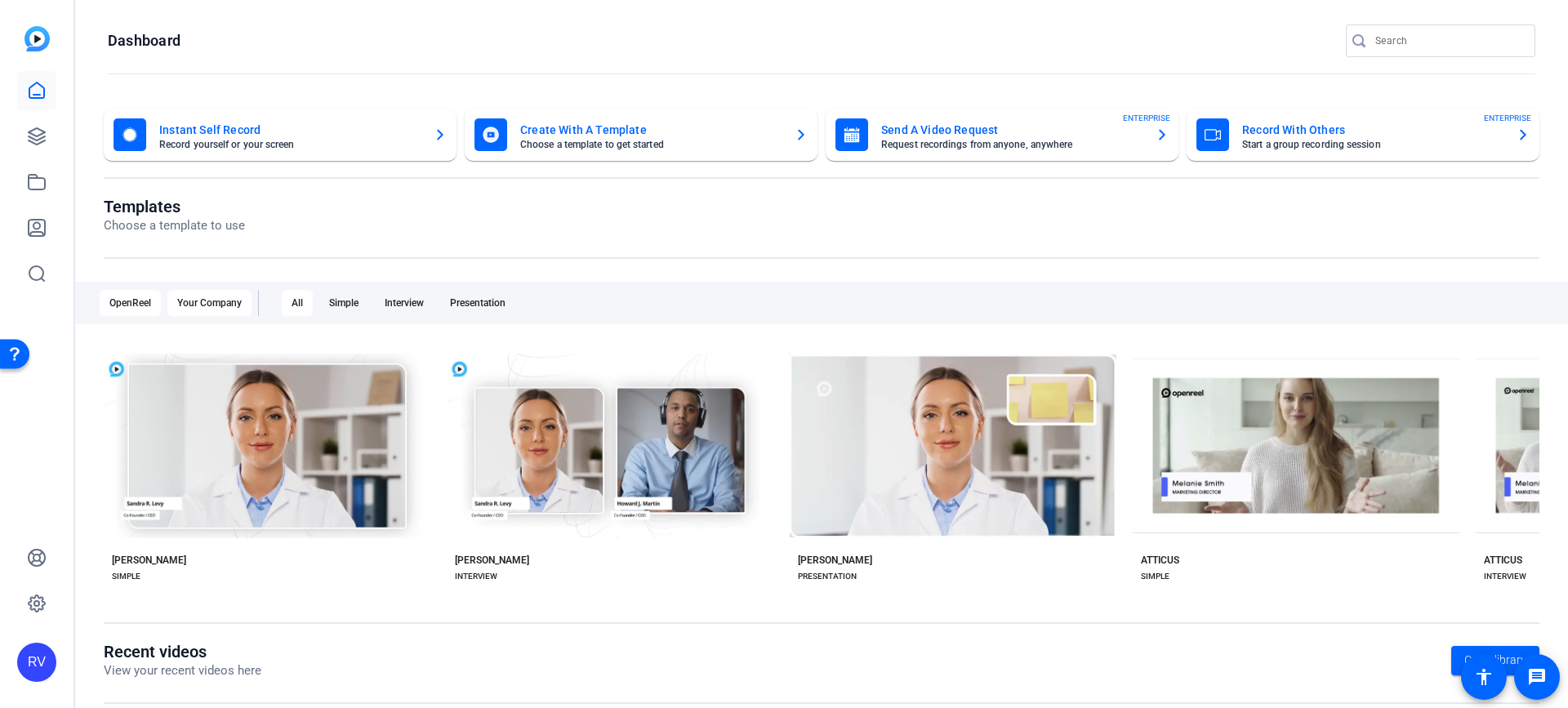
click at [184, 298] on div "Your Company" at bounding box center [209, 303] width 84 height 26
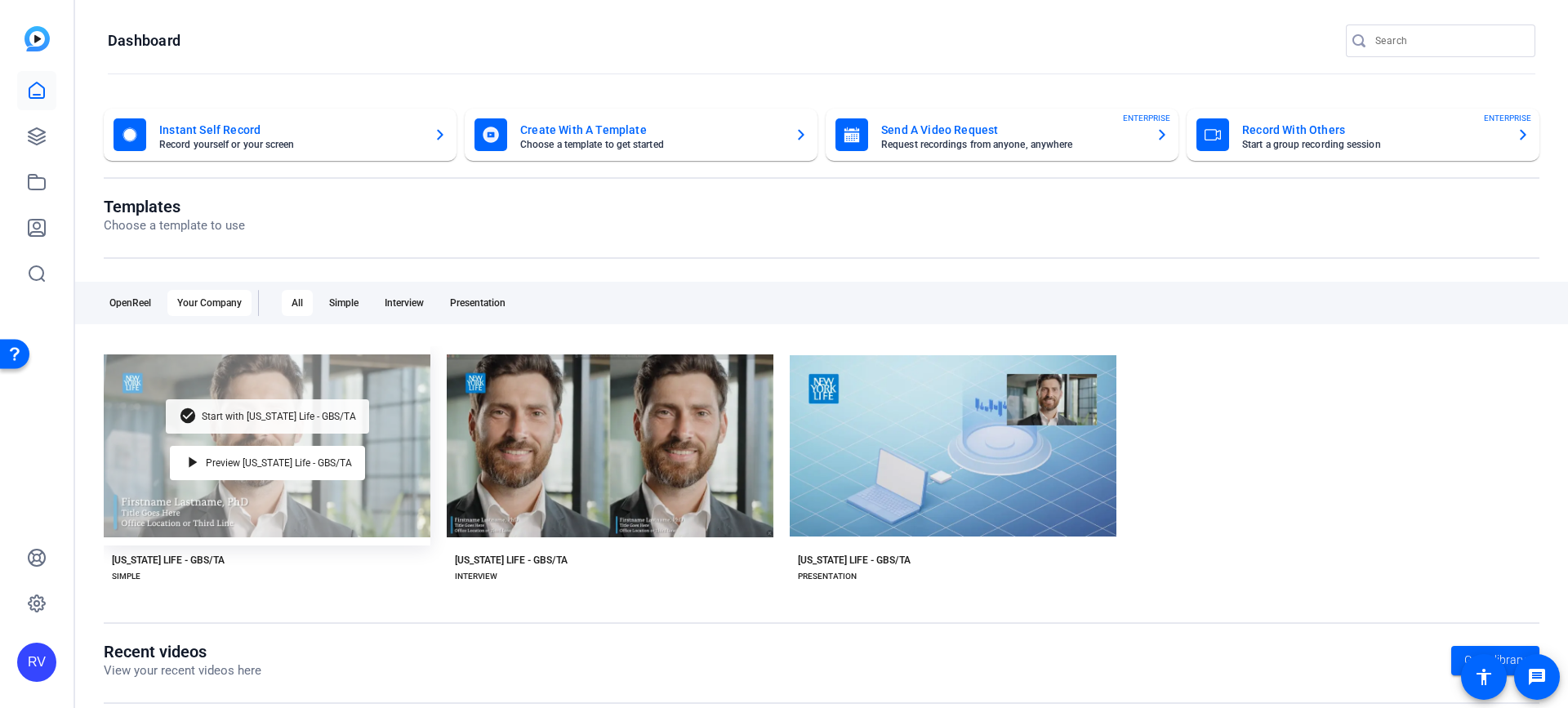
click at [266, 415] on span "Start with [US_STATE] Life - GBS/TA" at bounding box center [278, 416] width 154 height 9
